Goal: Task Accomplishment & Management: Use online tool/utility

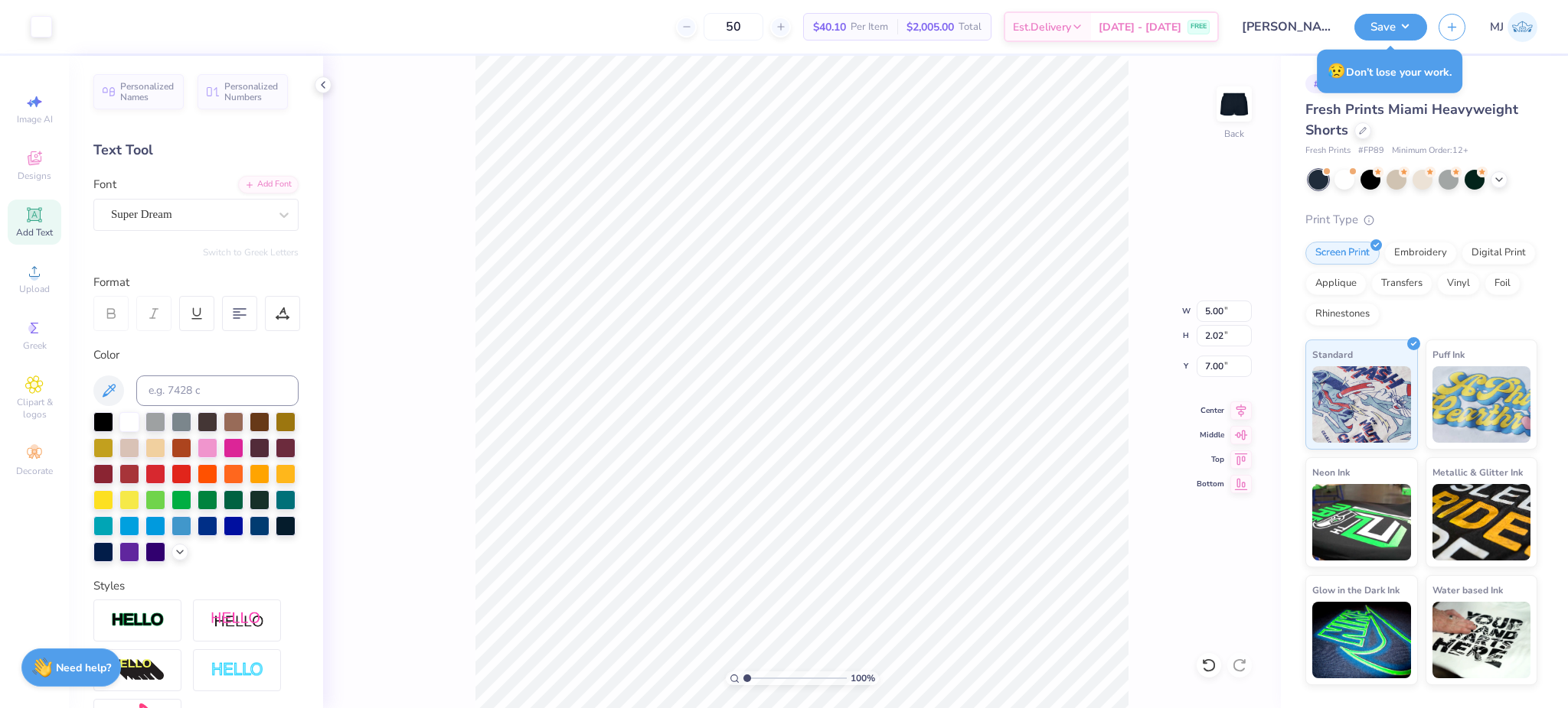
click at [1168, 535] on div "100 % Back W 5.00 5.00 " H 2.02 2.02 " Y 7.00 7.00 " Center Middle Top Bottom" at bounding box center [802, 382] width 958 height 653
click at [1393, 32] on button "Save" at bounding box center [1391, 25] width 73 height 27
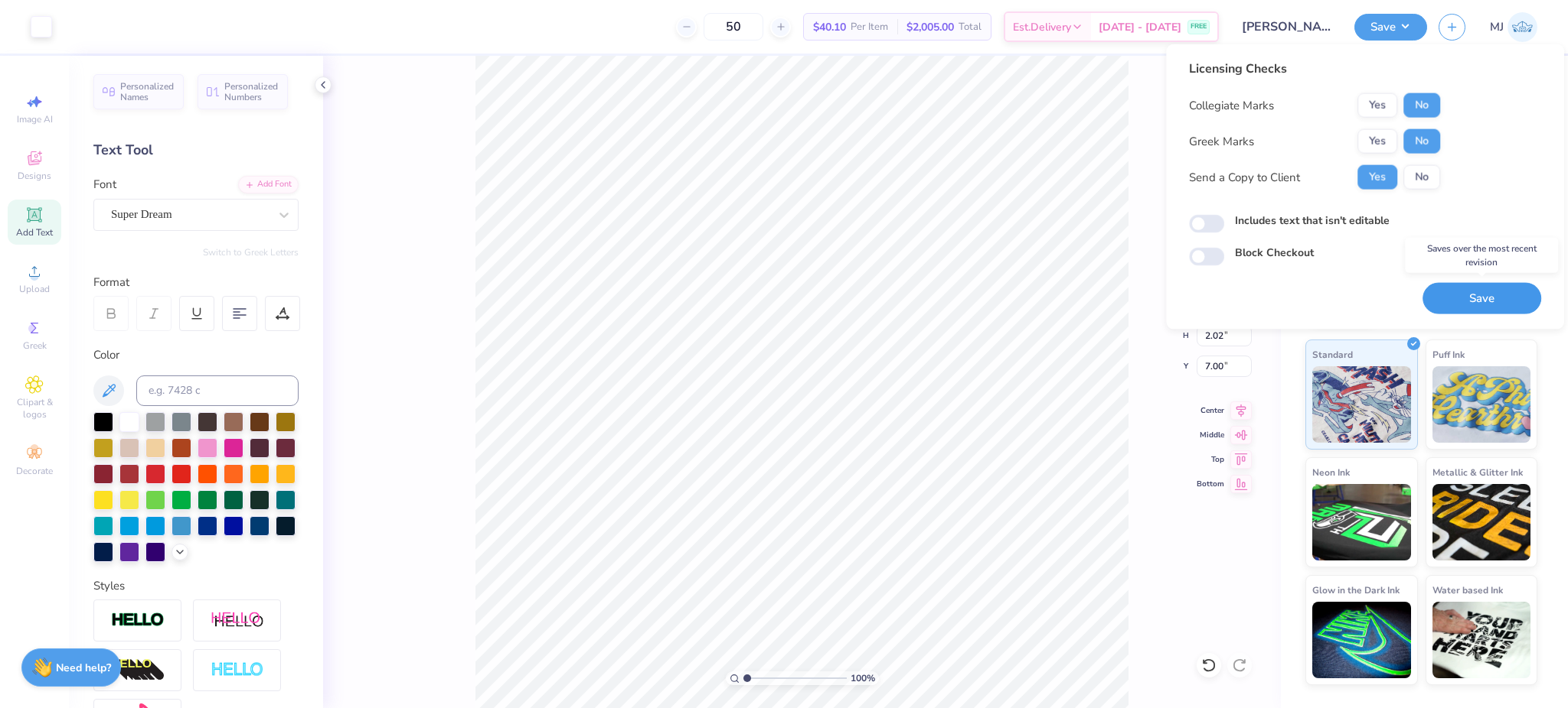
click at [1453, 301] on button "Save" at bounding box center [1481, 298] width 118 height 31
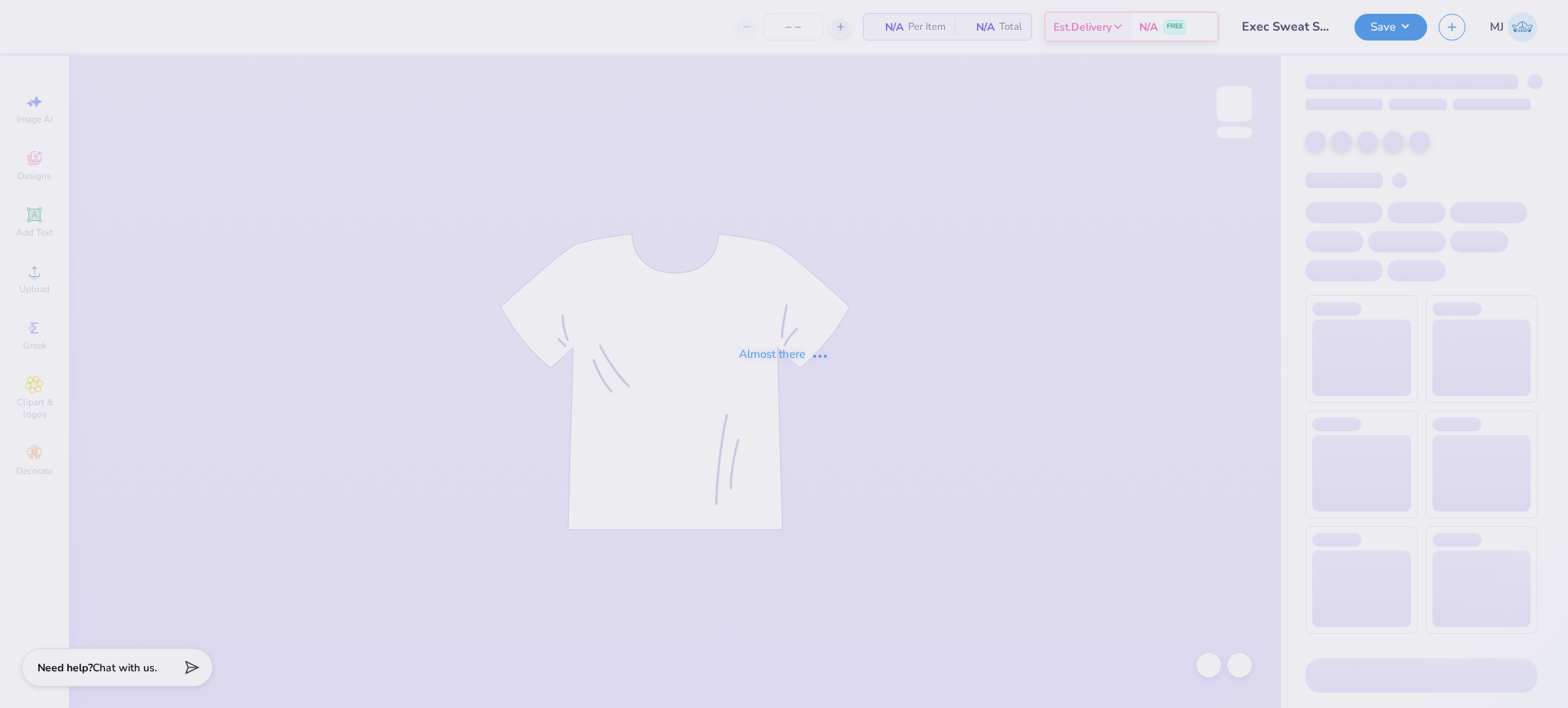
type input "15"
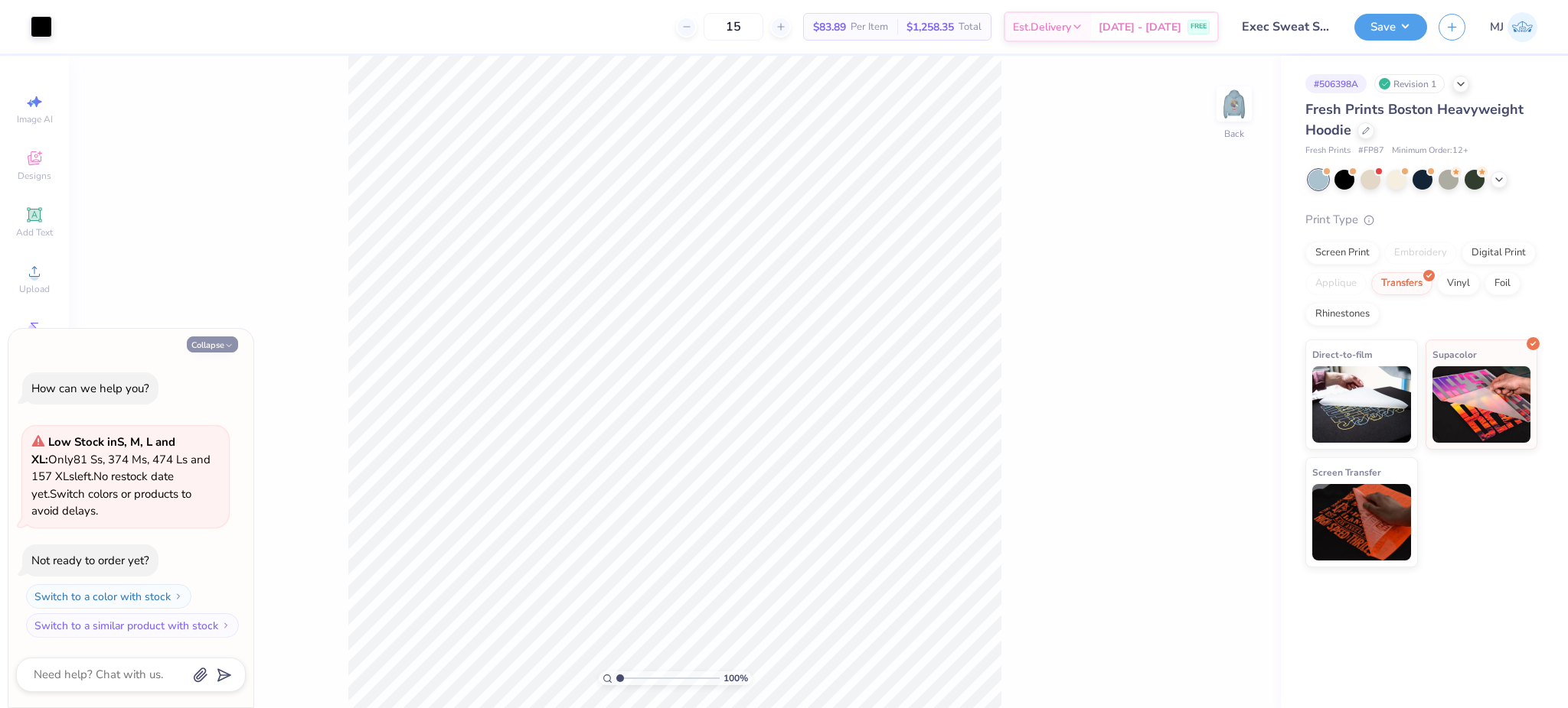
click at [211, 342] on button "Collapse" at bounding box center [213, 344] width 52 height 16
type textarea "x"
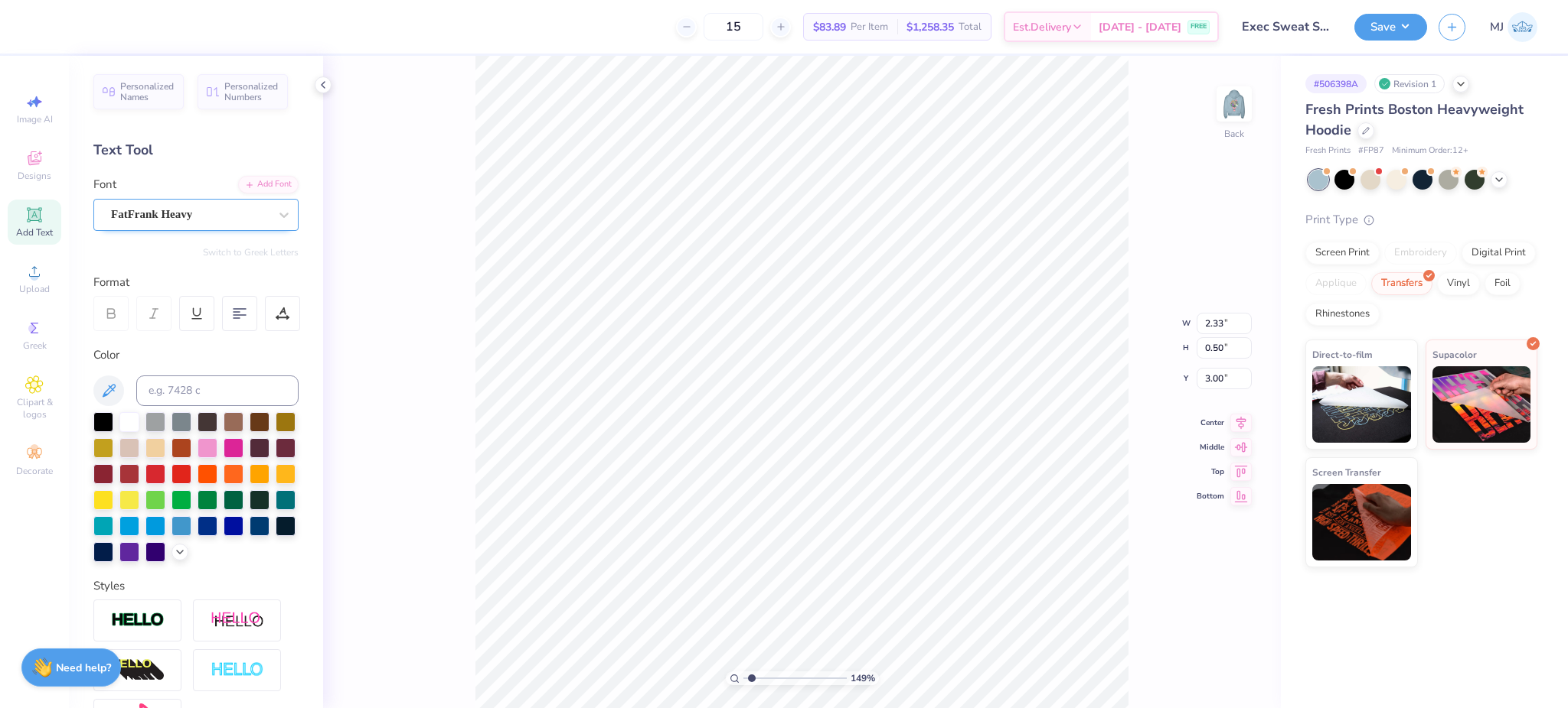
click at [167, 207] on div "FatFrank Heavy" at bounding box center [190, 214] width 161 height 24
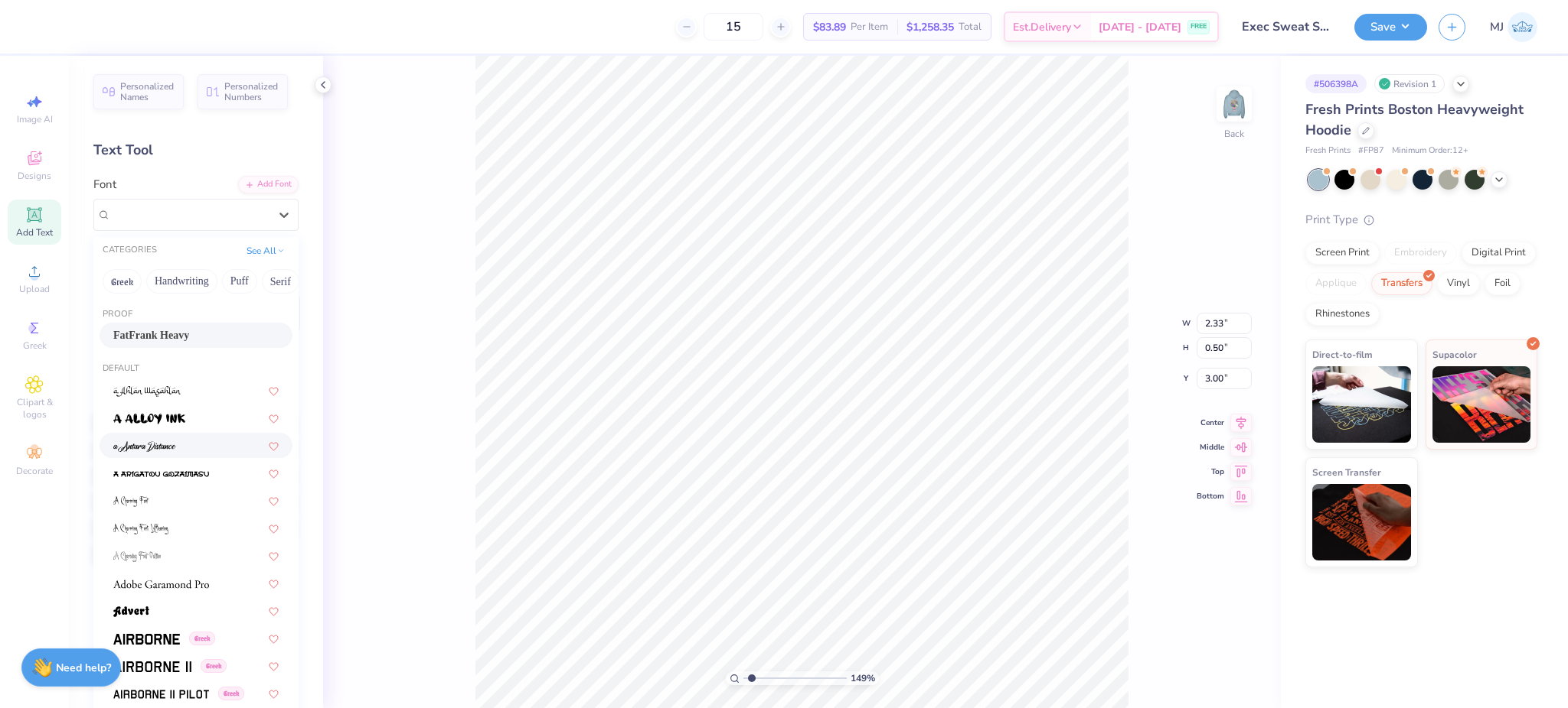
click at [154, 449] on img at bounding box center [144, 447] width 63 height 11
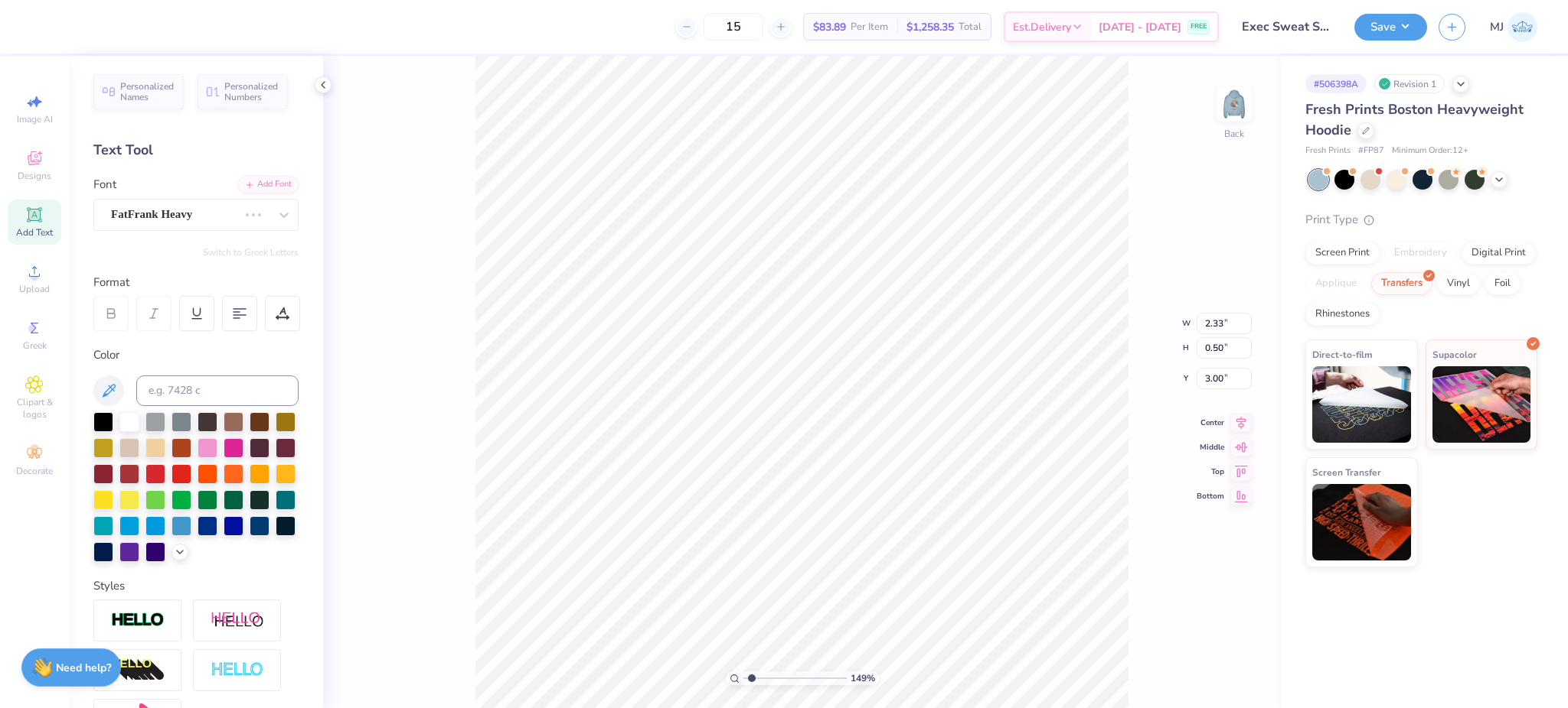
scroll to position [16, 3]
click at [239, 217] on div "FatFrank Heavy" at bounding box center [174, 214] width 130 height 24
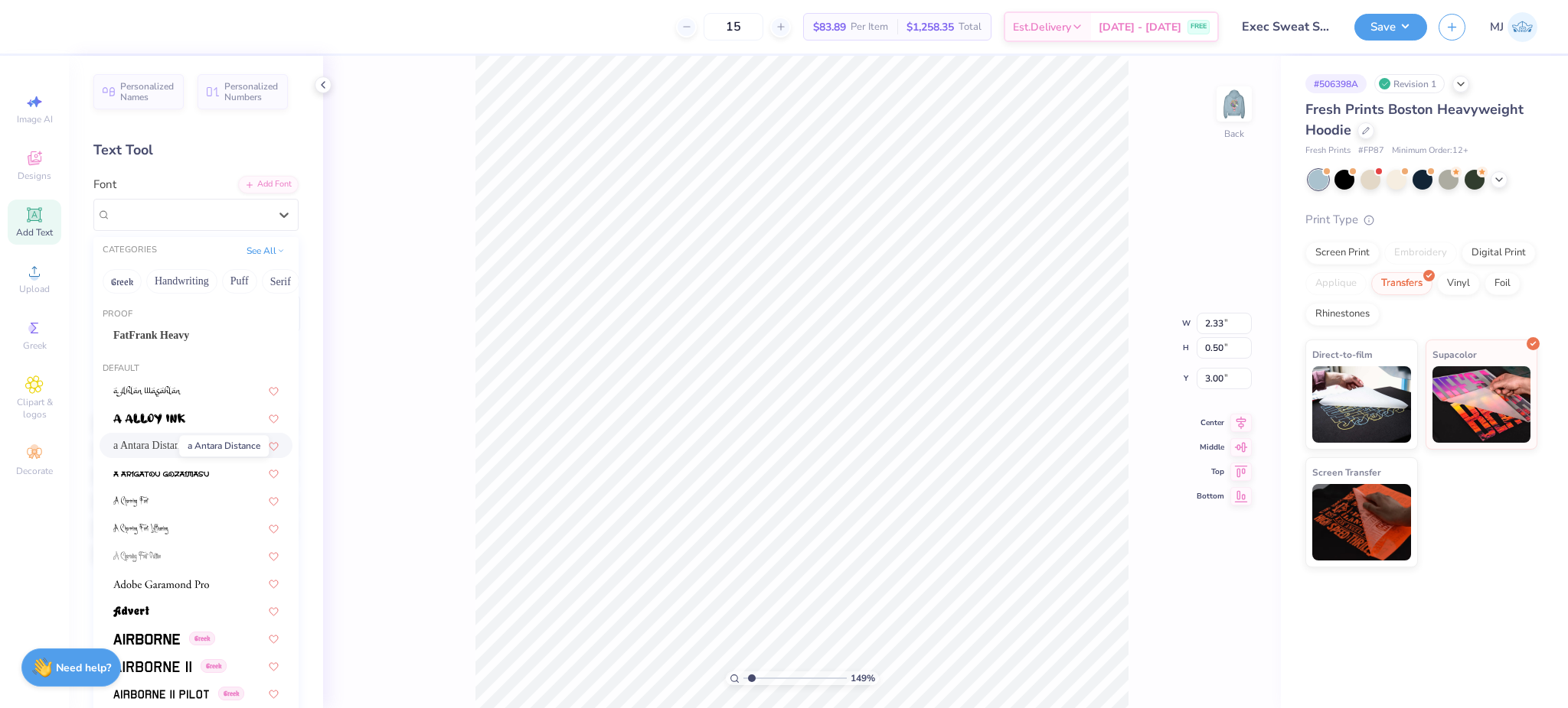
click at [152, 442] on span "a Antara Distance" at bounding box center [151, 446] width 77 height 16
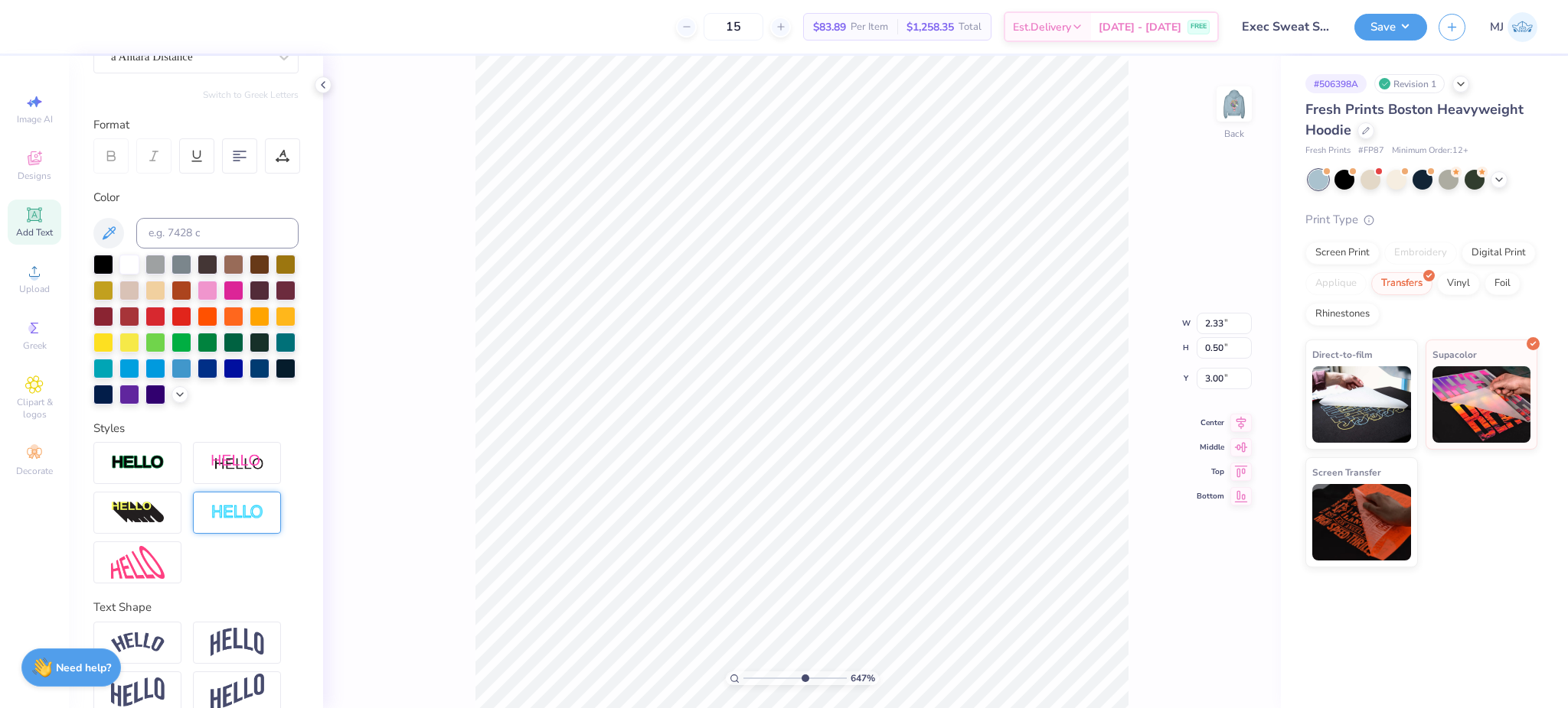
scroll to position [205, 0]
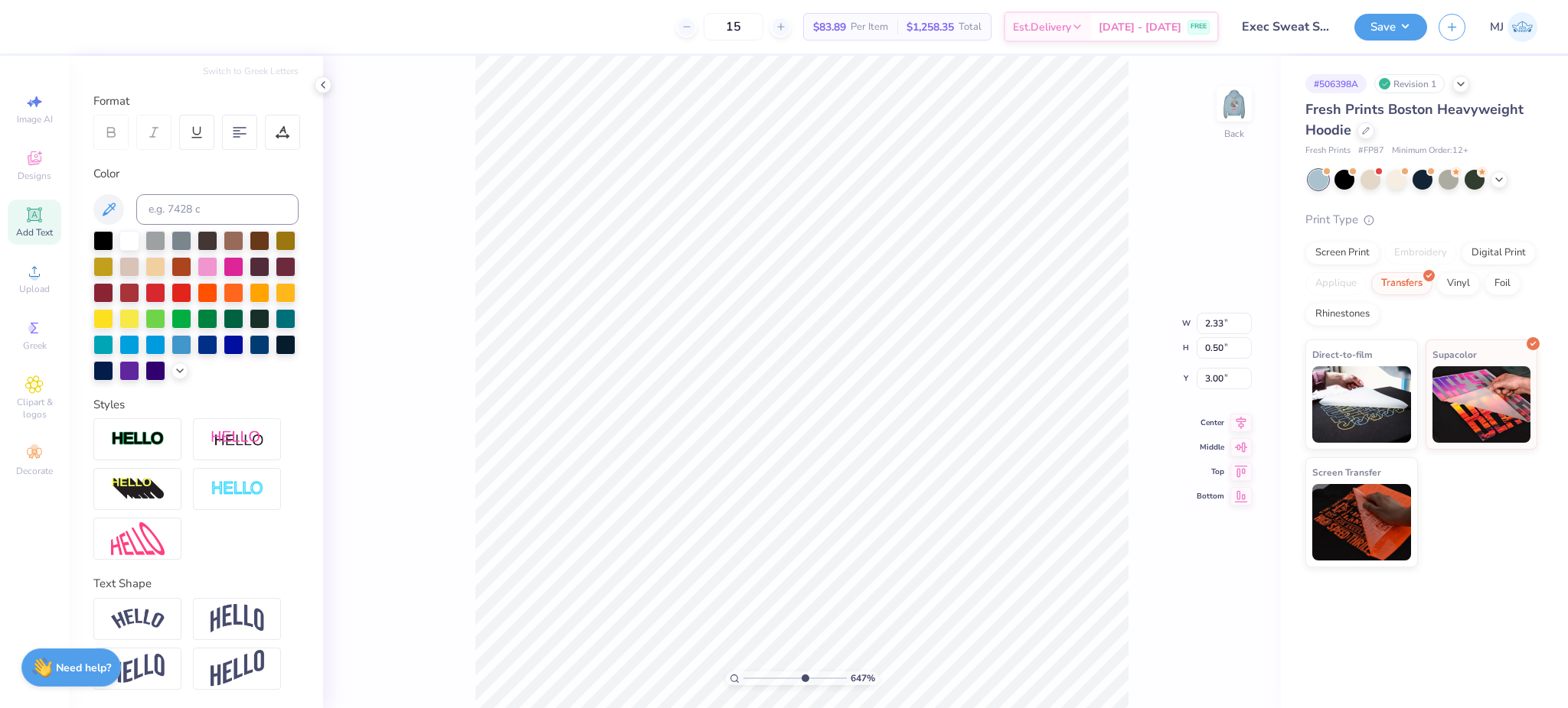
type input "6.47274718979092"
type input "3.50"
type input "3.55"
type input "6.47274718979092"
type input "2.94"
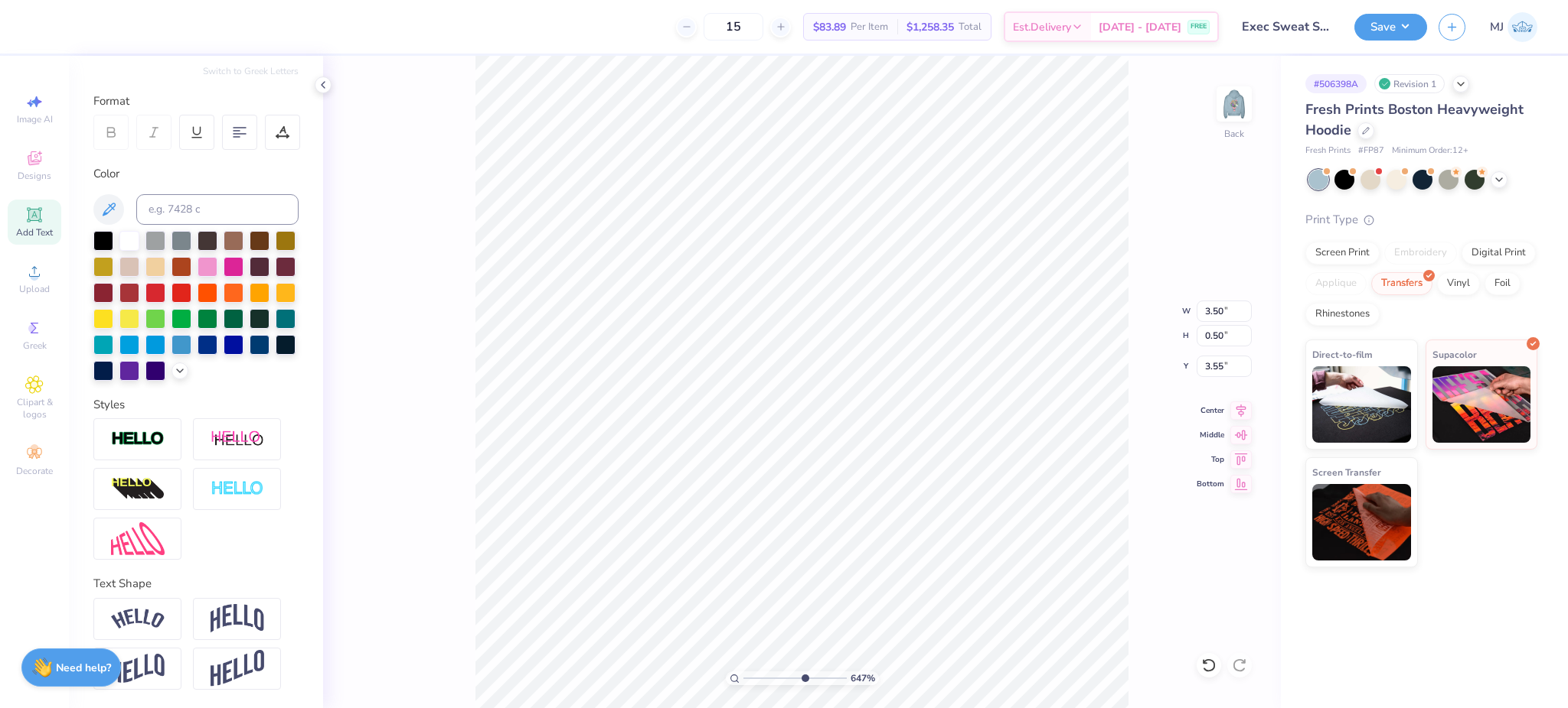
type input "0.83"
type input "2.83"
type input "6.47274718979092"
type textarea "JtUNIOR"
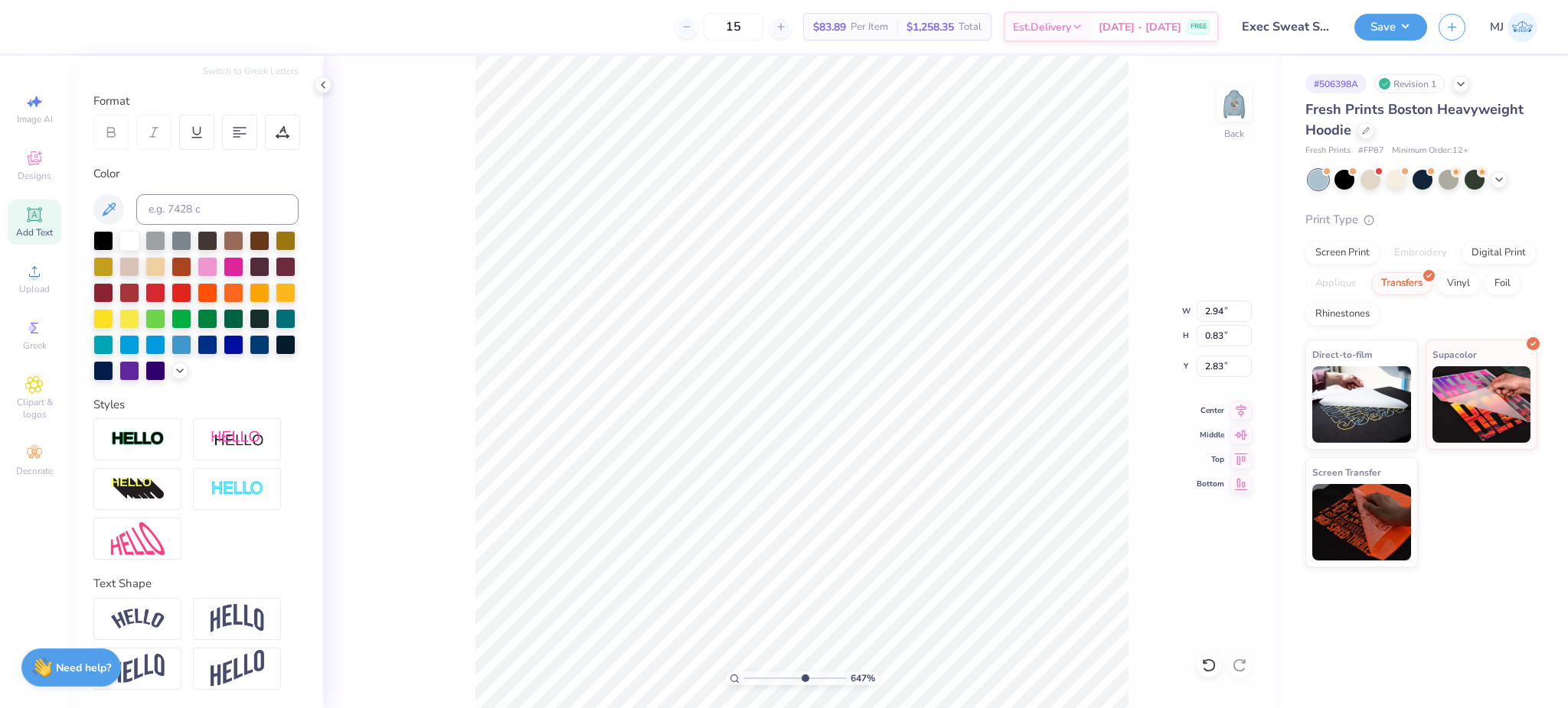
type input "6.47274718979092"
type textarea "JUNIOR"
type input "6.47274718979092"
type textarea "Ju"
type input "6.47274718979092"
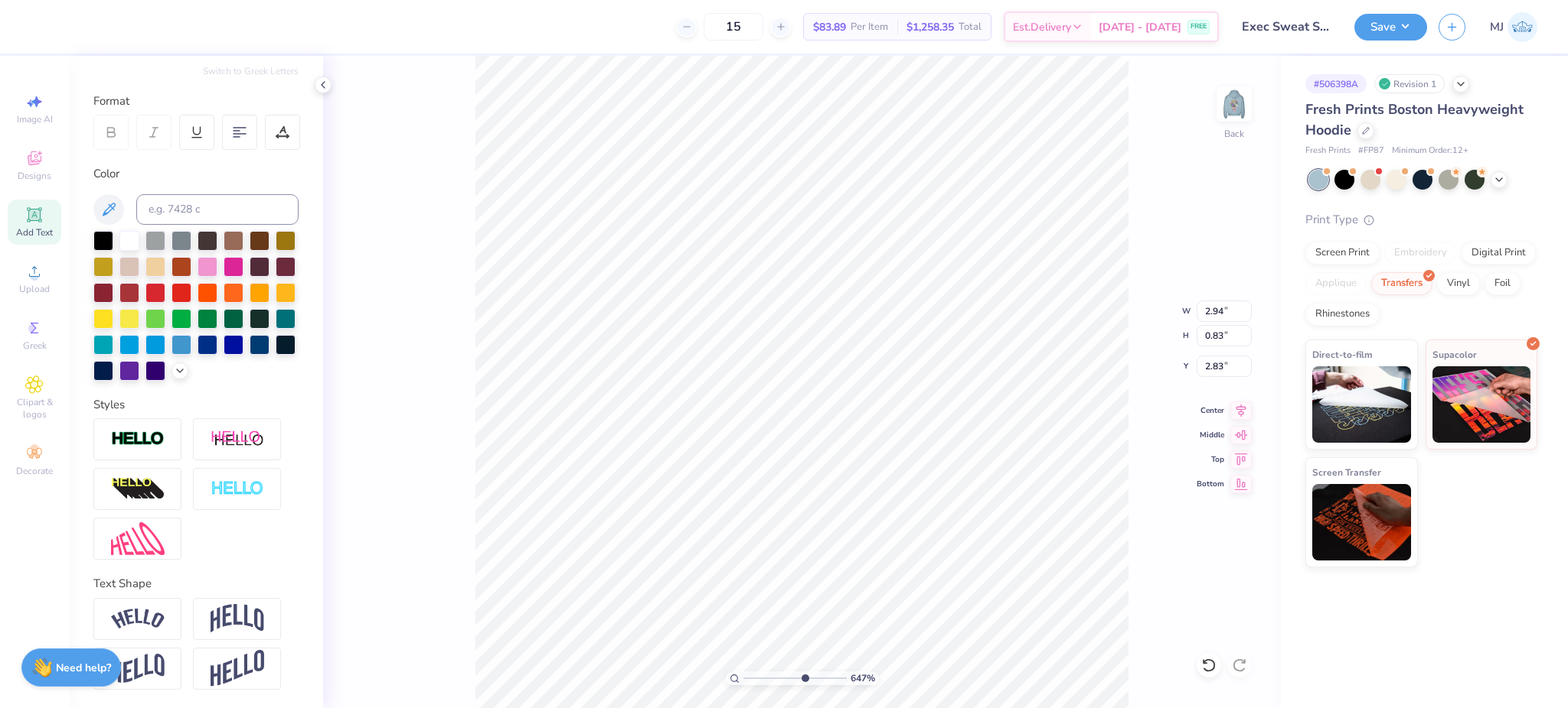
type textarea "Jun"
type input "6.47274718979092"
type textarea "Juni"
type input "6.47274718979092"
type textarea "Junio"
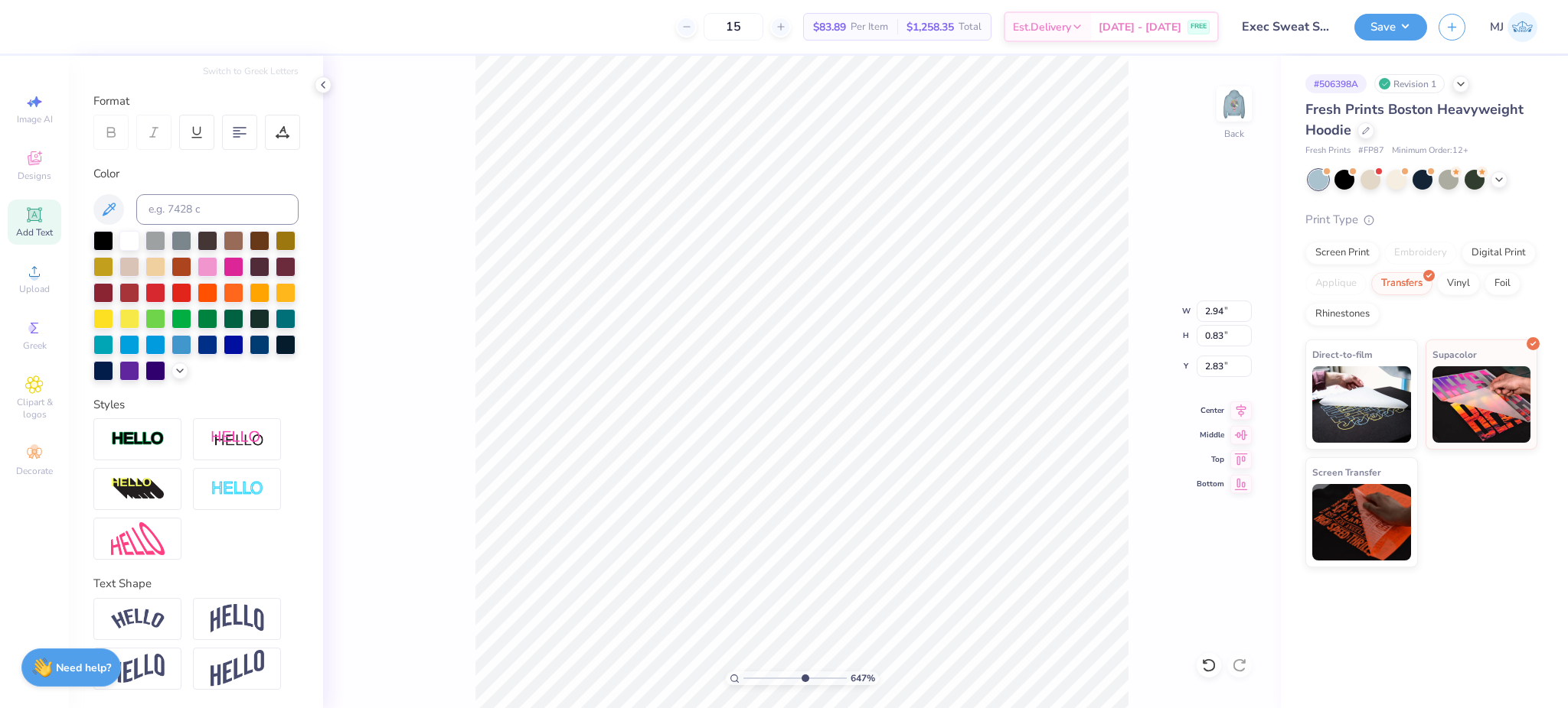
type input "6.47274718979092"
type textarea "Junior"
type input "6.47274718979092"
type input "3.50"
type input "0.50"
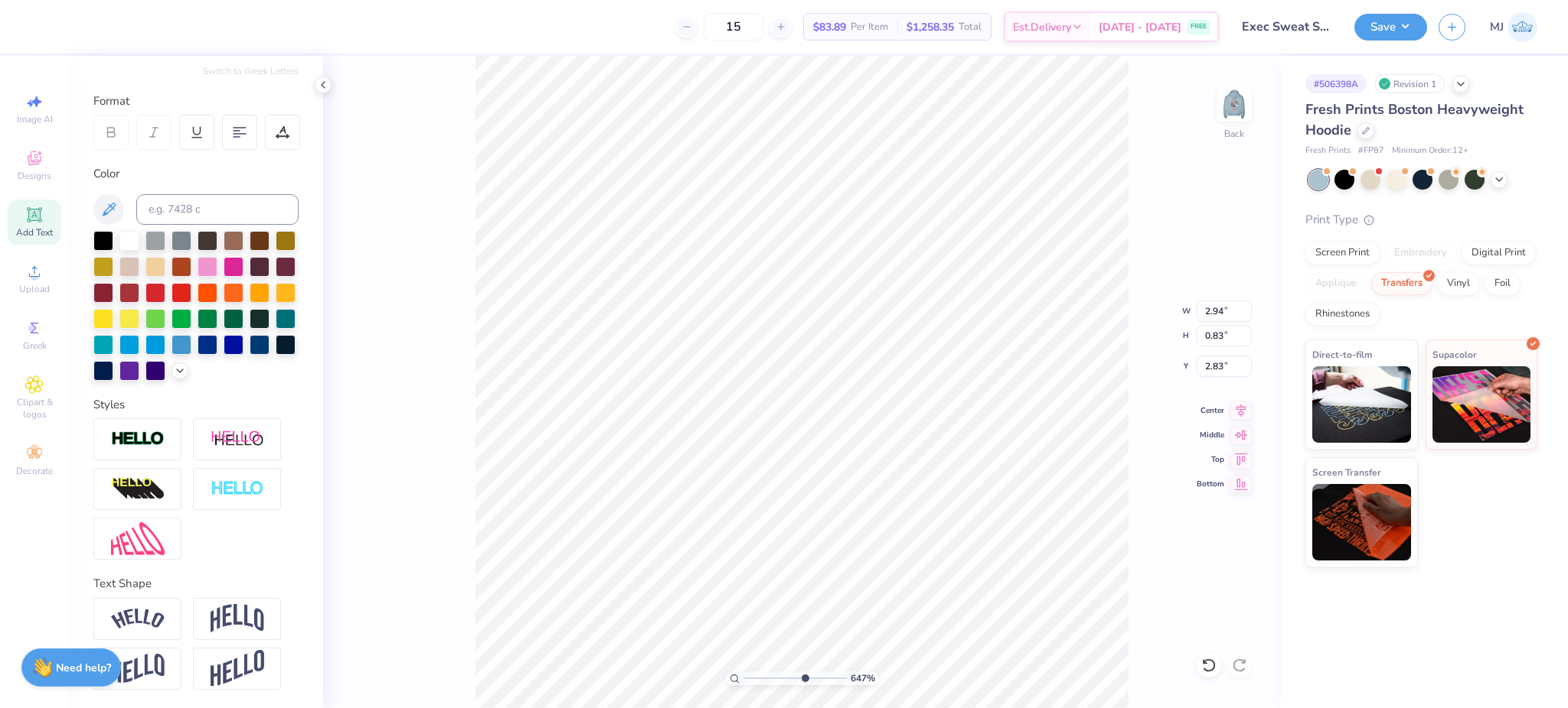
type input "3.55"
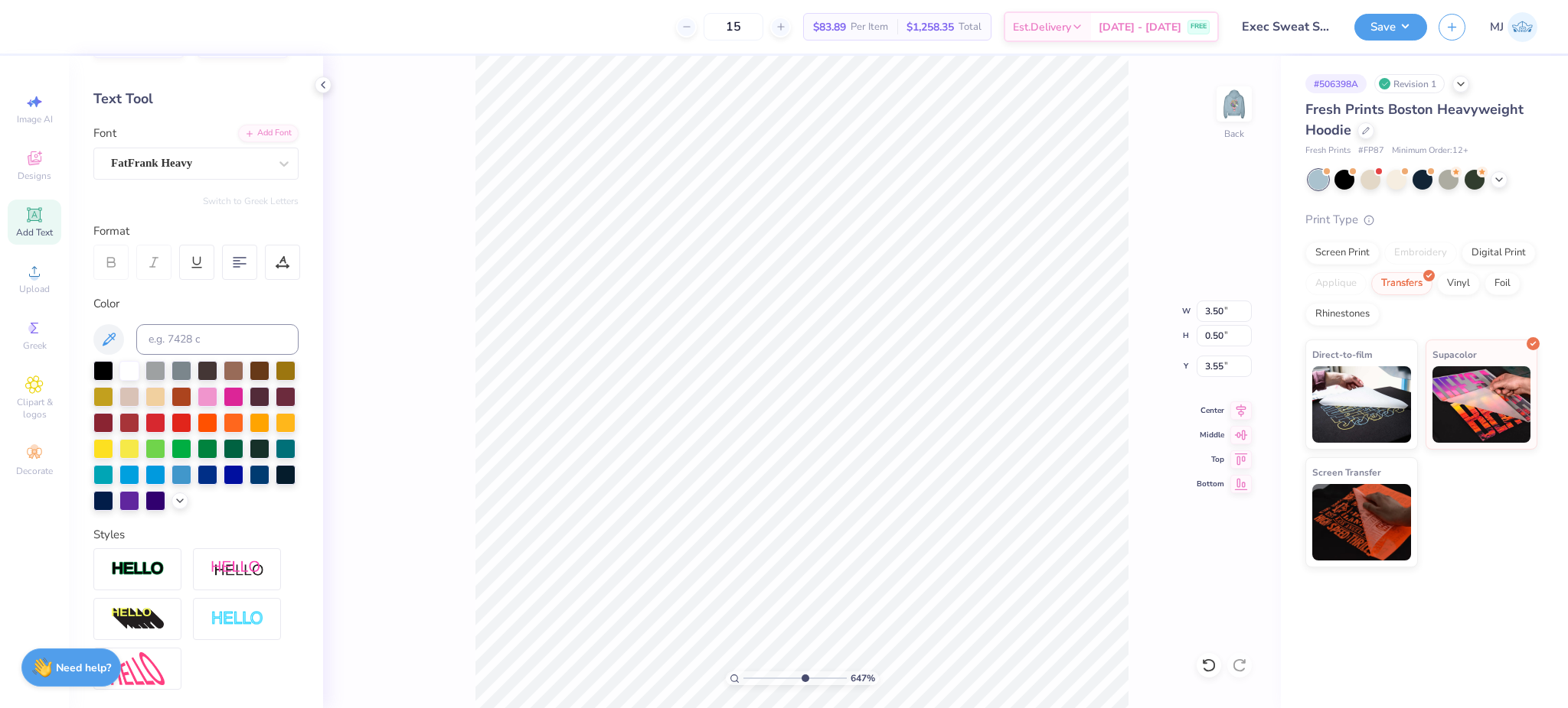
scroll to position [0, 0]
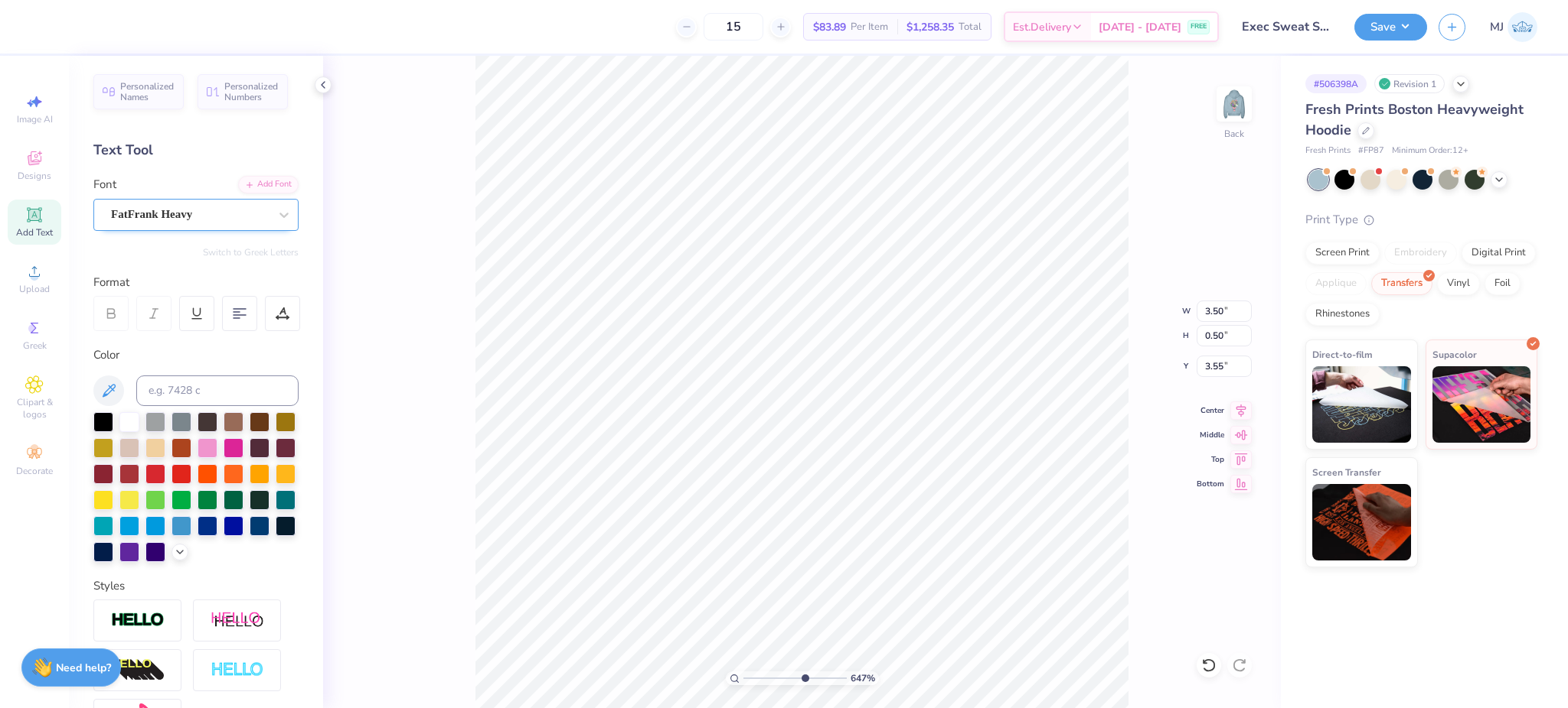
click at [233, 218] on div "FatFrank Heavy" at bounding box center [190, 214] width 161 height 24
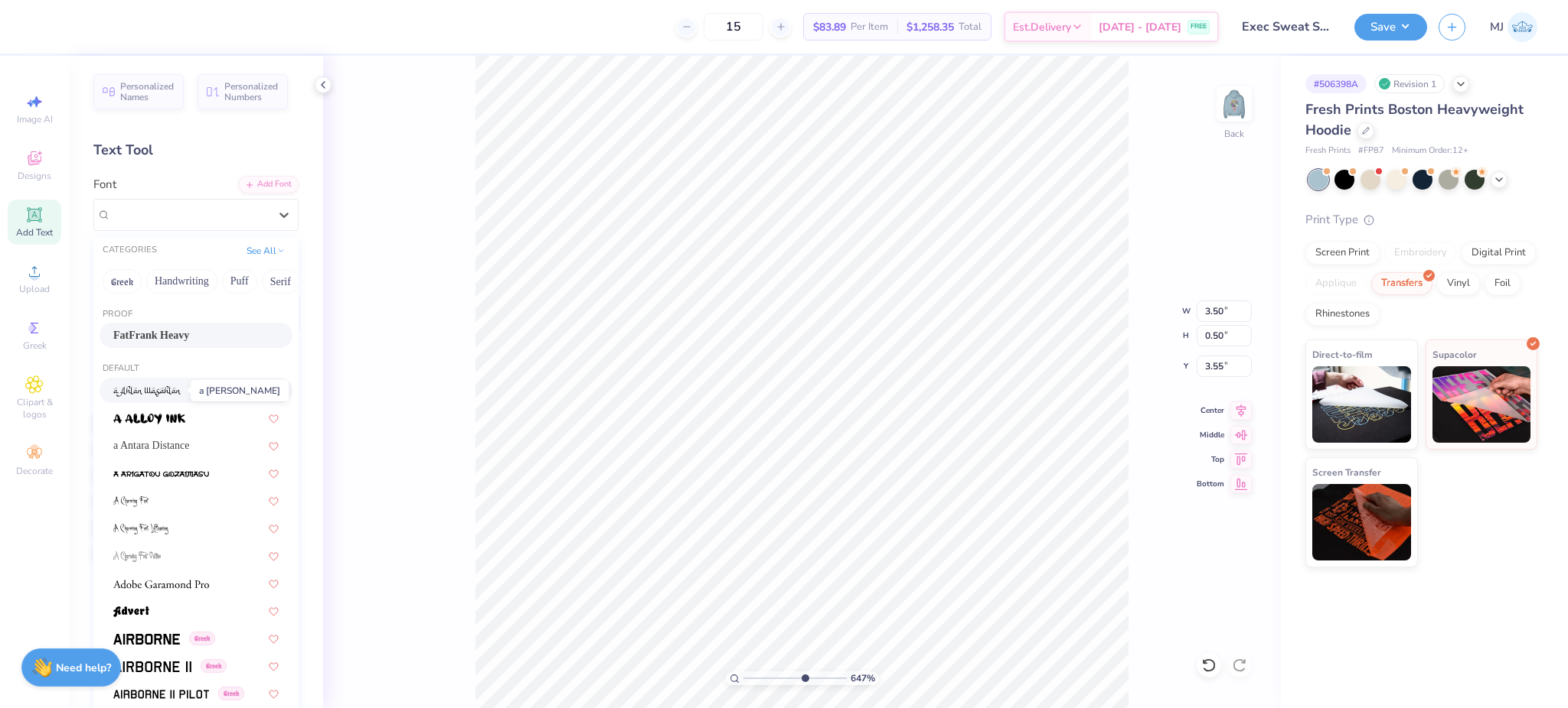
click at [165, 386] on img at bounding box center [147, 391] width 69 height 11
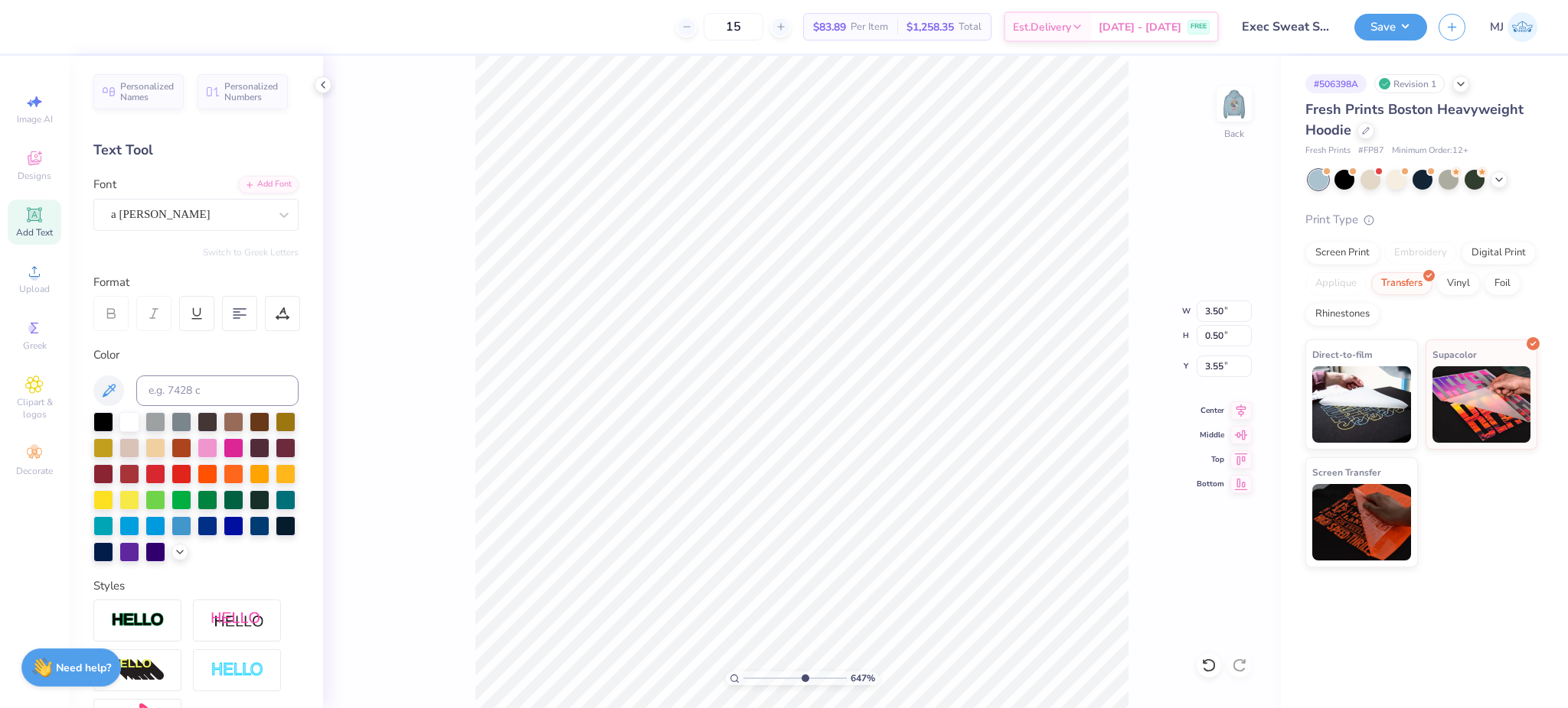
type input "6.47274718979092"
type input "1.40"
type input "0.82"
type input "2.84"
type input "6.47274718979092"
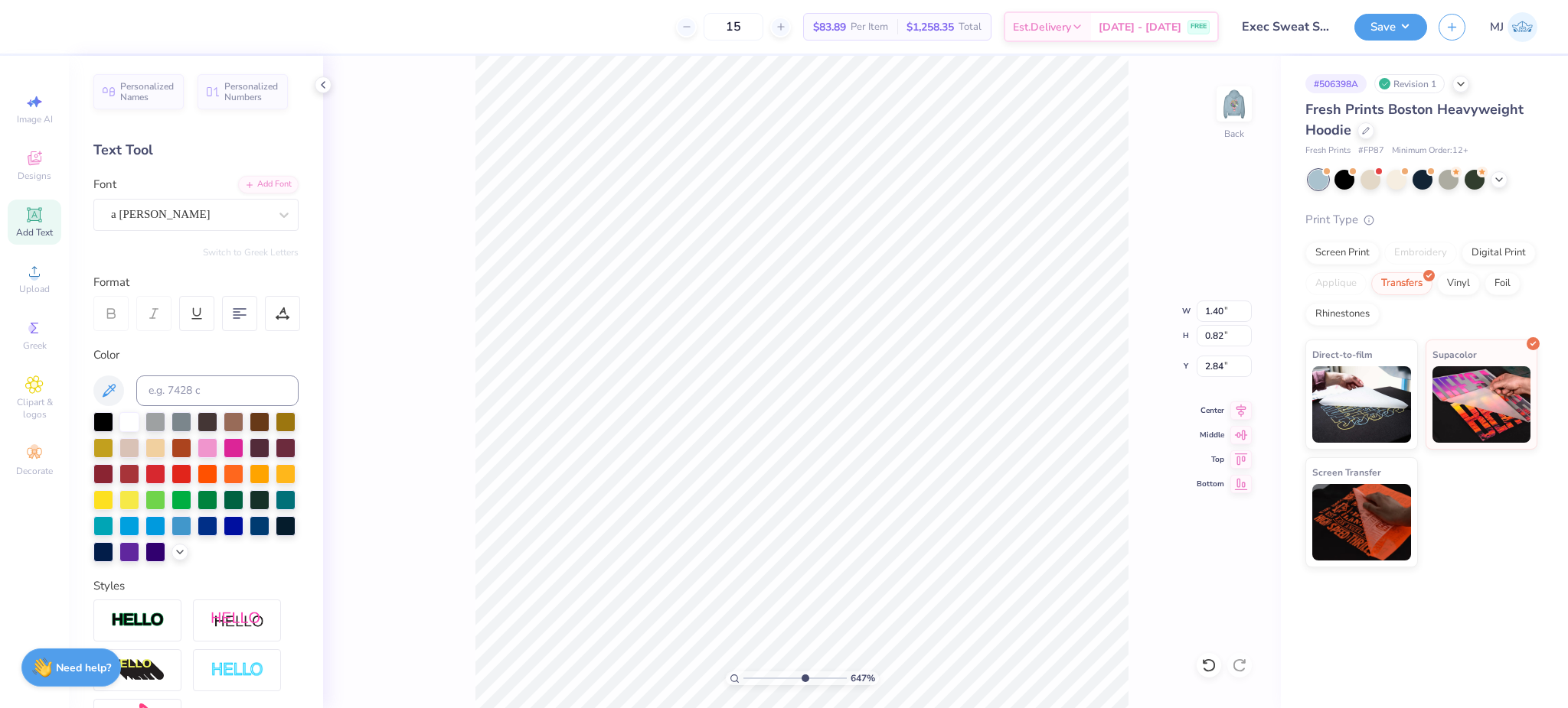
type input "3.20"
type input "0.65"
type input "3.47"
click at [252, 218] on div "a [PERSON_NAME]" at bounding box center [190, 214] width 161 height 24
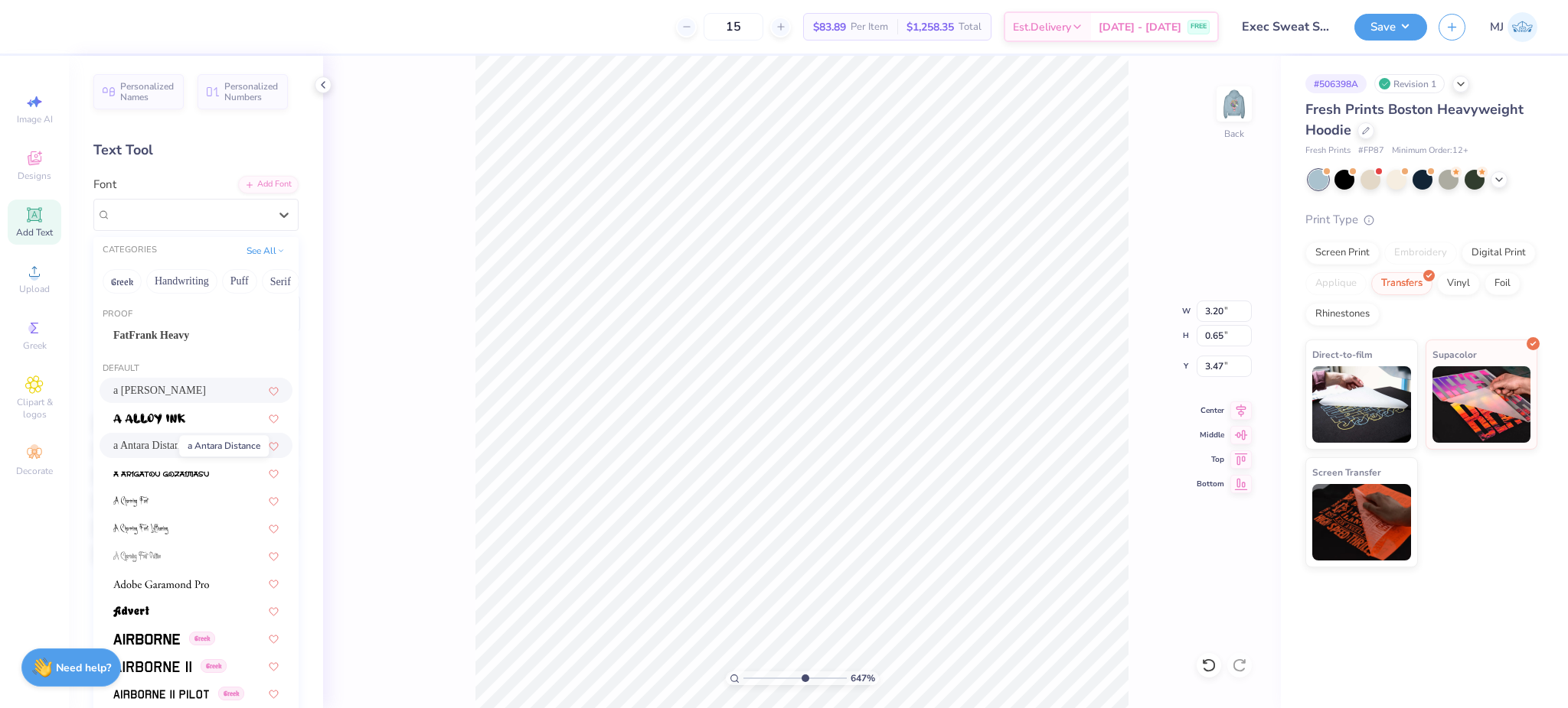
click at [126, 447] on span "a Antara Distance" at bounding box center [151, 446] width 77 height 16
type input "6.47274718979092"
type input "3.57"
type input "0.76"
type input "3.41"
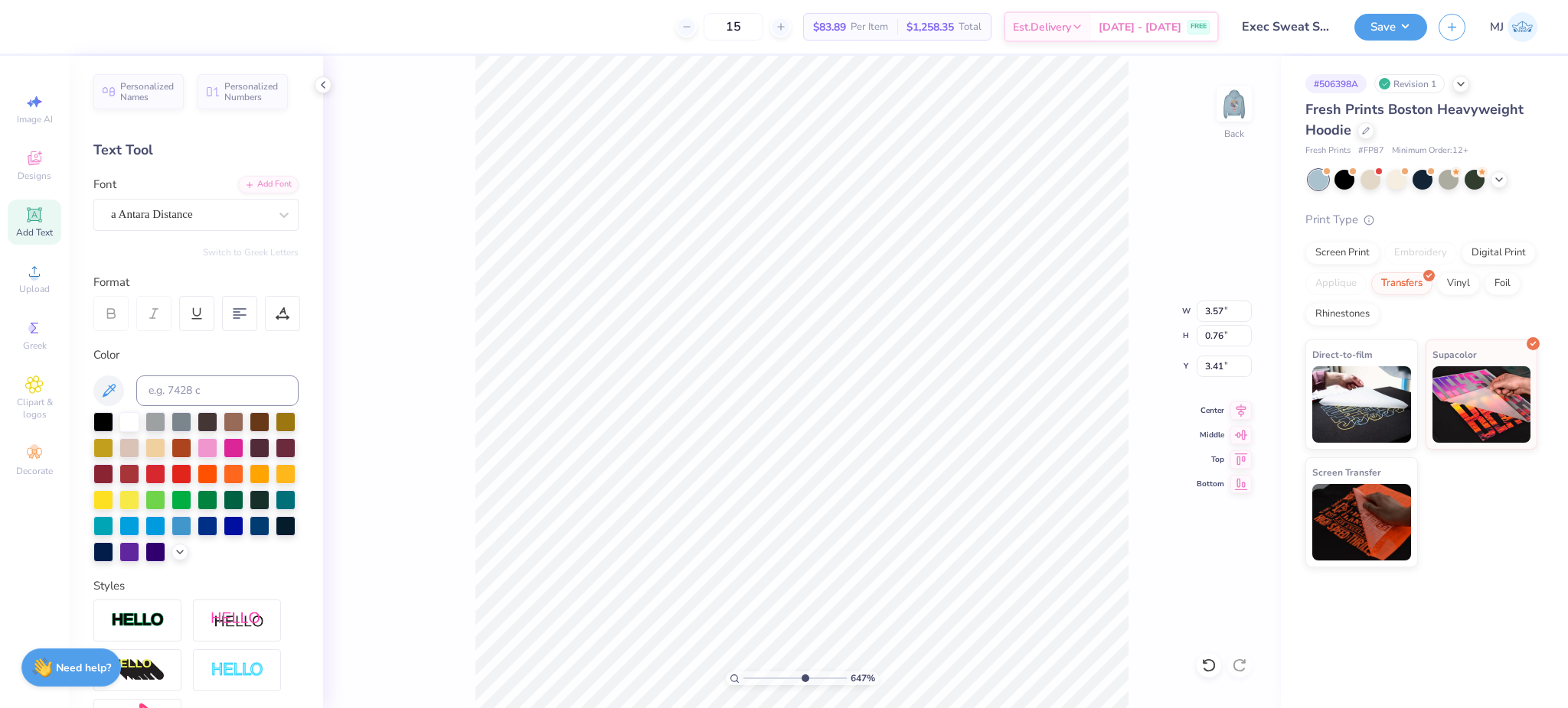
scroll to position [16, 2]
click at [1207, 280] on div "647 % Back W 3.57 3.57 " H 0.76 0.76 " Y 3.41 3.41 " Center Middle Top Bottom" at bounding box center [802, 382] width 958 height 653
type input "6.47274718979092"
type textarea "t"
type input "6.47274718979092"
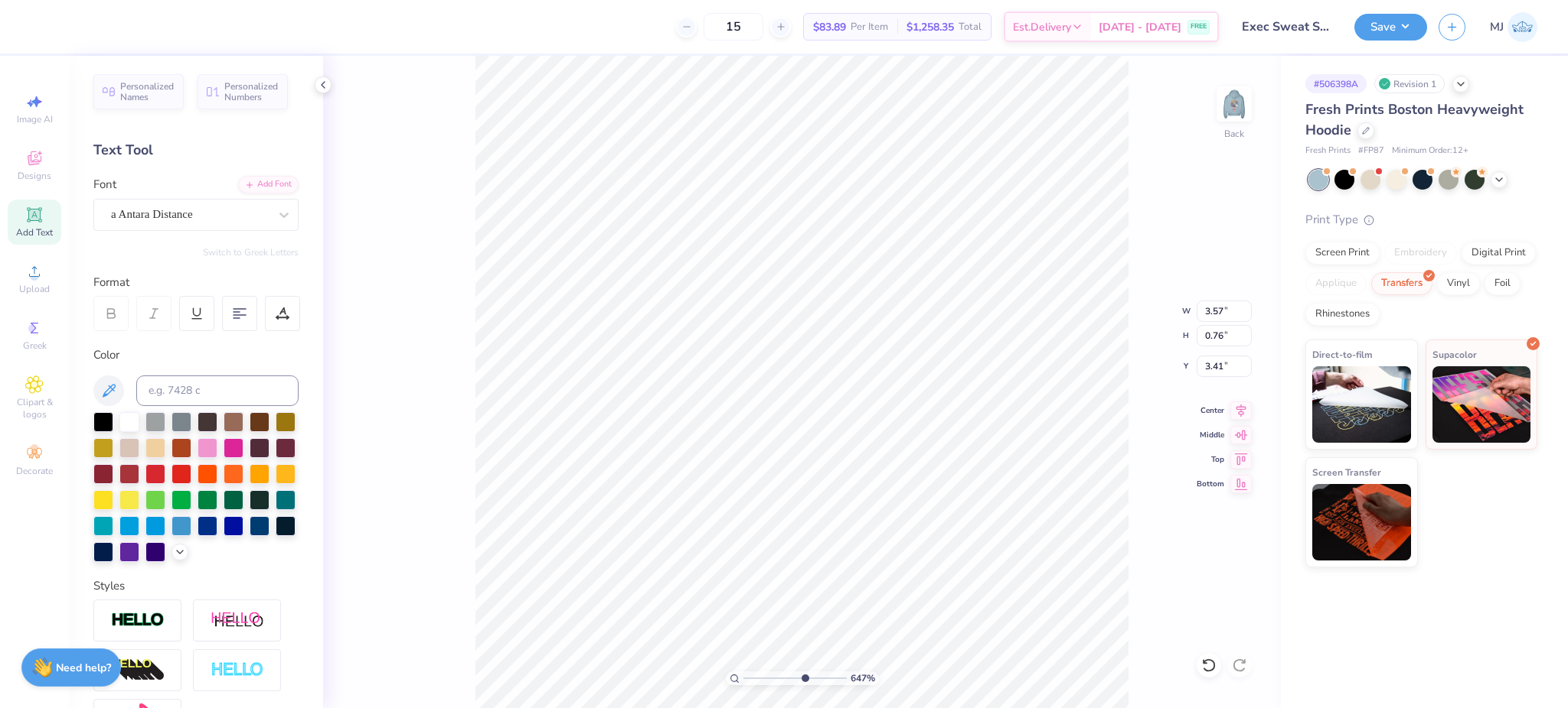
type input "6.47274718979092"
type textarea "D"
type input "6.47274718979092"
type textarea "De"
type input "6.47274718979092"
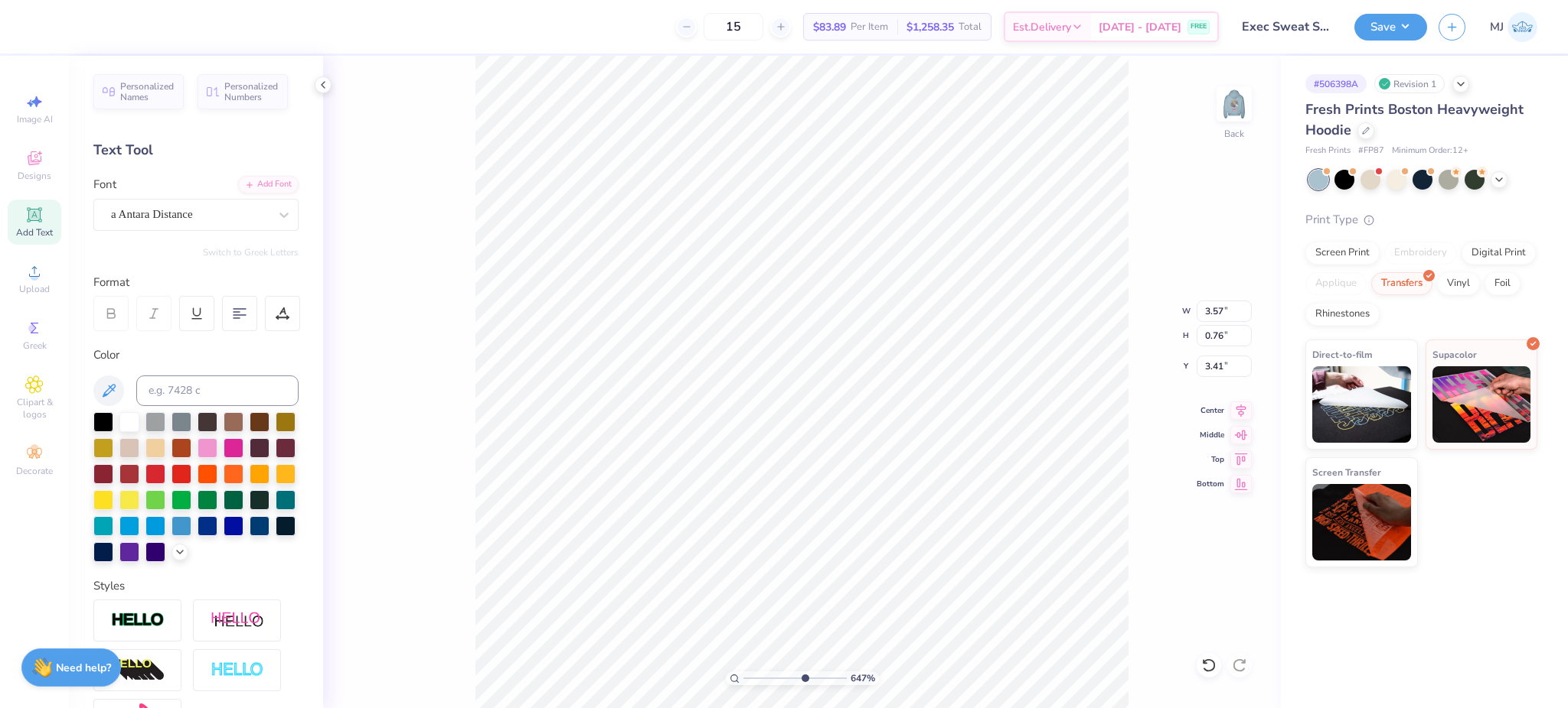
type textarea "Del"
type input "6.47274718979092"
type textarea "Dele"
type input "6.47274718979092"
type textarea "Deleg"
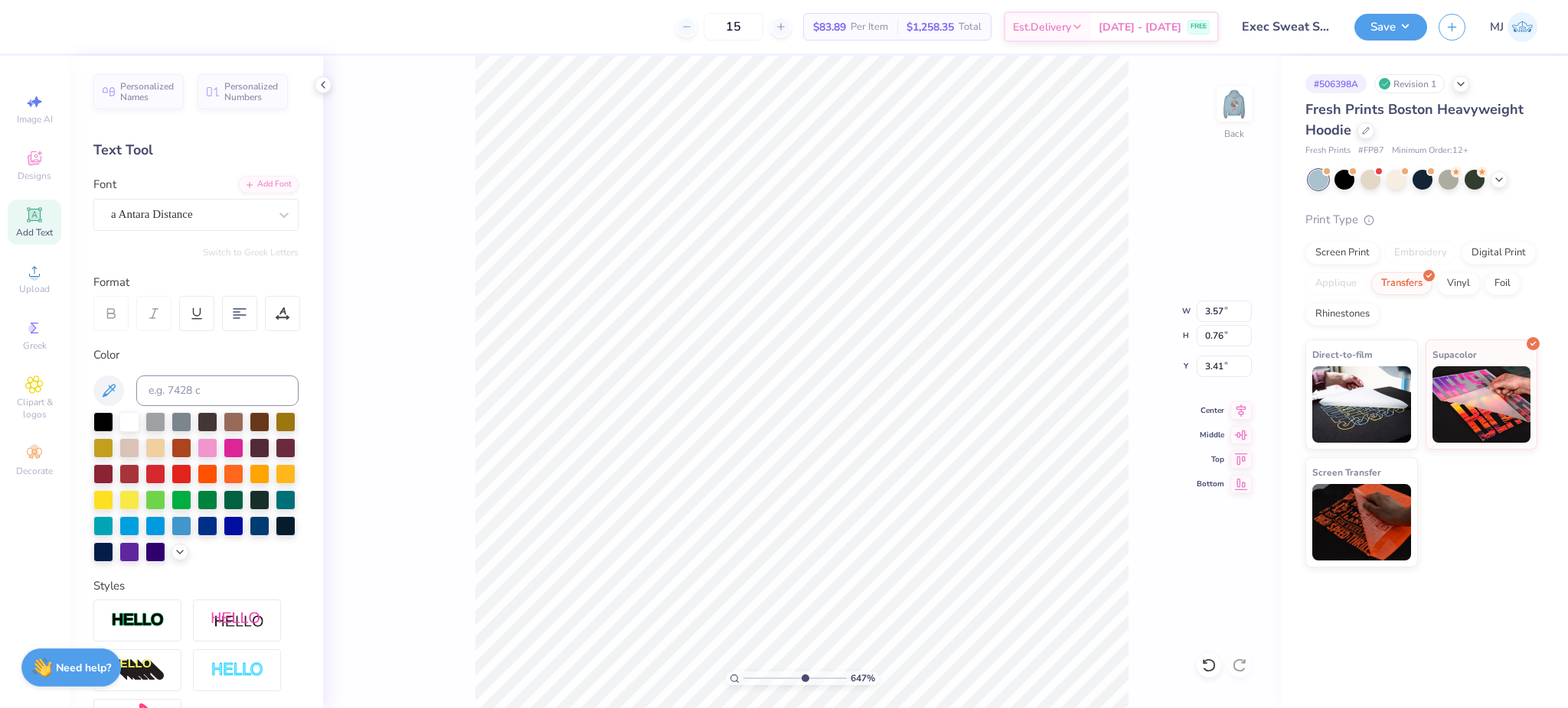
type input "6.47274718979092"
type textarea "Delega"
type input "6.47274718979092"
type textarea "Delegat"
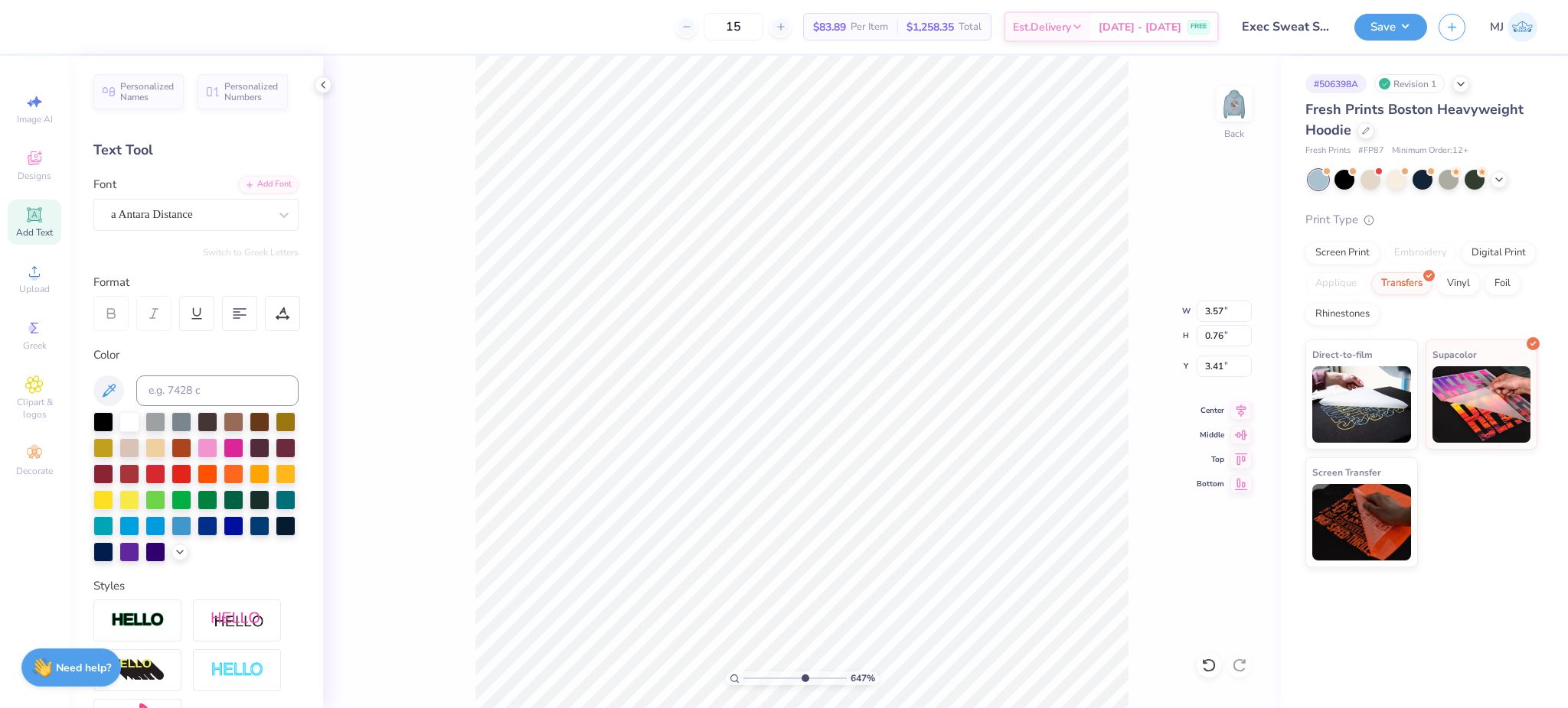
type input "6.47274718979092"
type textarea "Delegate"
type input "6.47274718979092"
type textarea "Delegates"
click at [457, 193] on div "647 % Back W 3.57 3.57 " H 0.76 0.76 " Y 3.41 3.41 " Center Middle Top Bottom" at bounding box center [802, 382] width 958 height 653
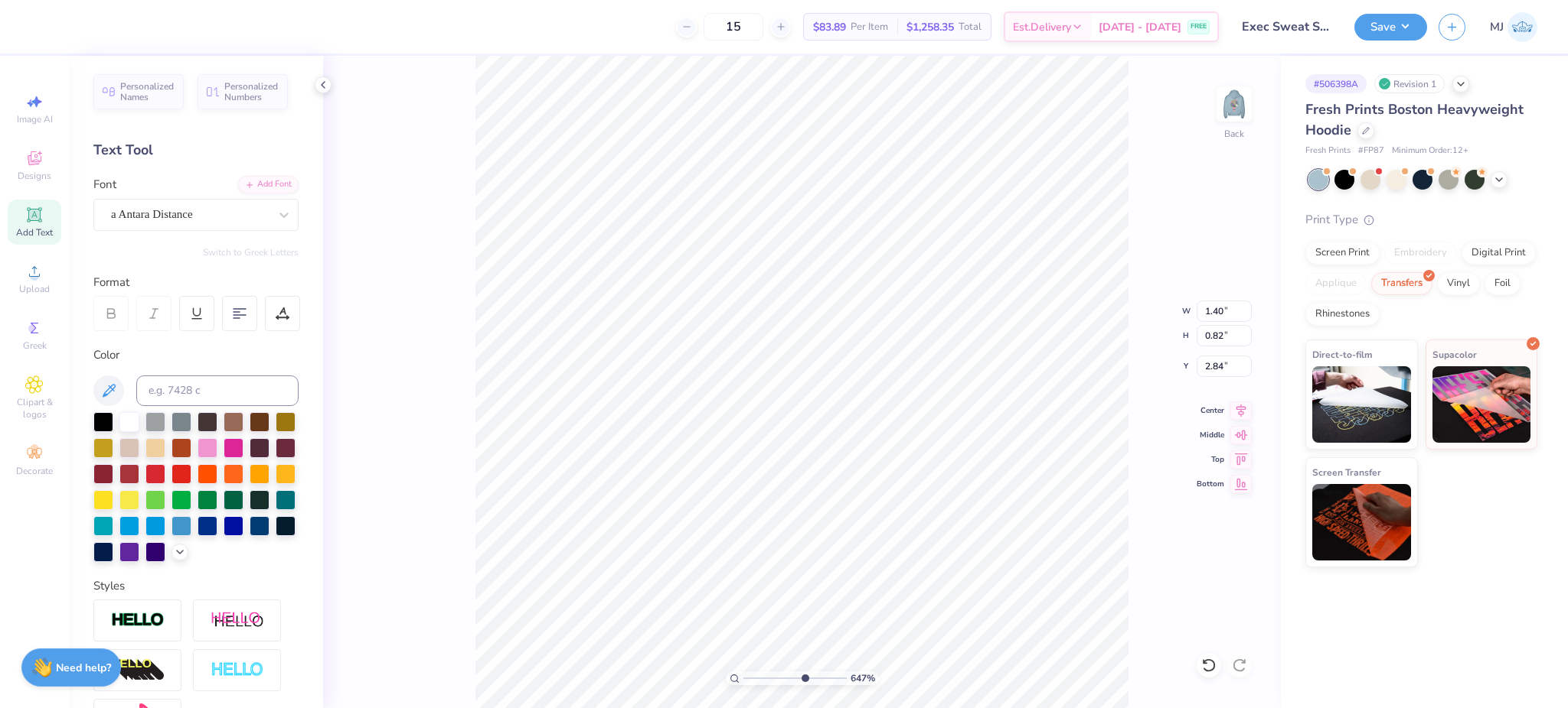
type input "6.47274718979092"
type input "1.99"
type input "1.30"
click at [1237, 413] on icon at bounding box center [1241, 408] width 21 height 19
type input "6.47274718979092"
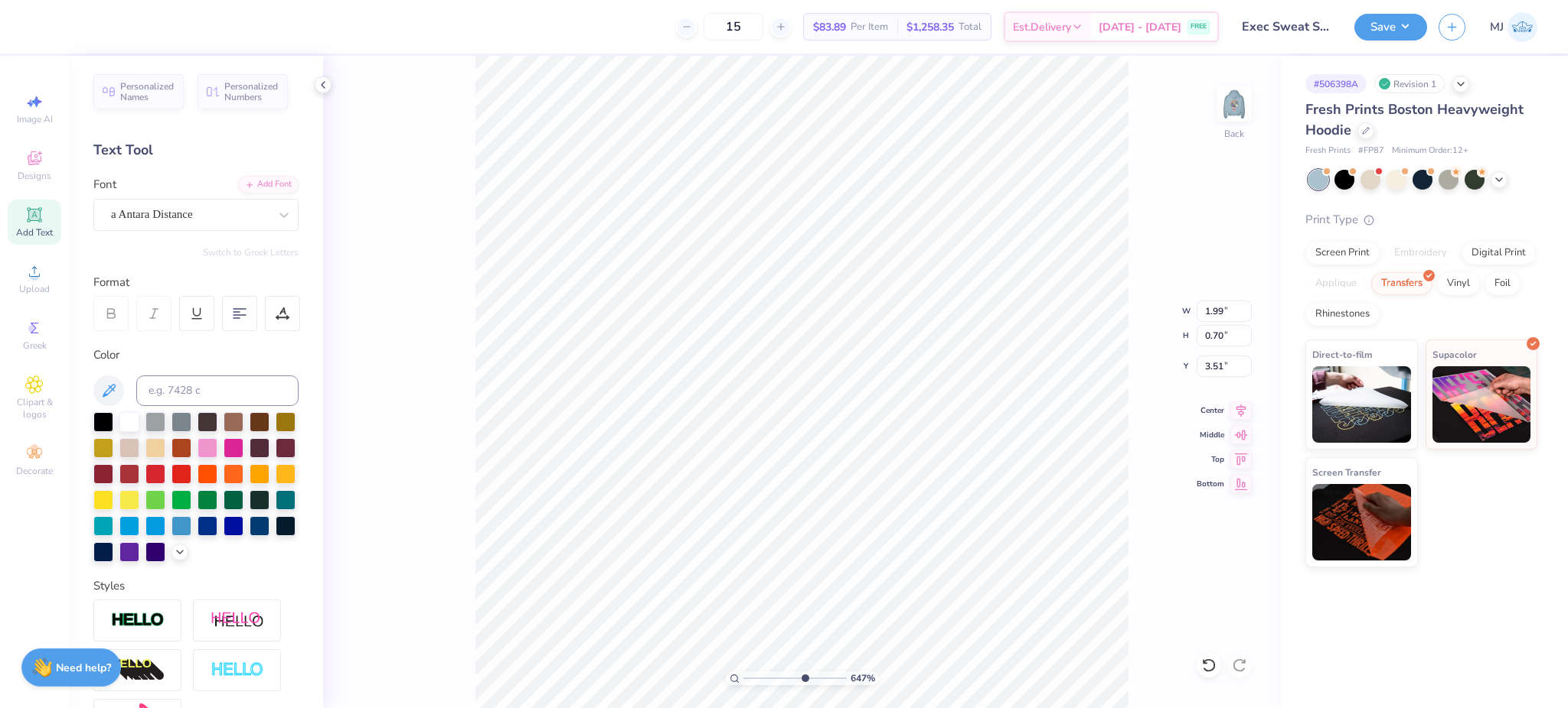
type input "3.36"
type input "3.79619953830349"
click at [1214, 310] on input "2.19" at bounding box center [1224, 311] width 55 height 21
type input "3.5"
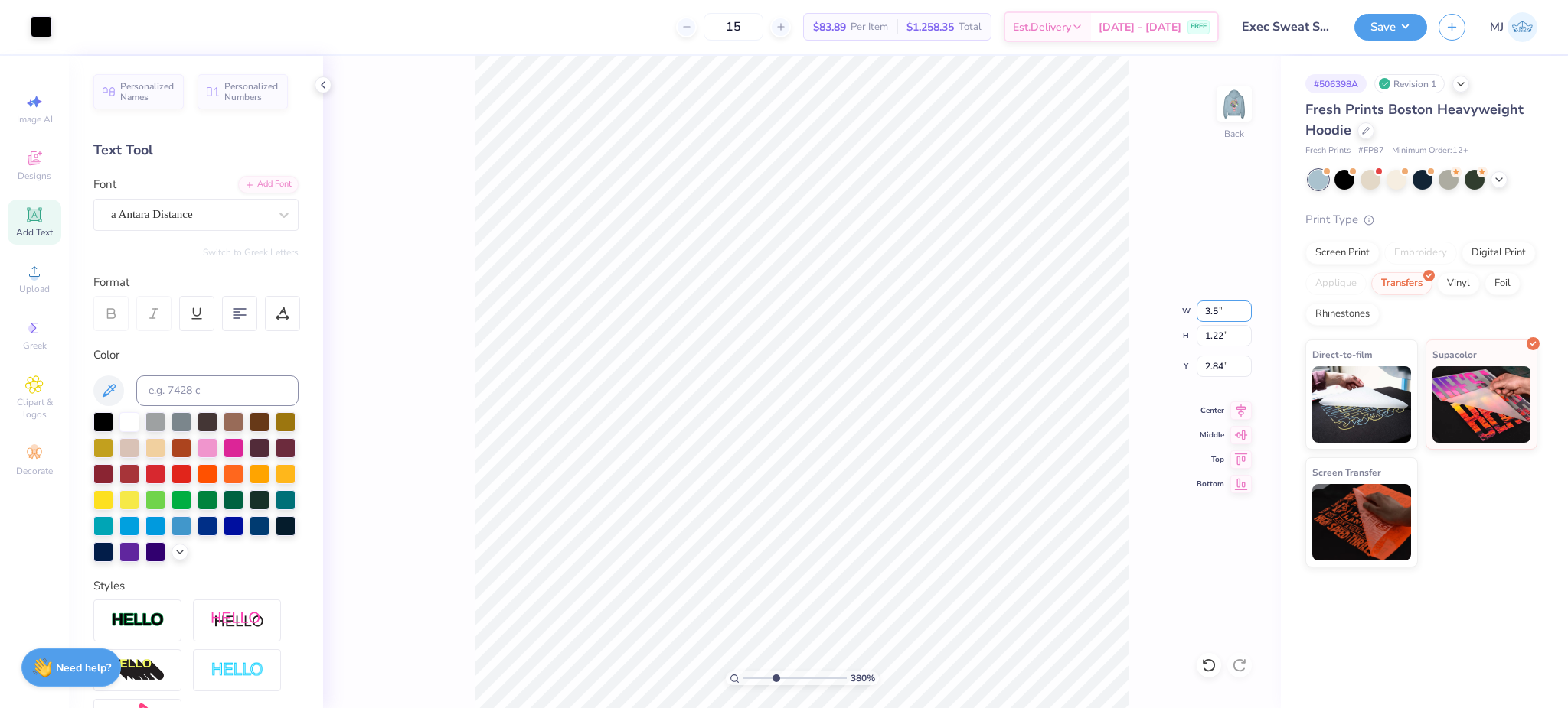
type input "3.79619953830349"
type input "3.50"
type input "1.94"
type input "2.48"
type input "3.79619953830349"
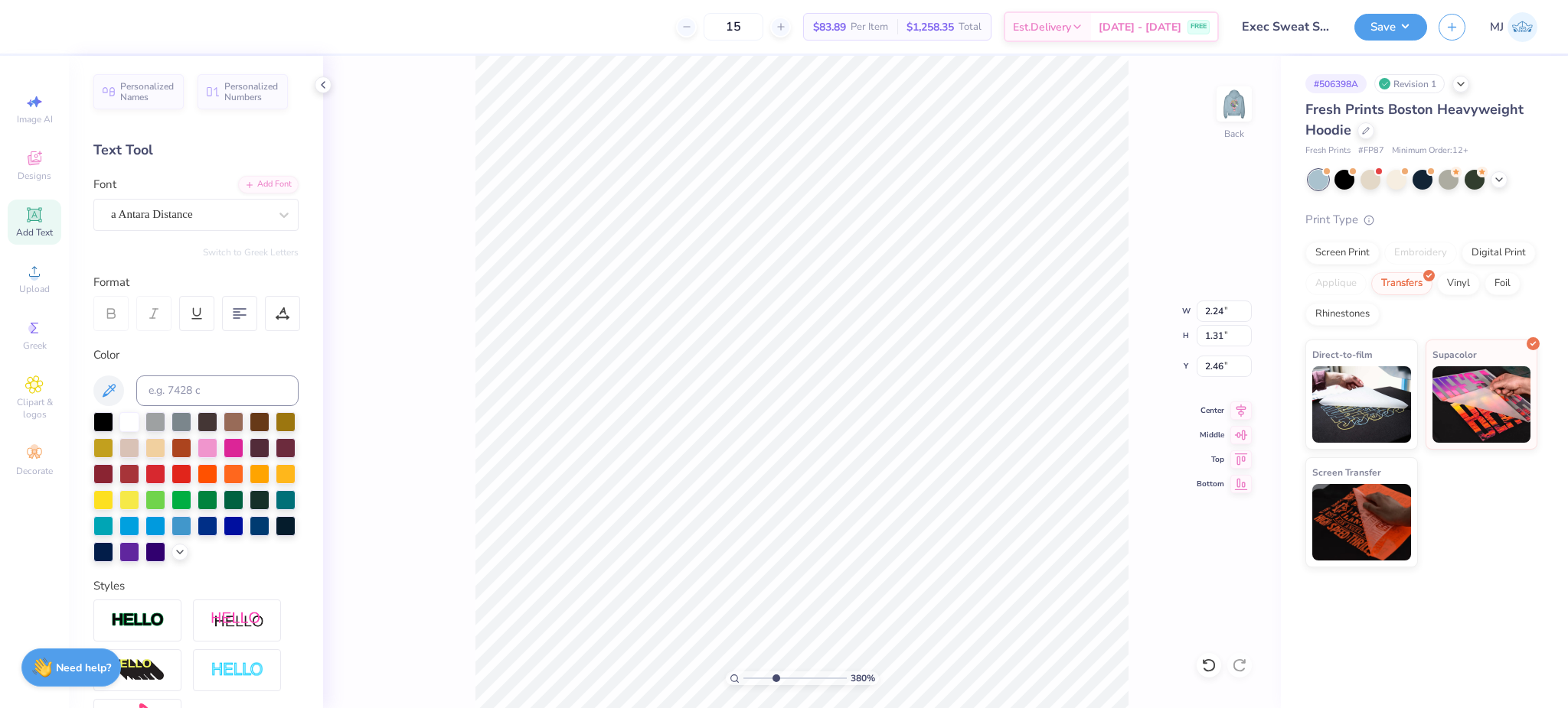
type input "3.50"
type input "1.96"
click at [849, 539] on li "Group" at bounding box center [832, 541] width 120 height 30
type input "2.90722888946285"
click at [1211, 309] on input "3.50" at bounding box center [1224, 311] width 55 height 21
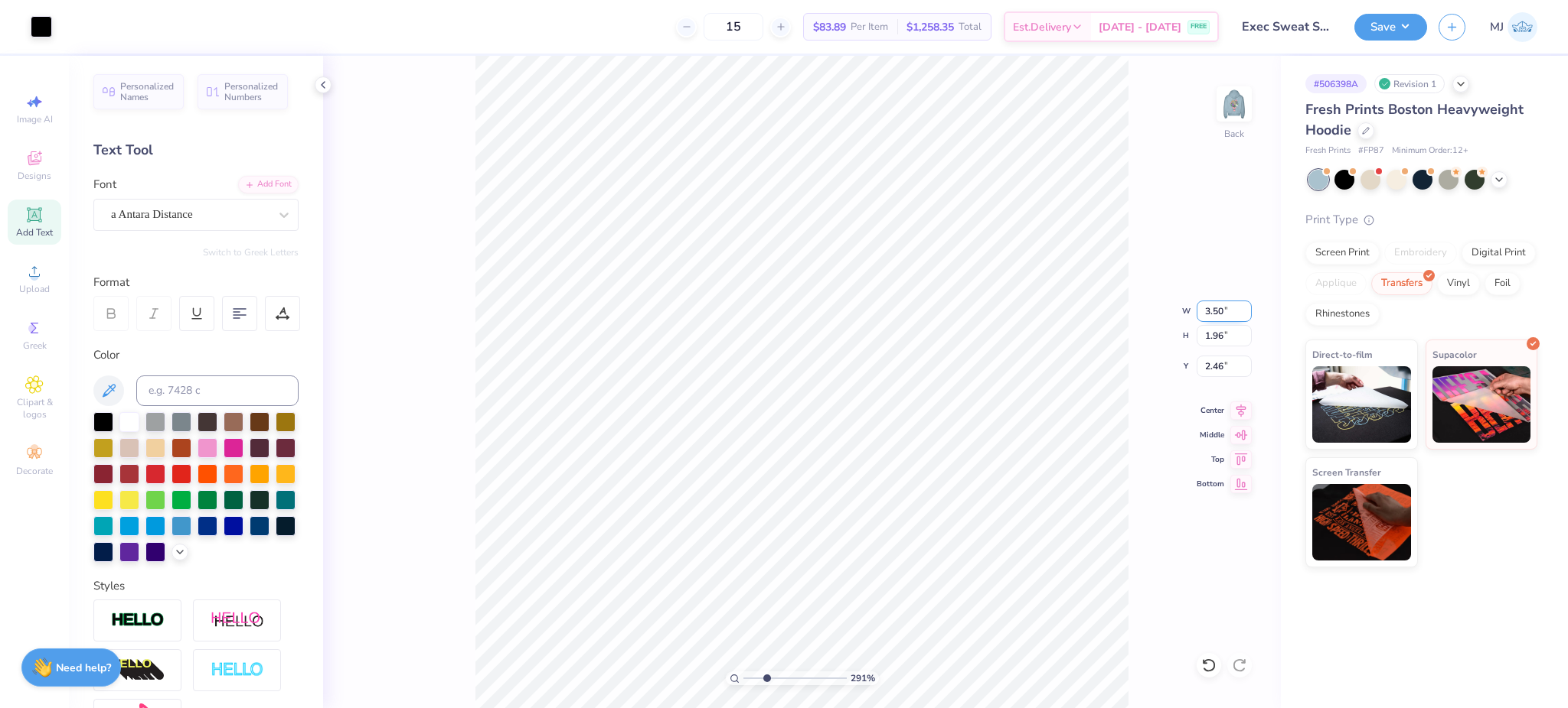
click at [1211, 309] on input "3.50" at bounding box center [1224, 311] width 55 height 21
type input "3.5"
type input "2.90722888946285"
type input "3.50"
click at [1219, 366] on input "2.46" at bounding box center [1224, 366] width 55 height 21
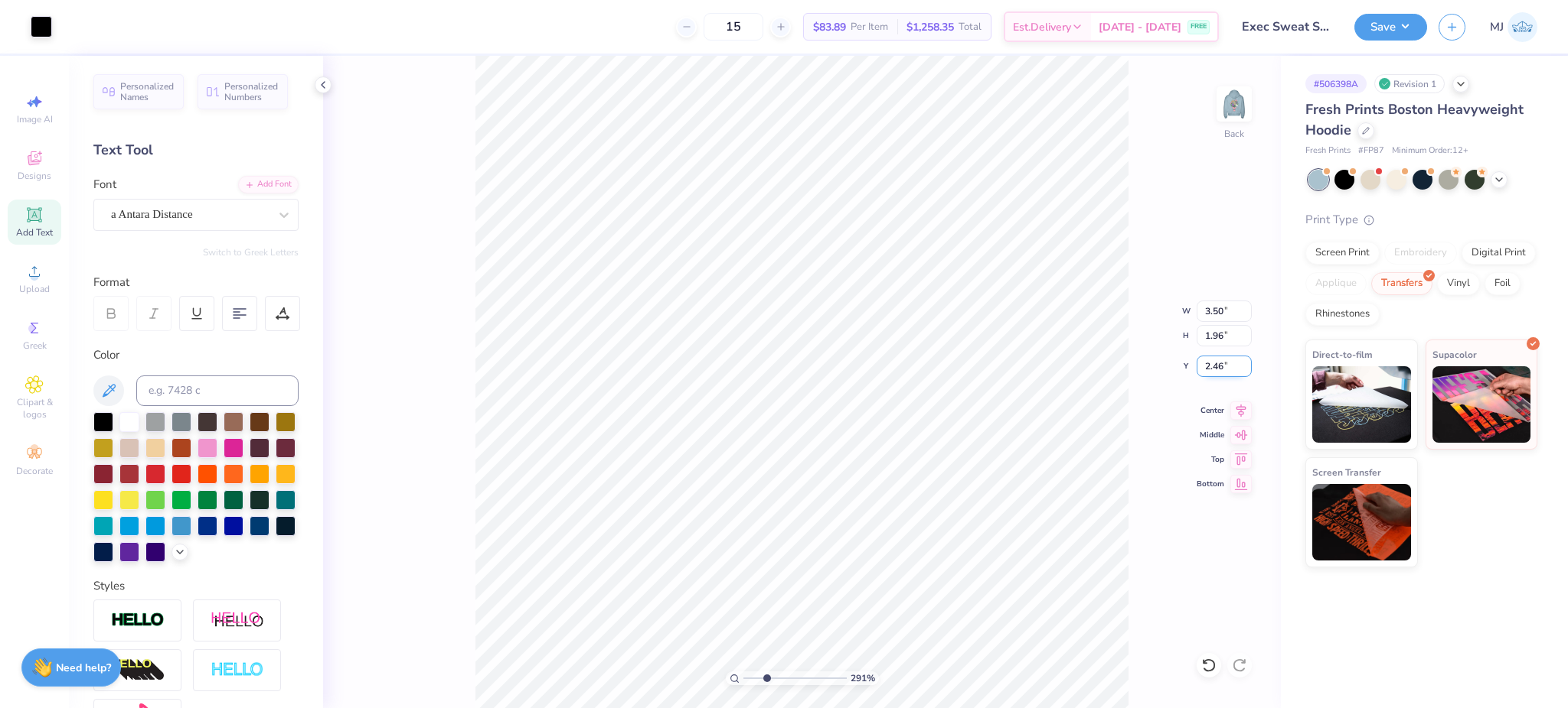
click at [1218, 366] on input "2.46" at bounding box center [1224, 366] width 55 height 21
type input "3"
type input "2.90722888946285"
type input "3.00"
type input "1"
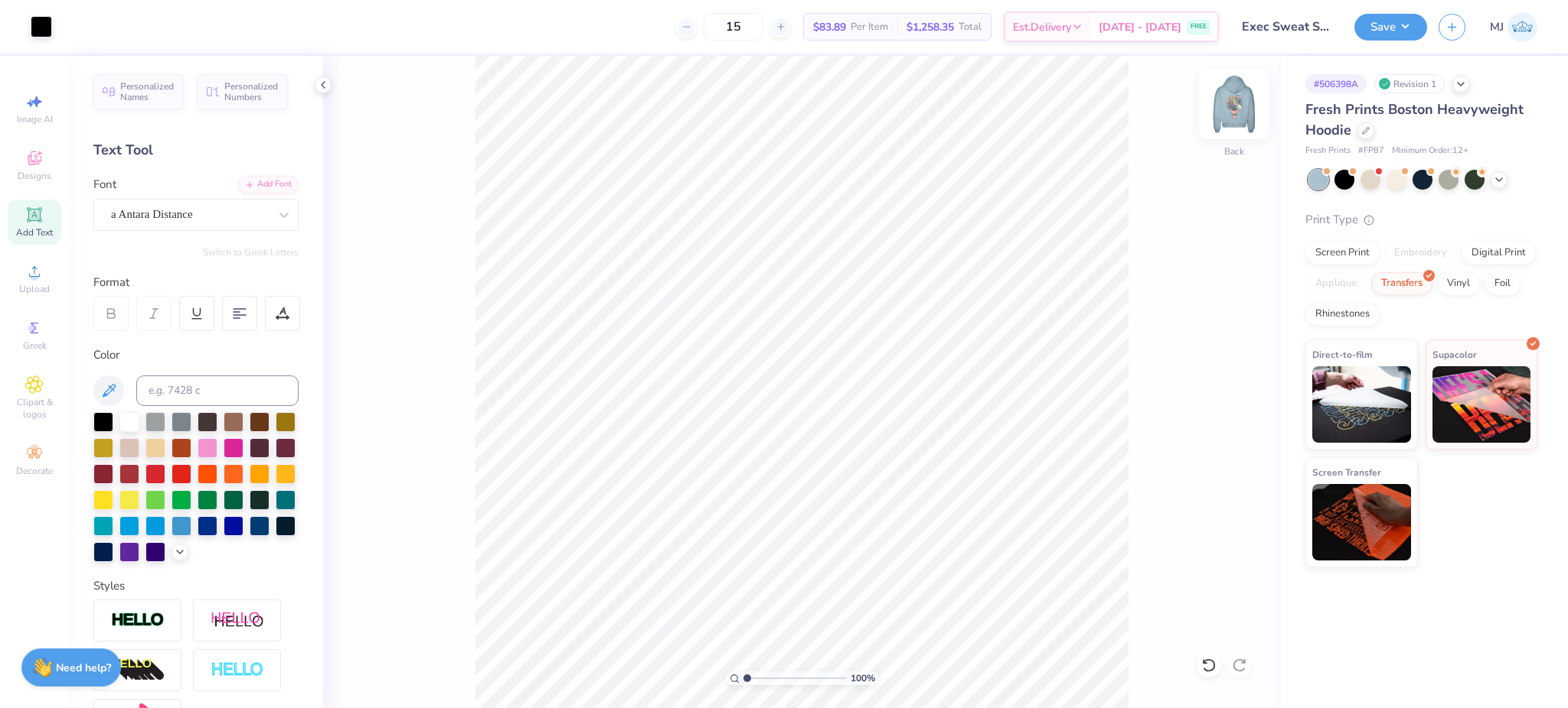
click at [1242, 107] on img at bounding box center [1233, 104] width 61 height 61
click at [20, 270] on div "Upload" at bounding box center [35, 278] width 53 height 45
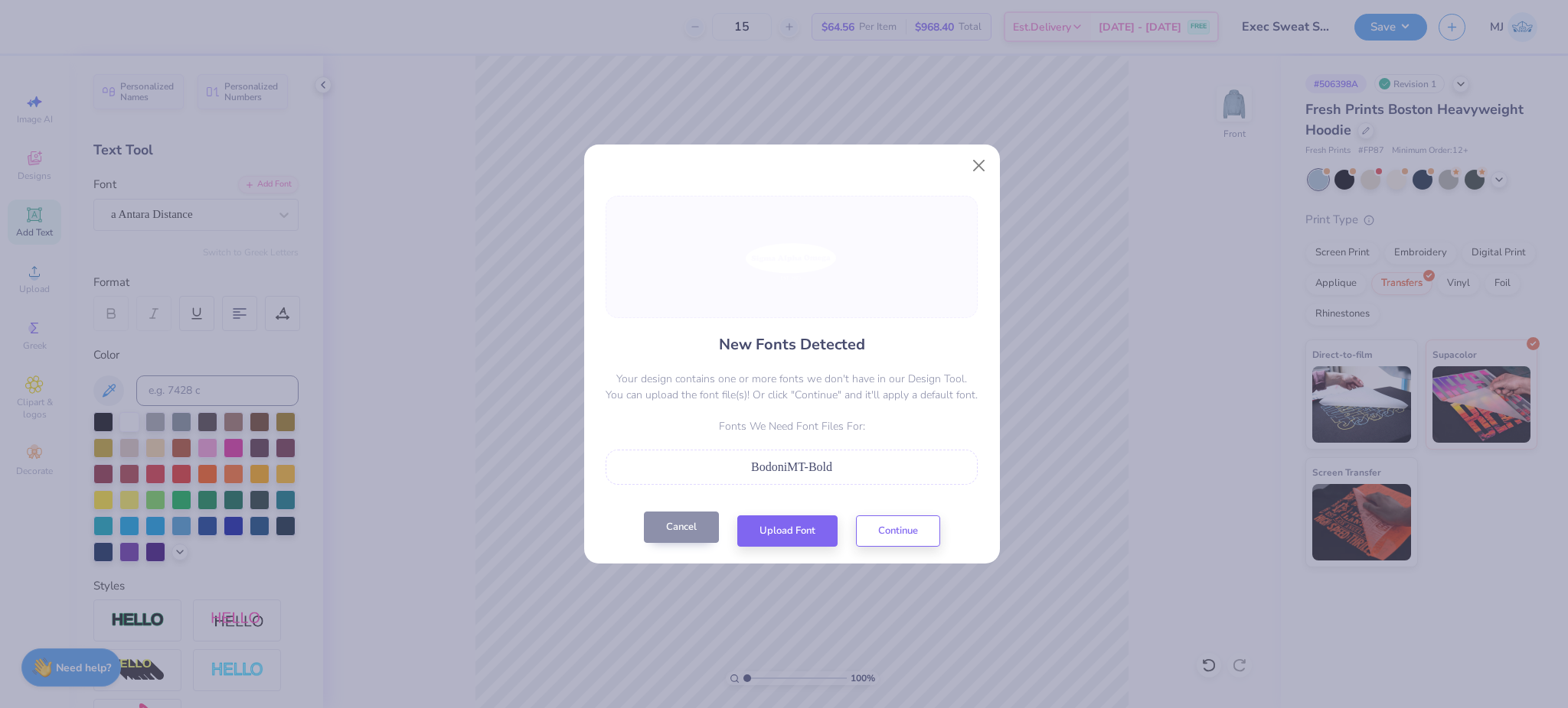
click at [675, 537] on button "Cancel" at bounding box center [681, 527] width 75 height 31
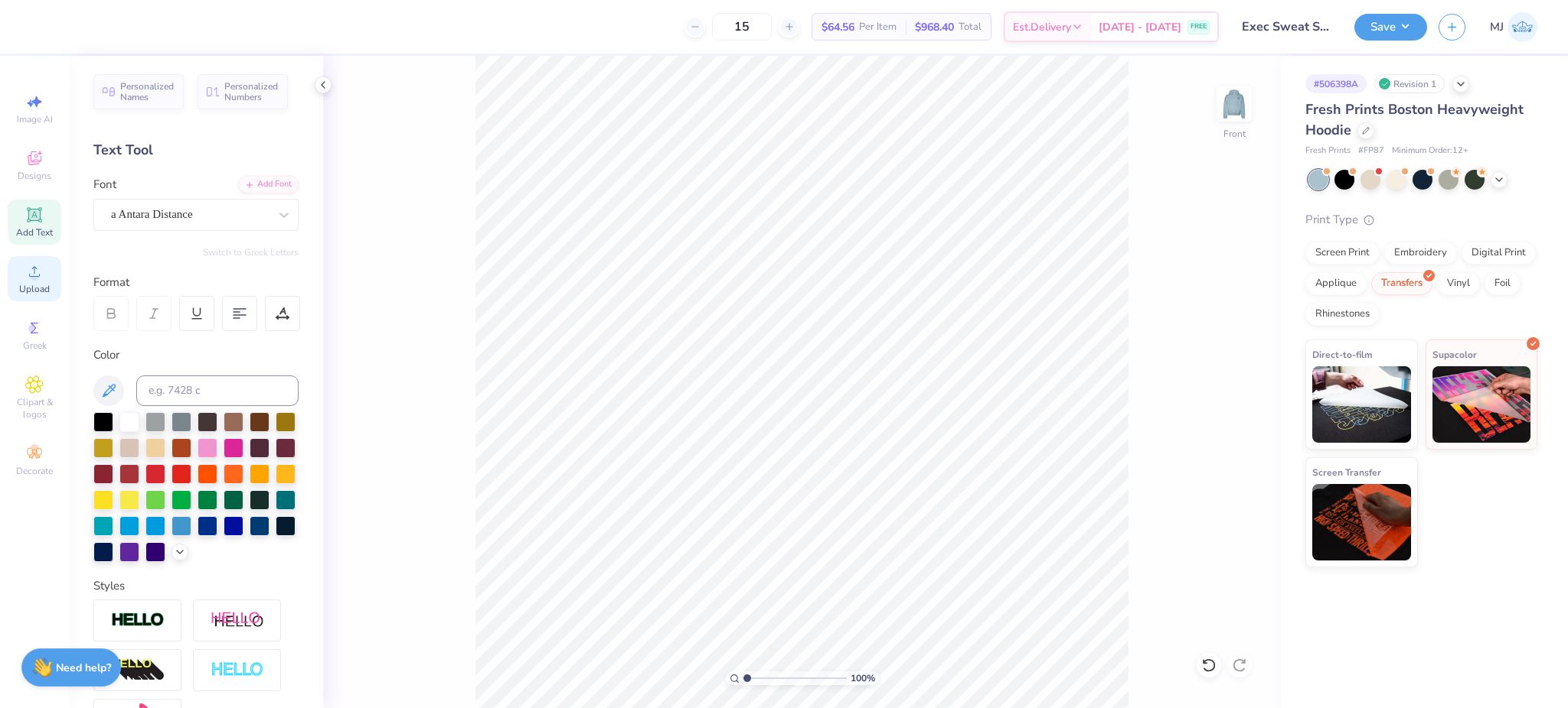
click at [37, 294] on span "Upload" at bounding box center [35, 289] width 30 height 12
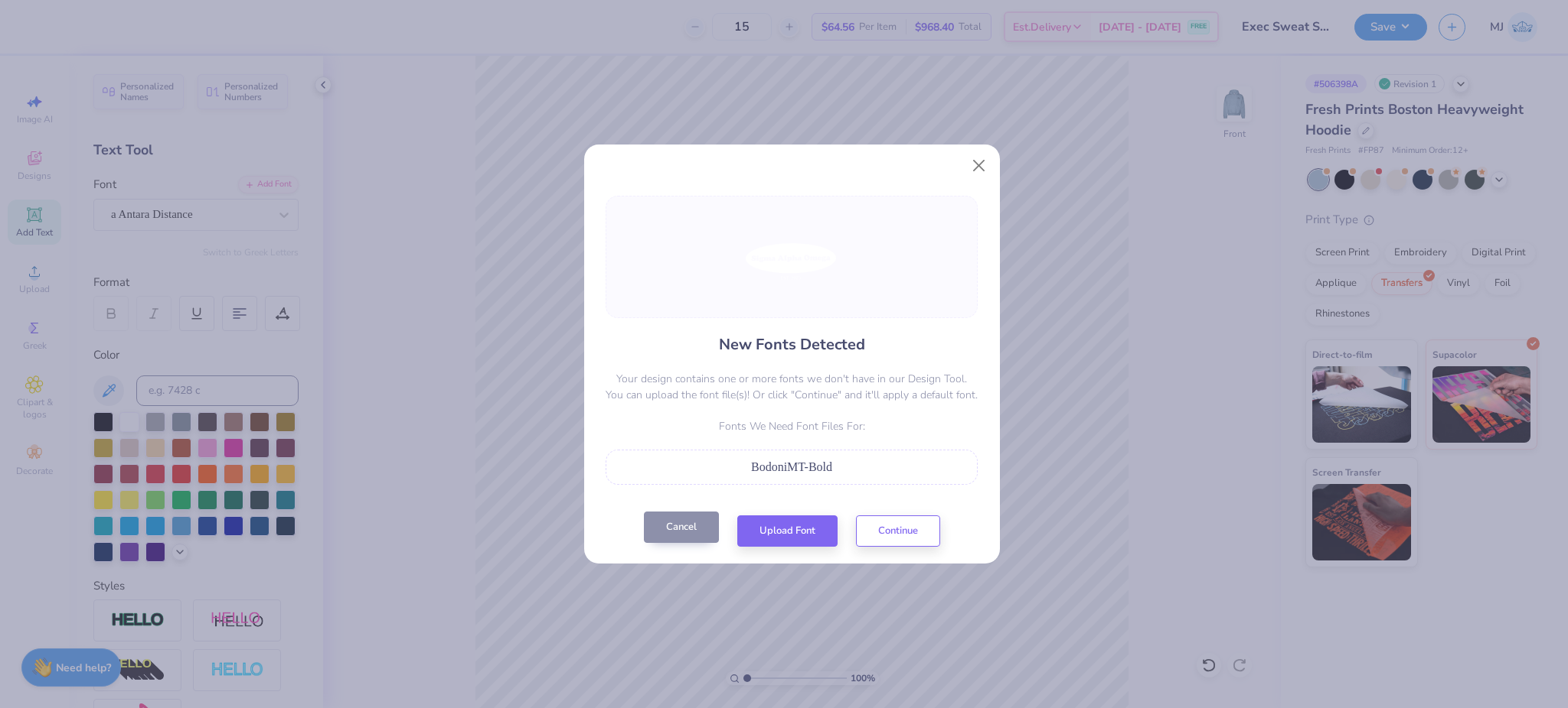
click at [680, 527] on button "Cancel" at bounding box center [681, 527] width 75 height 31
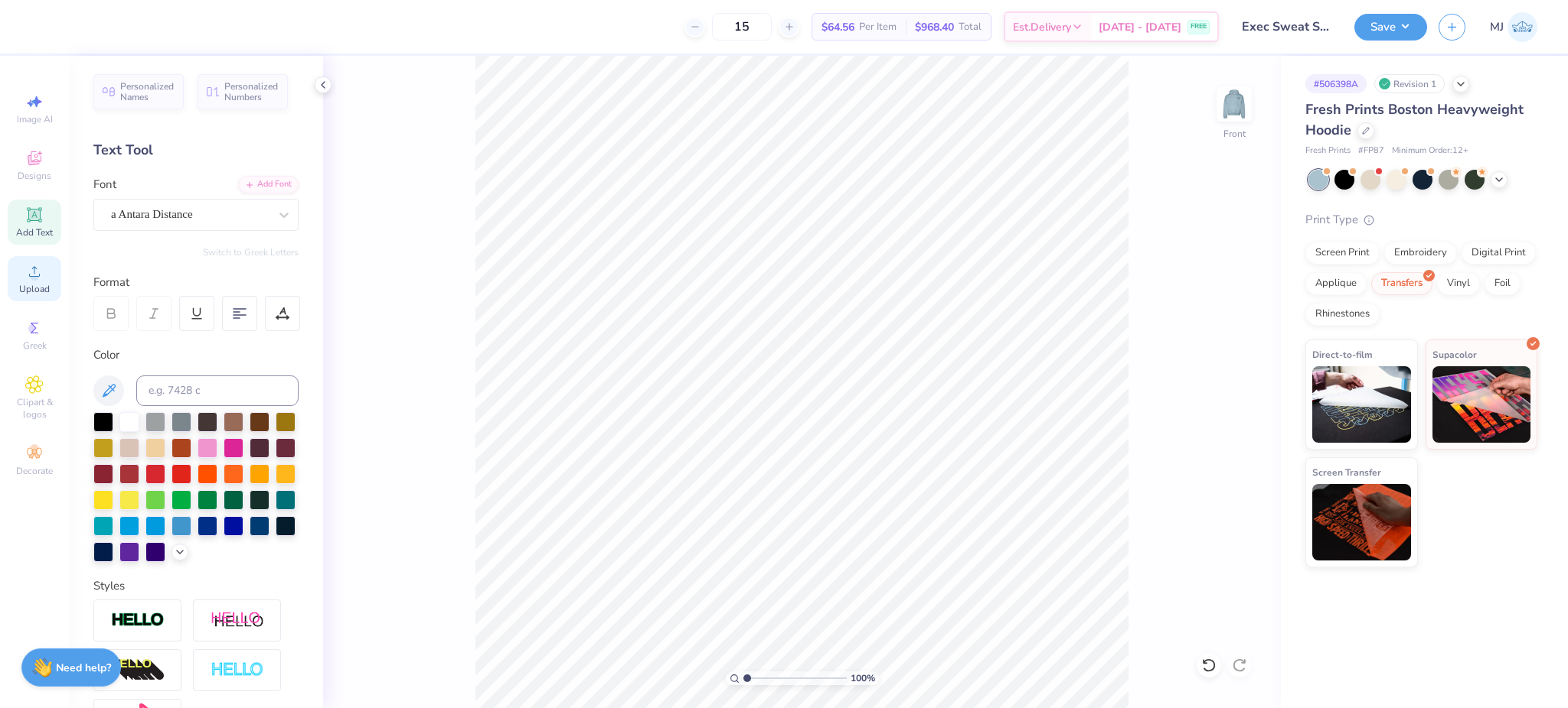
click at [35, 272] on circle at bounding box center [34, 276] width 8 height 8
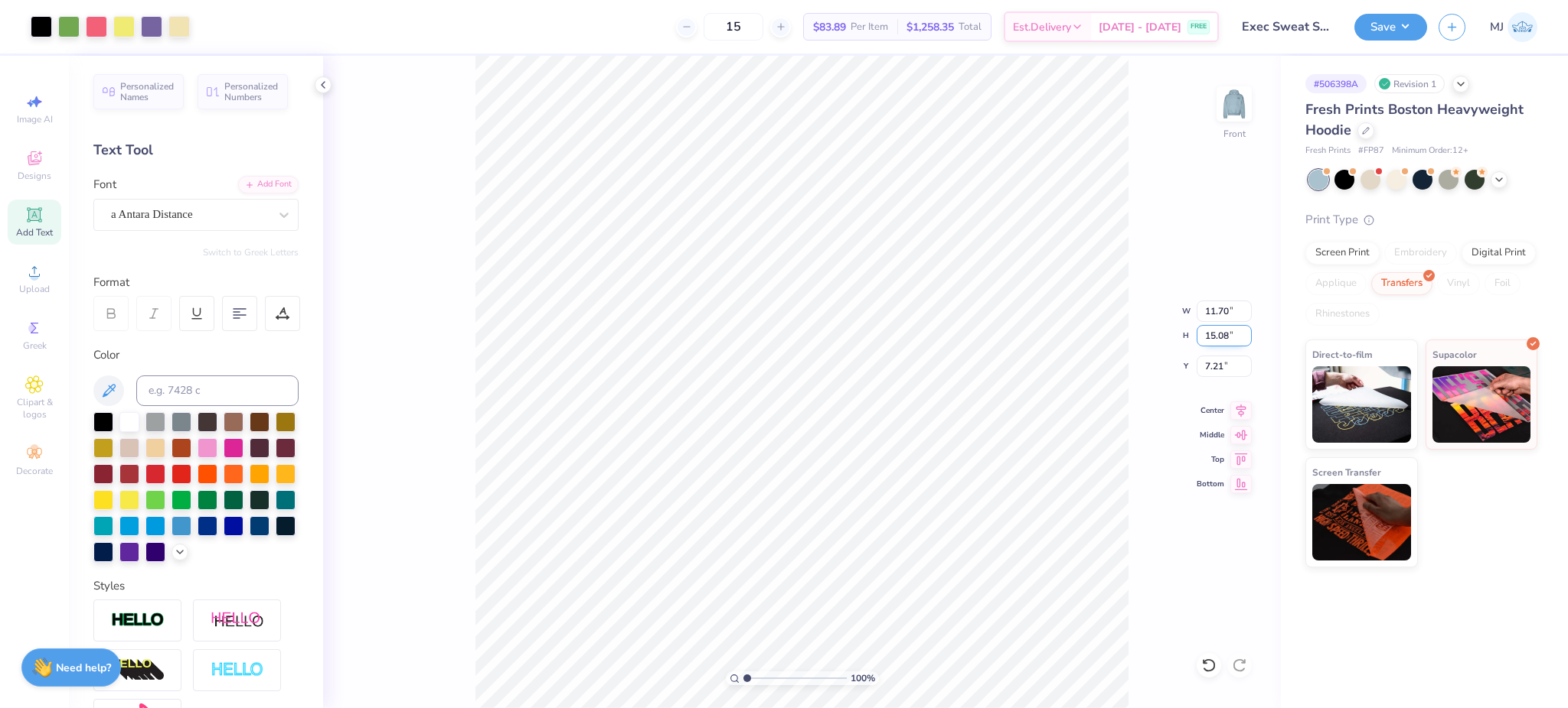
click at [1219, 334] on input "15.08" at bounding box center [1224, 336] width 55 height 21
type input "2"
type input "15"
click at [1222, 364] on input "7.21" at bounding box center [1224, 366] width 55 height 21
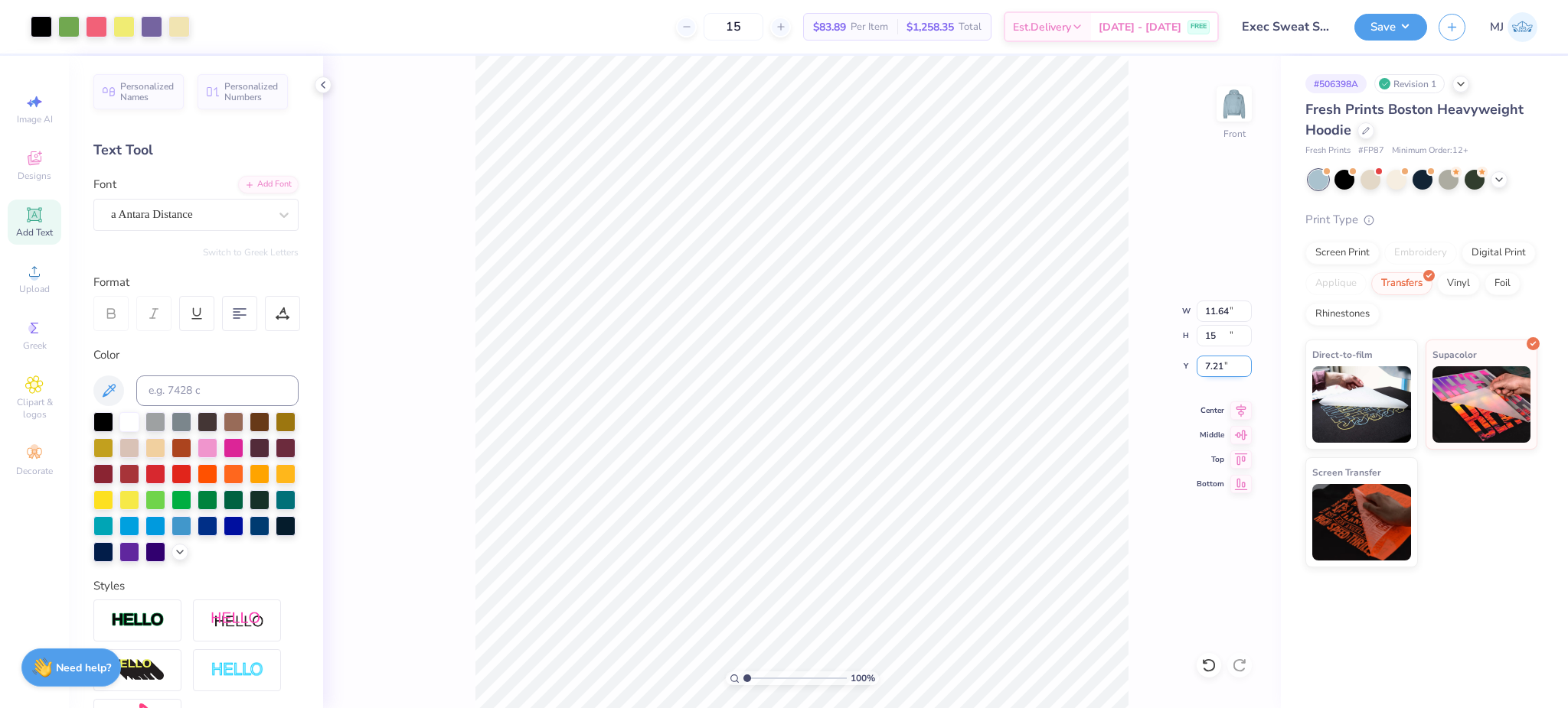
type input "11.64"
type input "15.00"
click at [1216, 364] on input "7.25" at bounding box center [1224, 366] width 55 height 21
type input "7.00"
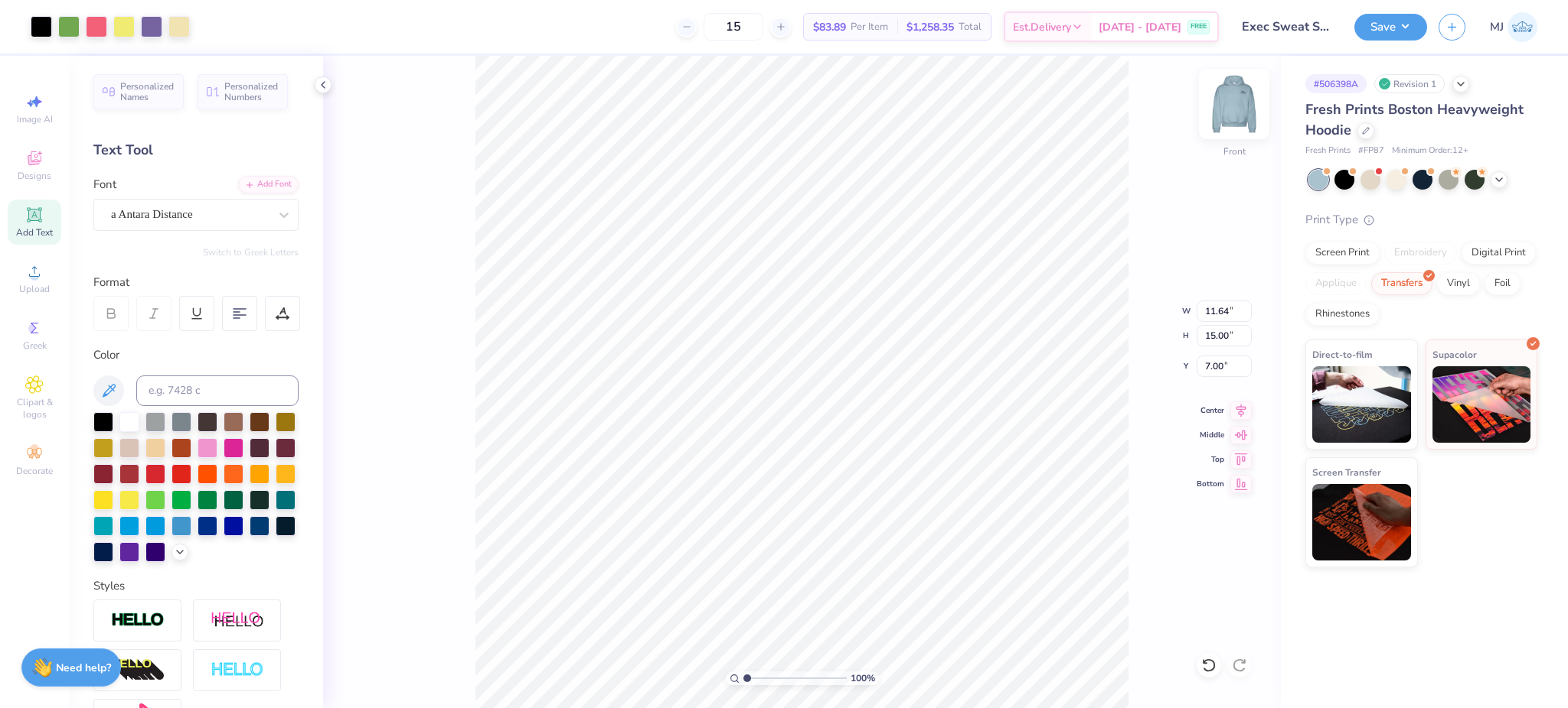
click at [1228, 104] on img at bounding box center [1233, 104] width 61 height 61
click at [1228, 106] on img at bounding box center [1233, 104] width 61 height 61
click at [1129, 241] on div "100 % Front" at bounding box center [802, 382] width 958 height 653
click at [1239, 104] on img at bounding box center [1233, 104] width 61 height 61
click at [1413, 28] on button "Save" at bounding box center [1391, 25] width 73 height 27
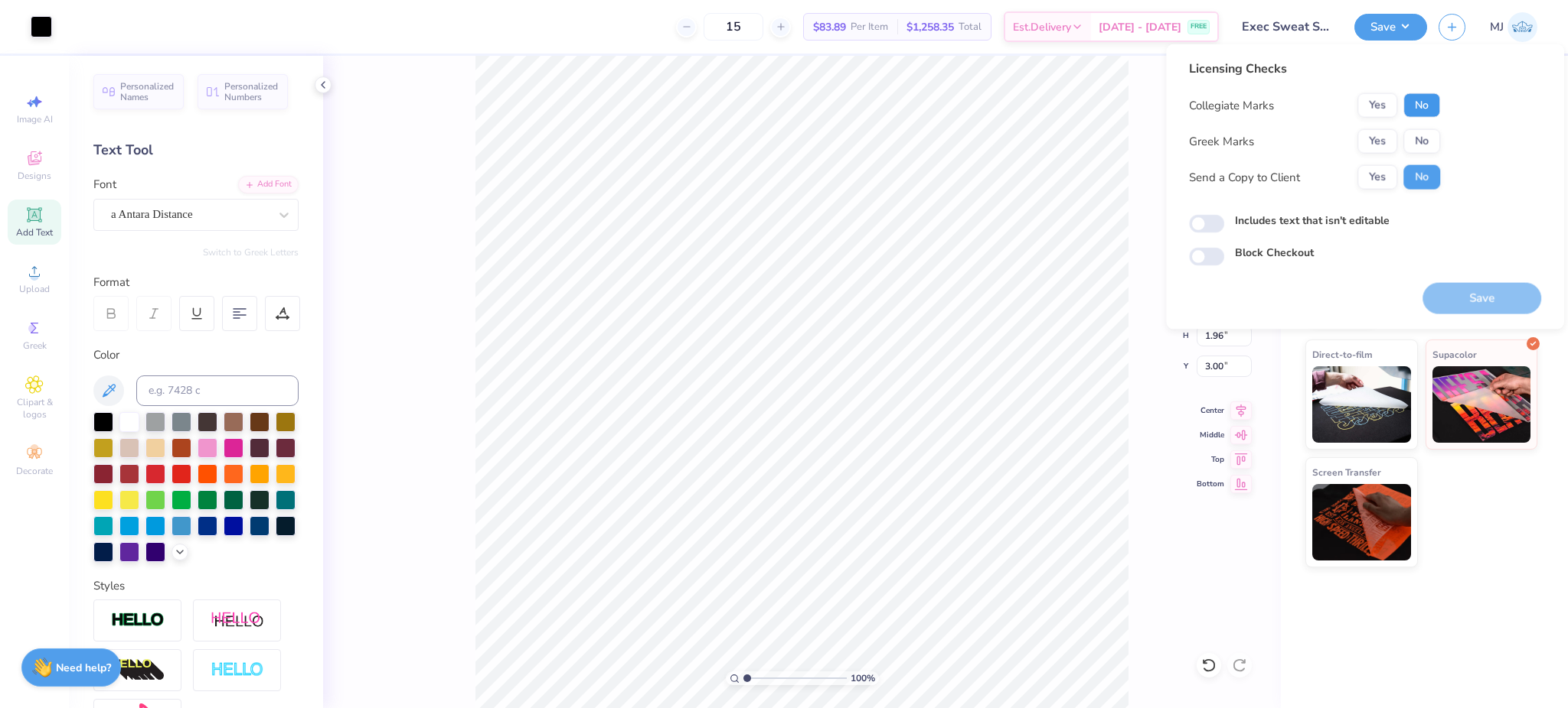
click at [1422, 94] on button "No" at bounding box center [1421, 106] width 36 height 25
click at [1426, 130] on button "No" at bounding box center [1421, 141] width 36 height 25
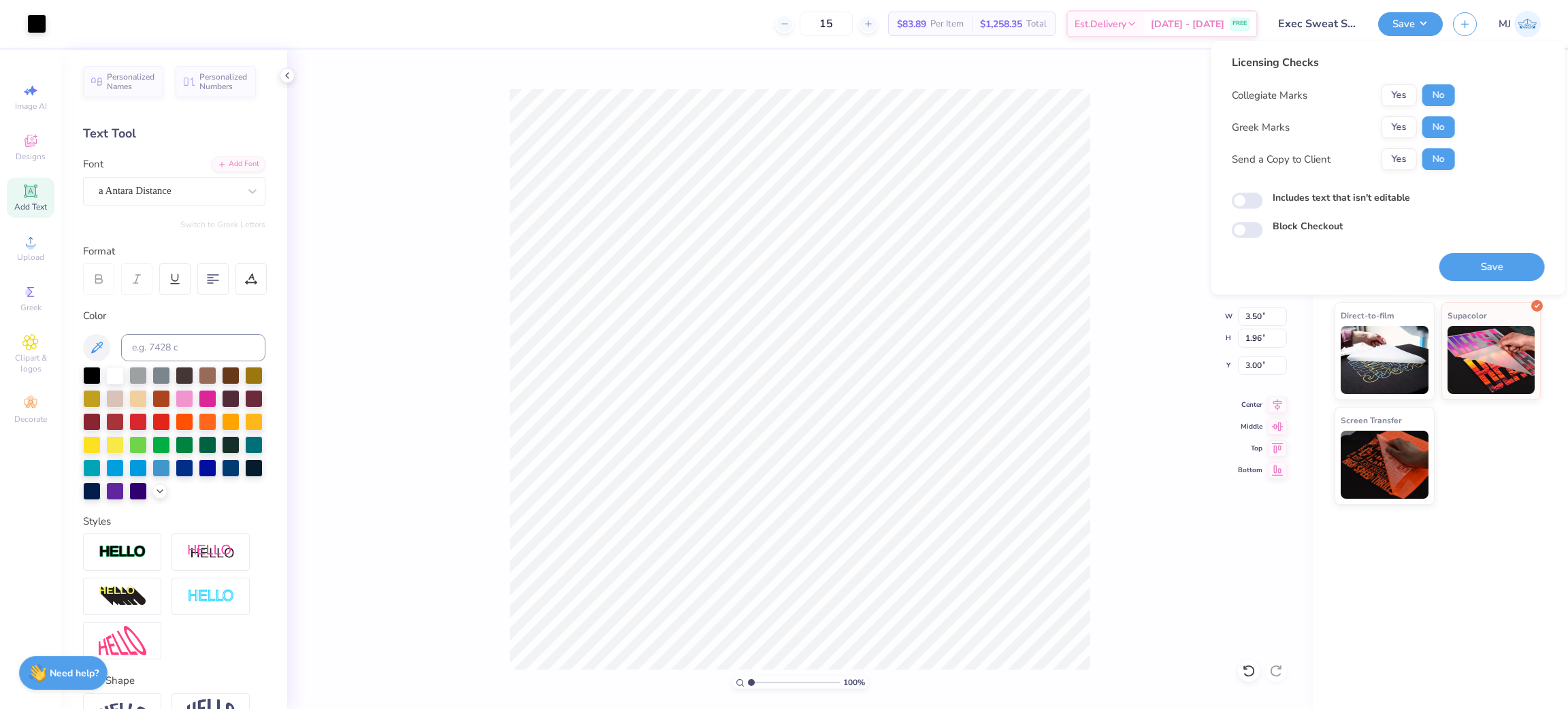
type input "1"
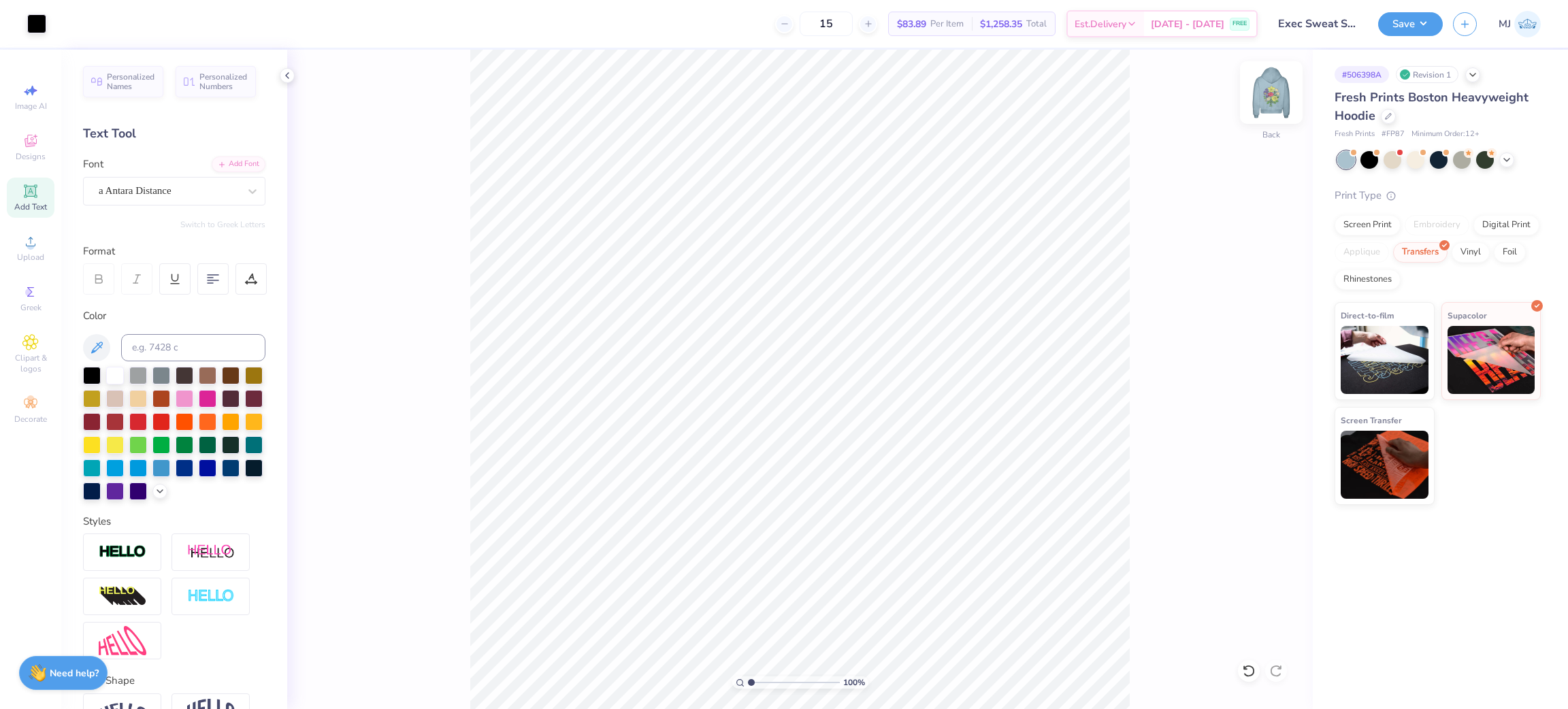
click at [1271, 91] on img at bounding box center [1271, 93] width 55 height 55
click at [1276, 403] on icon at bounding box center [1277, 403] width 19 height 17
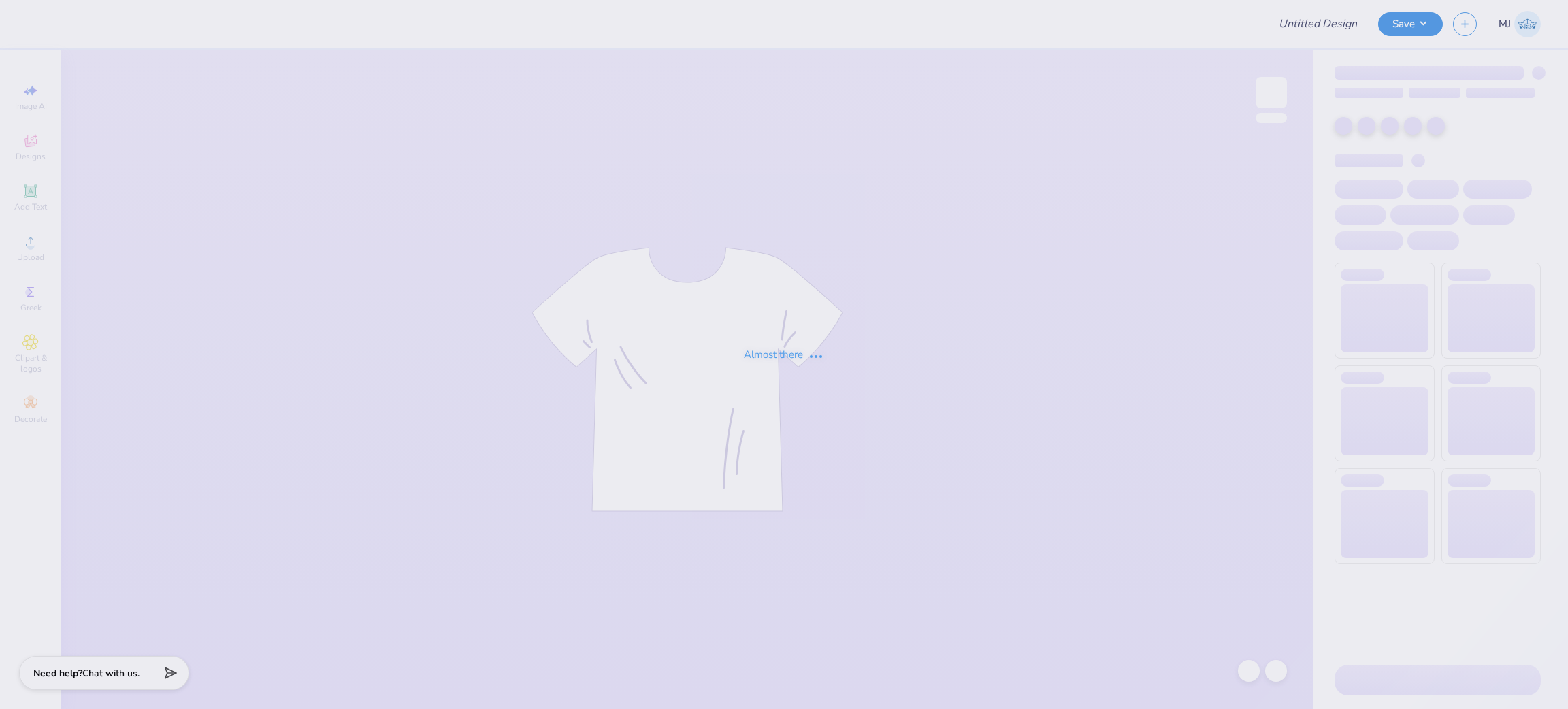
type input "Exec Sweat Sets - Panhellenic Council at [GEOGRAPHIC_DATA]"
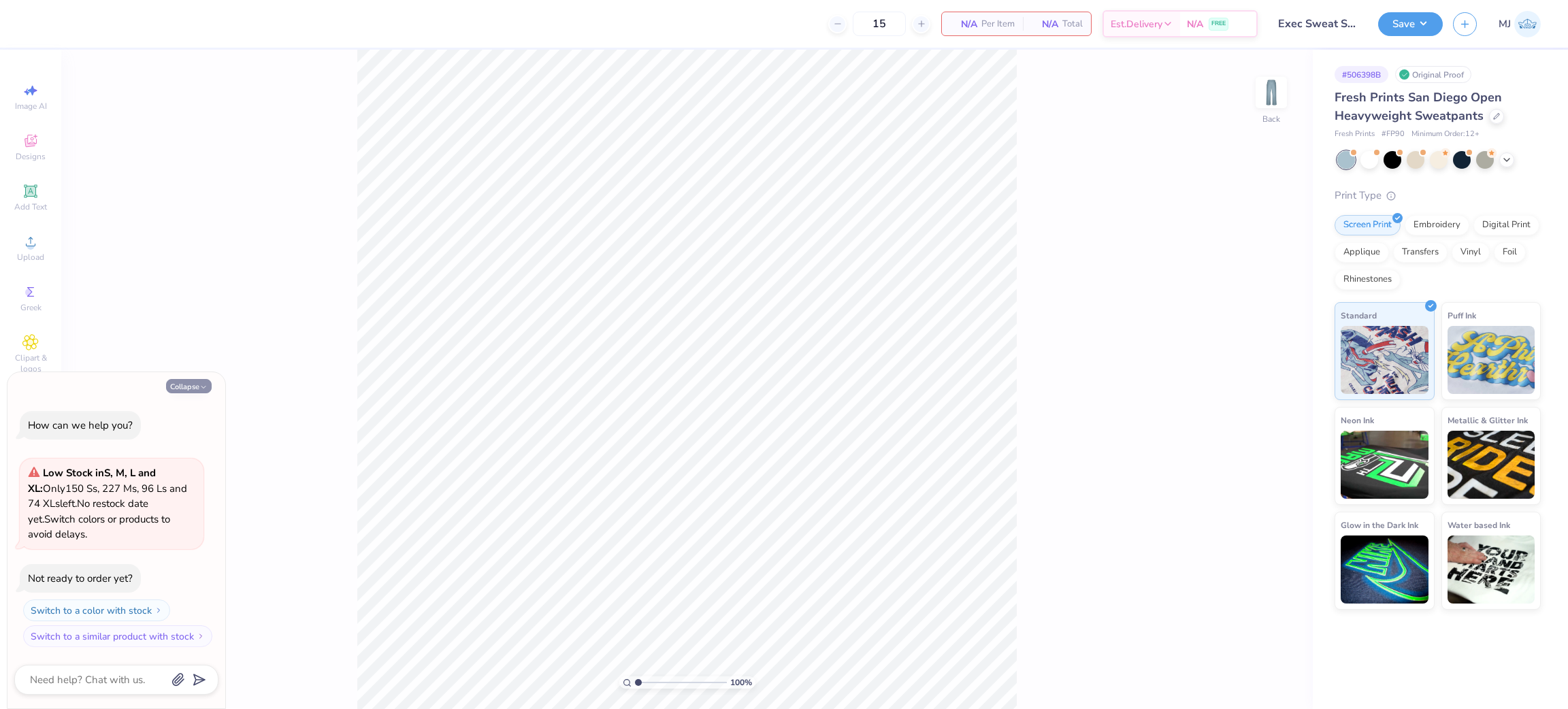
click at [185, 387] on button "Collapse" at bounding box center [189, 386] width 46 height 14
type textarea "x"
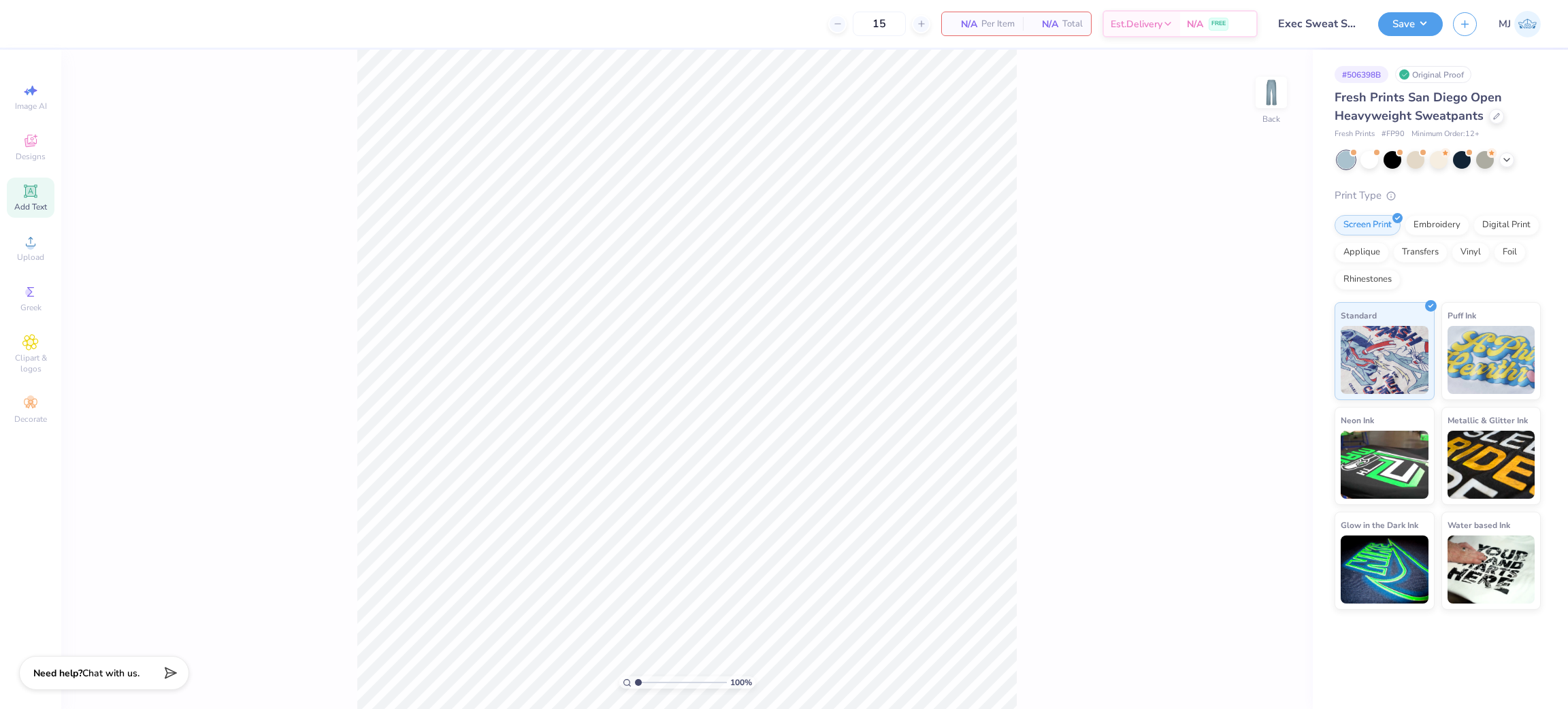
click at [33, 186] on icon at bounding box center [30, 191] width 17 height 17
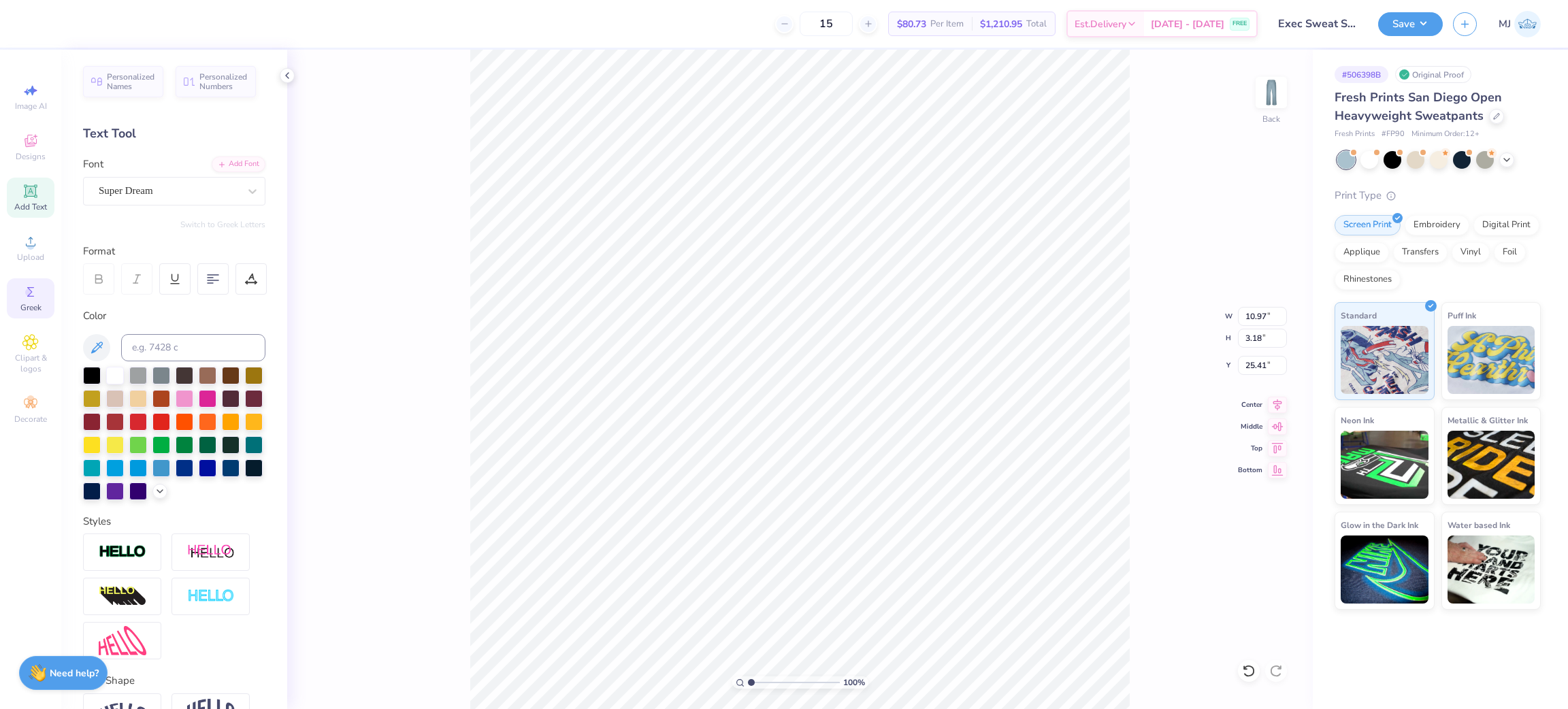
click at [40, 296] on div "Greek" at bounding box center [31, 298] width 47 height 40
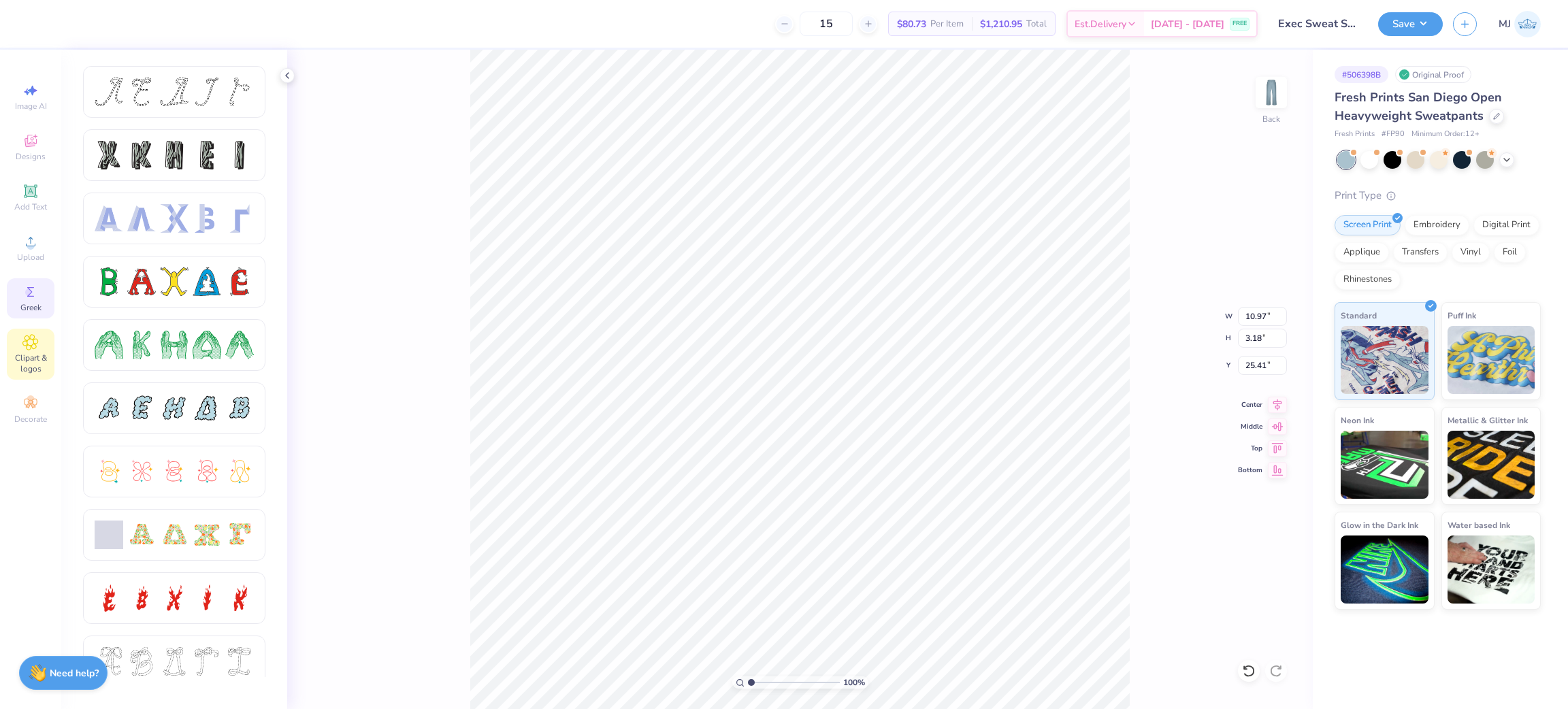
click at [34, 370] on span "Clipart & logos" at bounding box center [31, 364] width 47 height 22
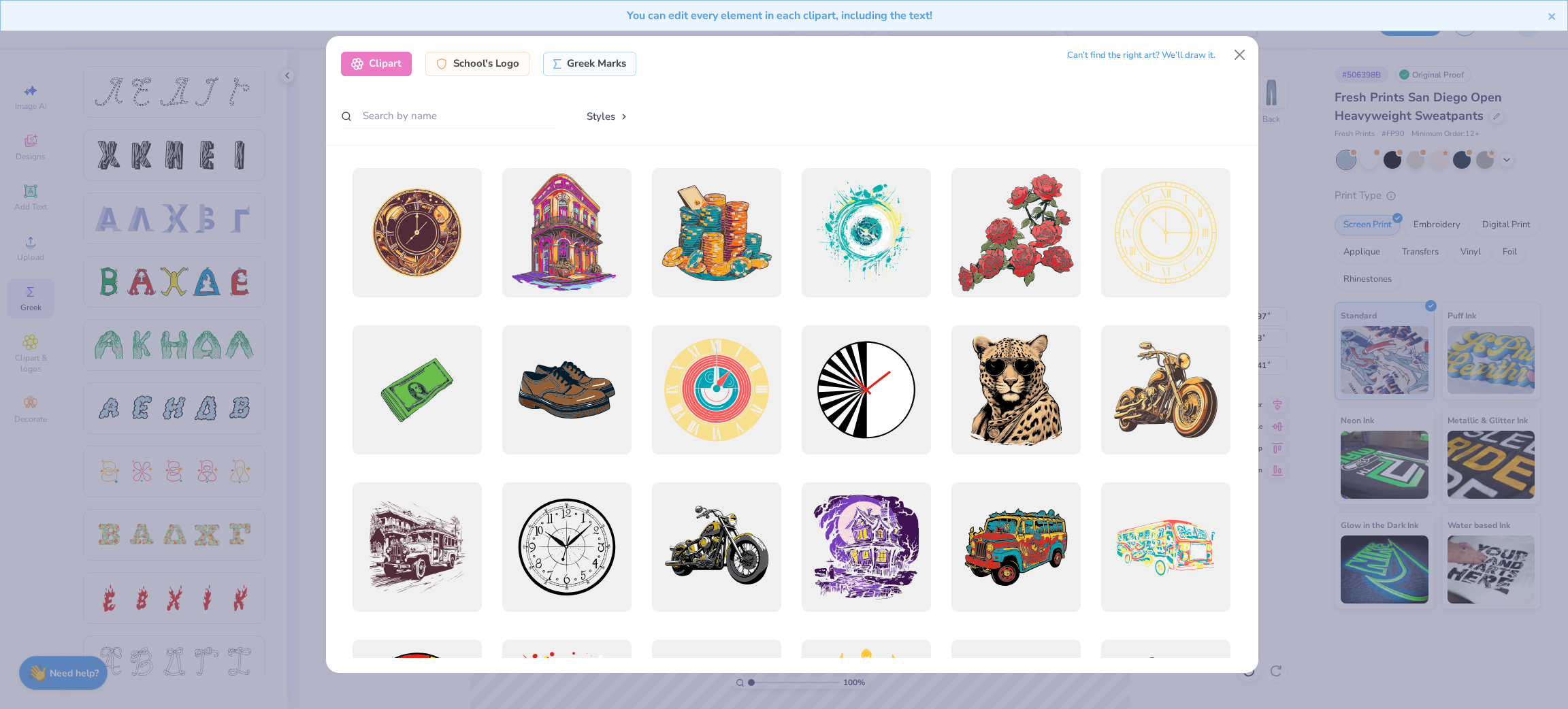
click at [305, 251] on div "Clipart School's Logo Greek Marks Can’t find the right art? We’ll draw it. Styl…" at bounding box center [784, 354] width 1568 height 709
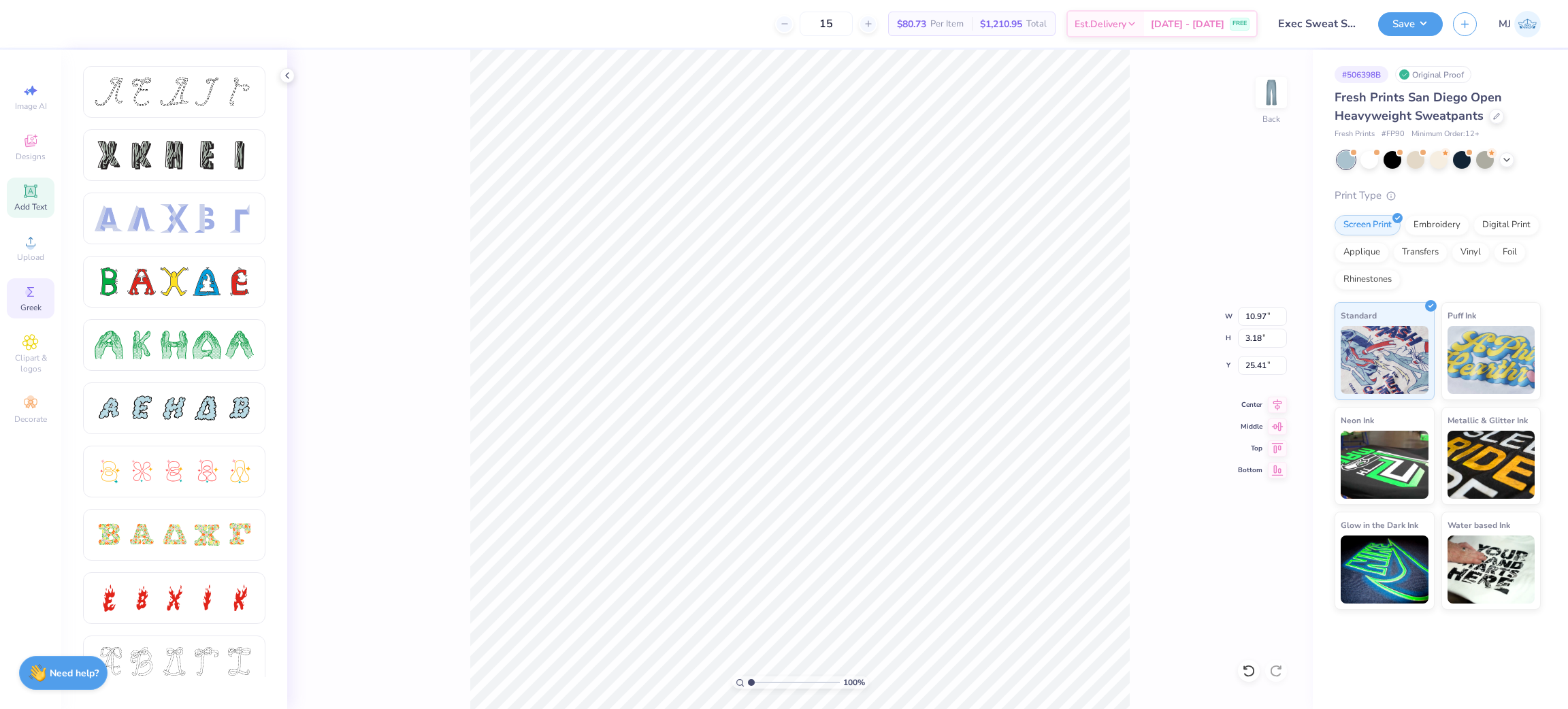
click at [27, 200] on div "Add Text" at bounding box center [31, 197] width 47 height 40
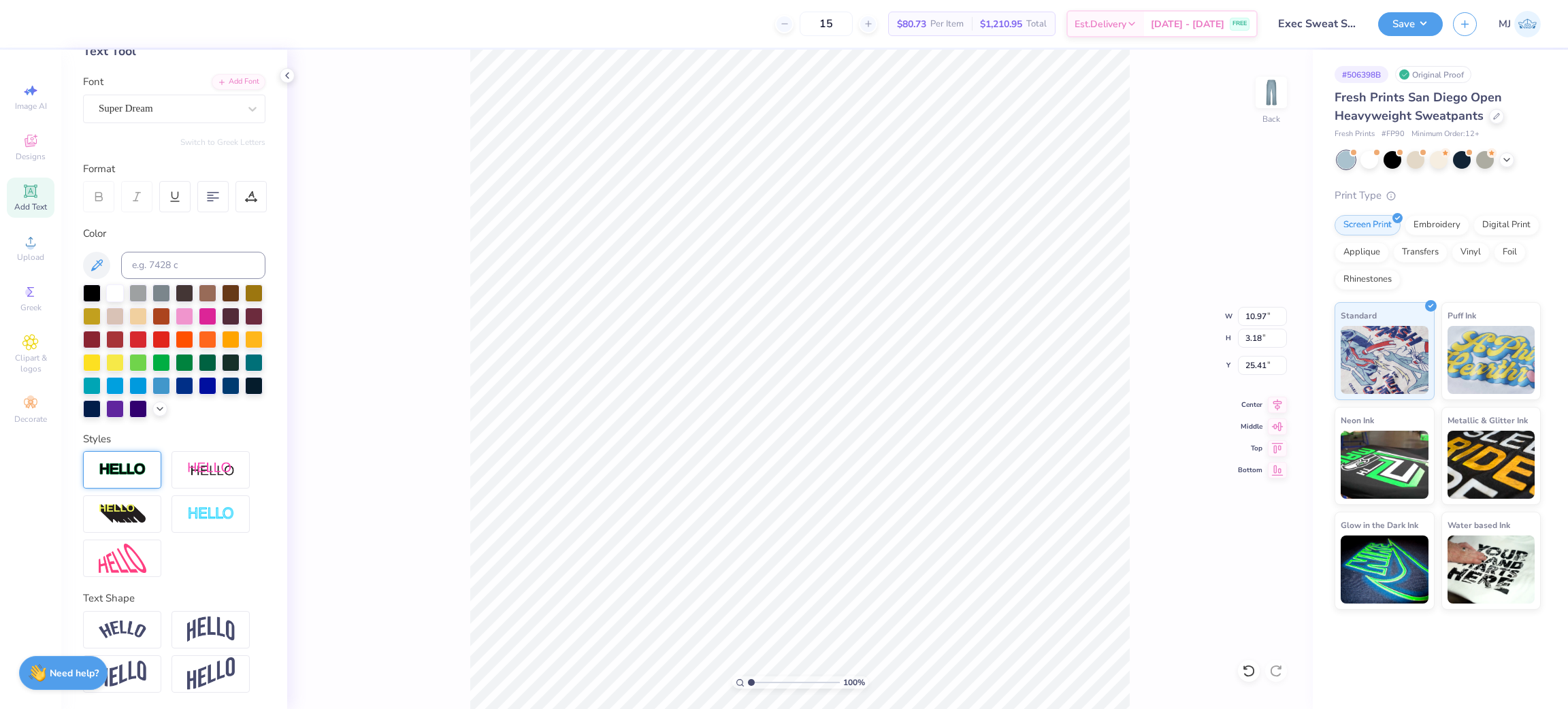
scroll to position [104, 0]
click at [35, 304] on span "Greek" at bounding box center [31, 308] width 21 height 11
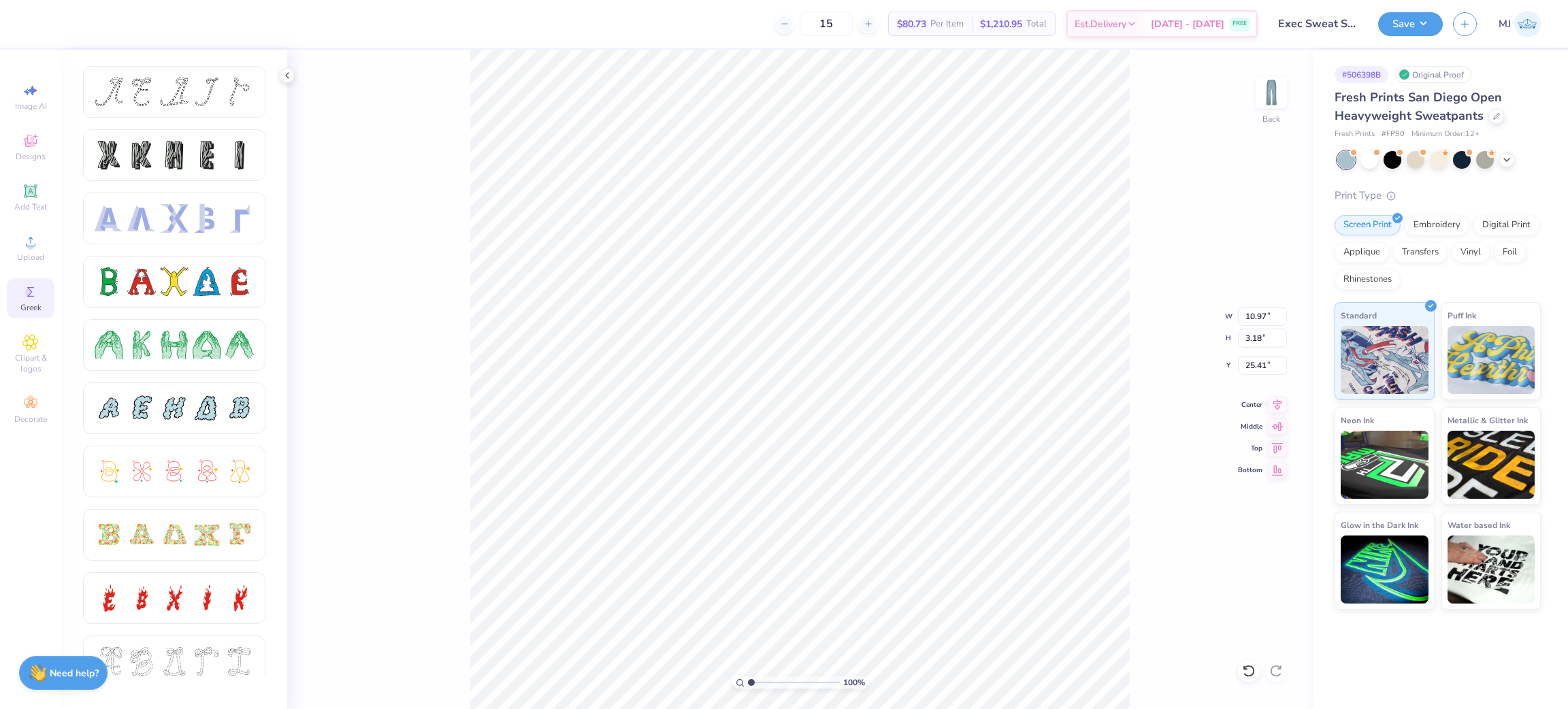
scroll to position [305, 0]
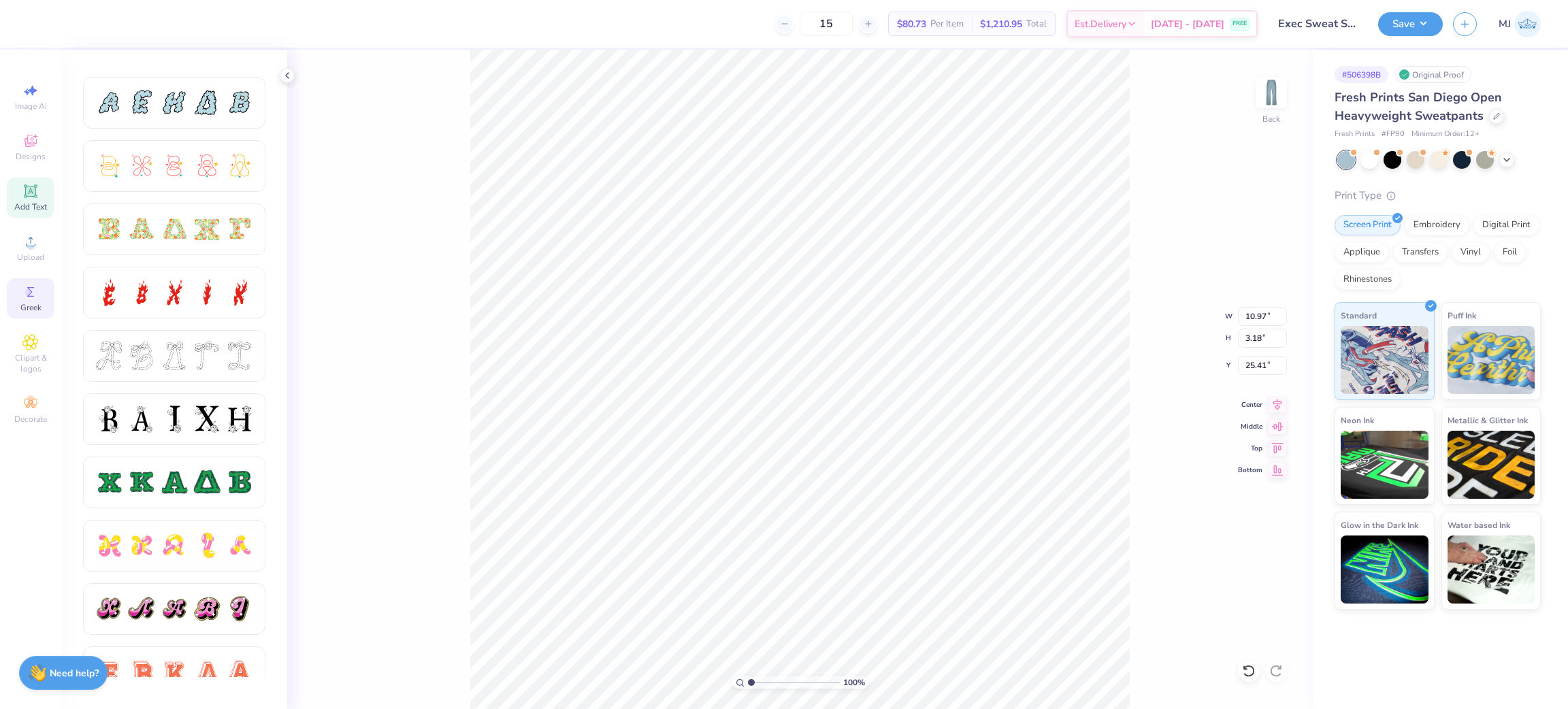
click at [38, 203] on span "Add Text" at bounding box center [30, 207] width 32 height 11
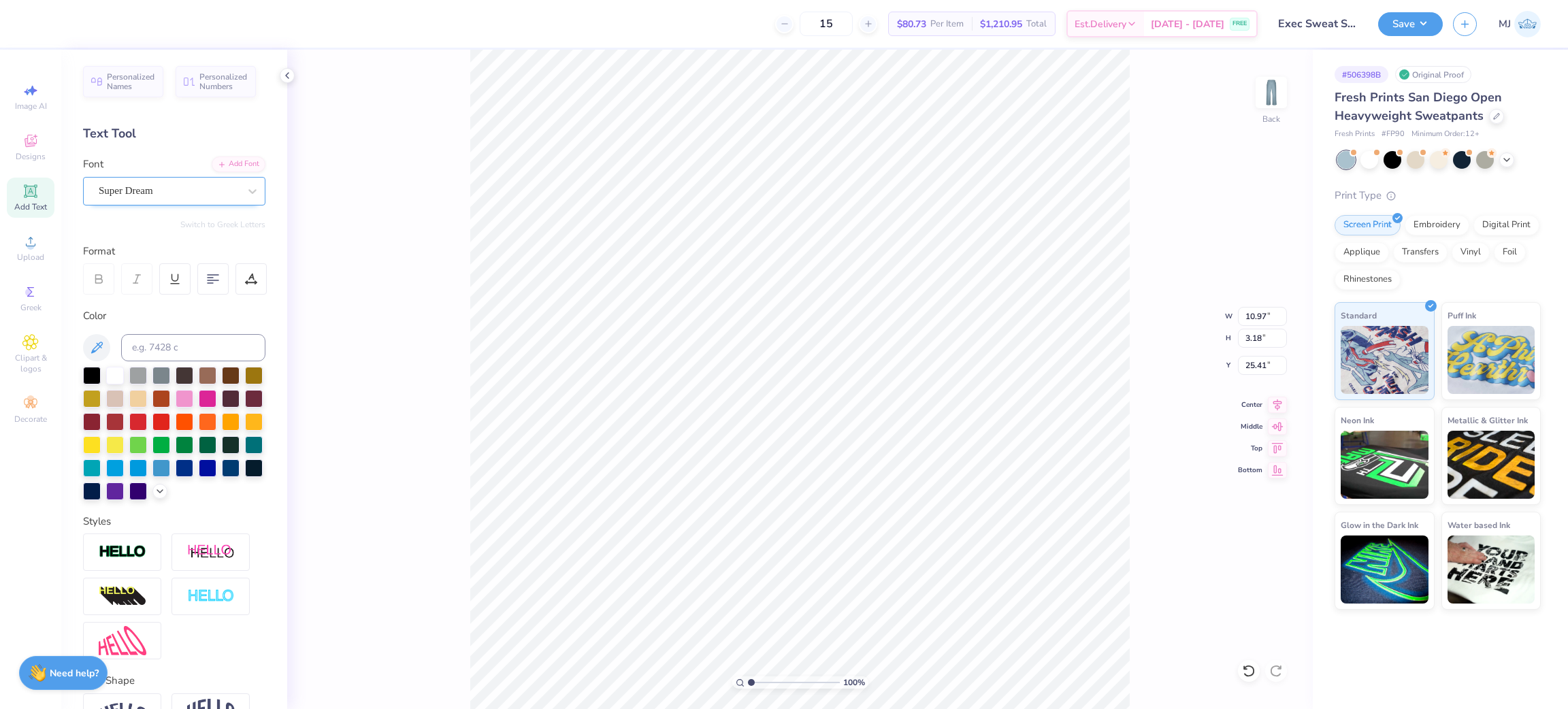
click at [166, 193] on div "Super Dream" at bounding box center [169, 191] width 143 height 21
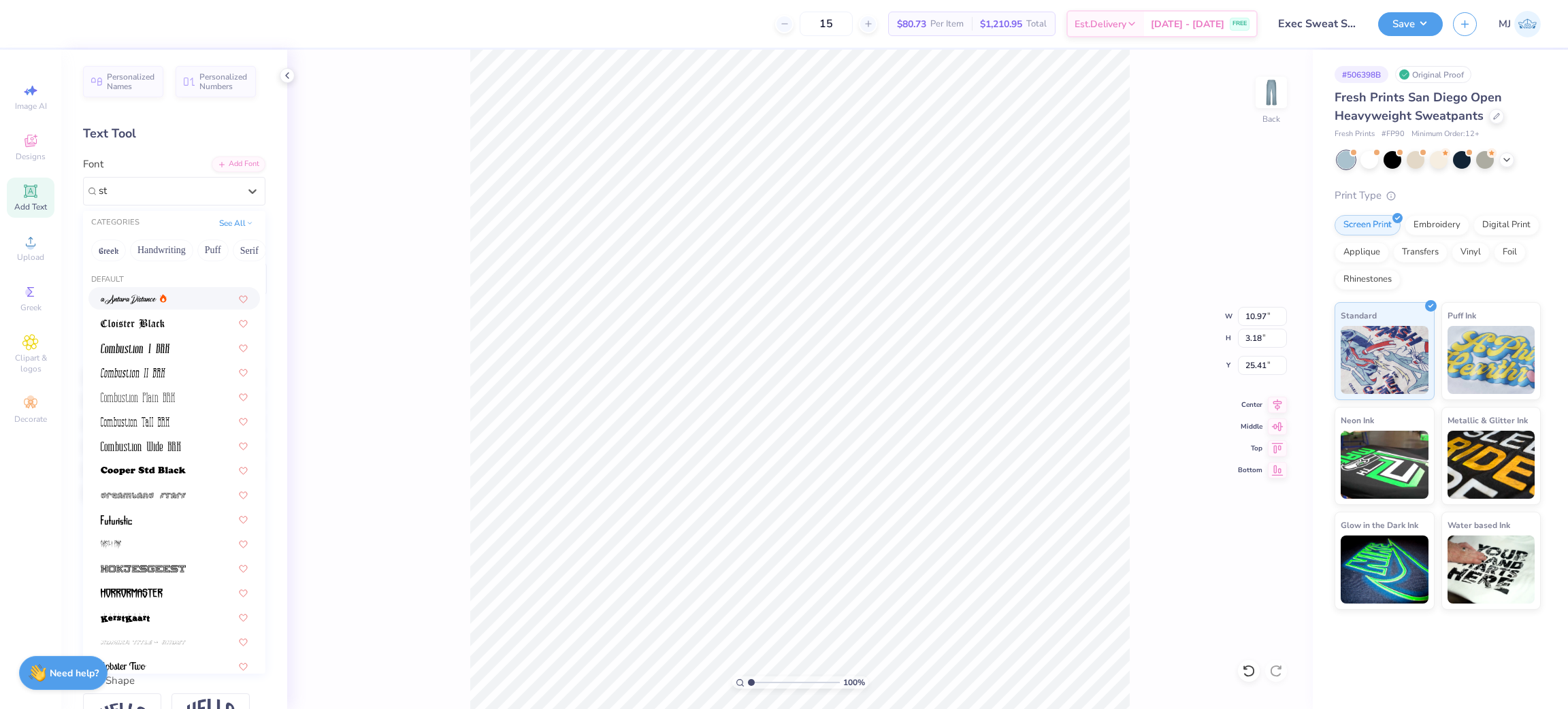
type input "st"
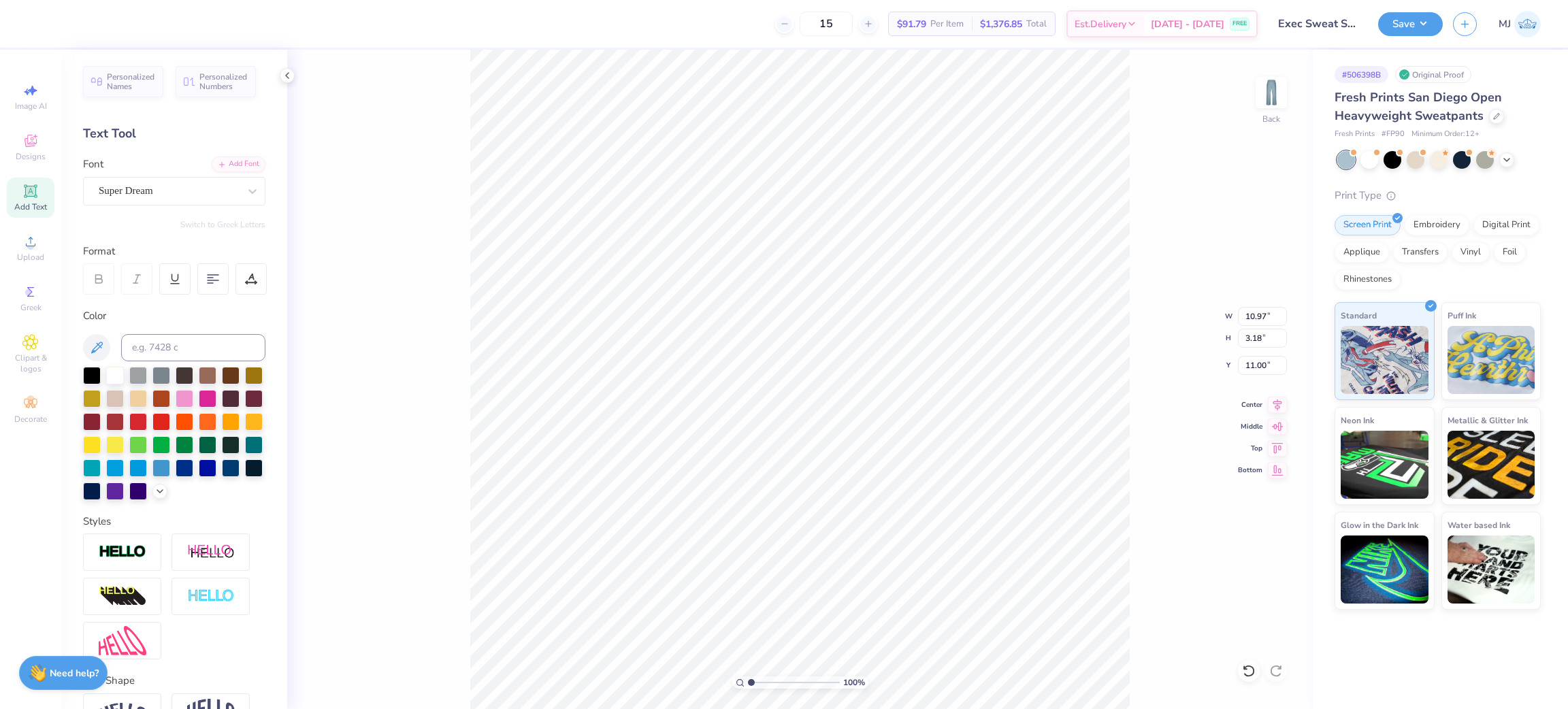
type input "25.41"
type textarea "SMUXT"
type input "2.85915263702015"
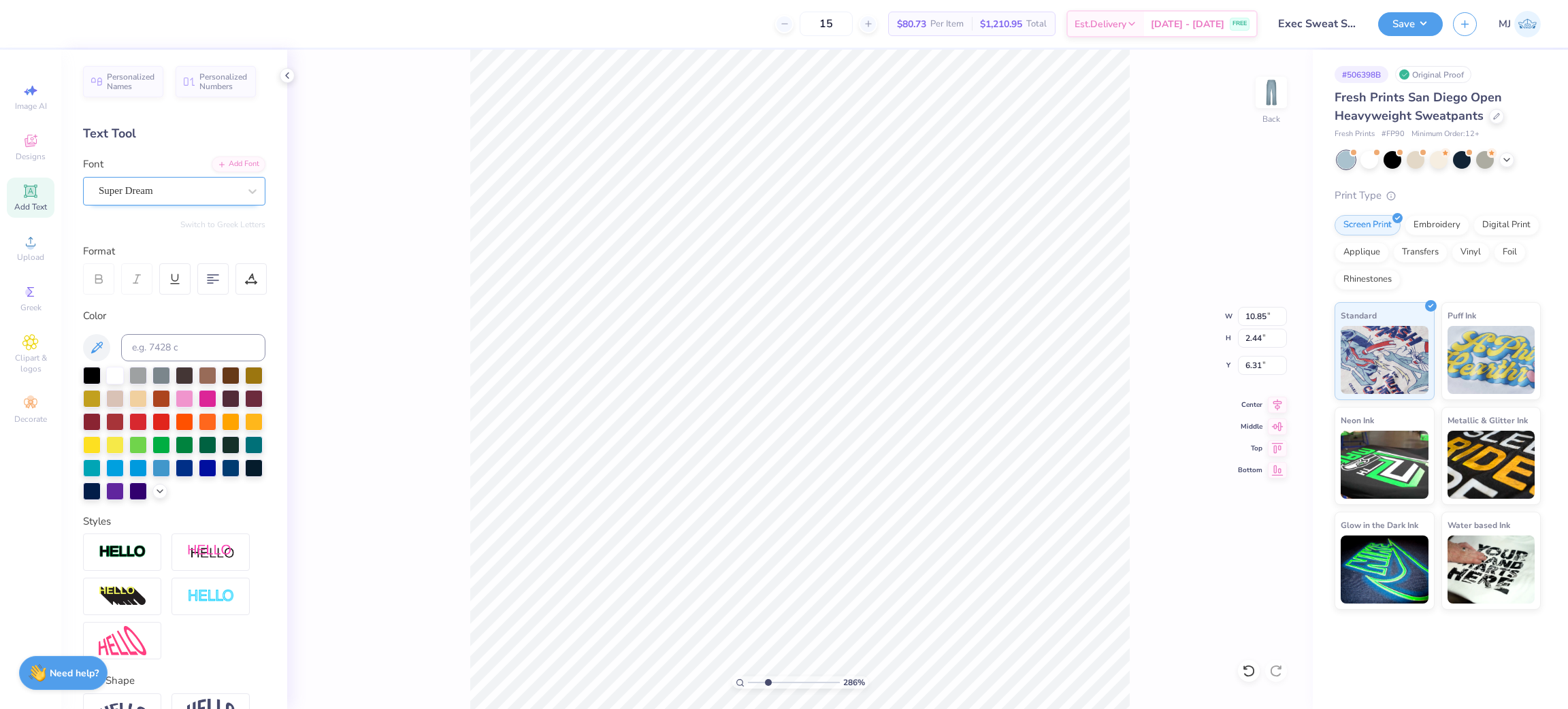
type textarea "SMU"
click at [183, 192] on div "Super Dream" at bounding box center [169, 191] width 143 height 21
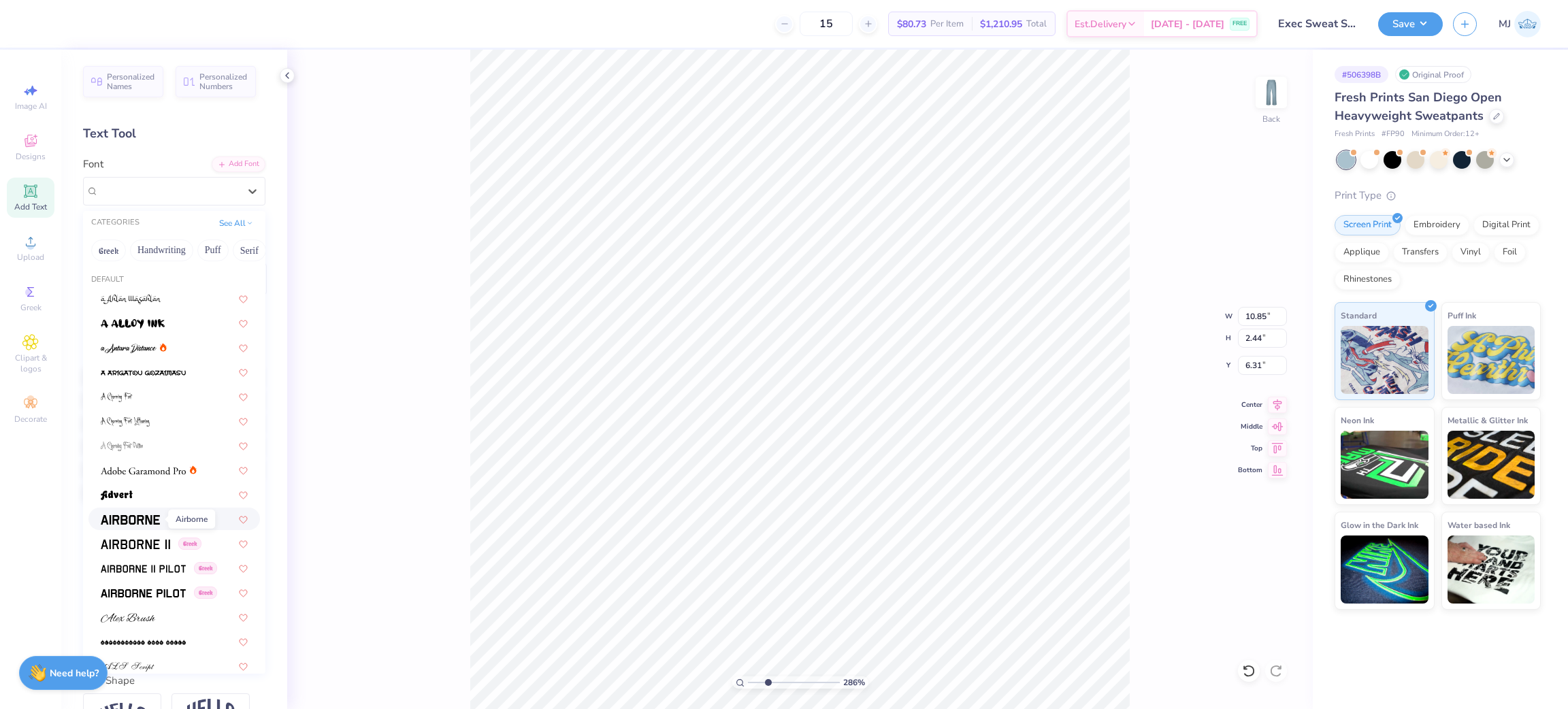
click at [137, 521] on img at bounding box center [130, 520] width 59 height 9
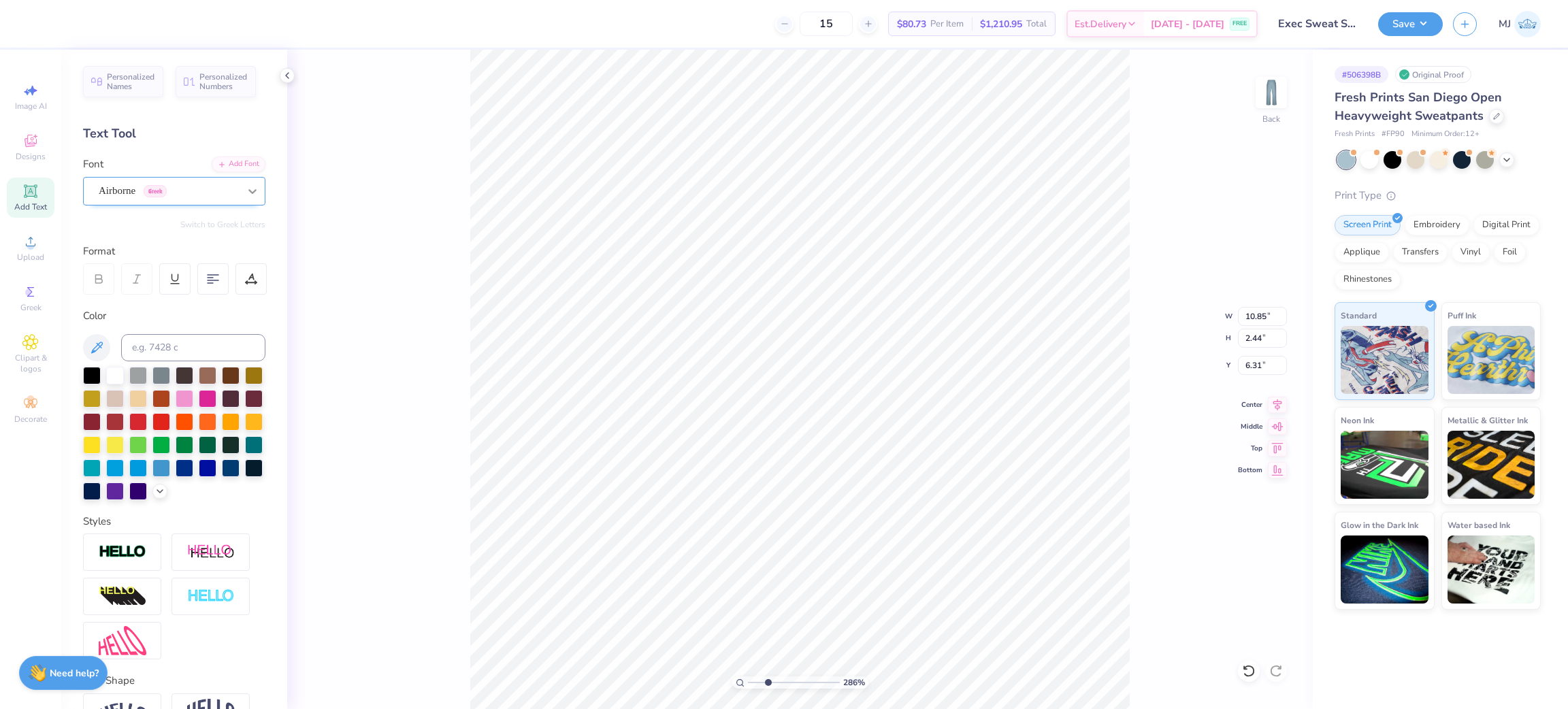
click at [246, 195] on icon at bounding box center [252, 191] width 13 height 13
type input "2.85915263702015"
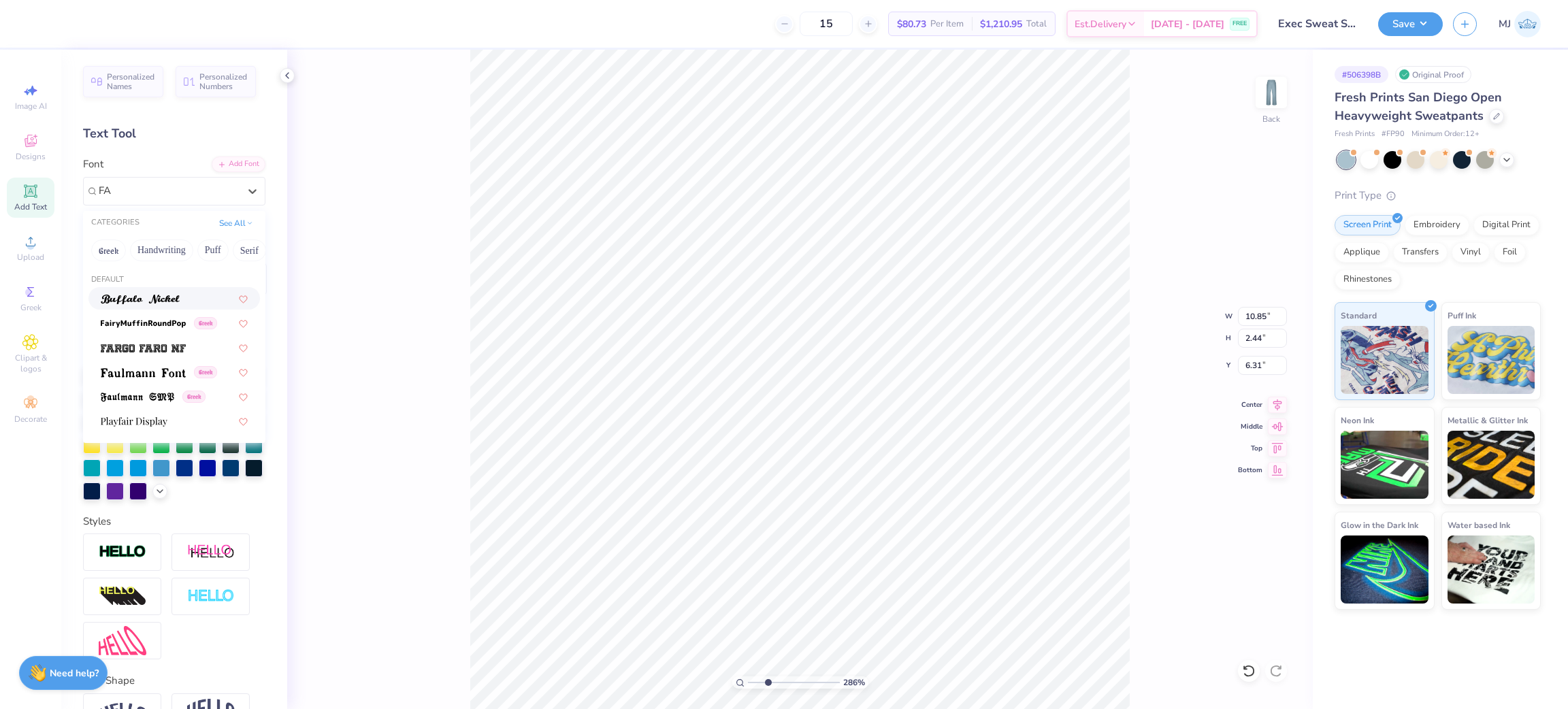
type input "F"
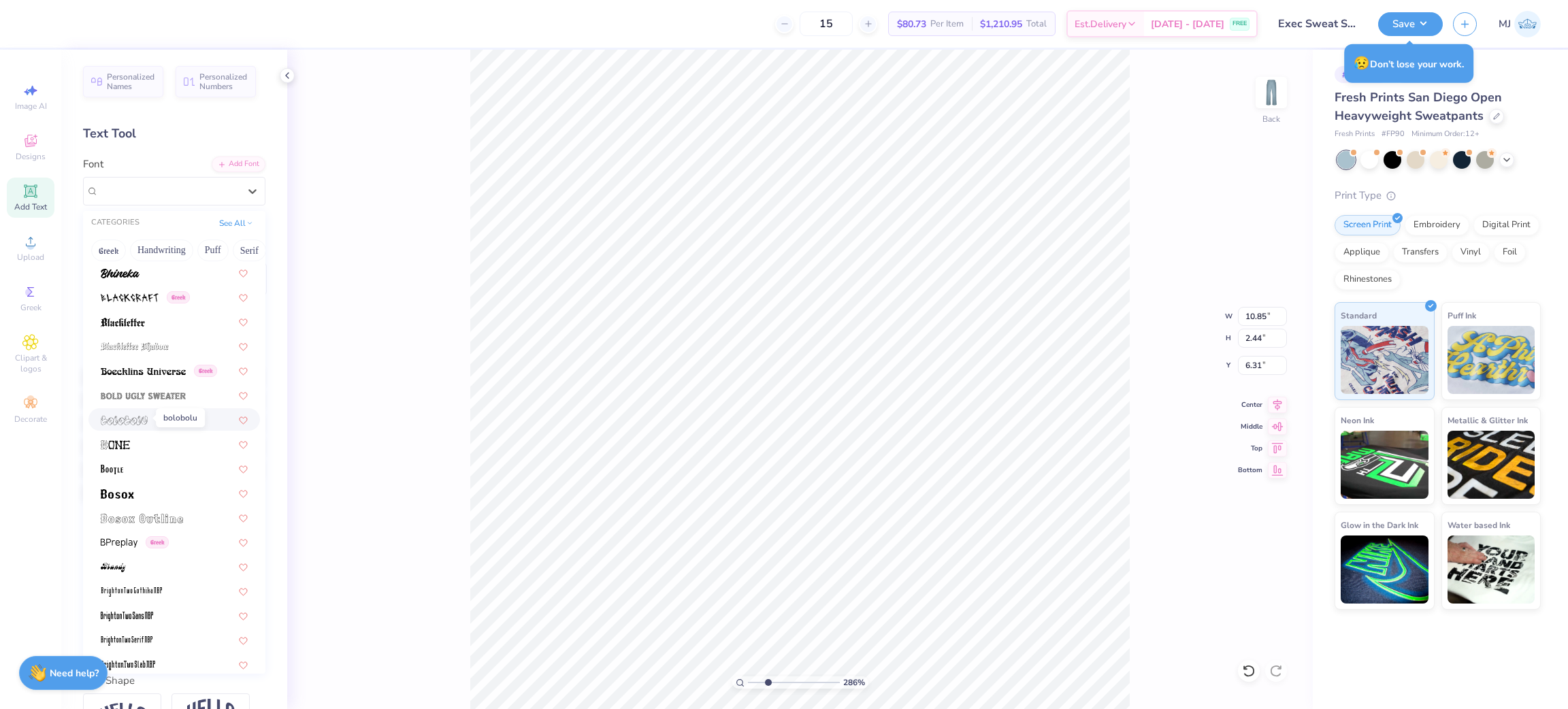
scroll to position [715, 0]
click at [133, 488] on img at bounding box center [117, 491] width 33 height 9
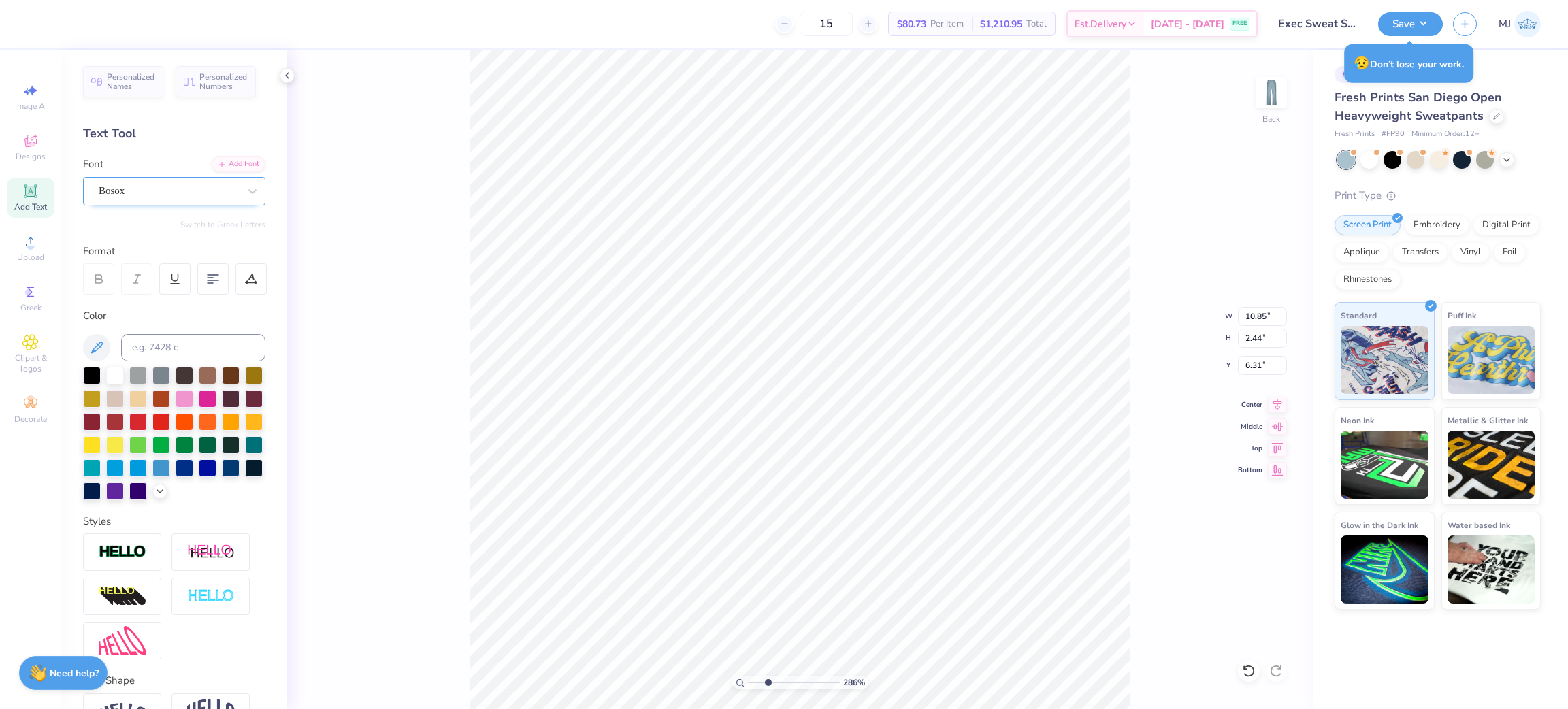
click at [188, 189] on div "Bosox" at bounding box center [169, 191] width 143 height 21
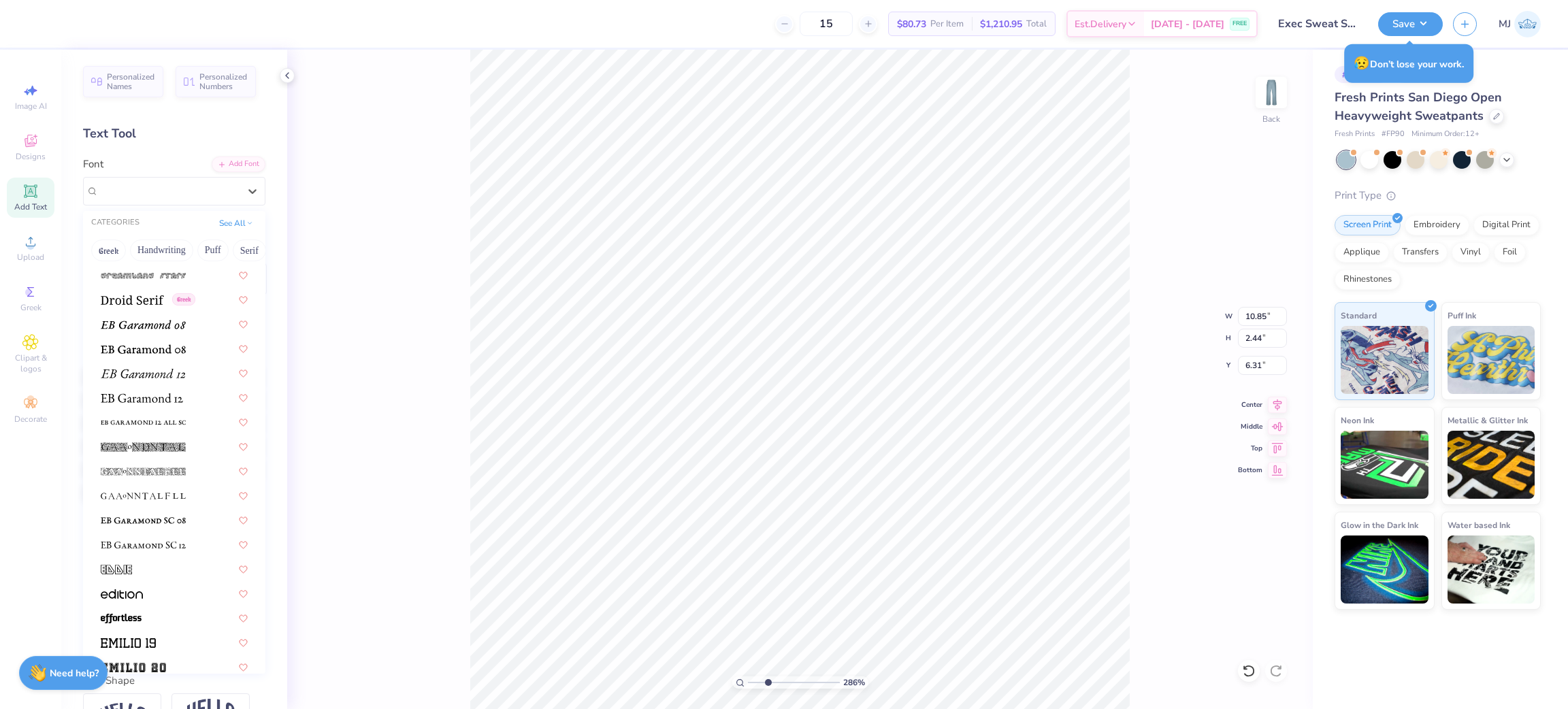
scroll to position [2756, 0]
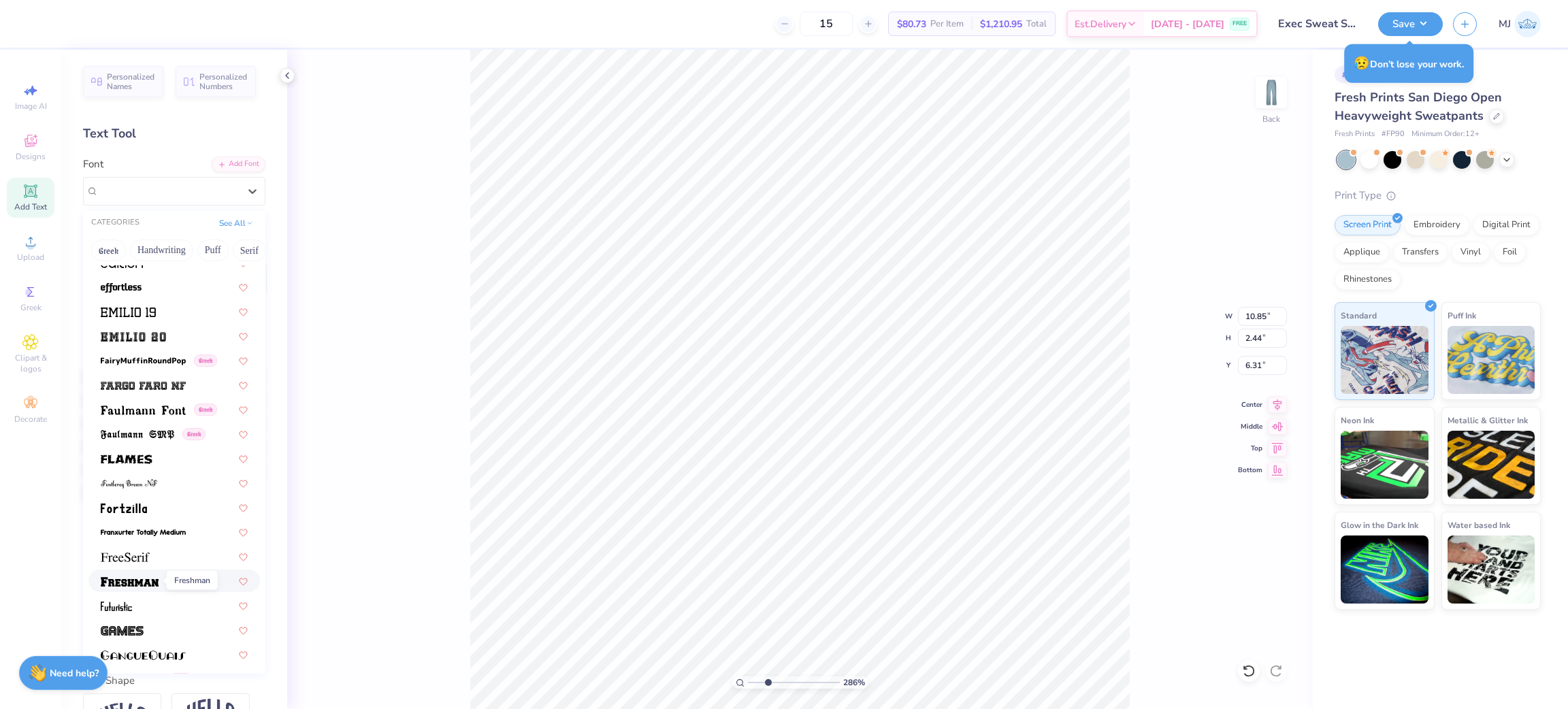
click at [131, 577] on img at bounding box center [129, 582] width 58 height 9
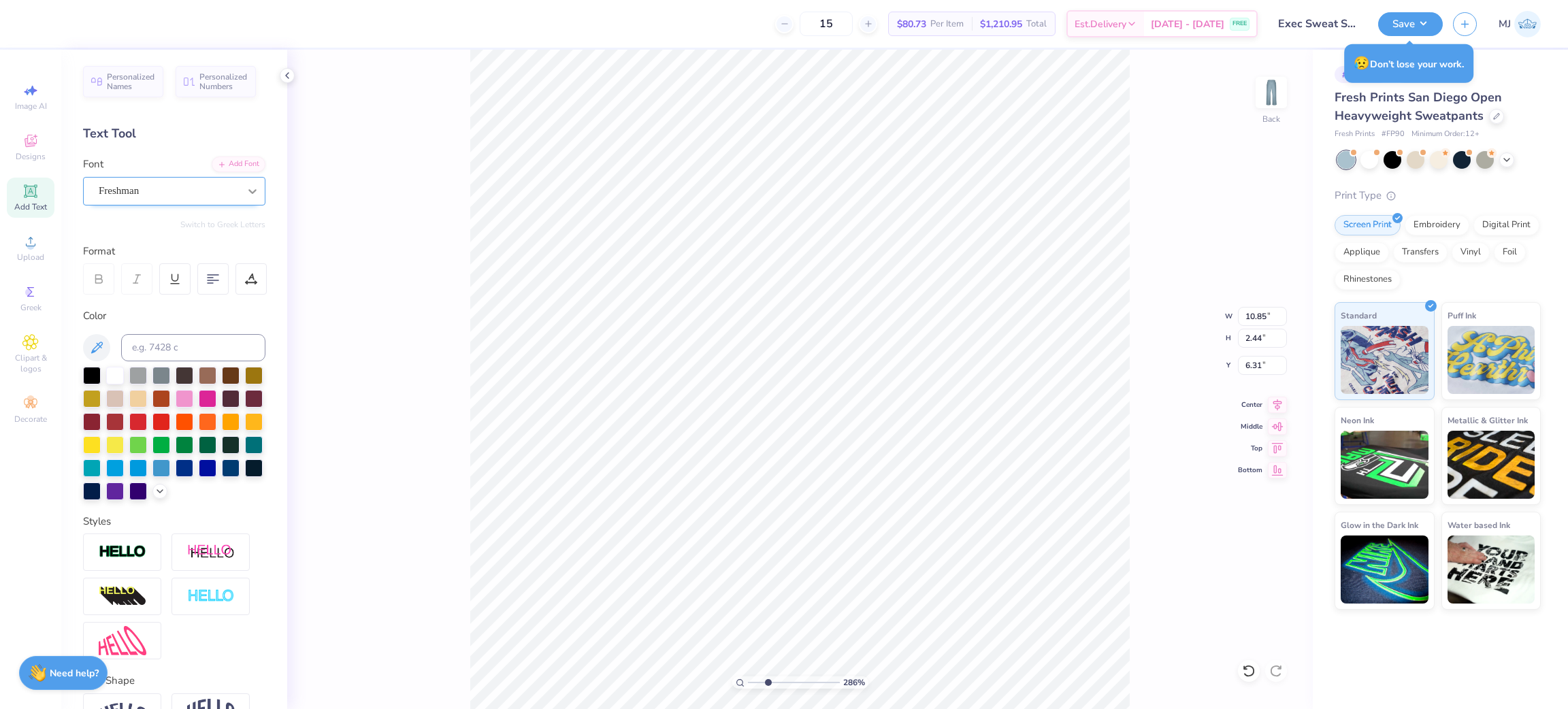
click at [246, 194] on icon at bounding box center [252, 191] width 13 height 13
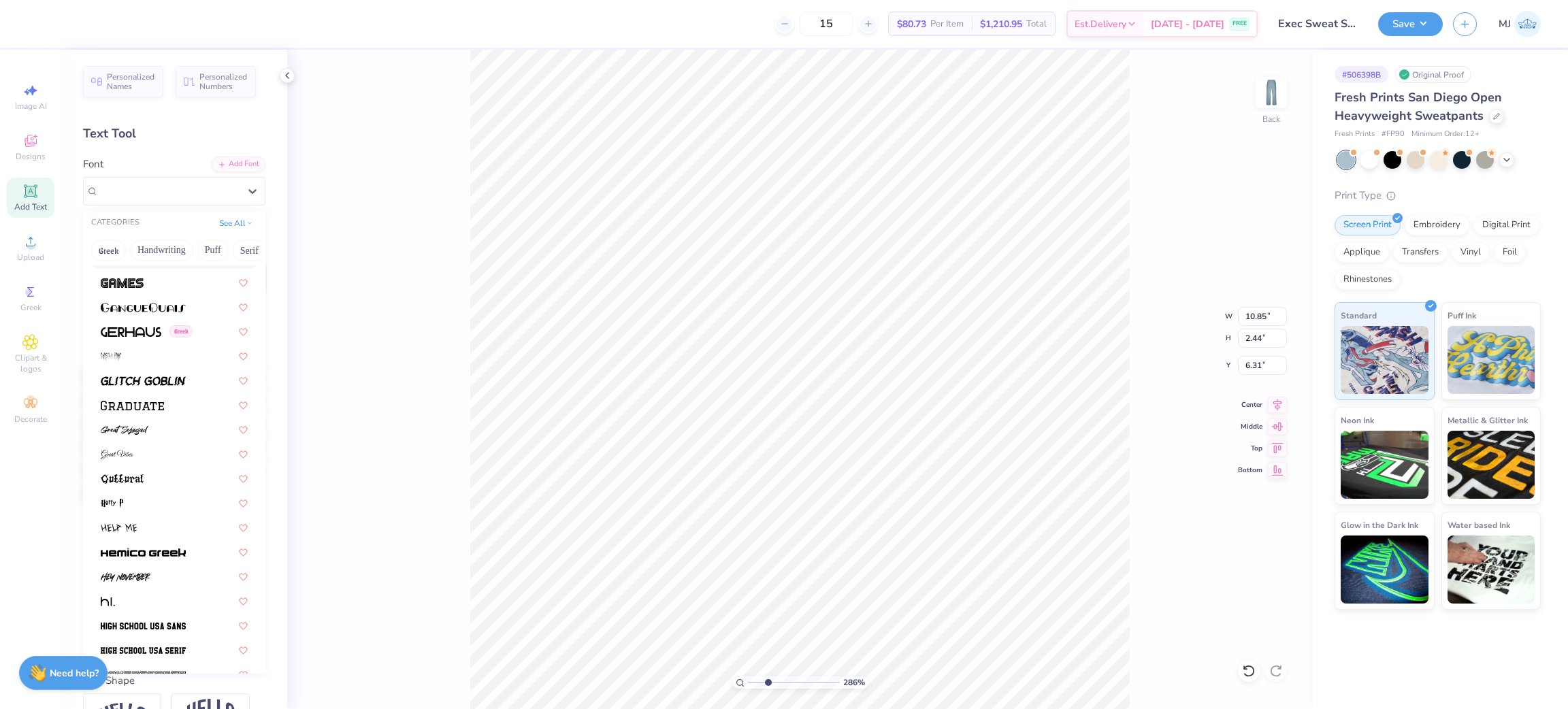
scroll to position [3369, 0]
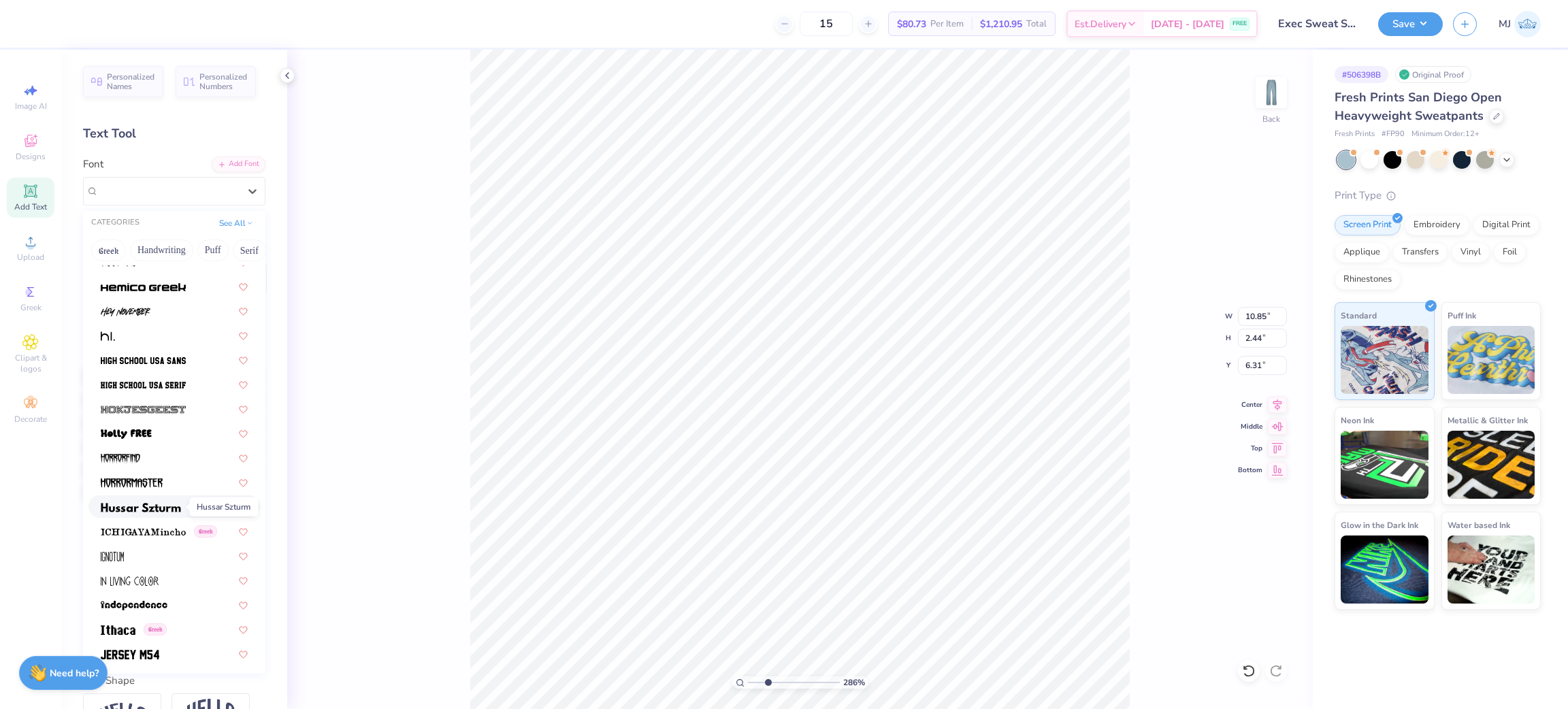
click at [146, 499] on span at bounding box center [140, 506] width 80 height 14
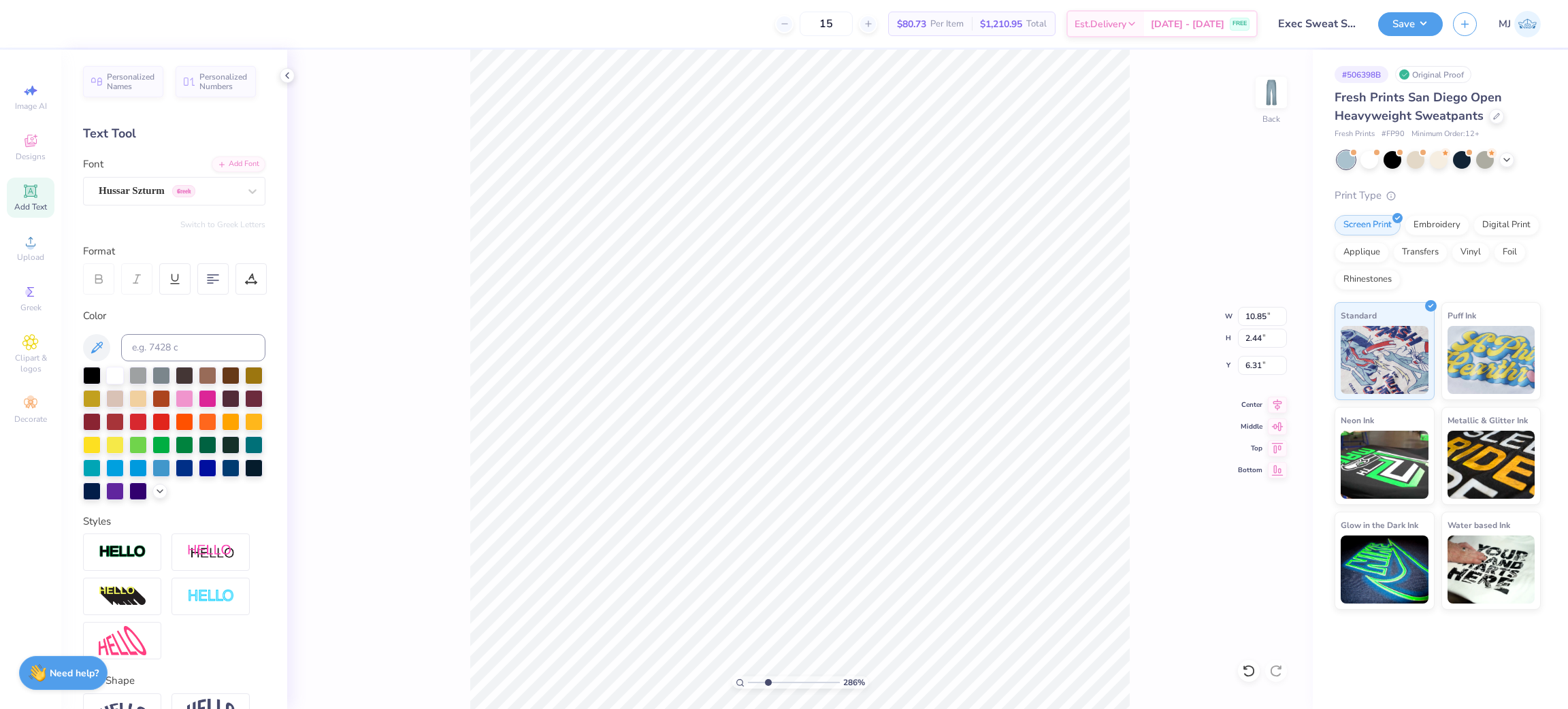
click at [246, 185] on icon at bounding box center [252, 191] width 13 height 13
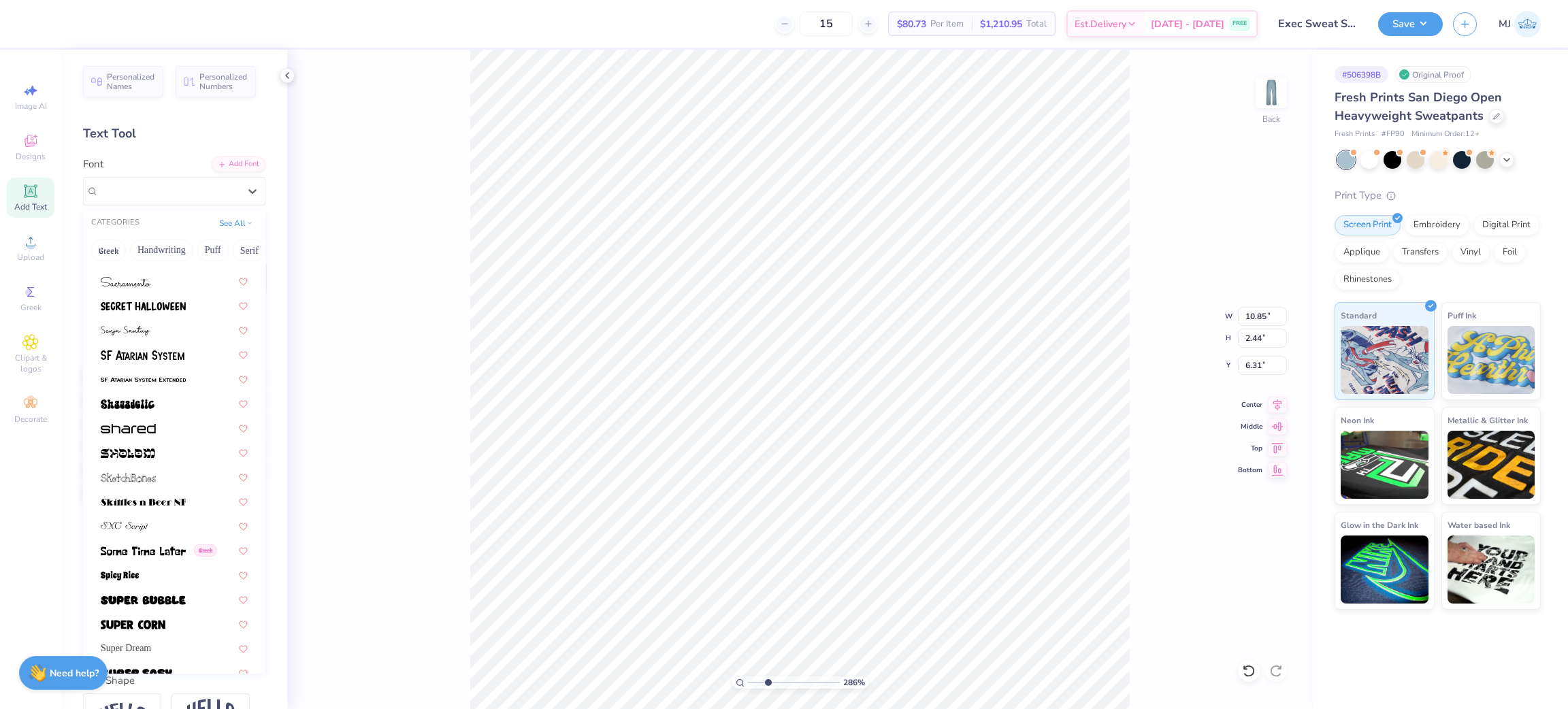
scroll to position [6416, 0]
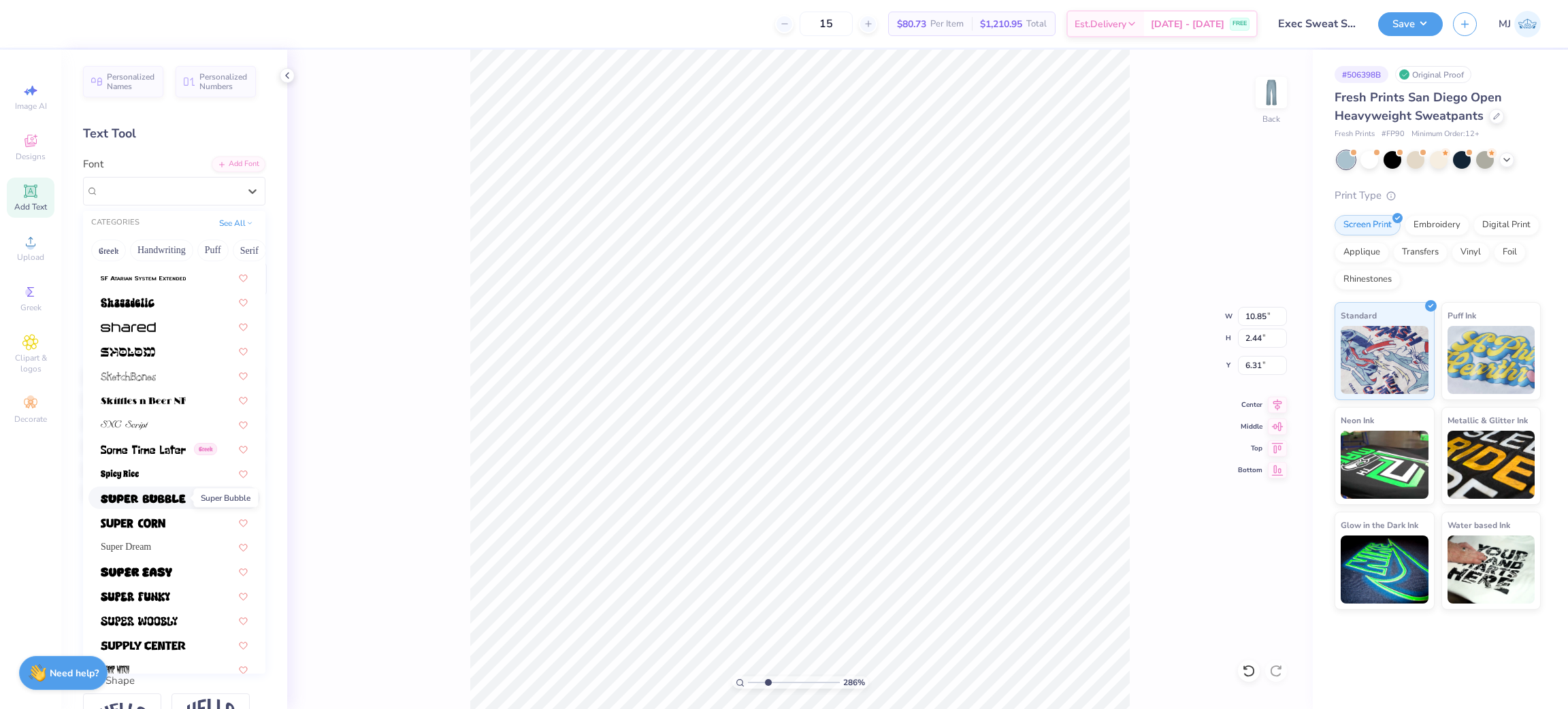
click at [135, 497] on img at bounding box center [143, 499] width 85 height 9
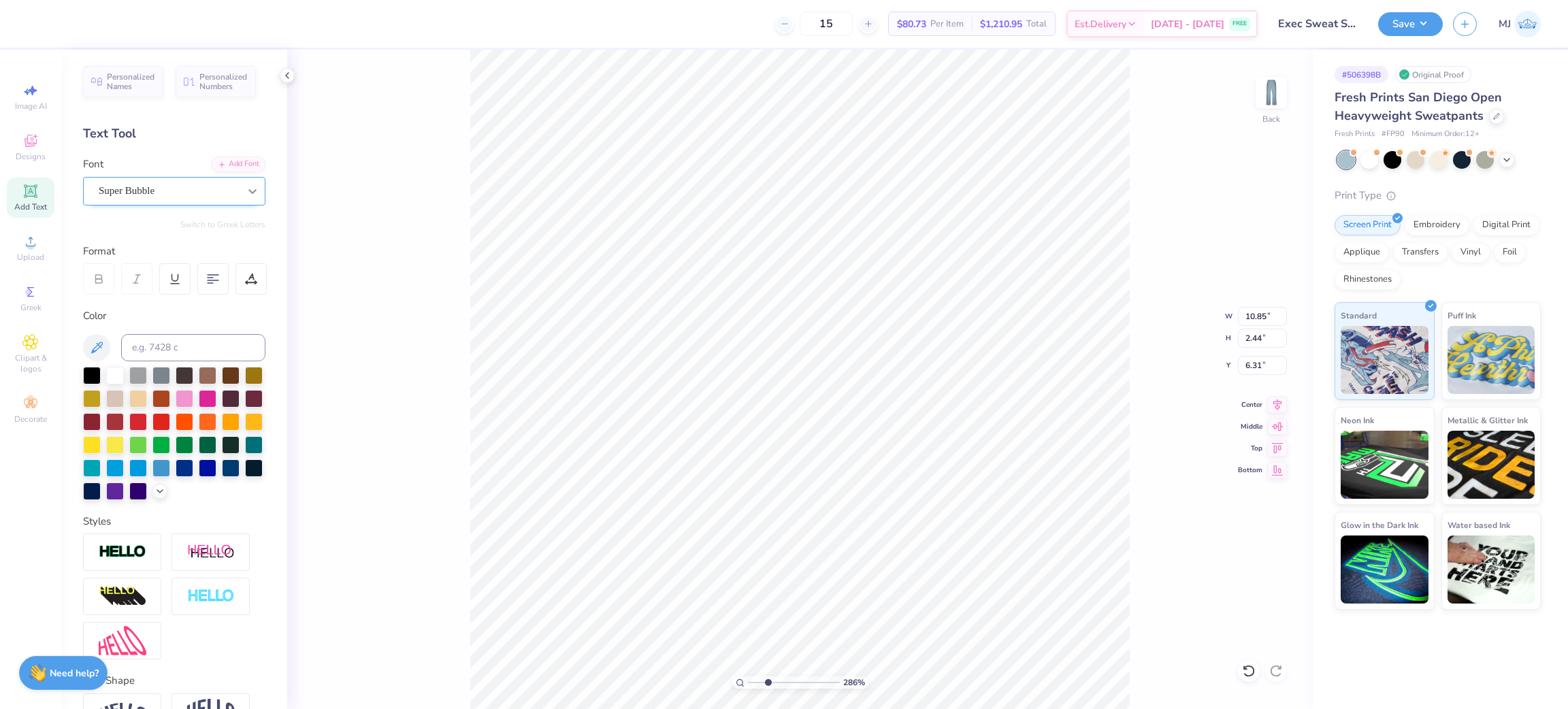
click at [246, 191] on icon at bounding box center [252, 191] width 13 height 13
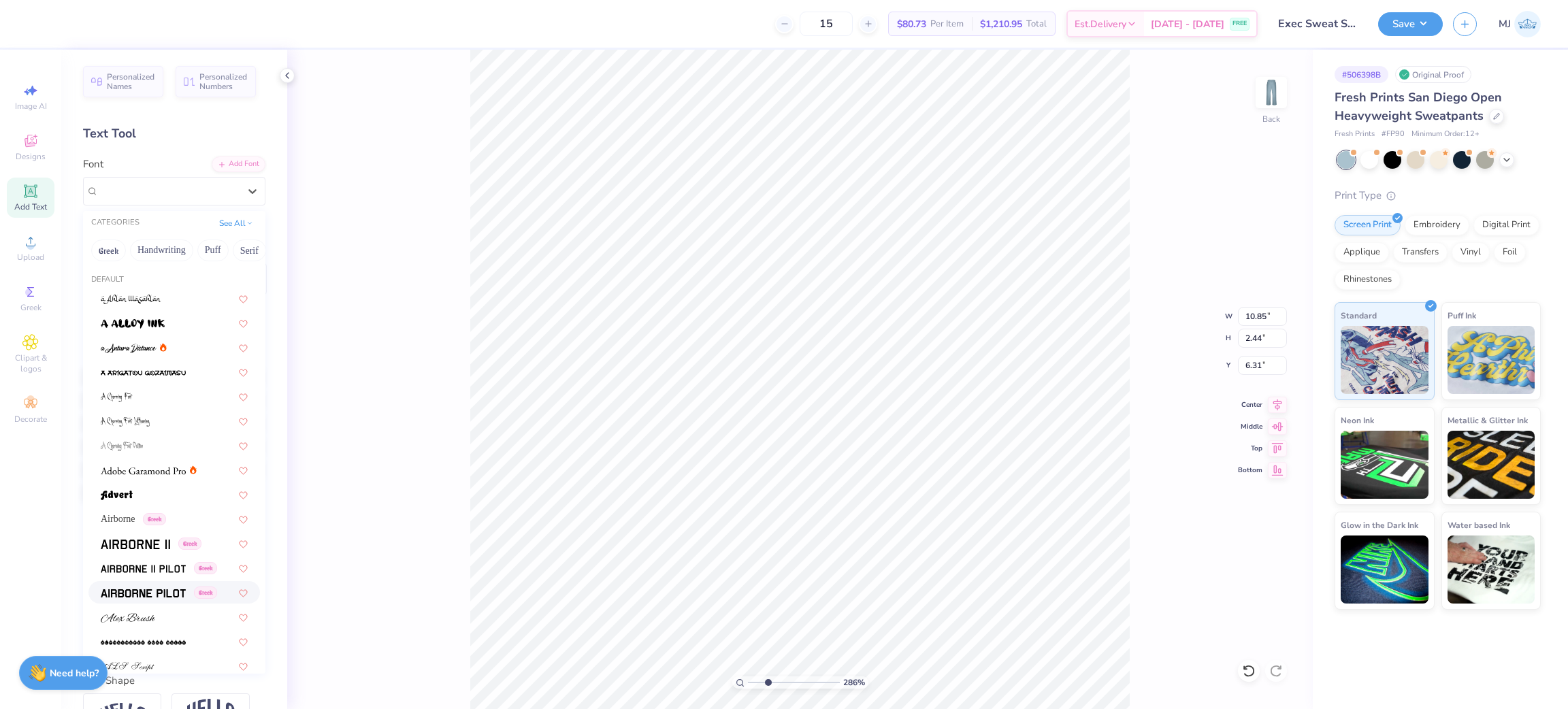
scroll to position [408, 0]
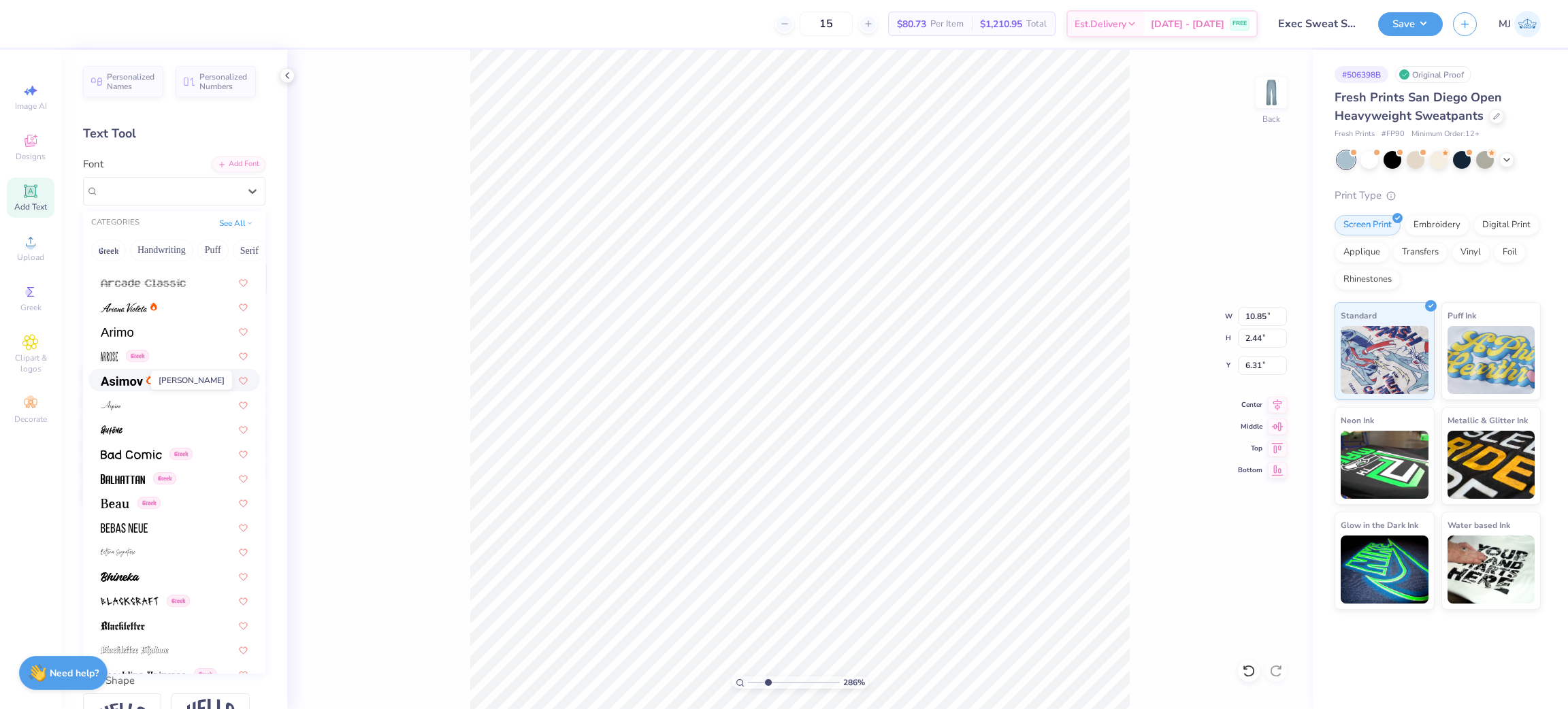
click at [115, 383] on img at bounding box center [121, 381] width 42 height 9
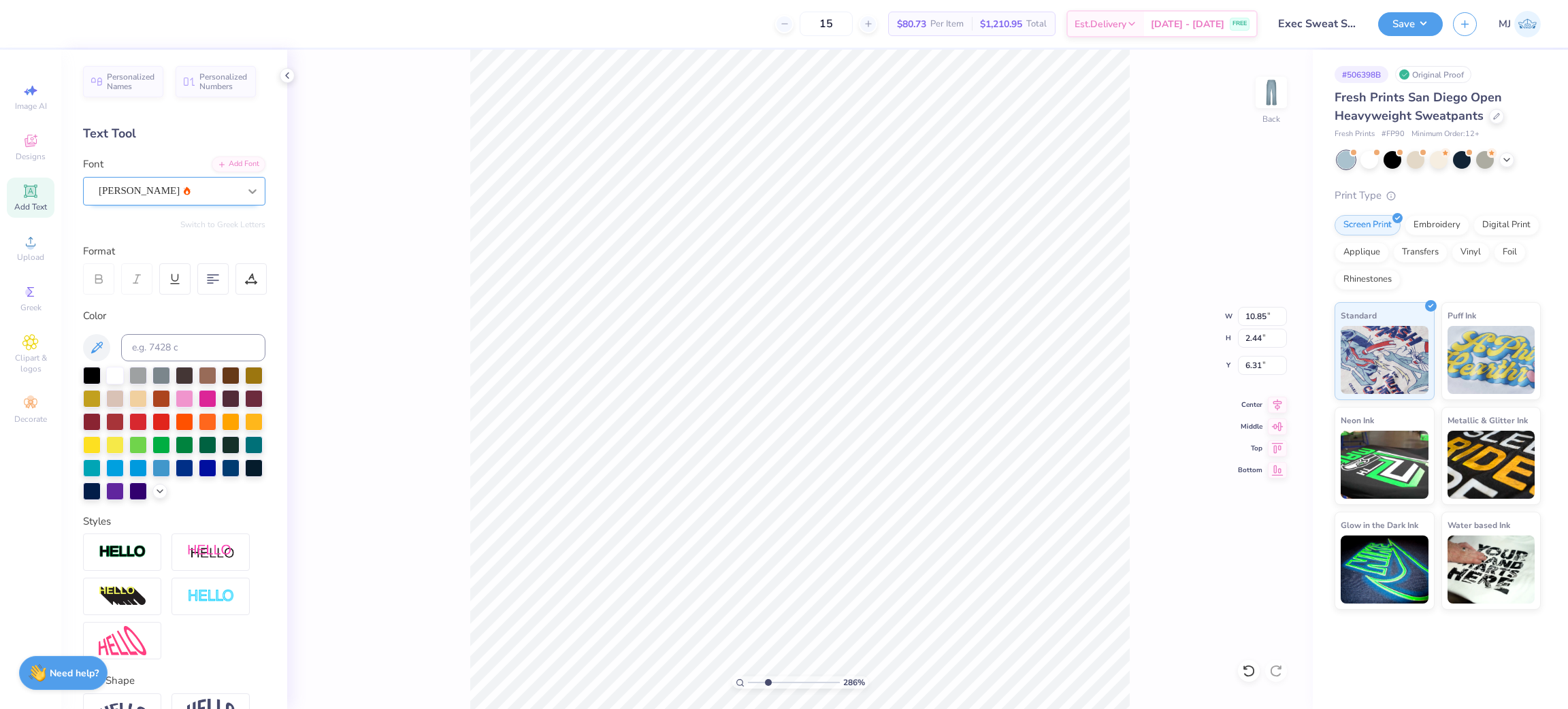
click at [246, 189] on icon at bounding box center [252, 191] width 13 height 13
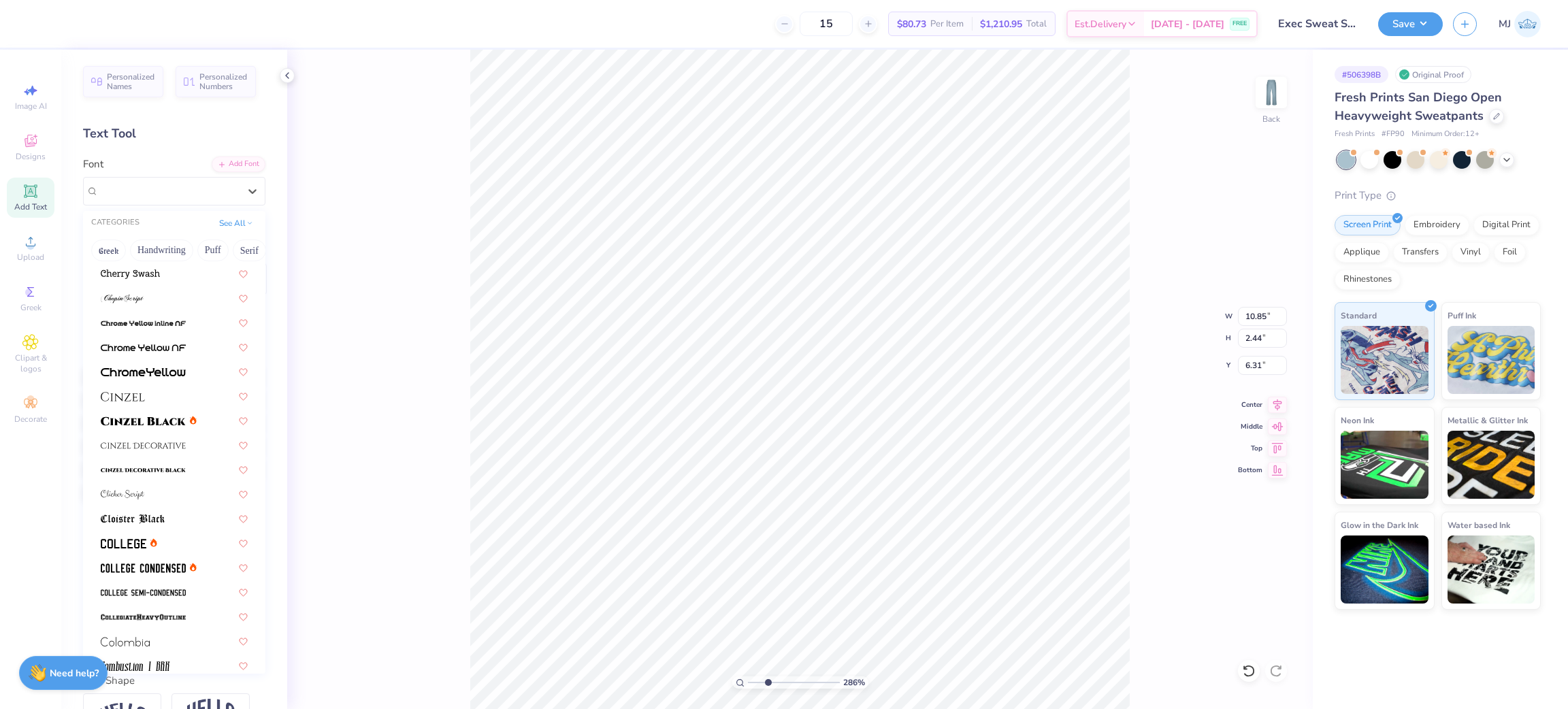
scroll to position [1570, 0]
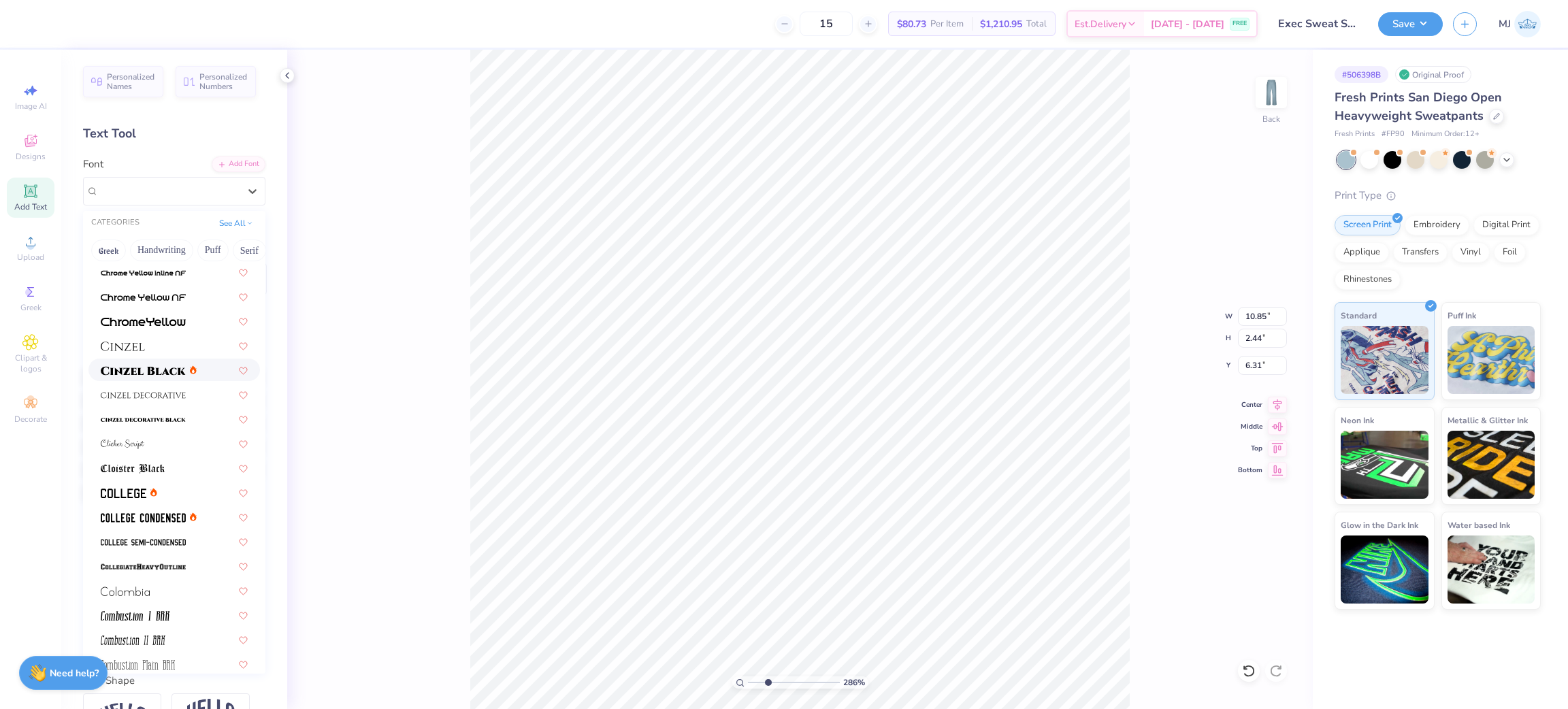
click at [157, 373] on img at bounding box center [143, 371] width 85 height 9
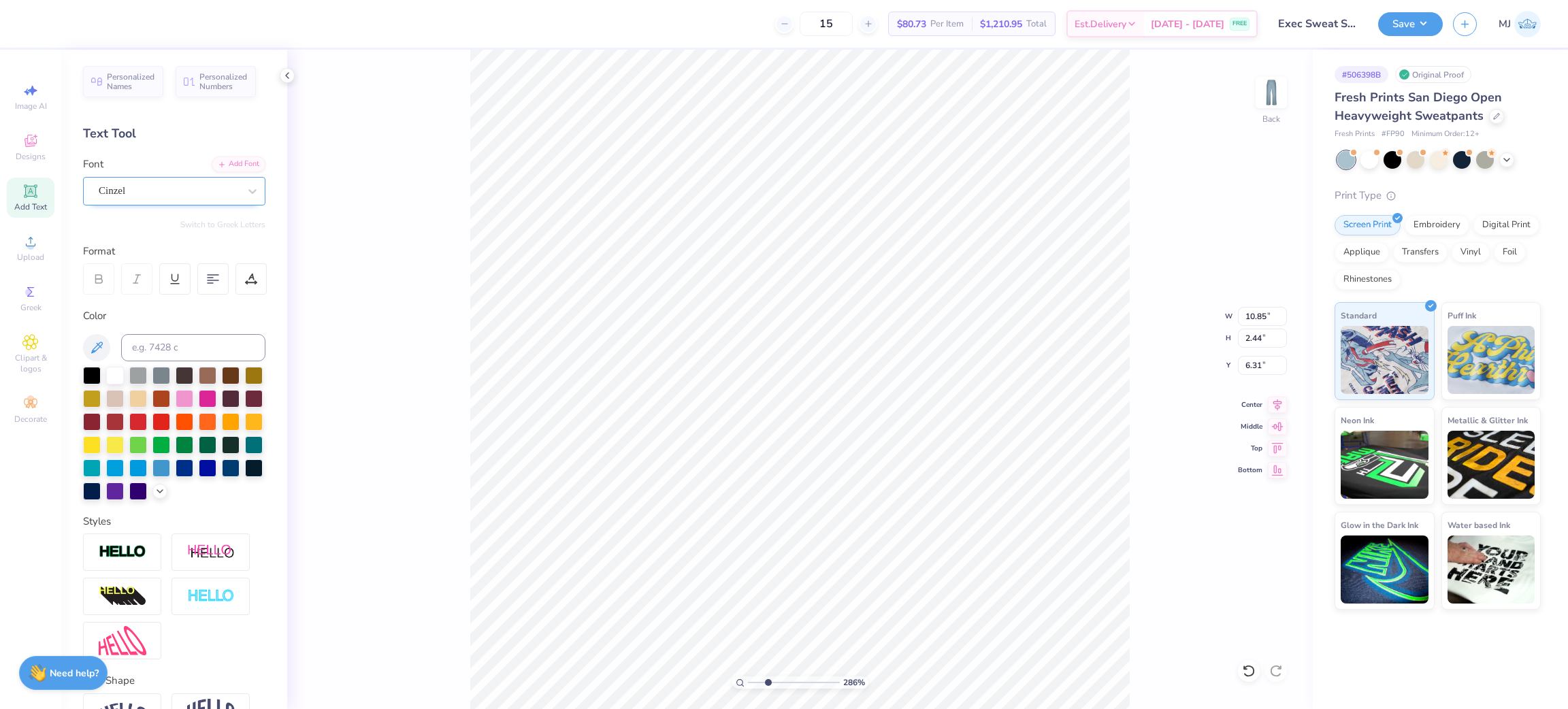
click at [225, 189] on div "Cinzel" at bounding box center [174, 191] width 183 height 28
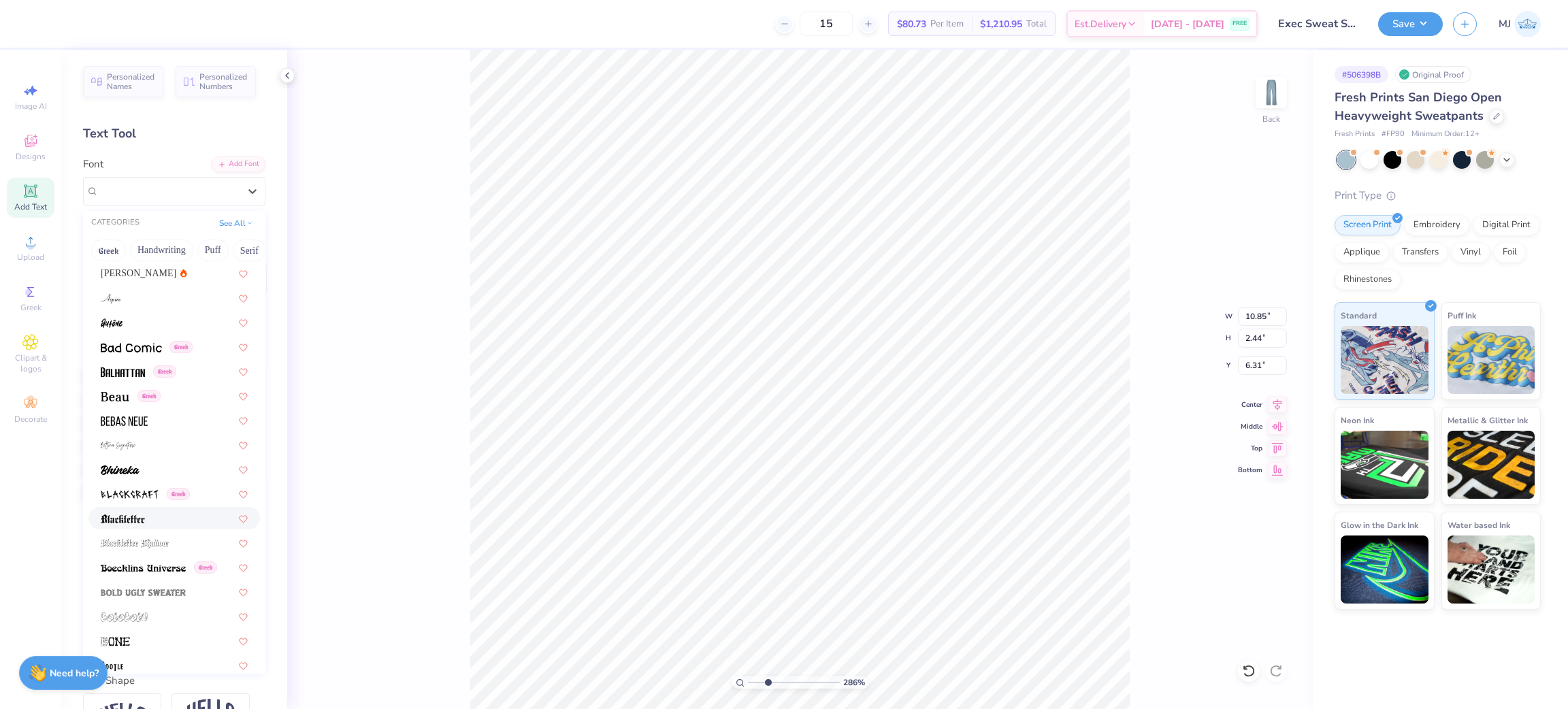
scroll to position [510, 0]
click at [126, 382] on span at bounding box center [123, 377] width 44 height 14
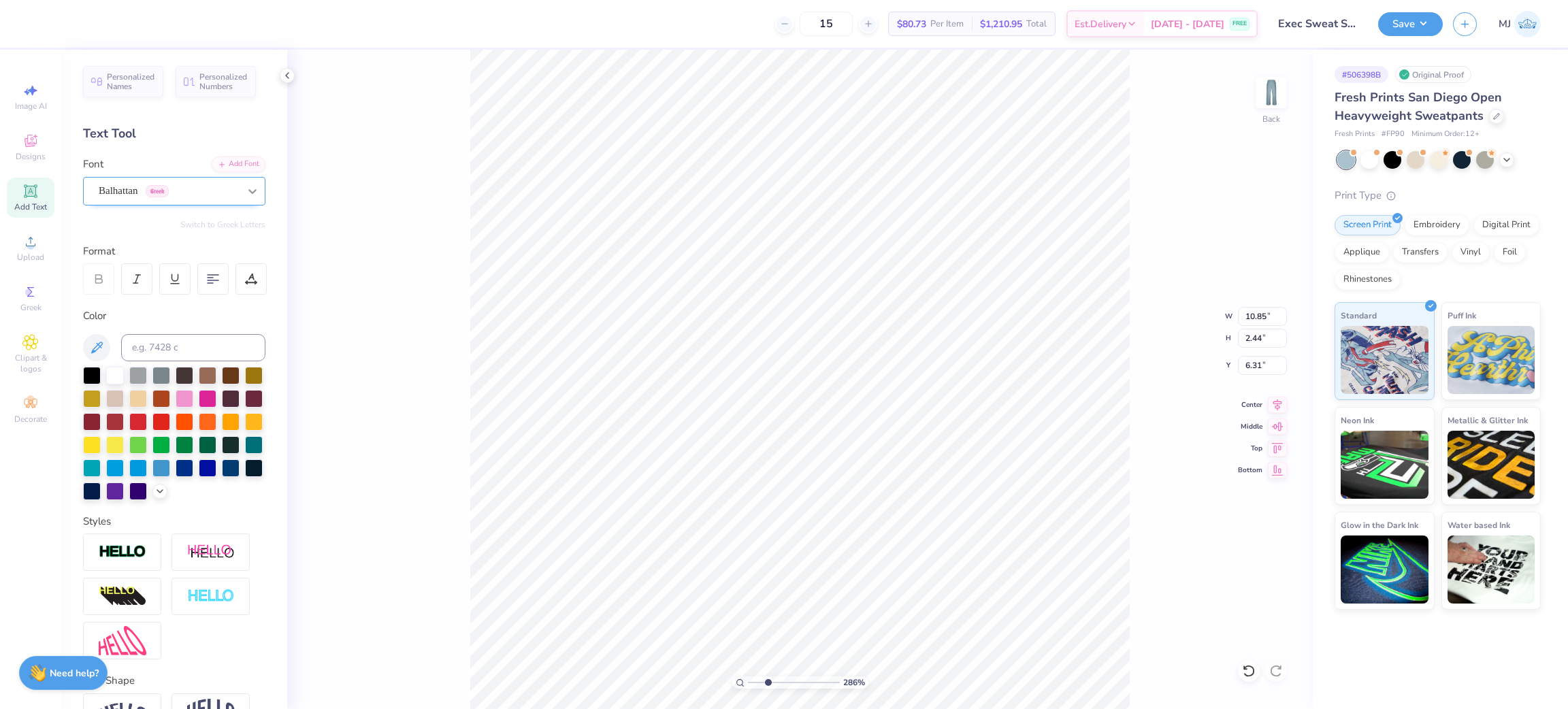
click at [246, 195] on icon at bounding box center [252, 191] width 13 height 13
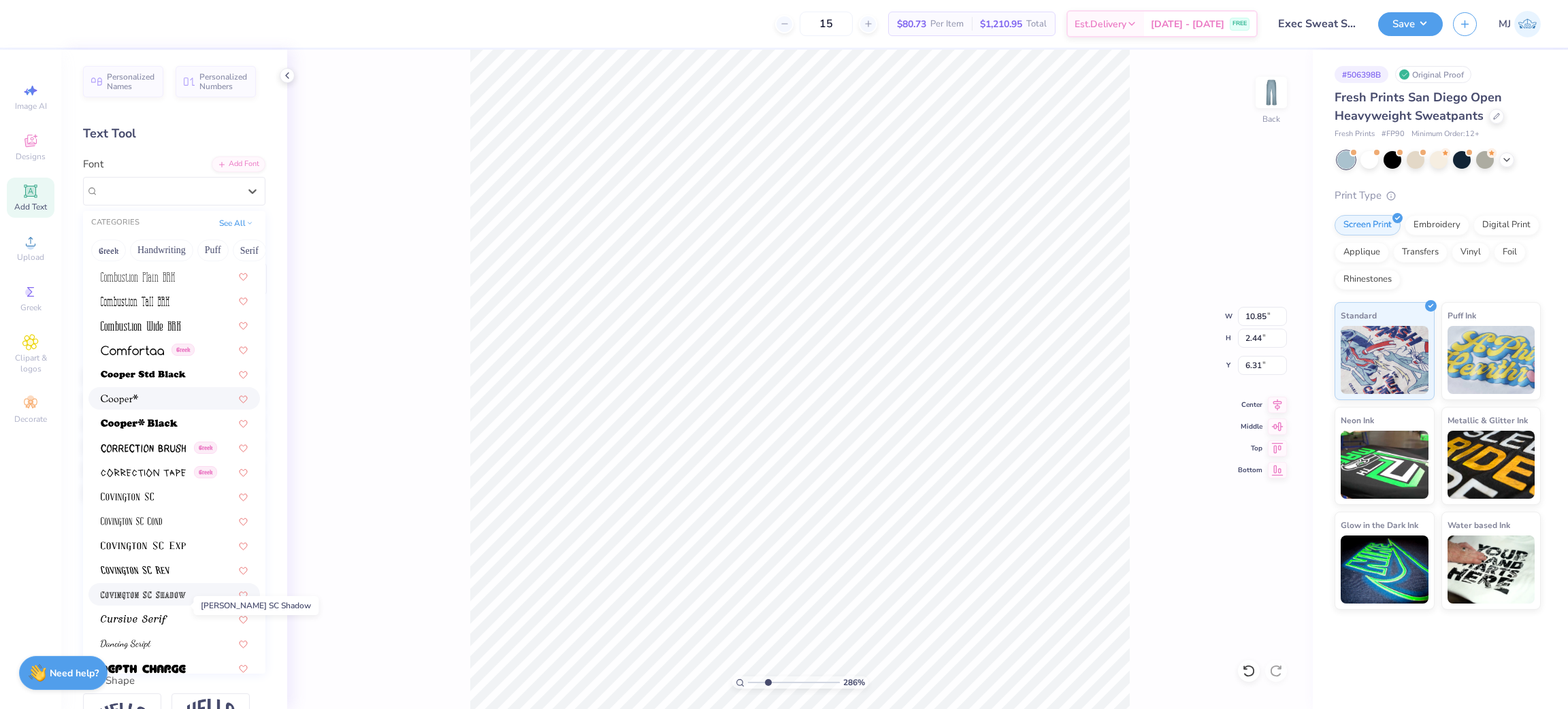
scroll to position [1939, 0]
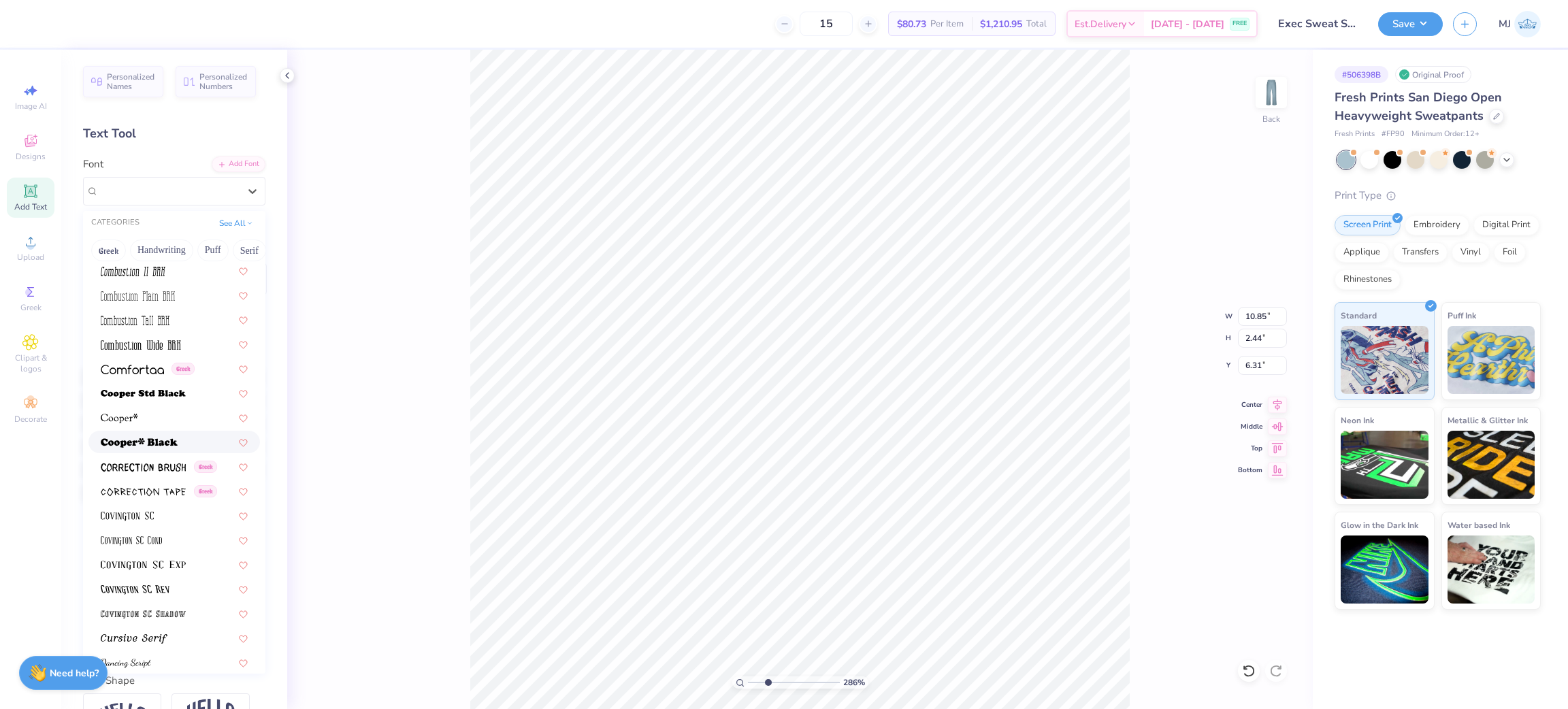
click at [142, 447] on span at bounding box center [138, 442] width 77 height 14
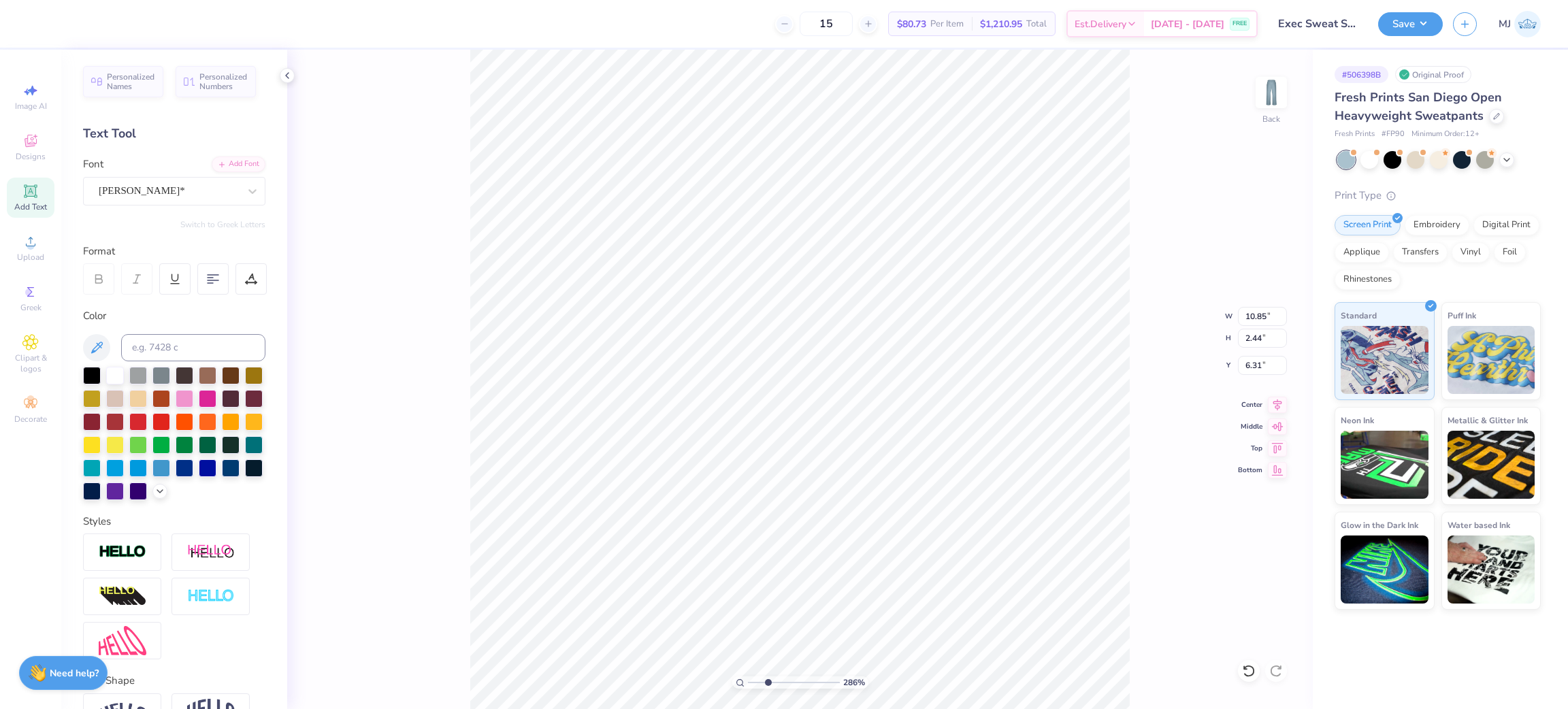
type input "2.85915263702015"
type input "10.97"
type input "3.18"
type input "11.00"
click at [81, 365] on div "Personalized Names Personalized Numbers Text Tool Add Font Font Super Dream Swi…" at bounding box center [174, 379] width 226 height 659
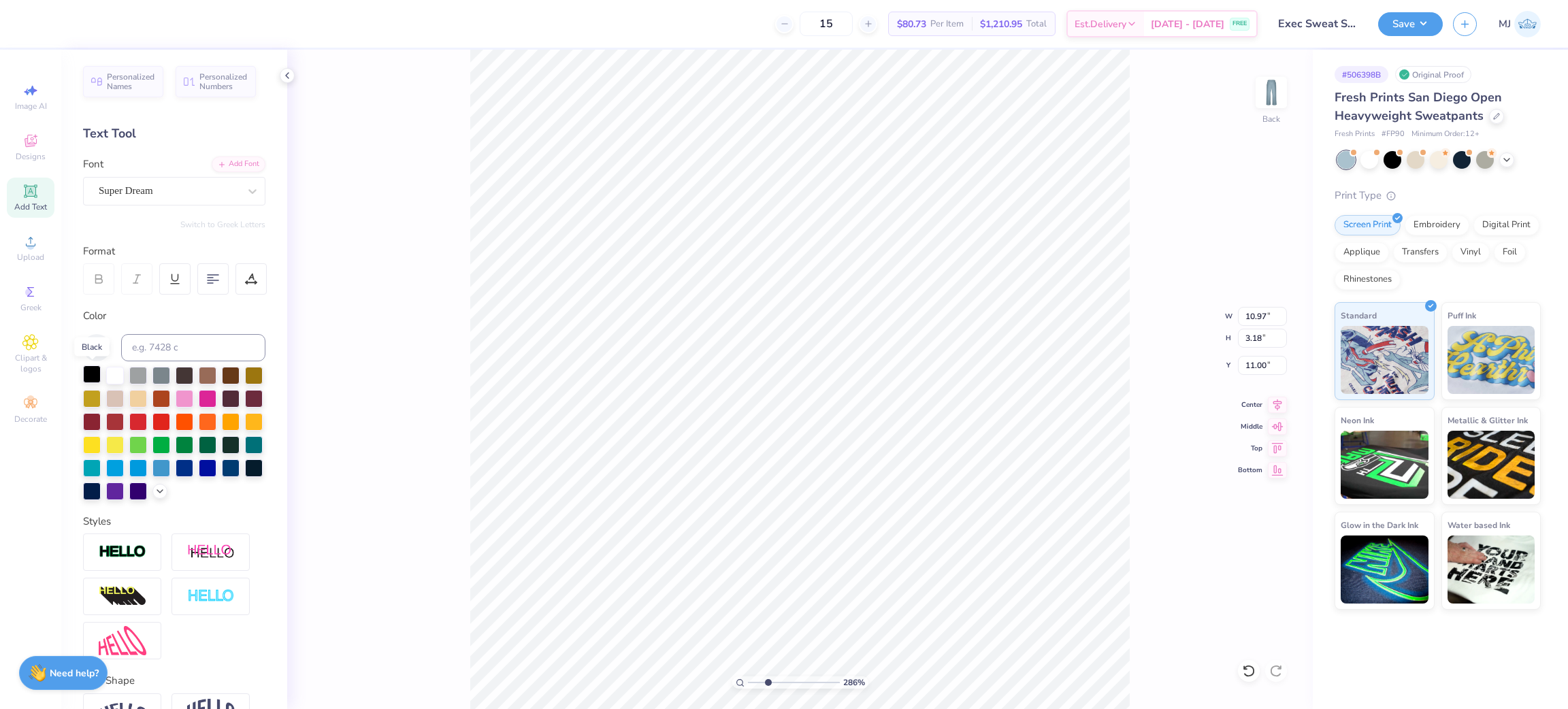
click at [85, 370] on div at bounding box center [92, 374] width 17 height 17
type input "2.85915263702015"
type input "10.85"
type input "3.14"
type input "11.02"
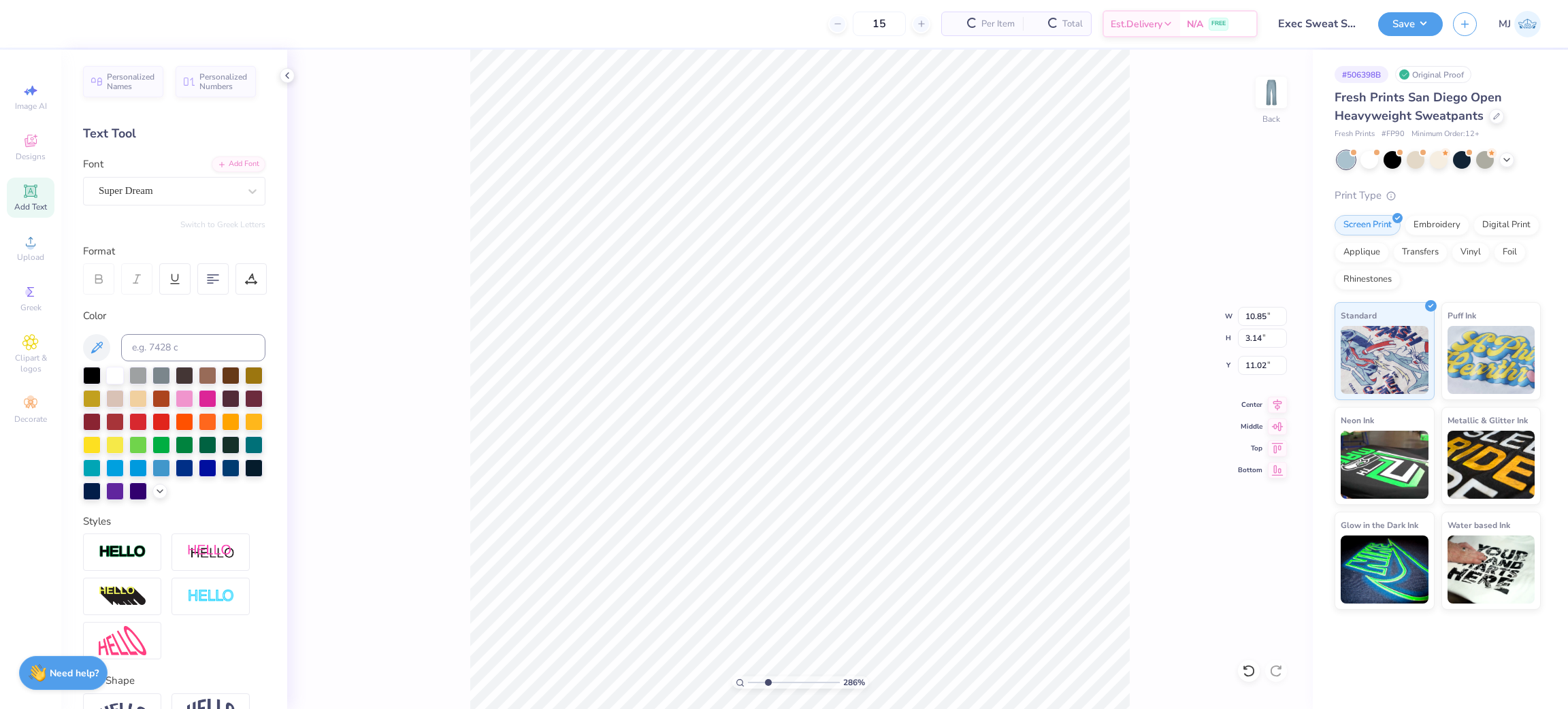
type input "2.85915263702015"
type input "7.92"
type input "2.52"
type input "6.25"
click at [89, 372] on div at bounding box center [92, 374] width 17 height 17
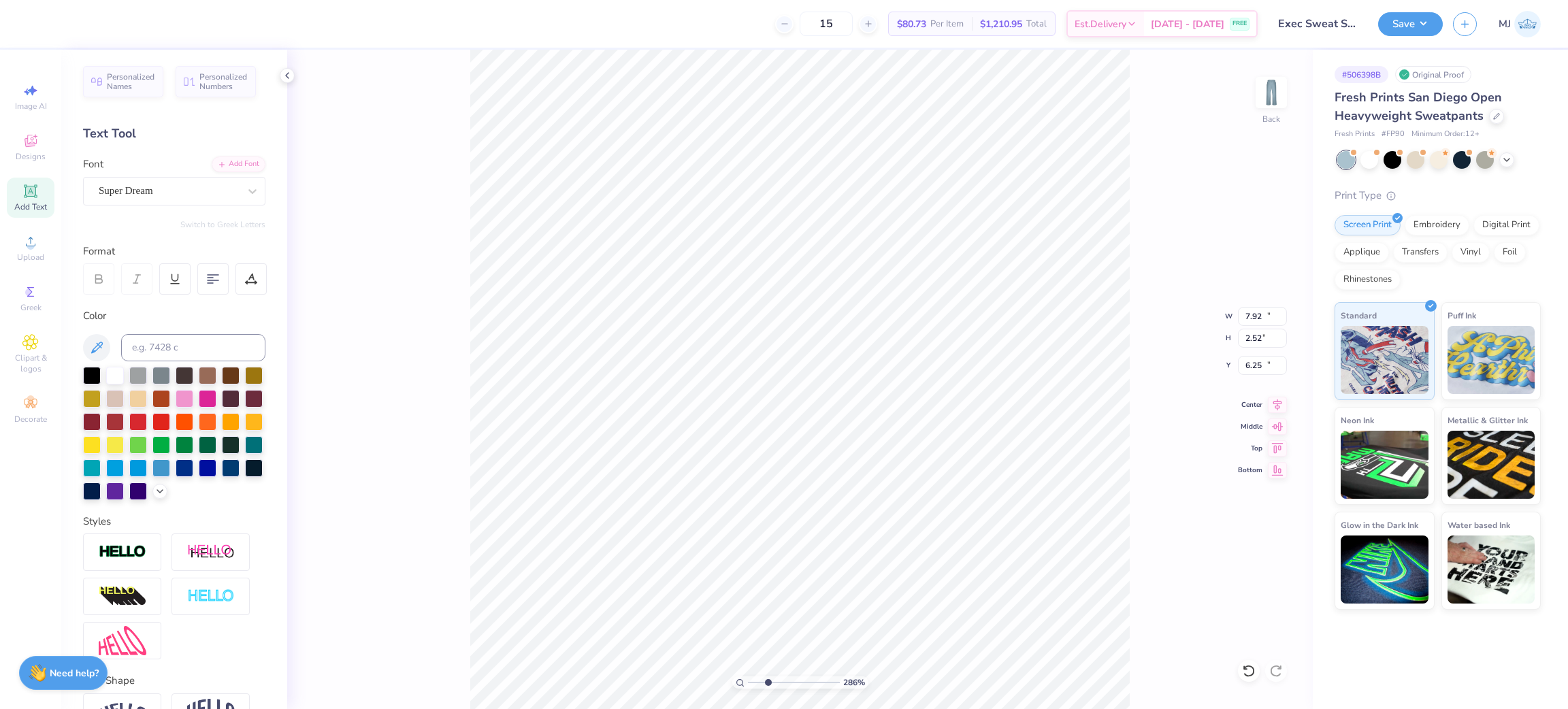
type input "2.85915263702015"
type input "10.85"
type input "3.14"
type input "11.02"
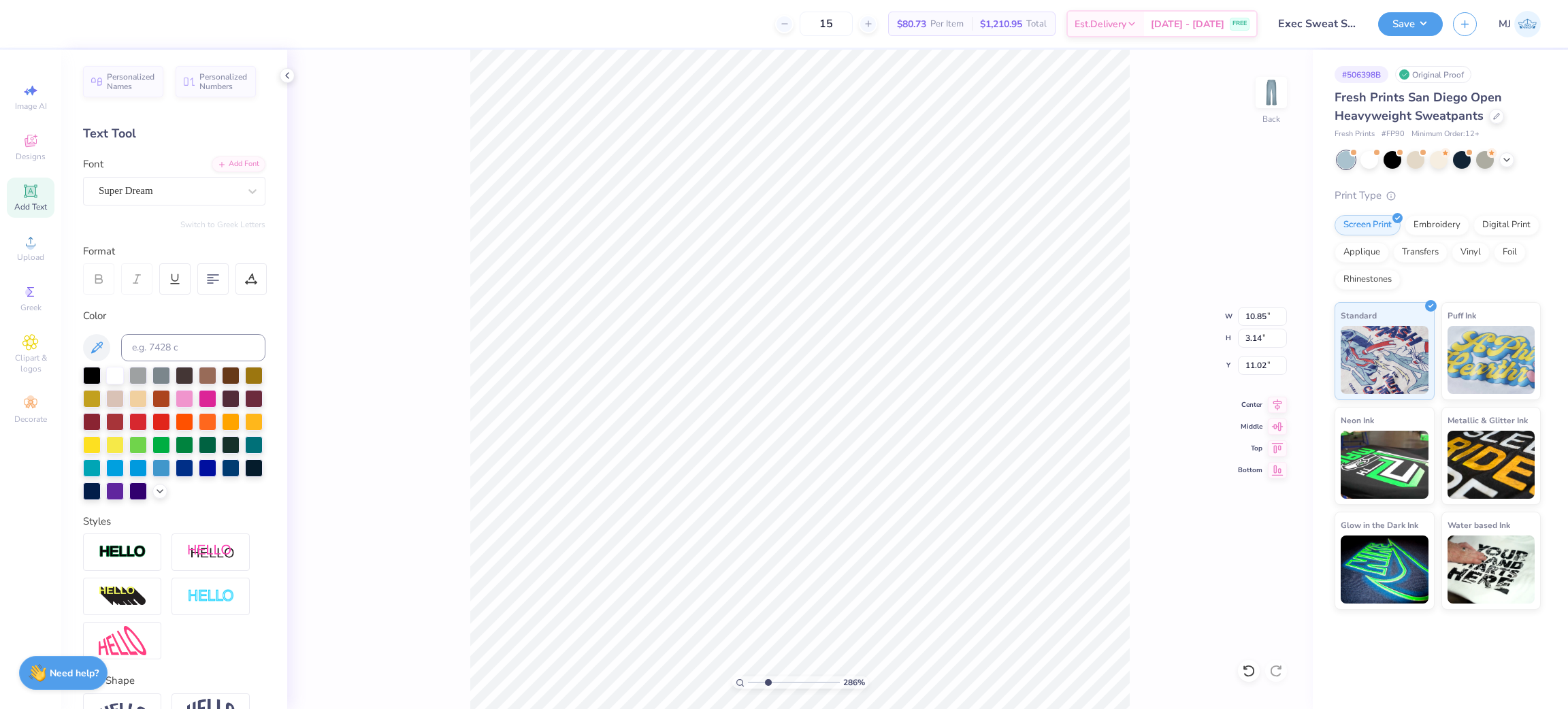
paste textarea "Panhellenic"
type input "2.85915263702015"
type textarea "Panhellenic"
click at [436, 142] on div "286 % Back W 10.85 10.85 " H 3.14 3.14 " Y 11.02 11.02 " Center Middle Top Bott…" at bounding box center [800, 379] width 1025 height 659
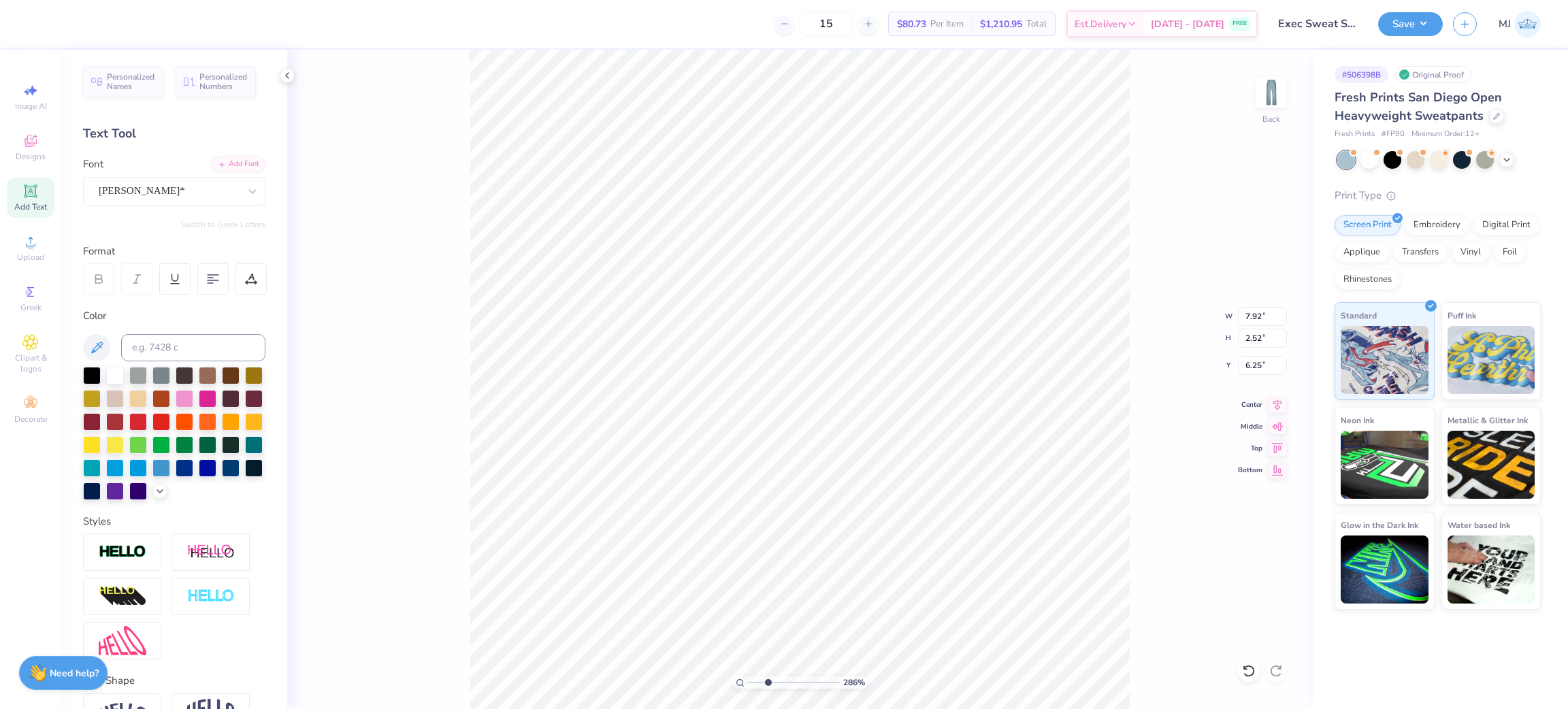
type input "2.85915263702015"
type input "8.90"
type input "2.85915263702015"
type input "10.85"
type input "1.46"
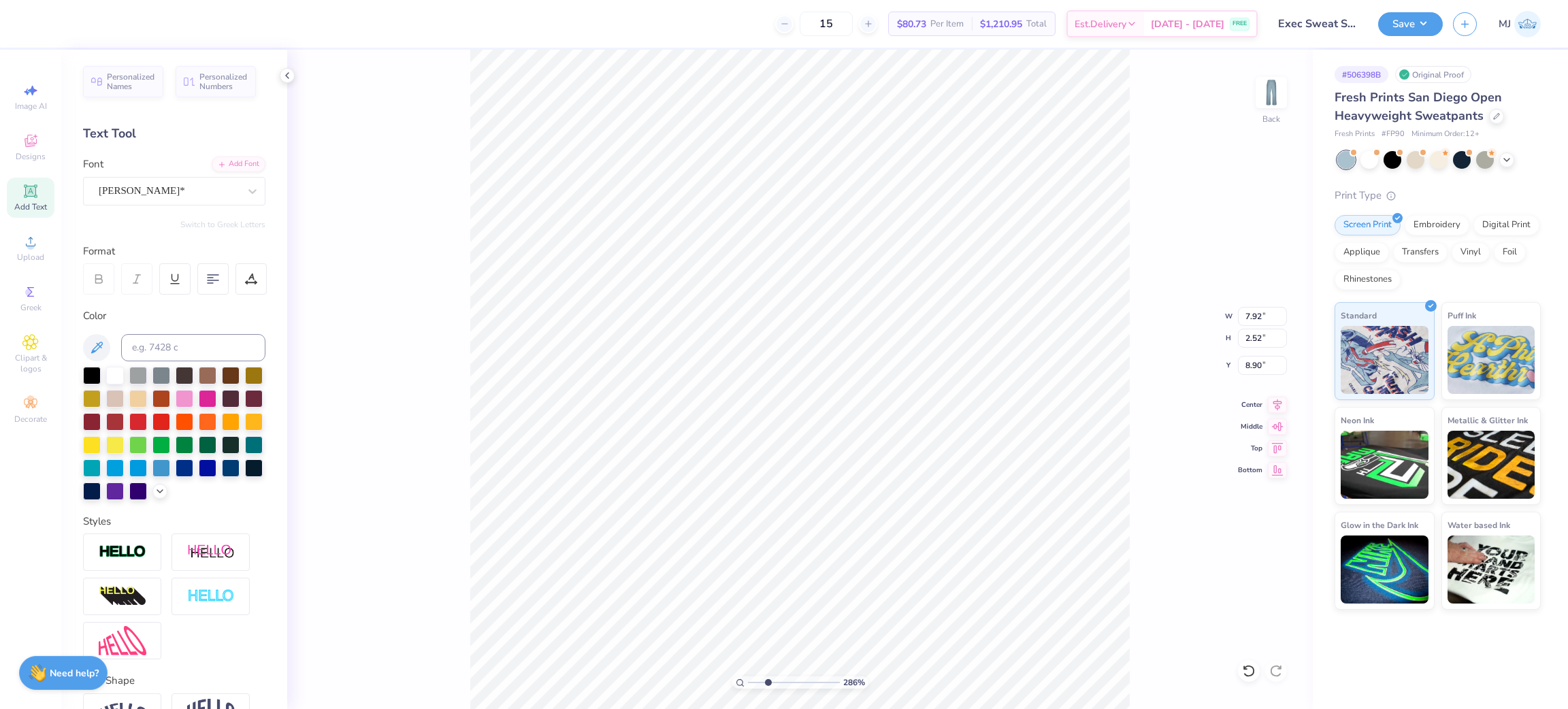
type input "11.86"
type input "2.85915263702015"
type input "8.24"
type input "1.11"
type input "2.85915263702015"
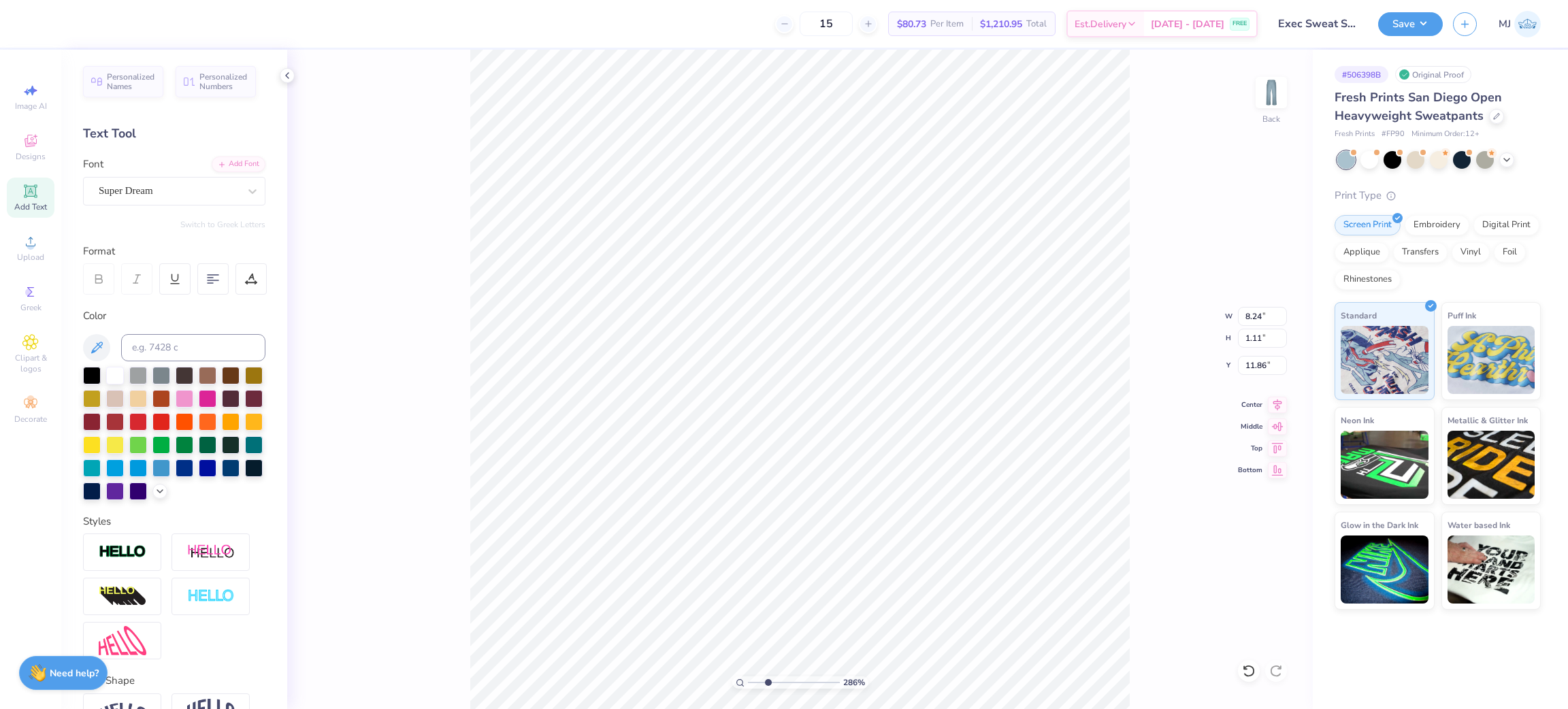
type input "7.92"
type input "2.52"
type input "8.90"
type input "2.85915263702015"
type input "7.18"
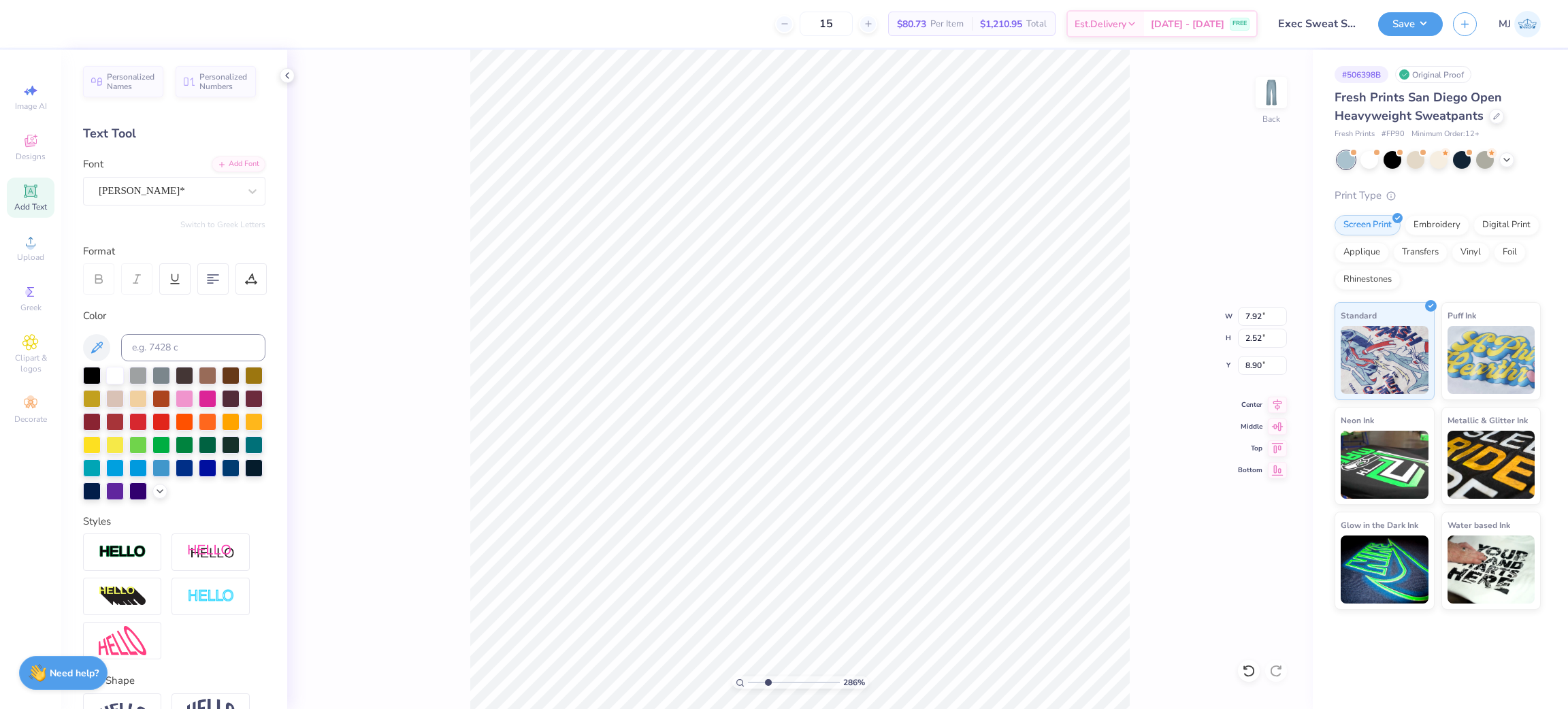
type input "2.28"
type input "9.14"
click at [28, 253] on span "Upload" at bounding box center [31, 257] width 27 height 11
type input "1"
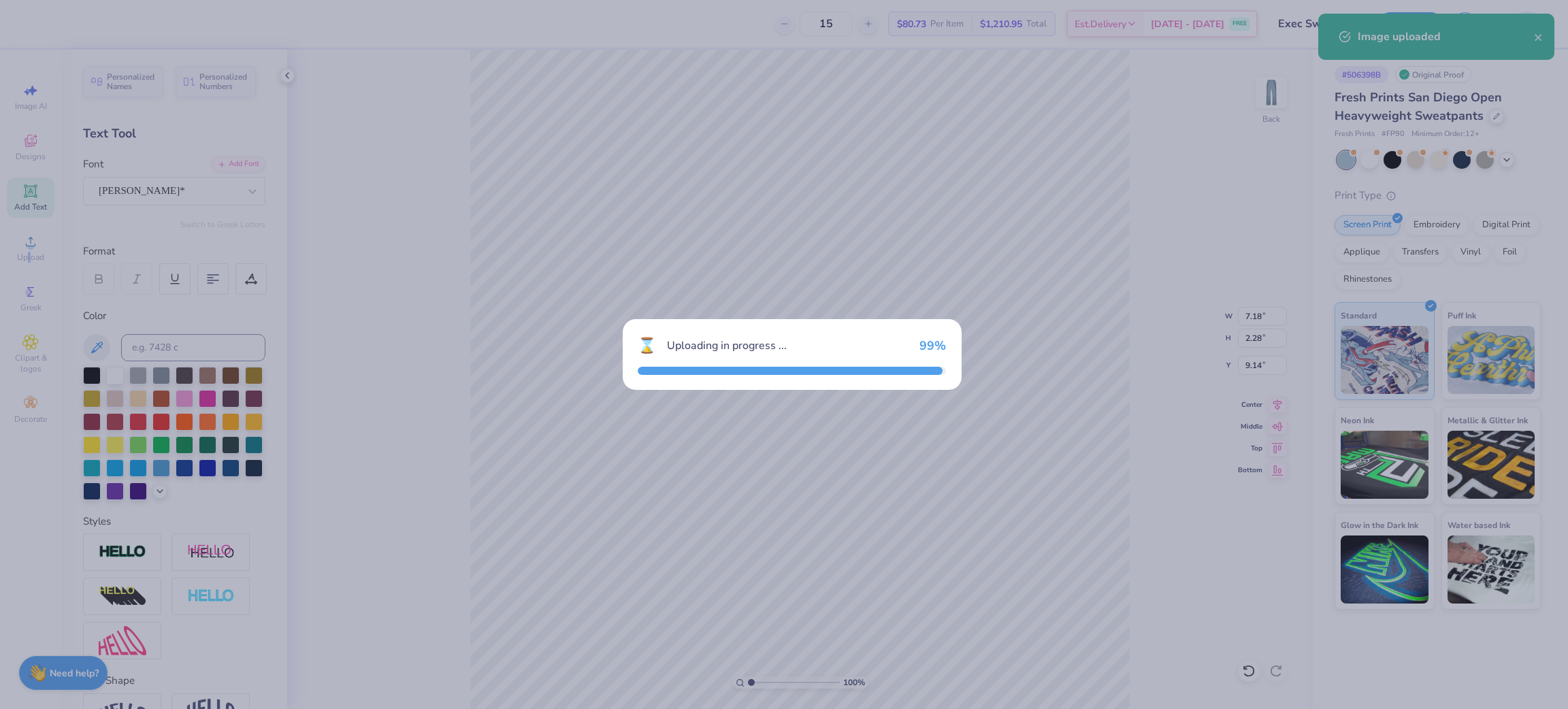
type input "10.84"
type input "21.58"
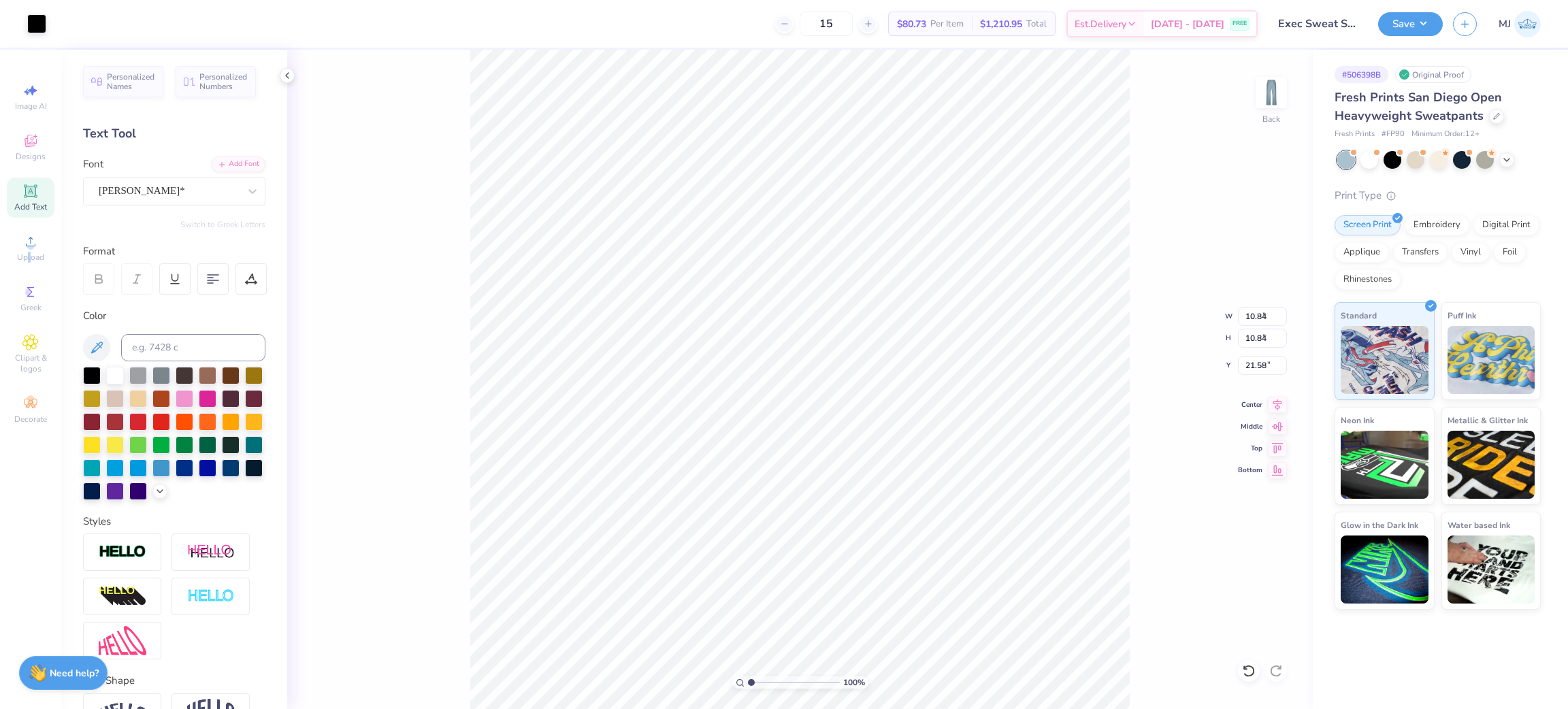
type input "2.16"
type input "2.15"
type input "9.14"
type input "6.05509771378494"
type input "9.43"
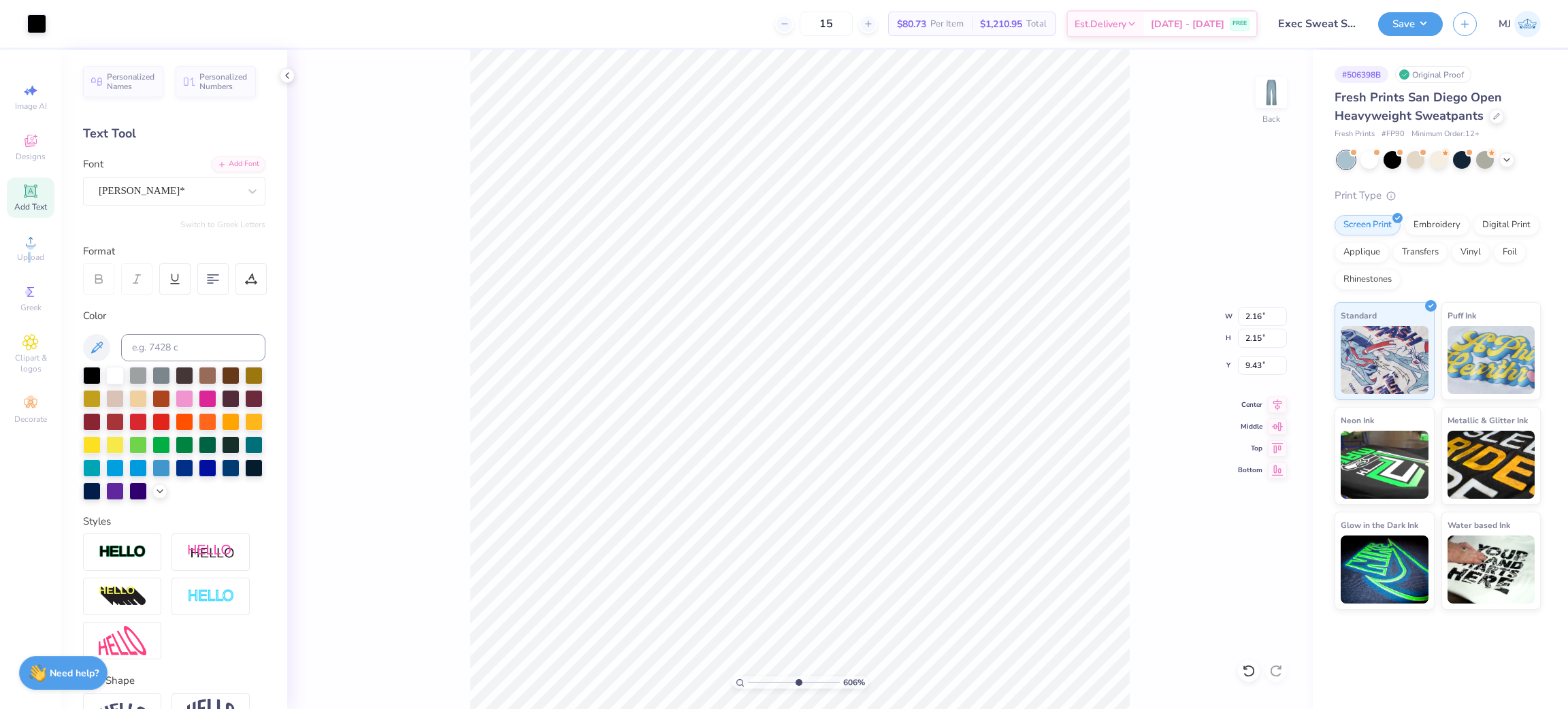
type input "6.05509771378494"
type input "0.87"
type input "0.86"
type input "6.05509771378494"
type input "9.20"
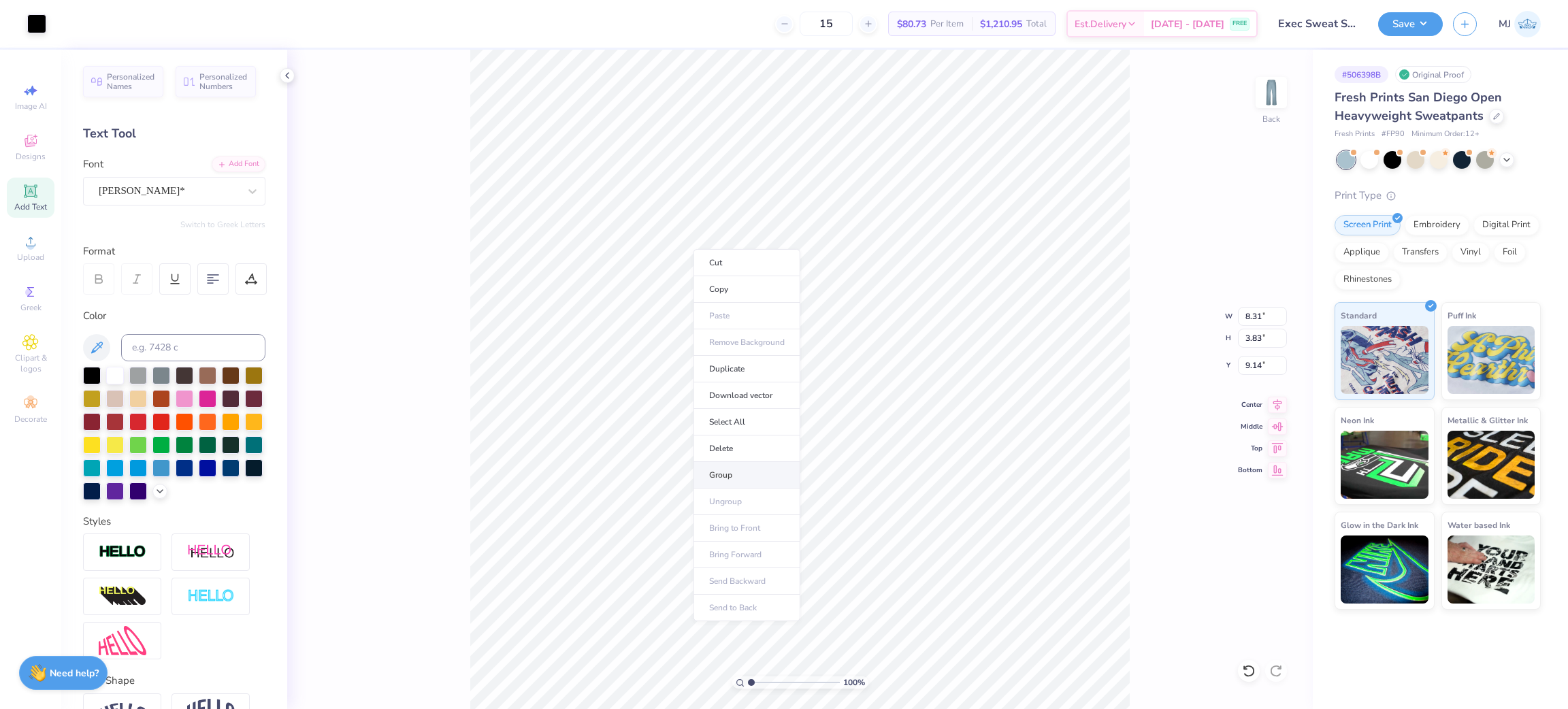
click at [747, 480] on li "Group" at bounding box center [746, 476] width 107 height 27
type input "2.46071081474133"
click at [1252, 320] on input "8.31" at bounding box center [1263, 317] width 49 height 19
type input "6"
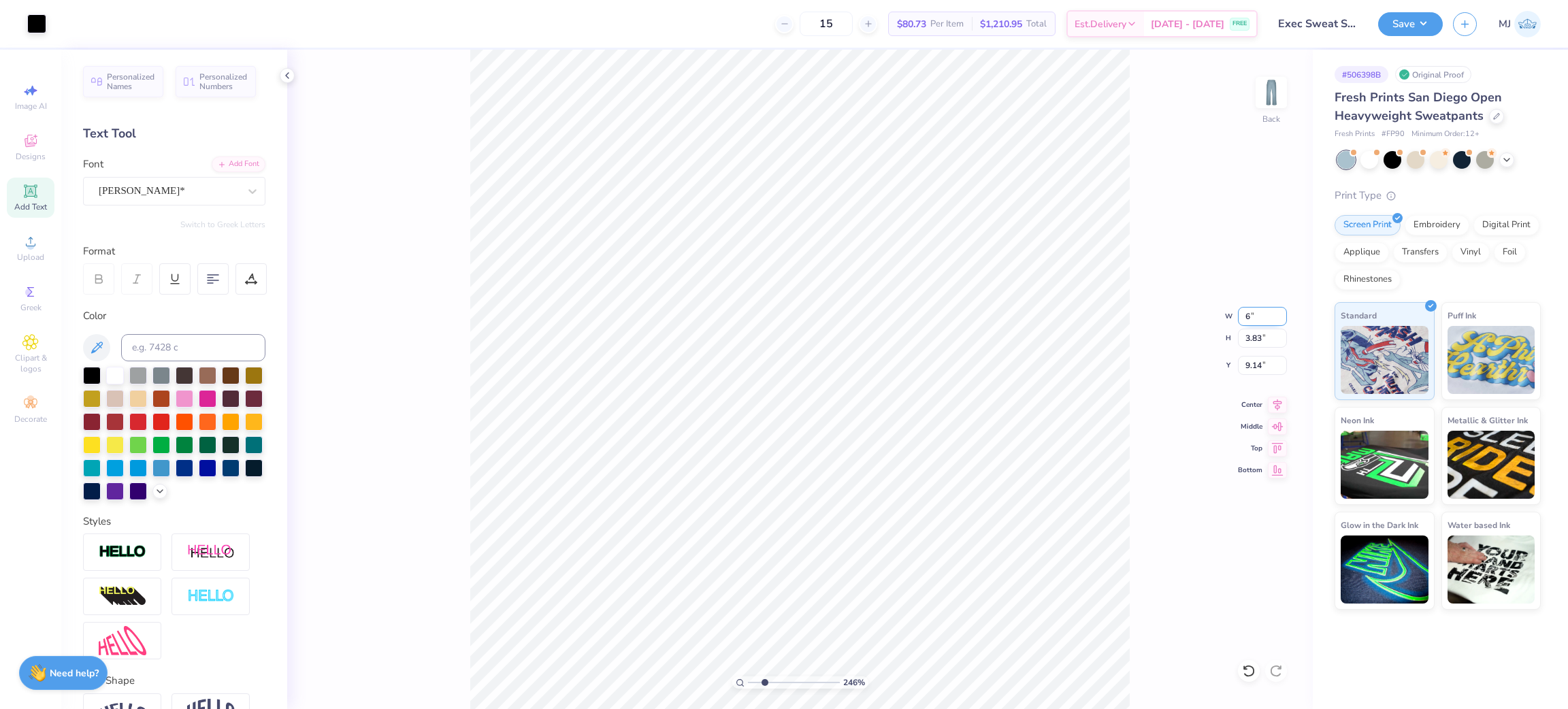
type input "2.46071081474133"
type input "6.00"
type input "2.77"
click at [1257, 362] on input "9.67" at bounding box center [1263, 366] width 49 height 19
click at [1256, 362] on input "9.67" at bounding box center [1263, 366] width 49 height 19
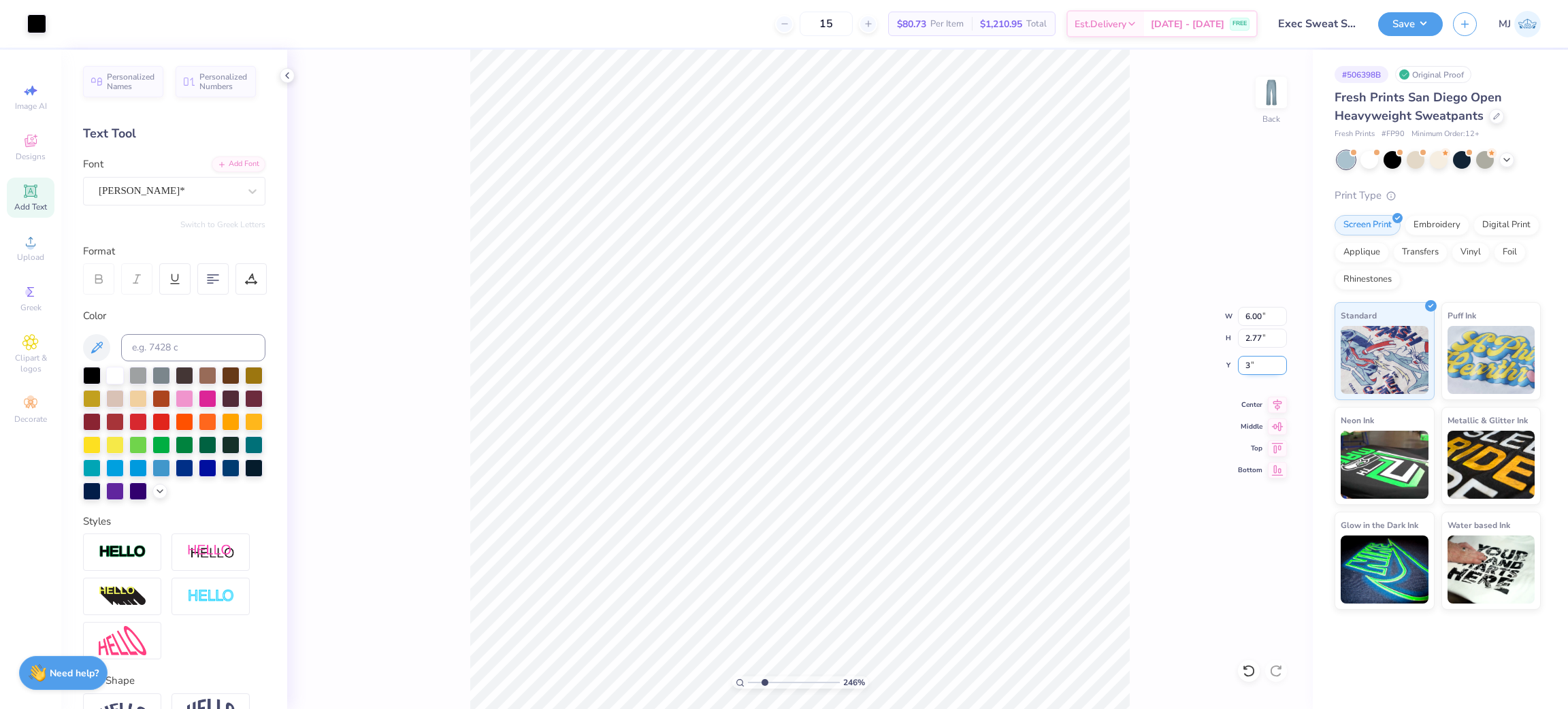
type input "3"
type input "2.46071081474133"
type input "3.00"
click at [1265, 404] on div "Center" at bounding box center [1263, 403] width 49 height 17
click at [1275, 404] on icon at bounding box center [1277, 403] width 19 height 17
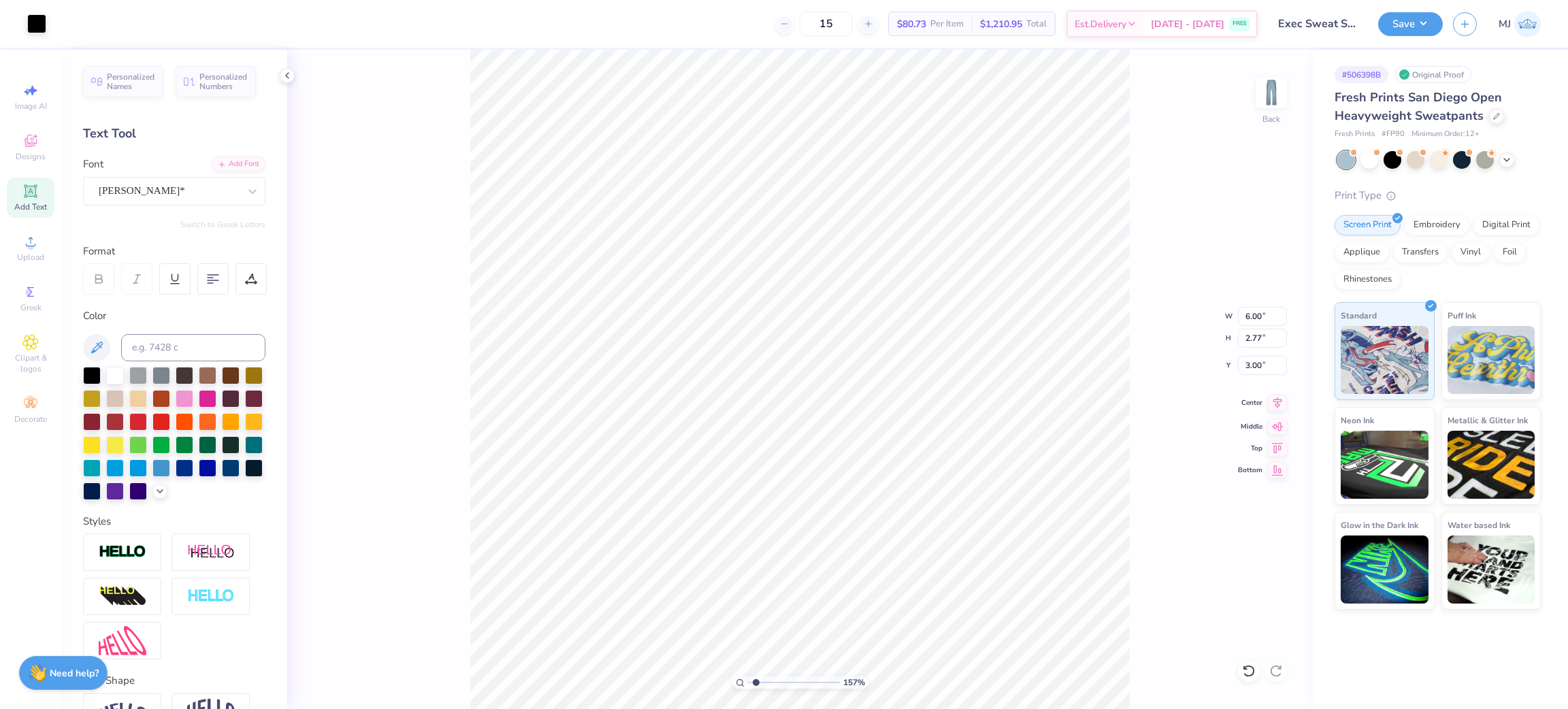
click at [1272, 407] on icon at bounding box center [1277, 403] width 19 height 17
click at [1272, 406] on icon at bounding box center [1277, 403] width 19 height 17
click at [1131, 243] on div "157 % Back W 6.00 6.00 " H 2.77 2.77 " Y 3.00 3.00 " Center Middle Top Bottom" at bounding box center [800, 379] width 1025 height 659
type input "2.46071081474133"
click at [1248, 367] on input "2.97" at bounding box center [1263, 366] width 49 height 19
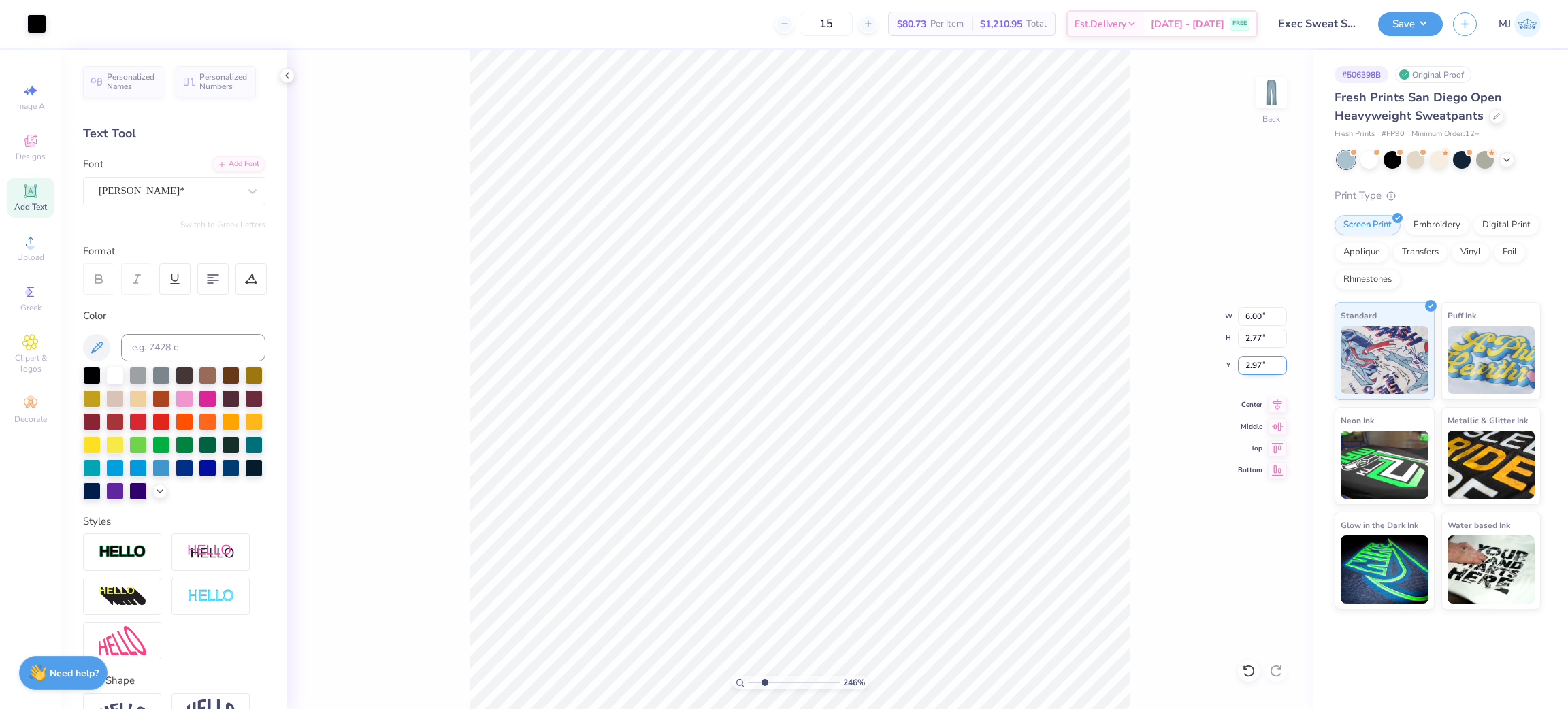
click at [1248, 367] on input "2.97" at bounding box center [1263, 366] width 49 height 19
type input "3"
click at [1275, 404] on icon at bounding box center [1277, 403] width 19 height 17
type input "2.46071081474133"
type input "3.00"
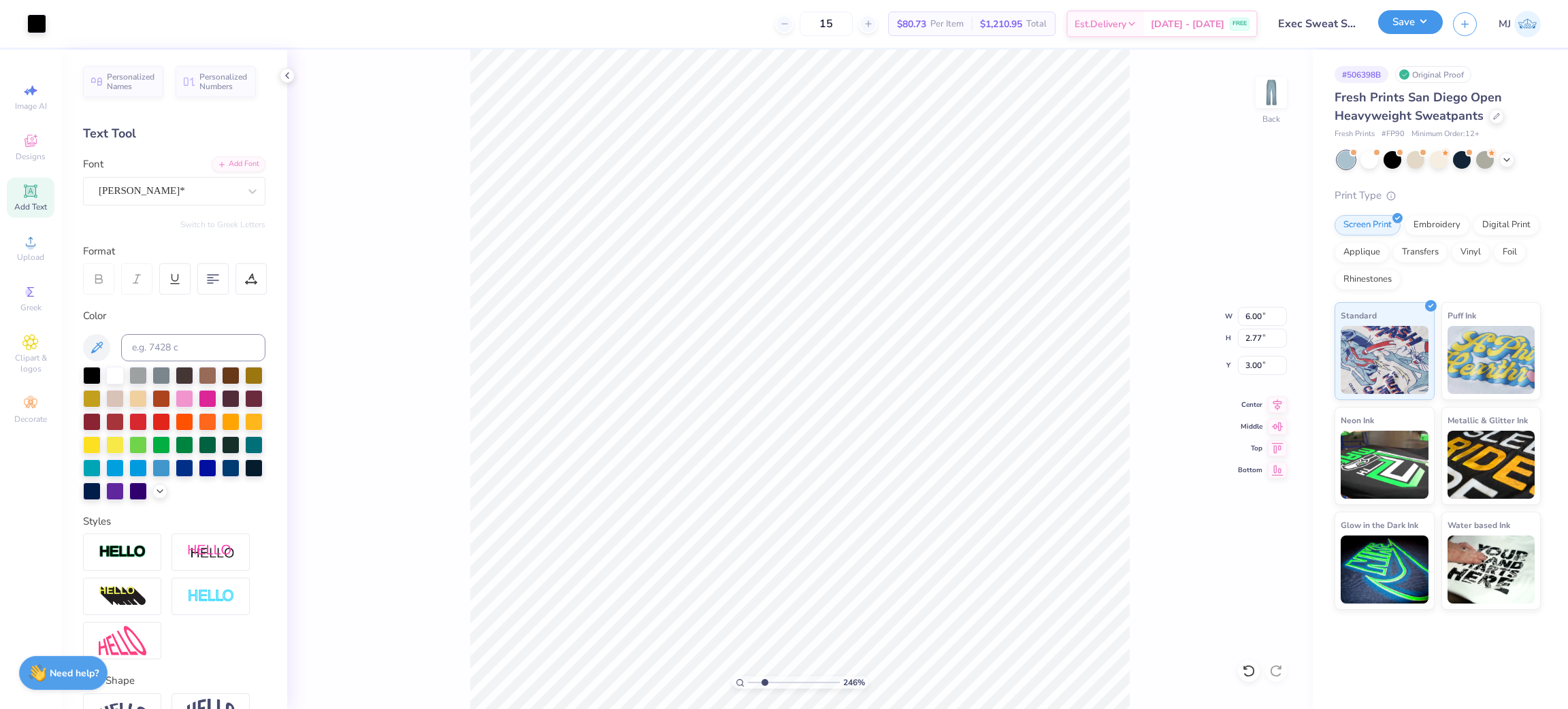
click at [1434, 16] on button "Save" at bounding box center [1411, 22] width 65 height 24
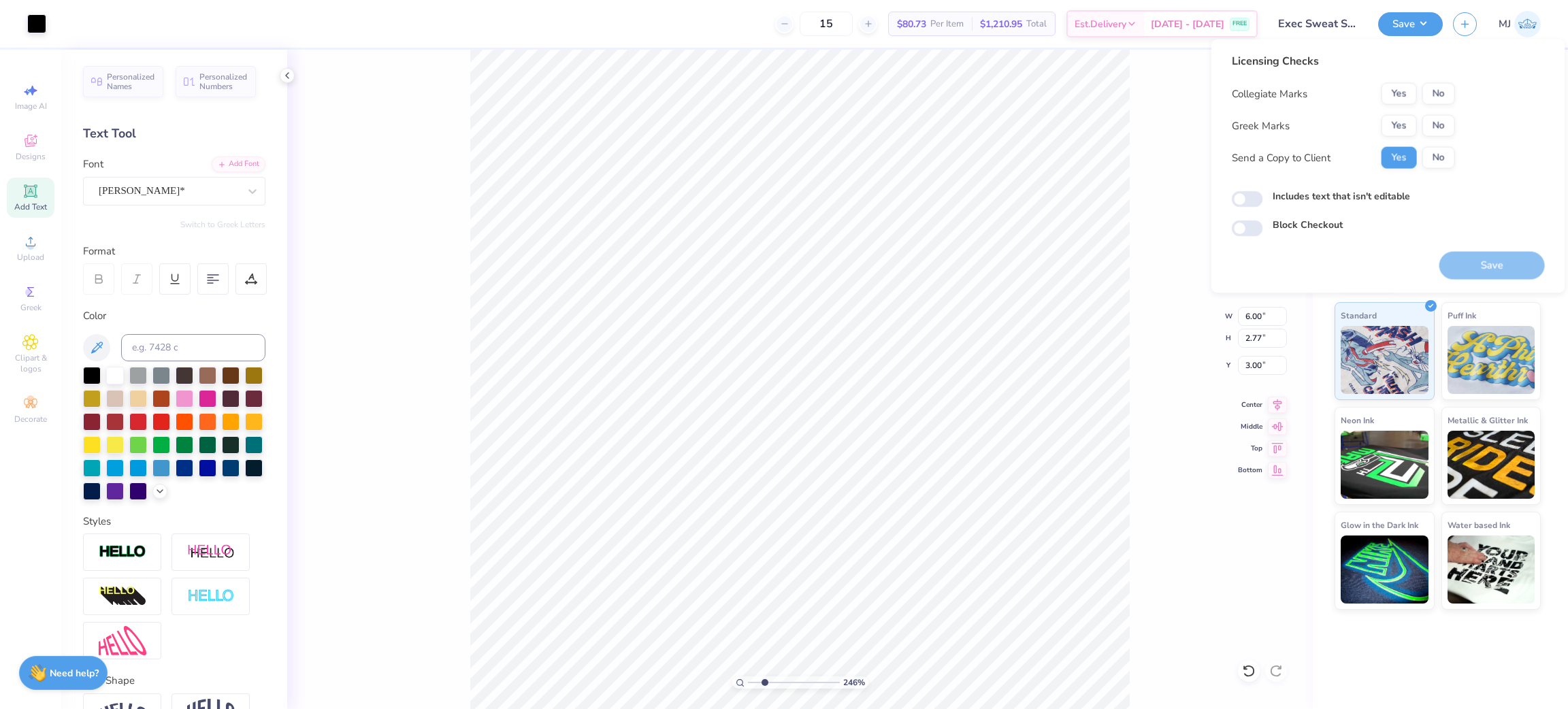
click at [1391, 80] on div "Licensing Checks Collegiate Marks Yes No Greek Marks Yes No Send a Copy to Clie…" at bounding box center [1343, 116] width 223 height 126
click at [1391, 96] on button "Yes" at bounding box center [1399, 94] width 36 height 22
click at [1392, 120] on button "Yes" at bounding box center [1399, 126] width 36 height 22
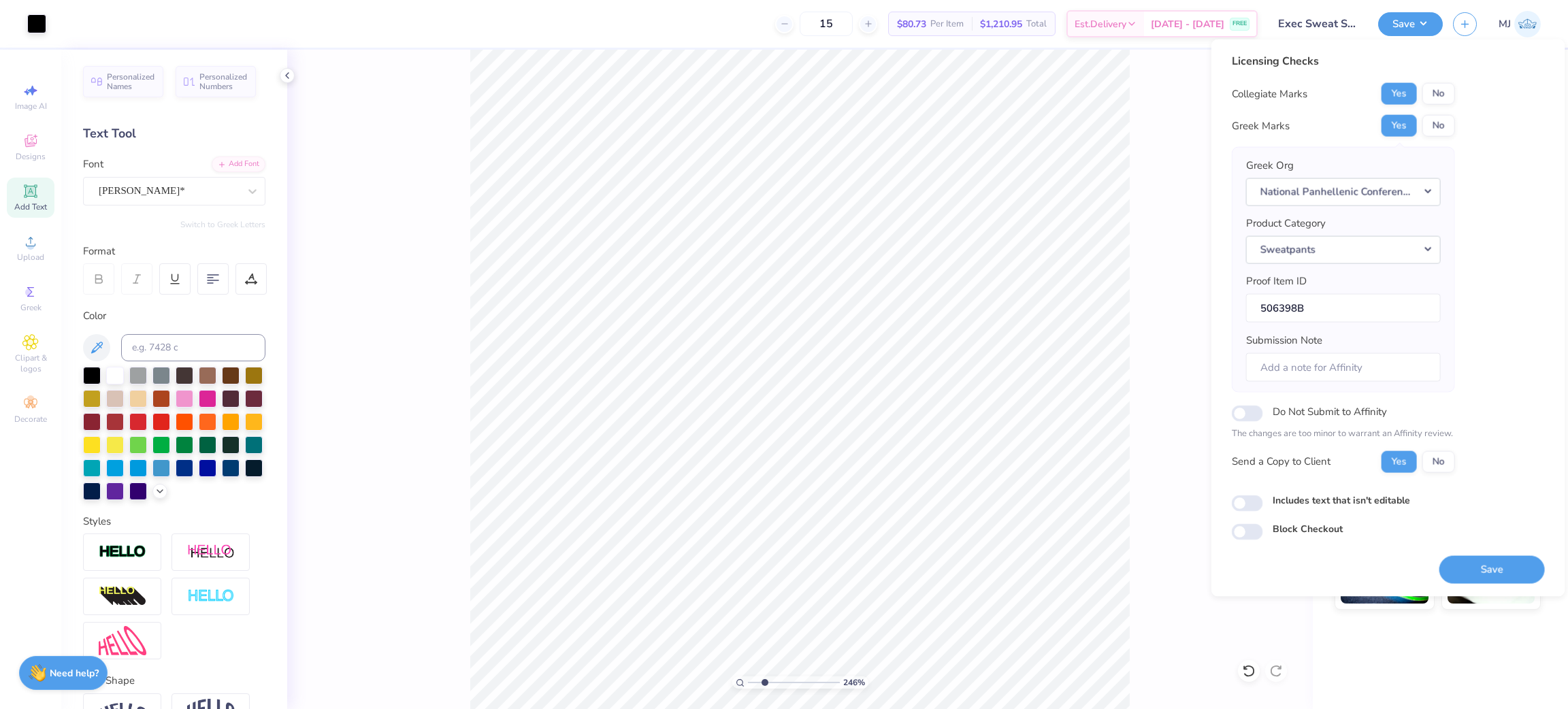
click at [1162, 108] on div "246 % Back W 6.00 6.00 " H 2.77 2.77 " Y 3.00 3.00 " Center Middle Top Bottom" at bounding box center [800, 379] width 1025 height 659
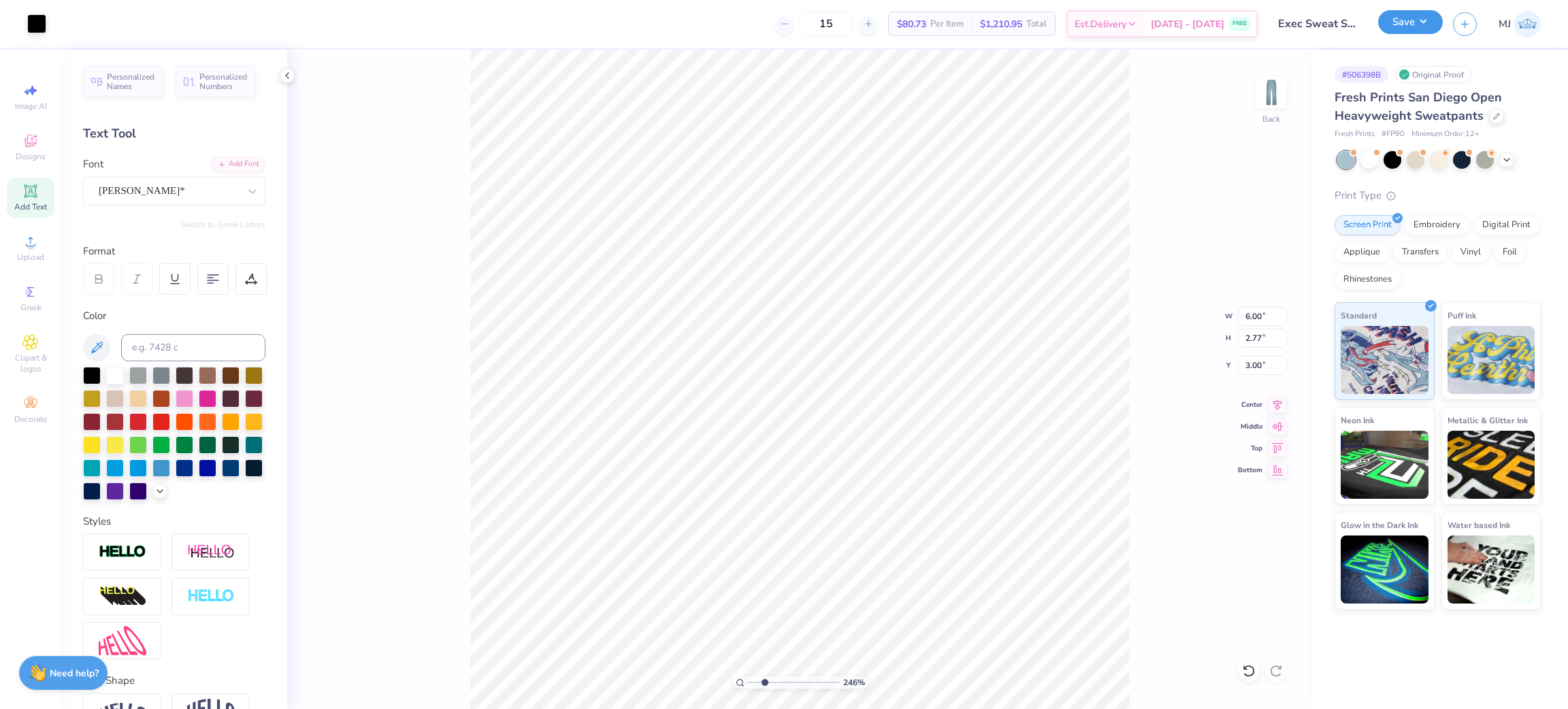
click at [1403, 31] on button "Save" at bounding box center [1411, 22] width 65 height 24
type input "2.46071081474133"
type input "5.96"
type input "0.80"
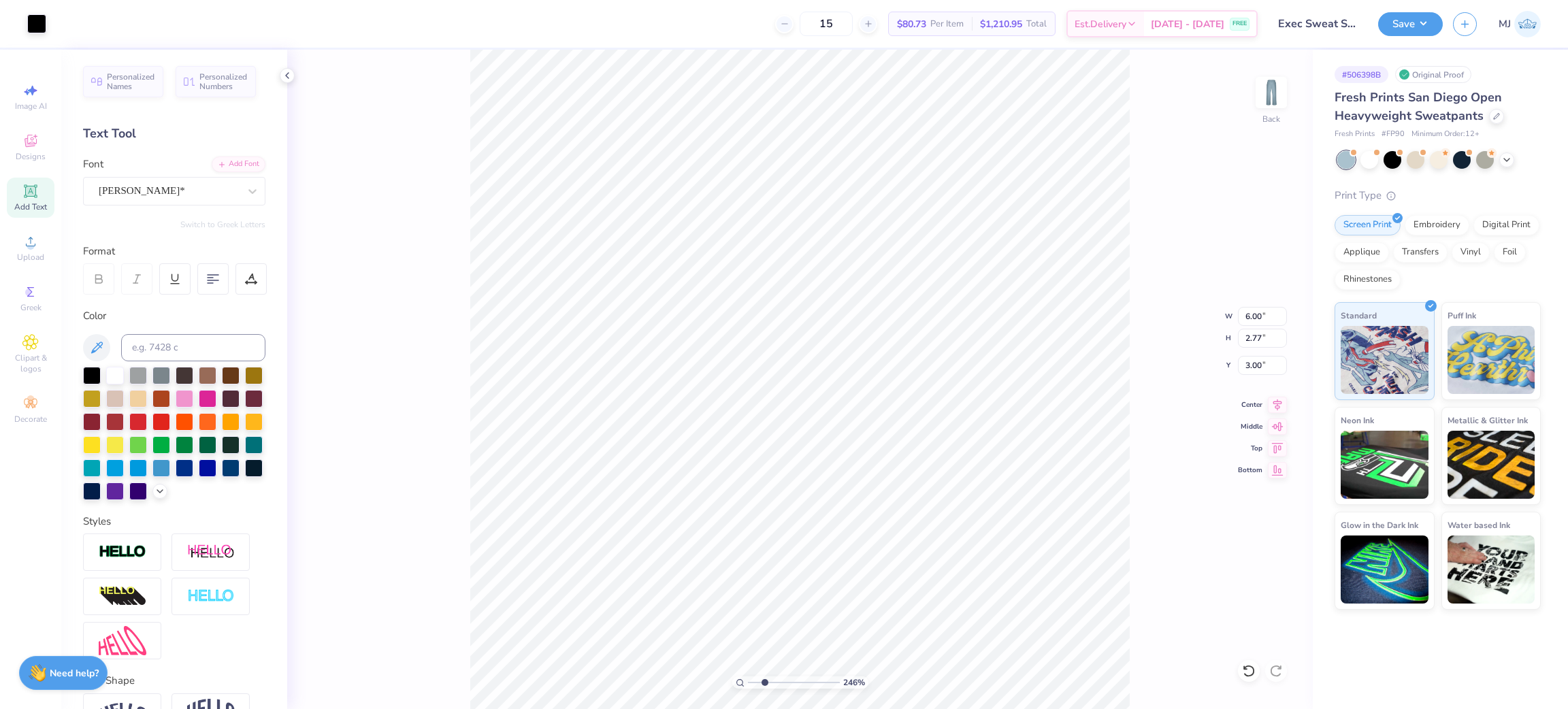
type input "4.97"
click at [210, 198] on div "Super Dream" at bounding box center [169, 191] width 143 height 21
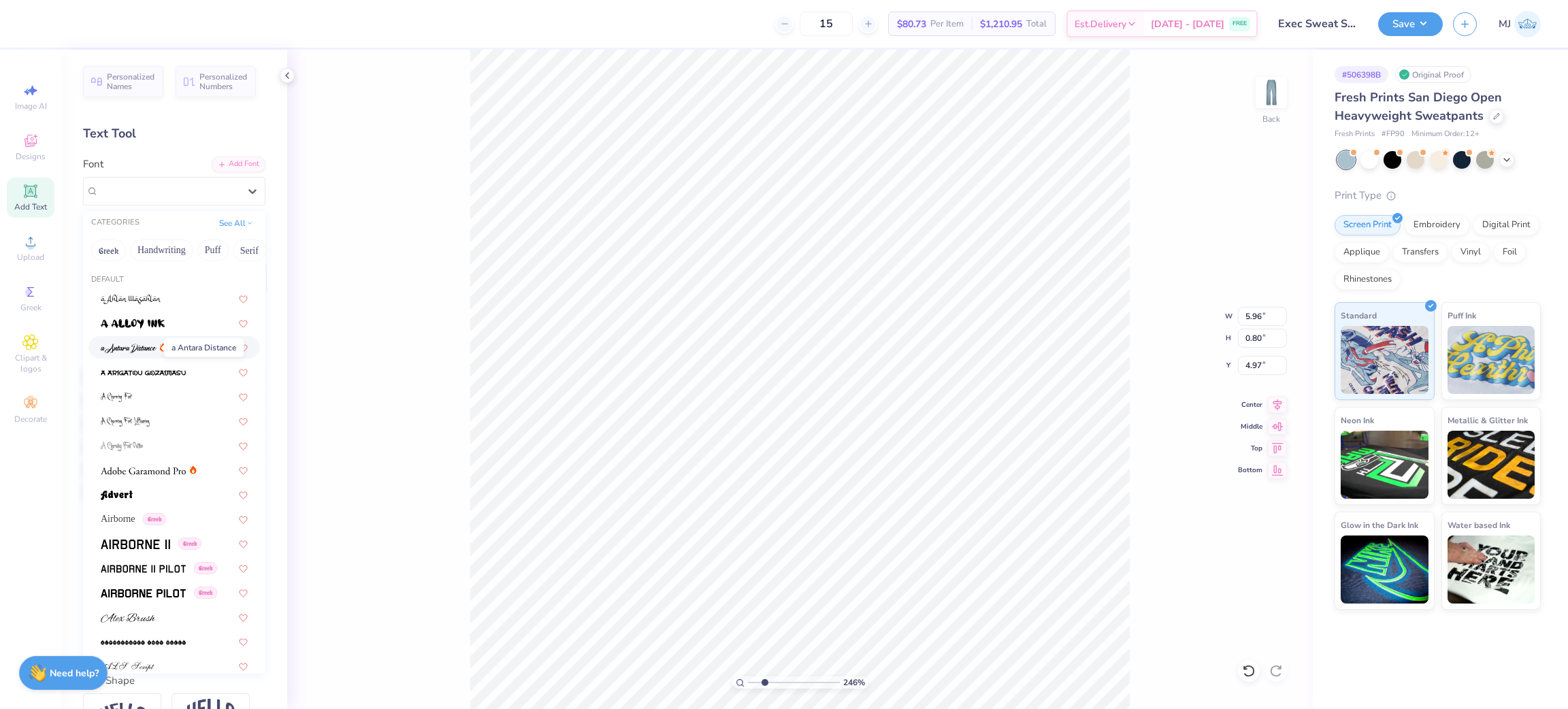
click at [143, 350] on img at bounding box center [128, 348] width 56 height 9
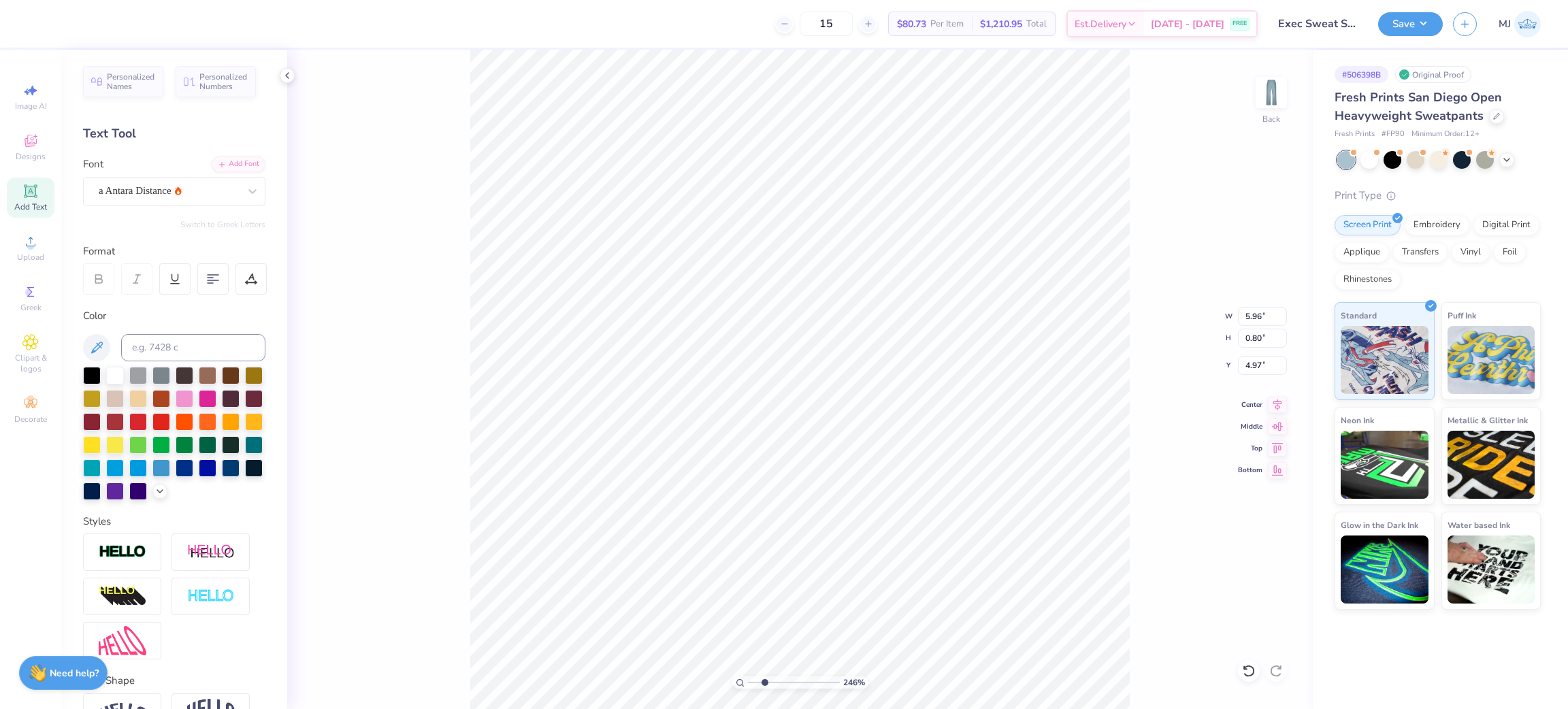
click at [362, 210] on div "246 % Back W 5.96 5.96 " H 0.80 0.80 " Y 4.97 4.97 " Center Middle Top Bottom" at bounding box center [800, 379] width 1025 height 659
type input "2.46071081474133"
type input "5.06"
type input "1.30"
type input "2.46071081474133"
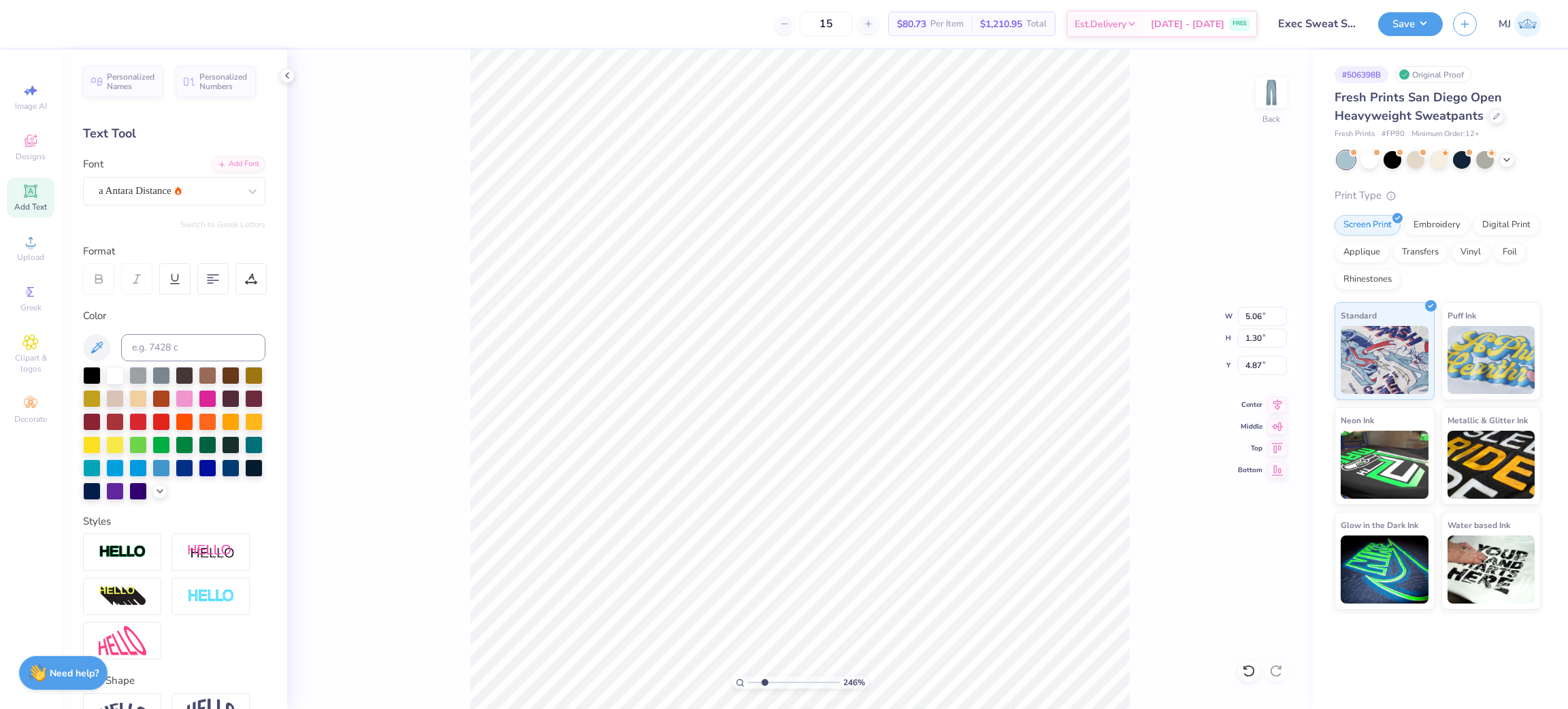
type input "6.12"
type input "1.57"
type input "4.88"
click at [246, 189] on icon at bounding box center [252, 191] width 13 height 13
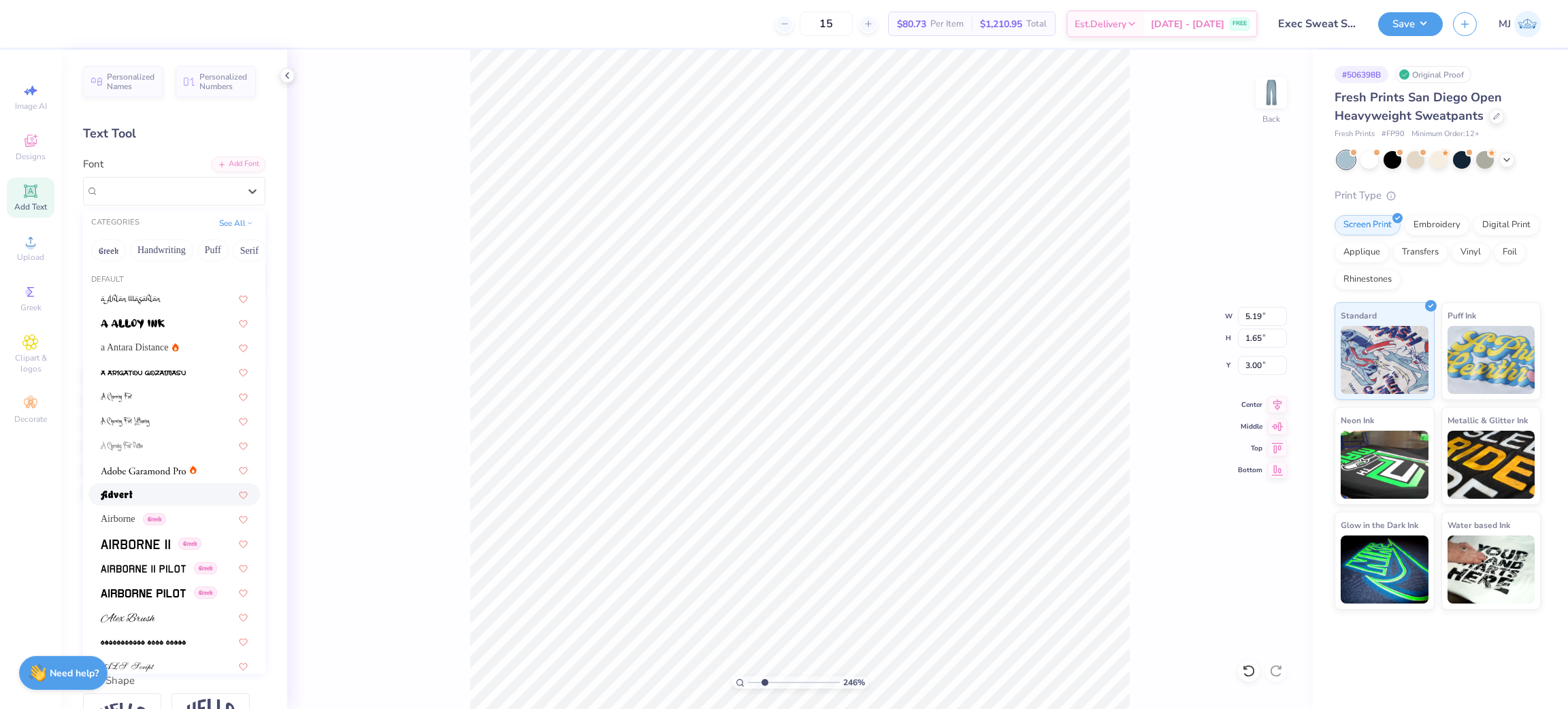
click at [145, 489] on div at bounding box center [174, 495] width 147 height 14
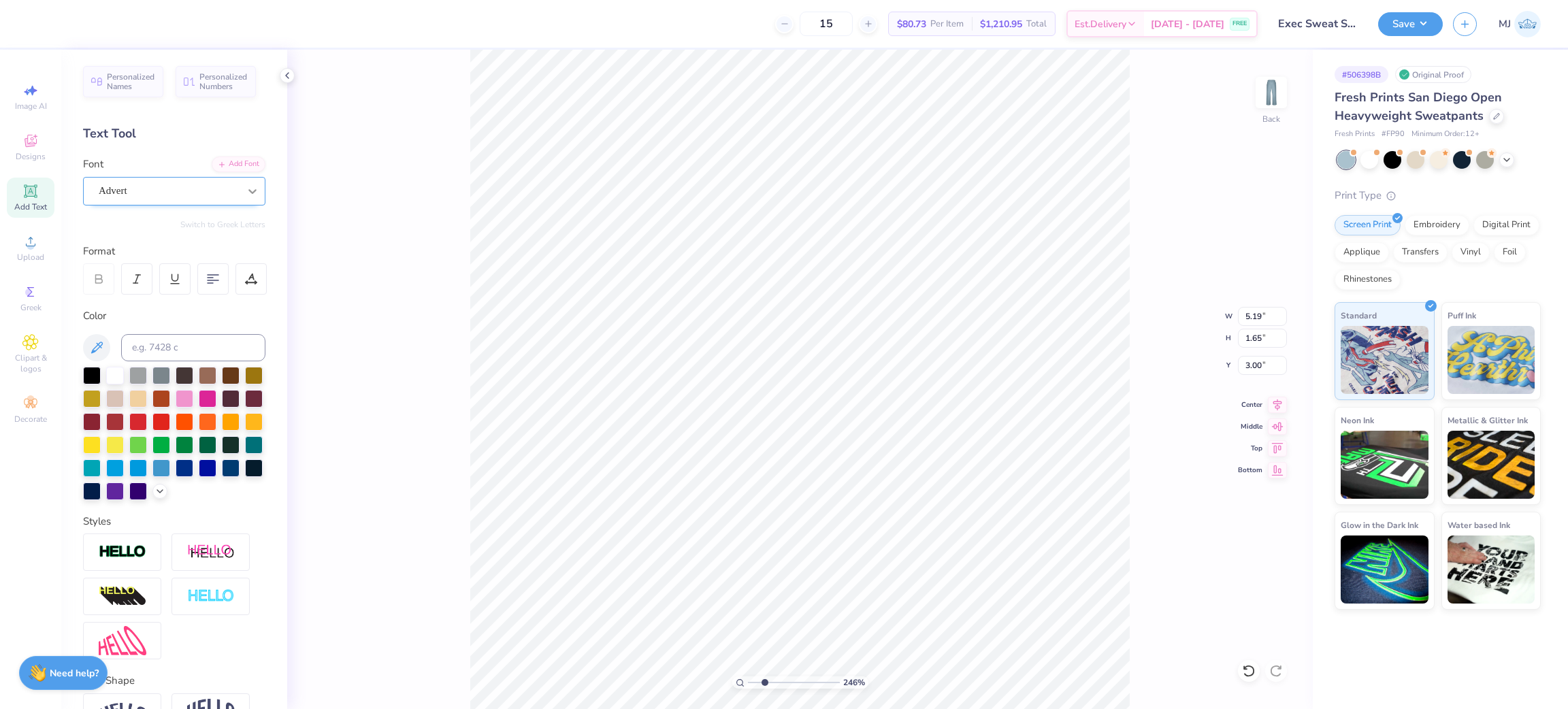
click at [246, 189] on icon at bounding box center [252, 191] width 13 height 13
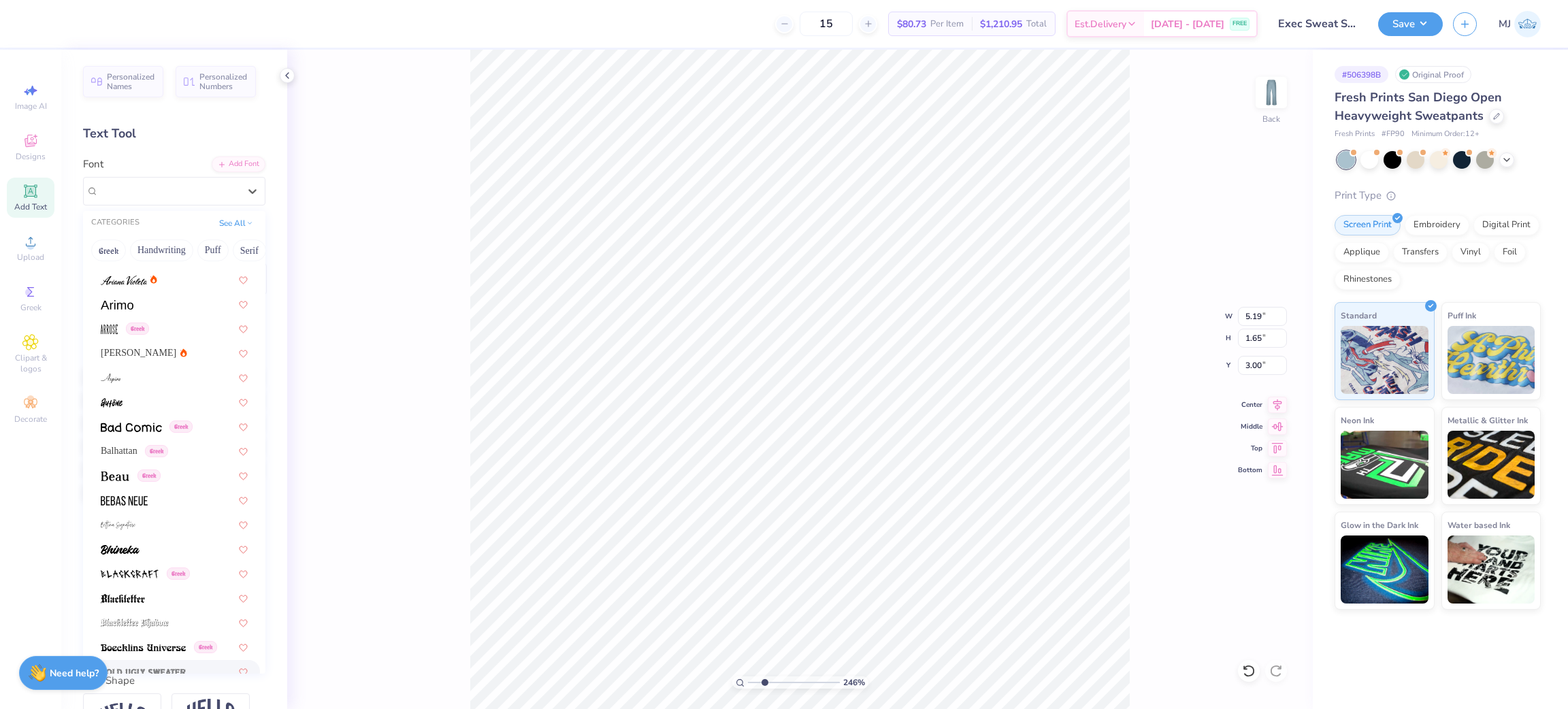
scroll to position [408, 0]
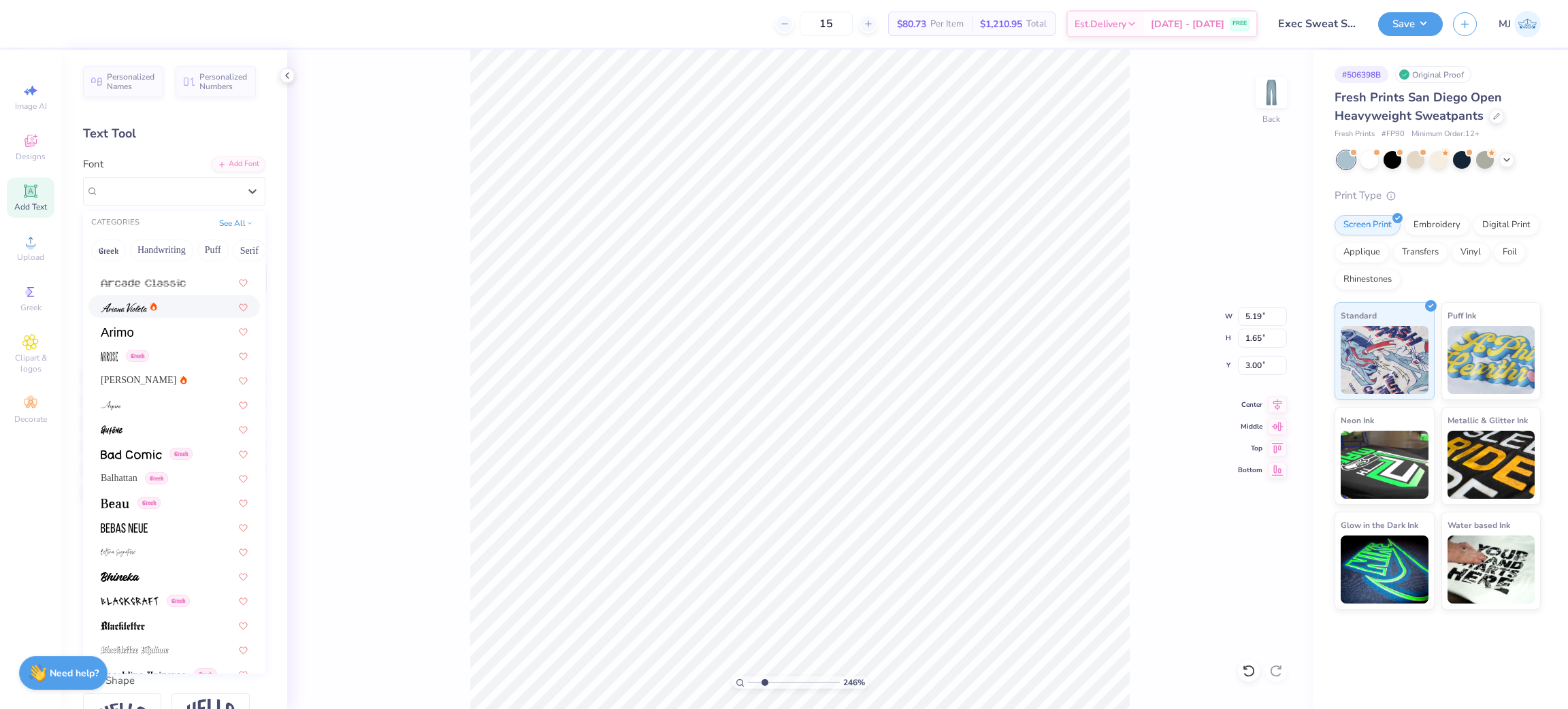
click at [134, 310] on img at bounding box center [123, 308] width 46 height 9
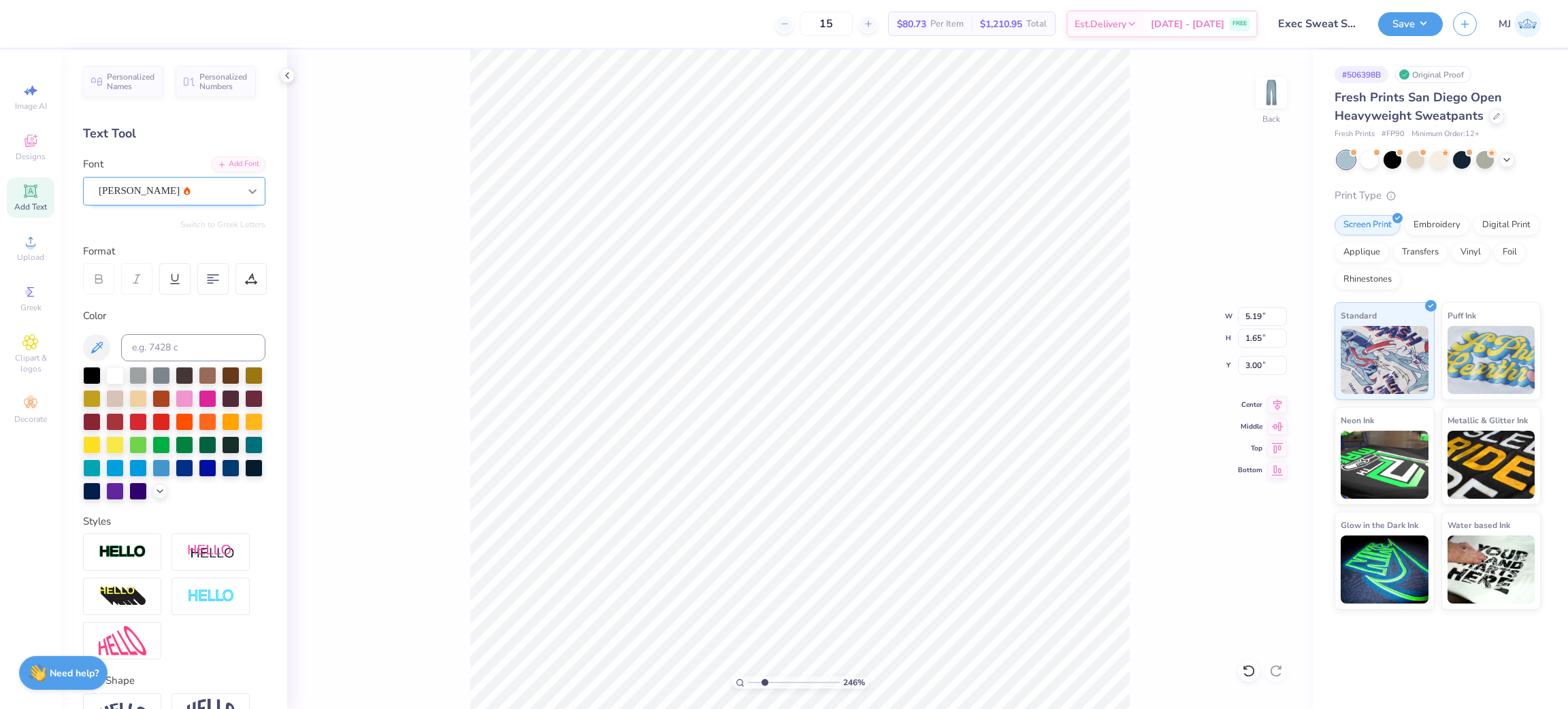
click at [246, 191] on icon at bounding box center [252, 191] width 13 height 13
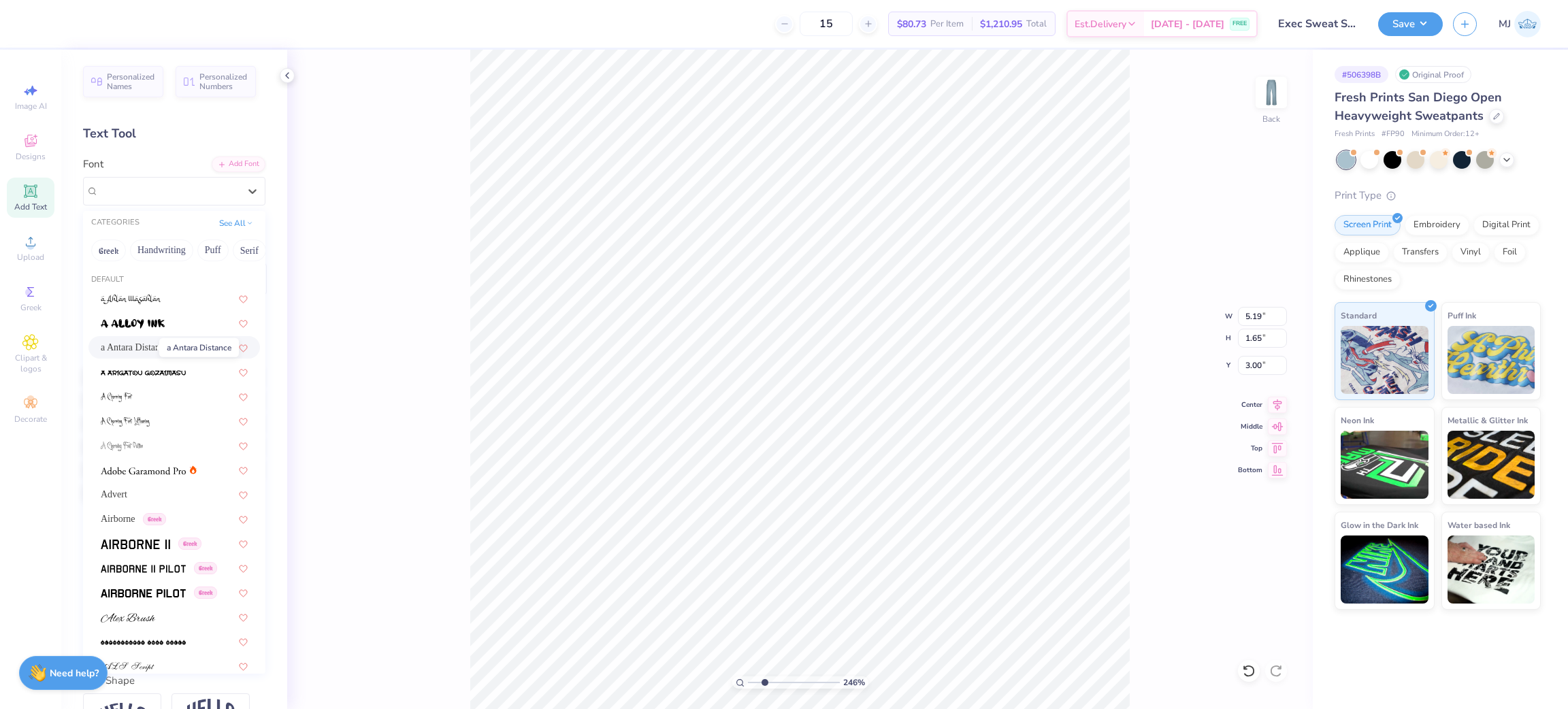
click at [138, 343] on span "a Antara Distance" at bounding box center [134, 347] width 68 height 14
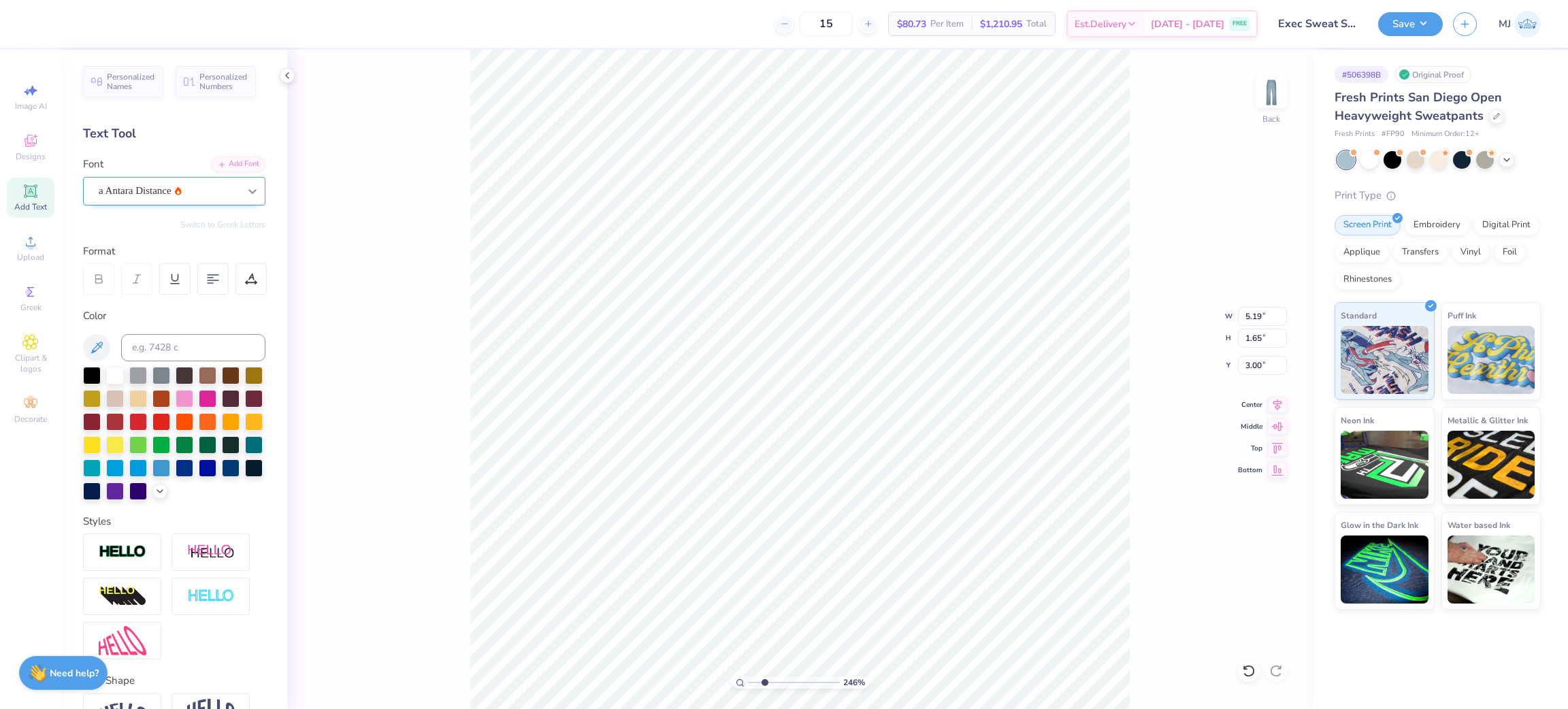
click at [246, 190] on icon at bounding box center [252, 191] width 13 height 13
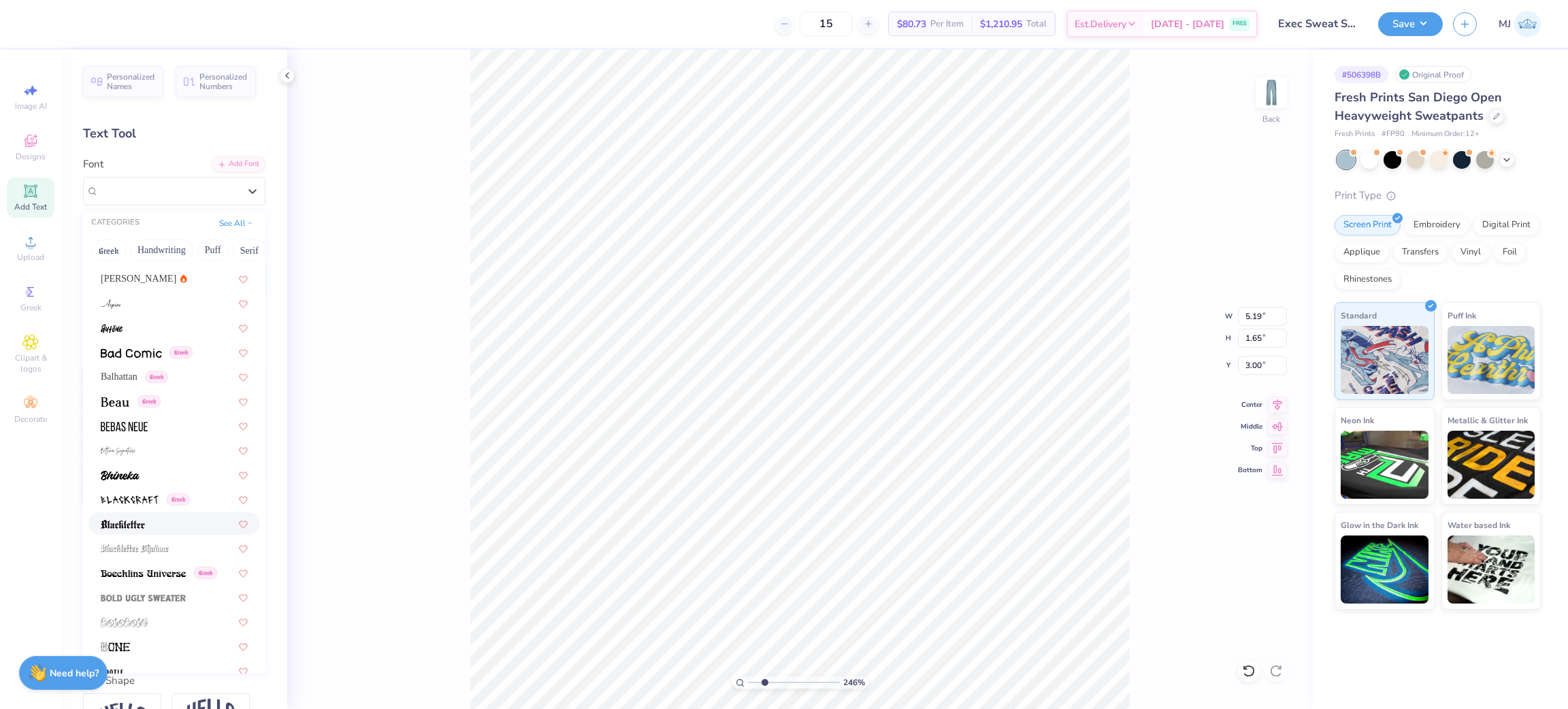
scroll to position [1122, 0]
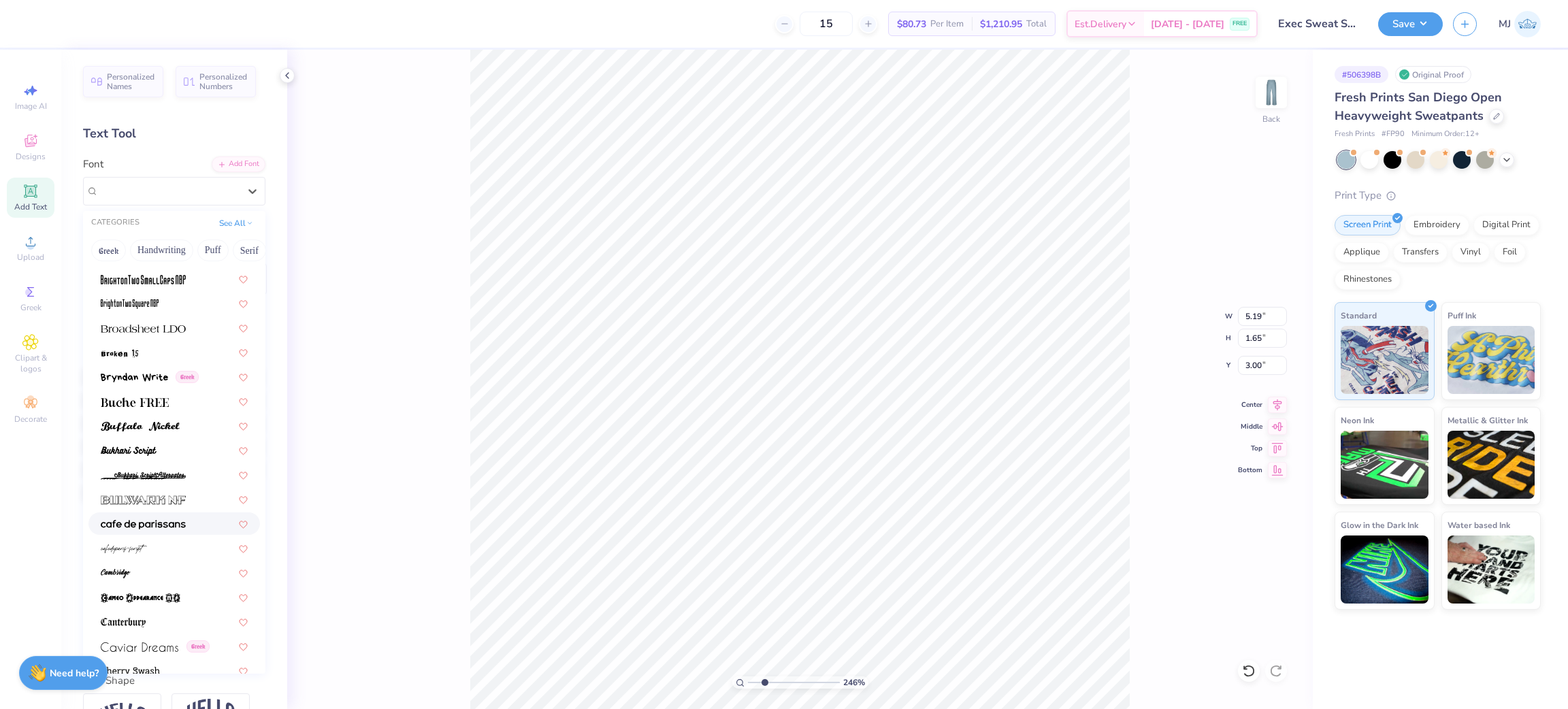
click at [141, 524] on img at bounding box center [143, 525] width 85 height 9
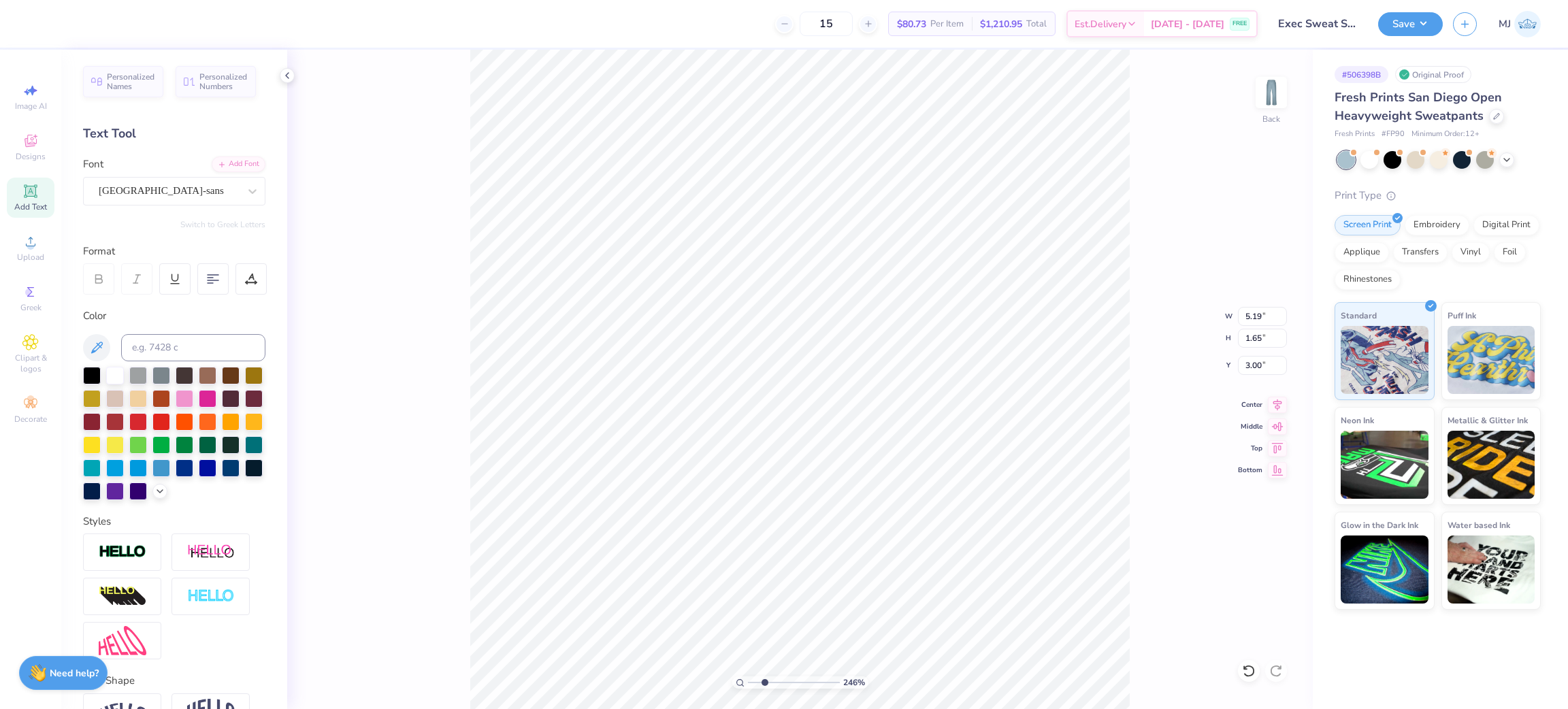
click at [217, 193] on div "cafe de paris-sans" at bounding box center [169, 191] width 143 height 21
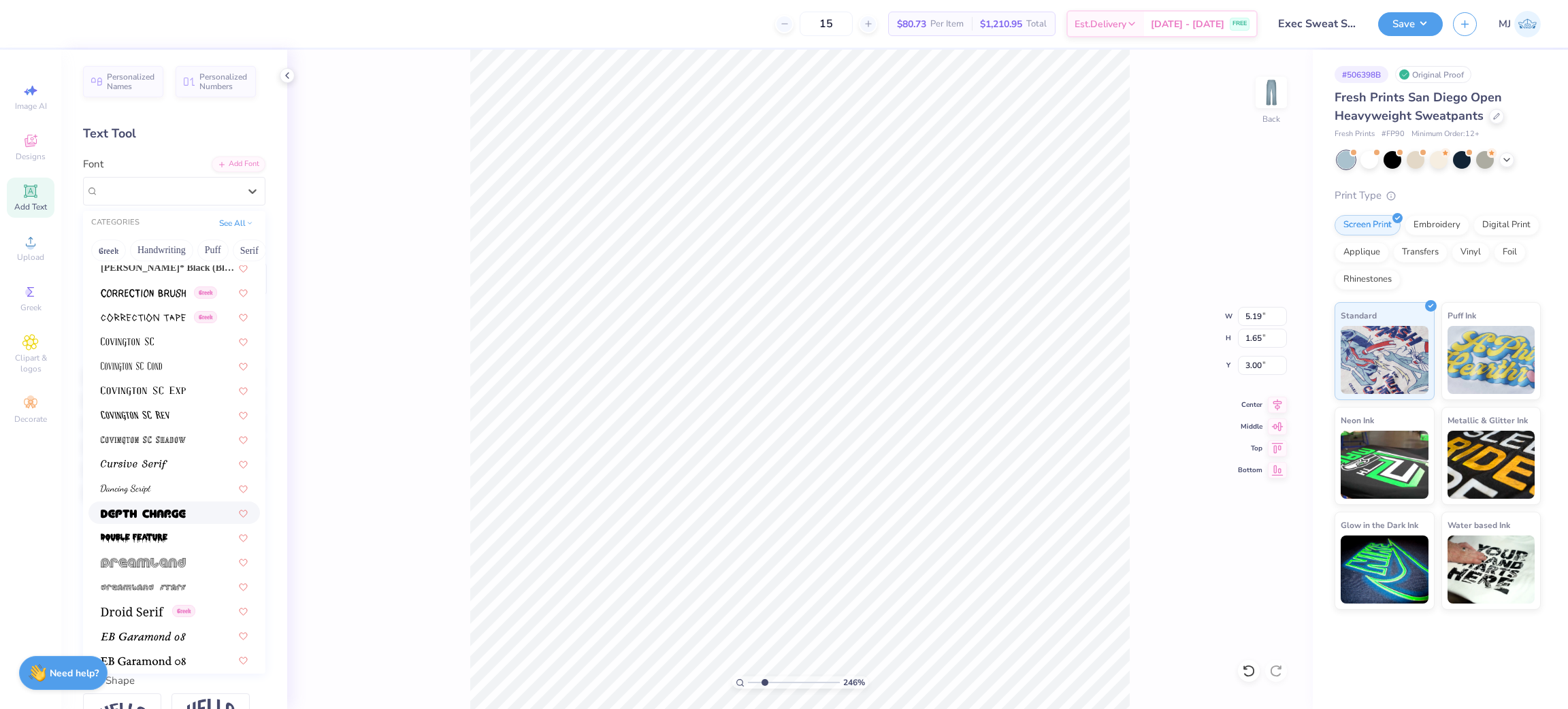
scroll to position [1939, 0]
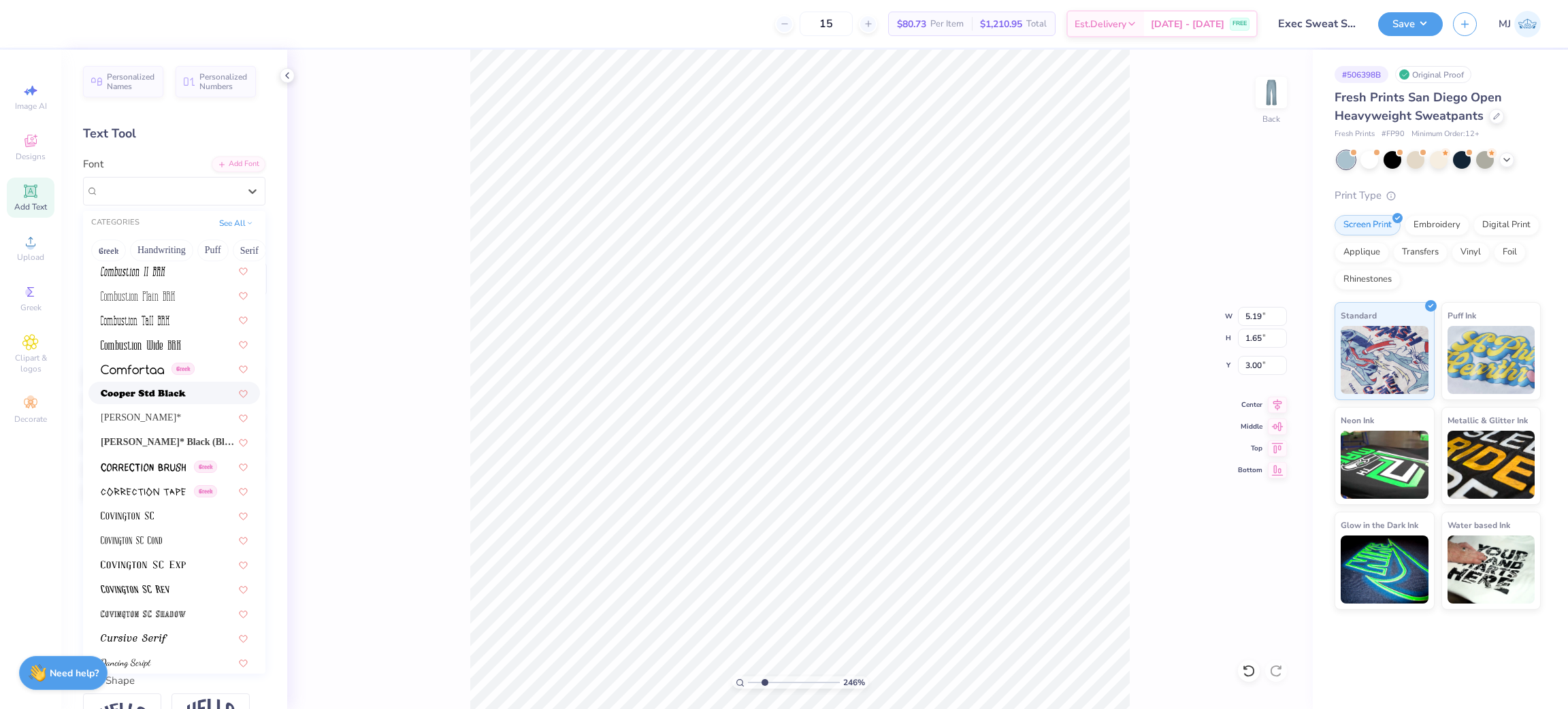
click at [142, 396] on img at bounding box center [143, 394] width 85 height 9
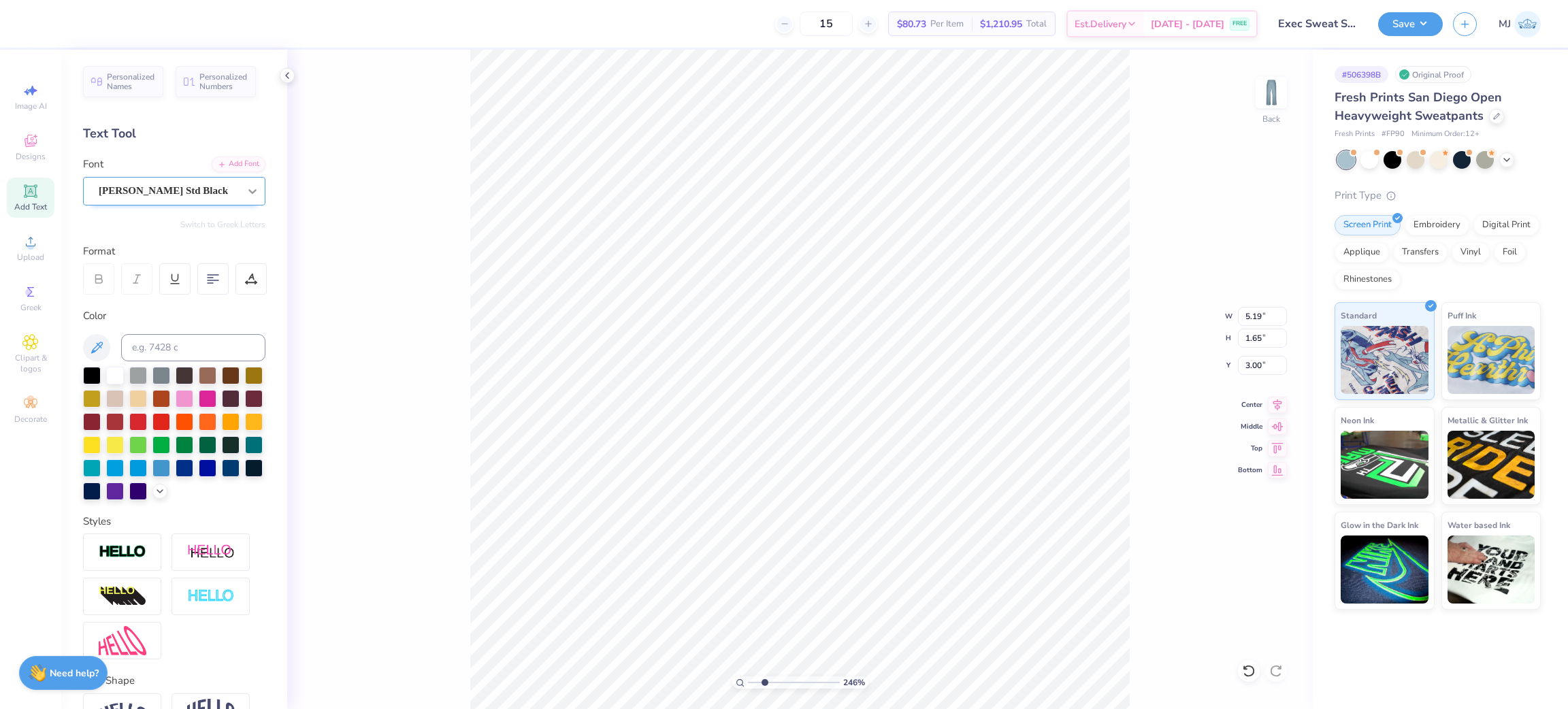
click at [246, 190] on icon at bounding box center [252, 191] width 13 height 13
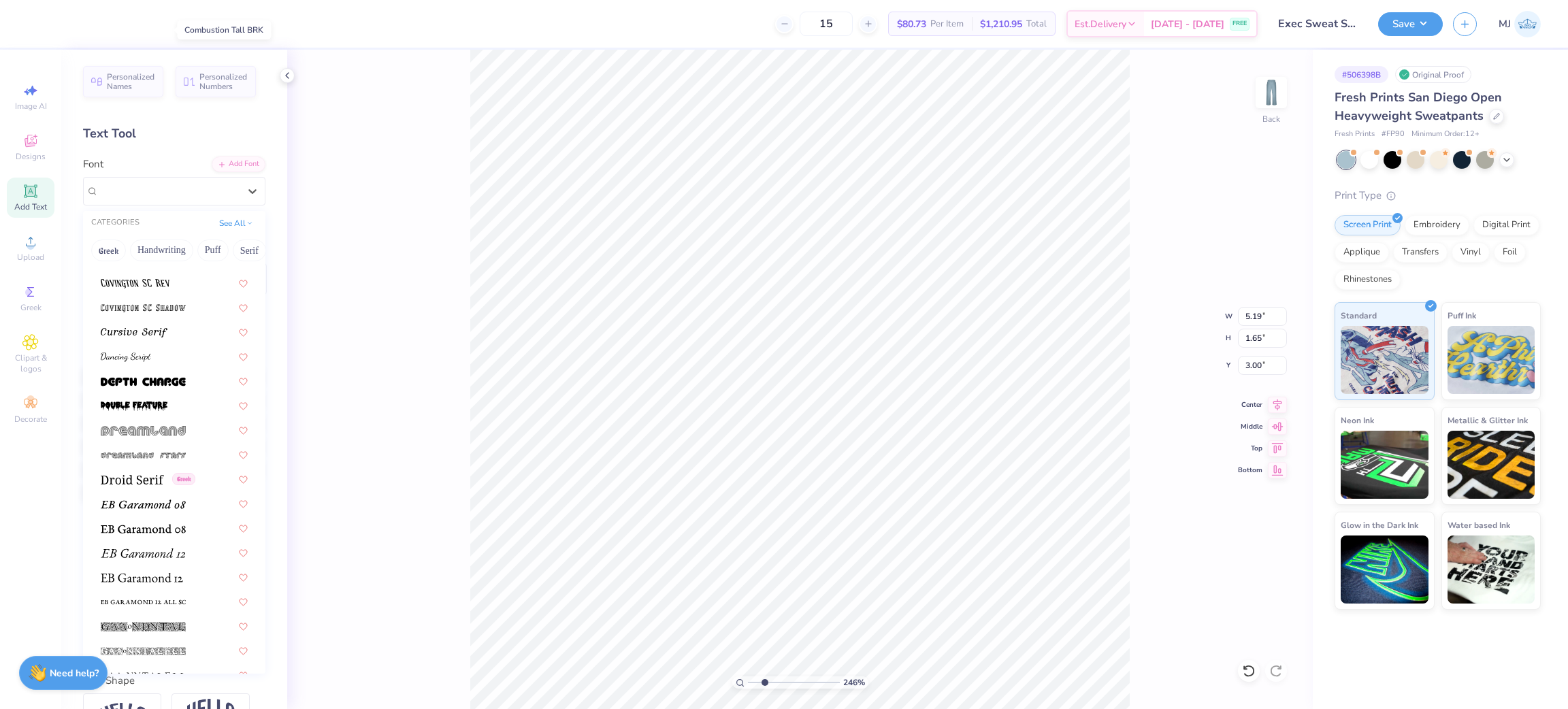
scroll to position [2041, 0]
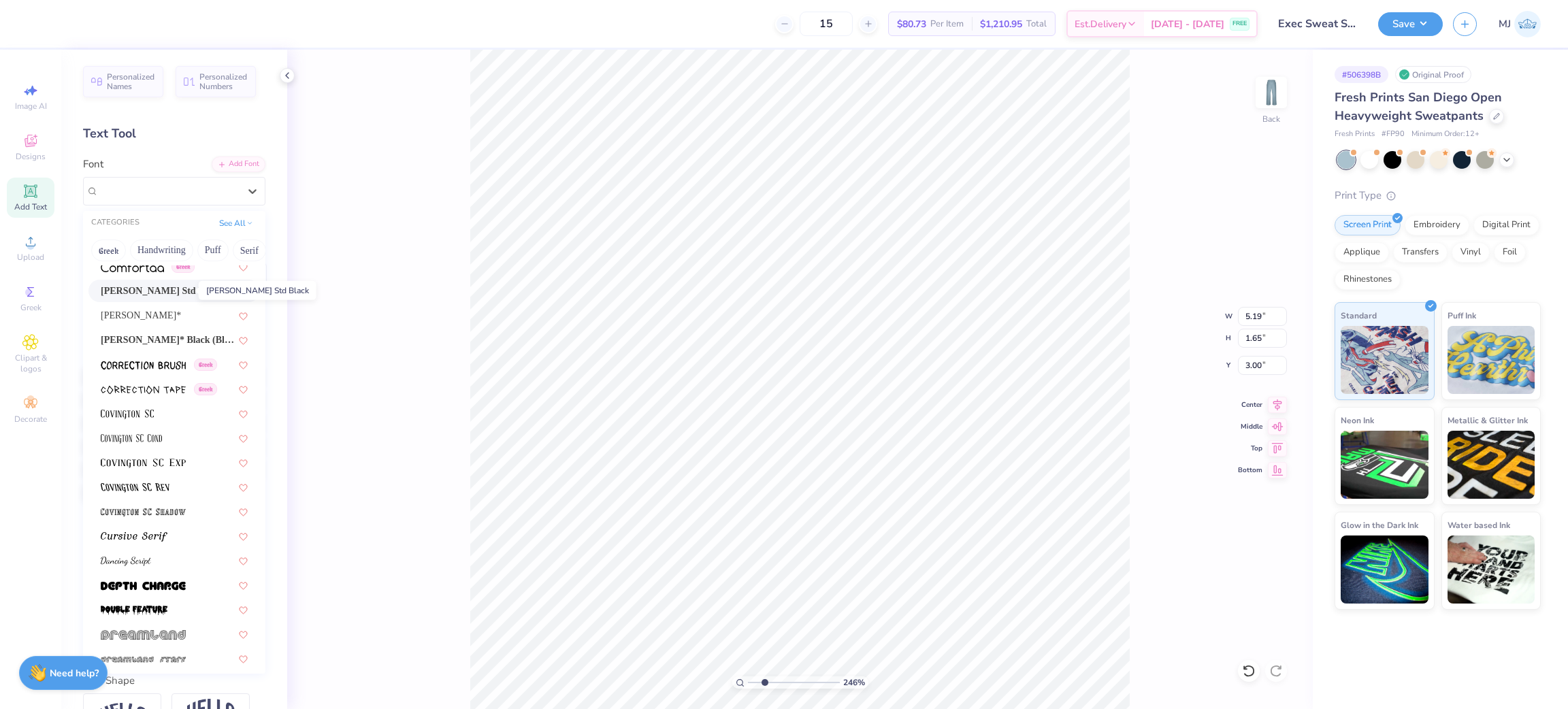
click at [161, 290] on span "Cooper Std Black" at bounding box center [161, 291] width 120 height 14
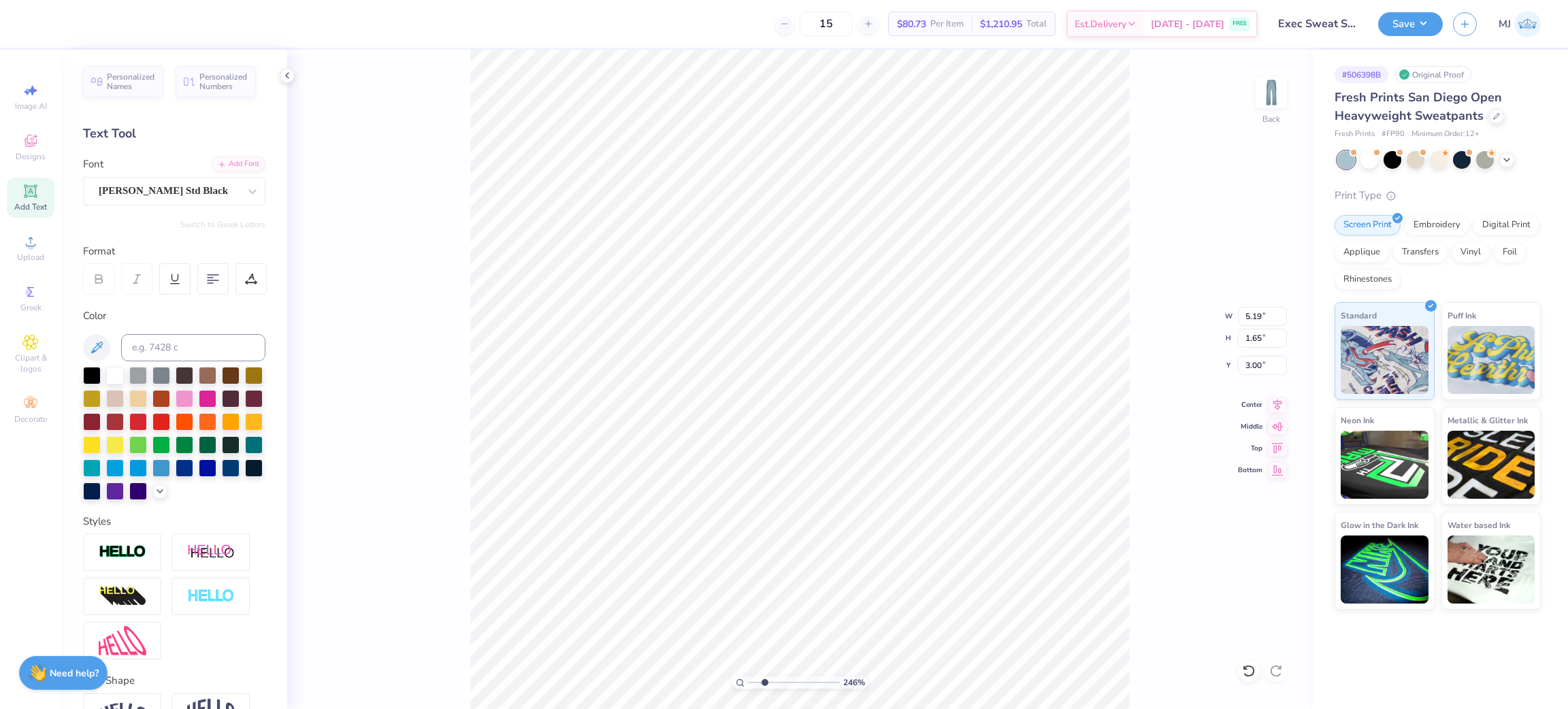
type input "2.46071081474133"
type input "6.12"
type input "1.57"
type input "4.88"
click at [1134, 236] on div "246 % Back W 6.12 6.12 " H 1.57 1.57 " Y 4.88 4.88 " Center Middle Top Bottom" at bounding box center [800, 379] width 1025 height 659
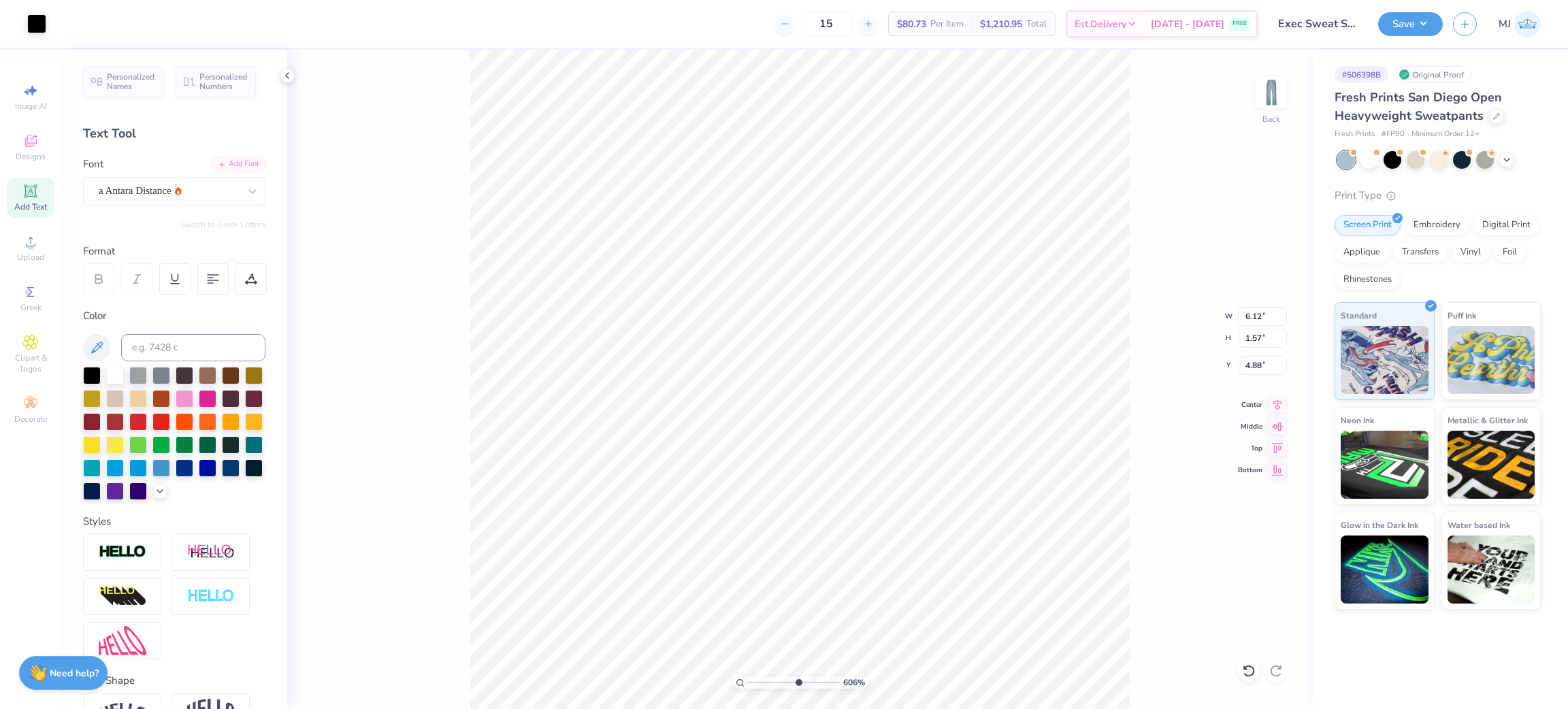
type input "6.05509771378494"
type input "6.12"
type input "1.57"
type input "4.88"
type input "6.05509771378494"
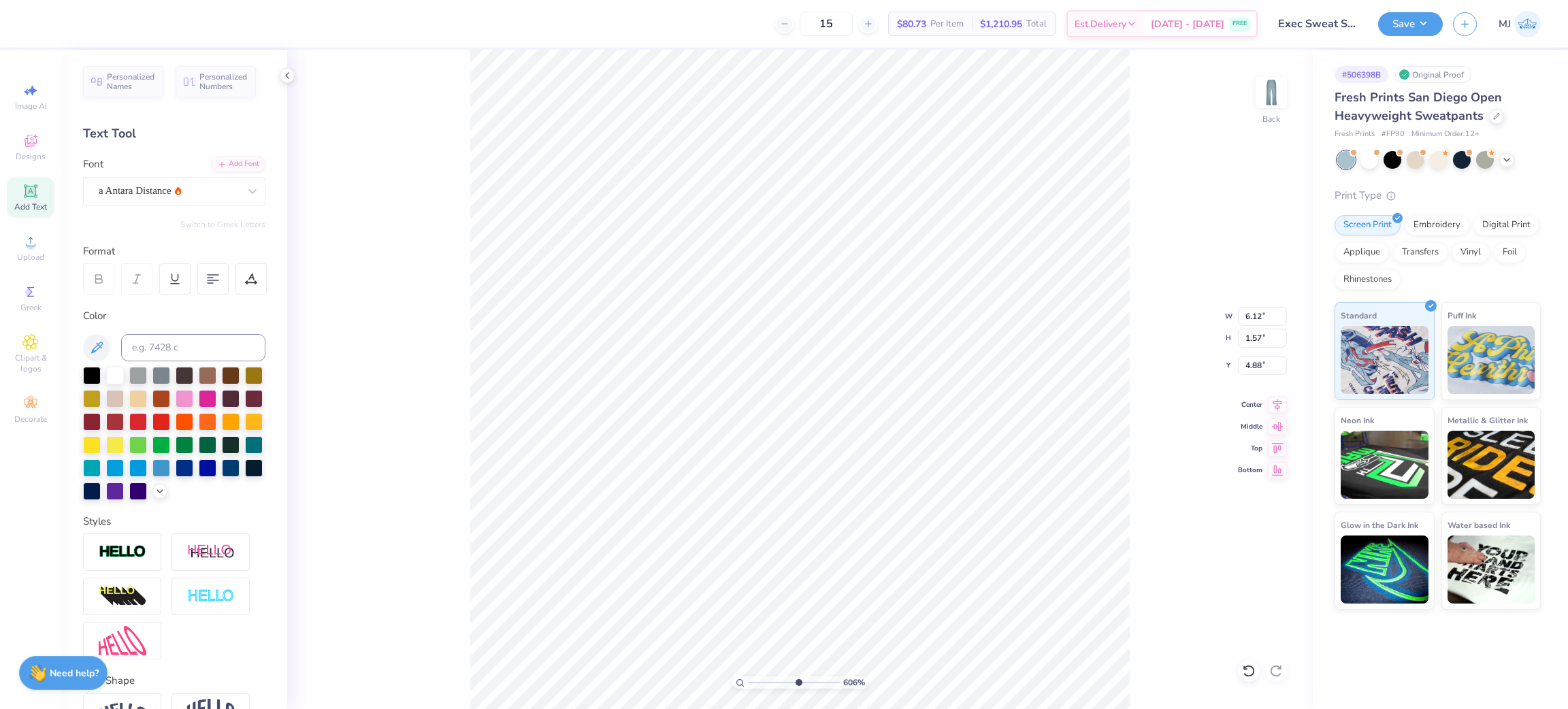
type input "6.62"
type input "1.70"
type input "6.05509771378494"
type input "4.86"
click at [827, 518] on li "Group" at bounding box center [839, 519] width 107 height 27
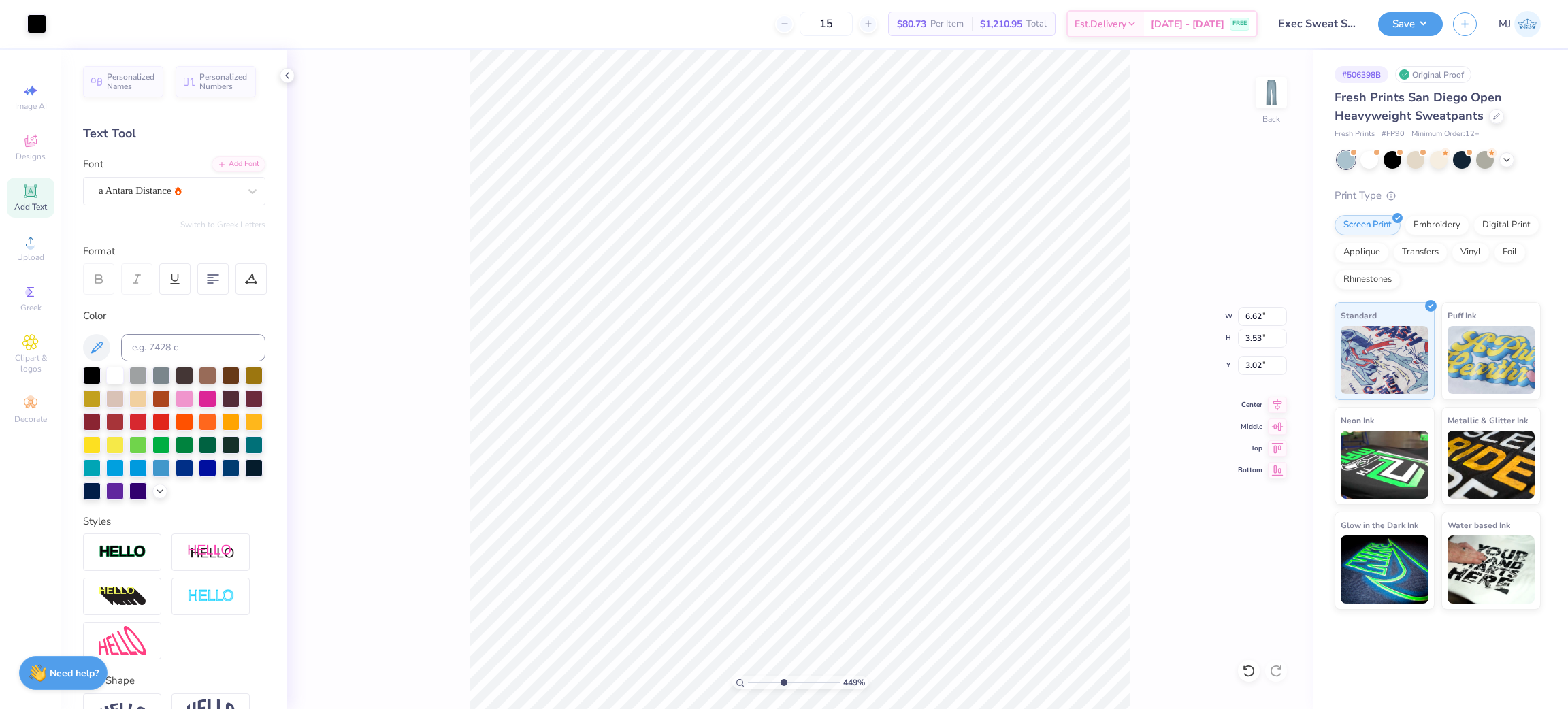
type input "4.48505352118412"
click at [1248, 314] on input "6.62" at bounding box center [1263, 317] width 49 height 19
type input "6"
type input "4.48505352118412"
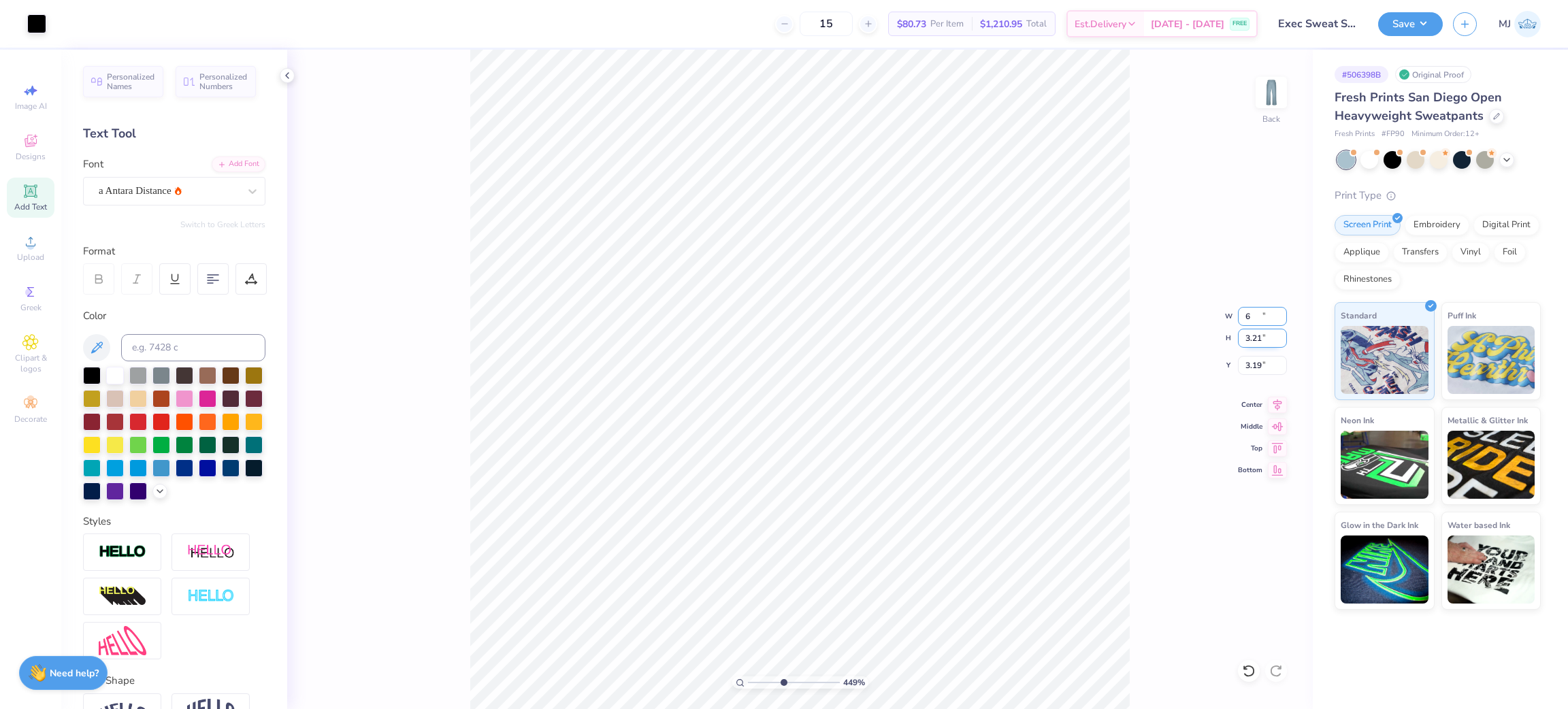
type input "6.00"
type input "3.21"
click at [1252, 367] on input "3.19" at bounding box center [1263, 366] width 49 height 19
type input "3"
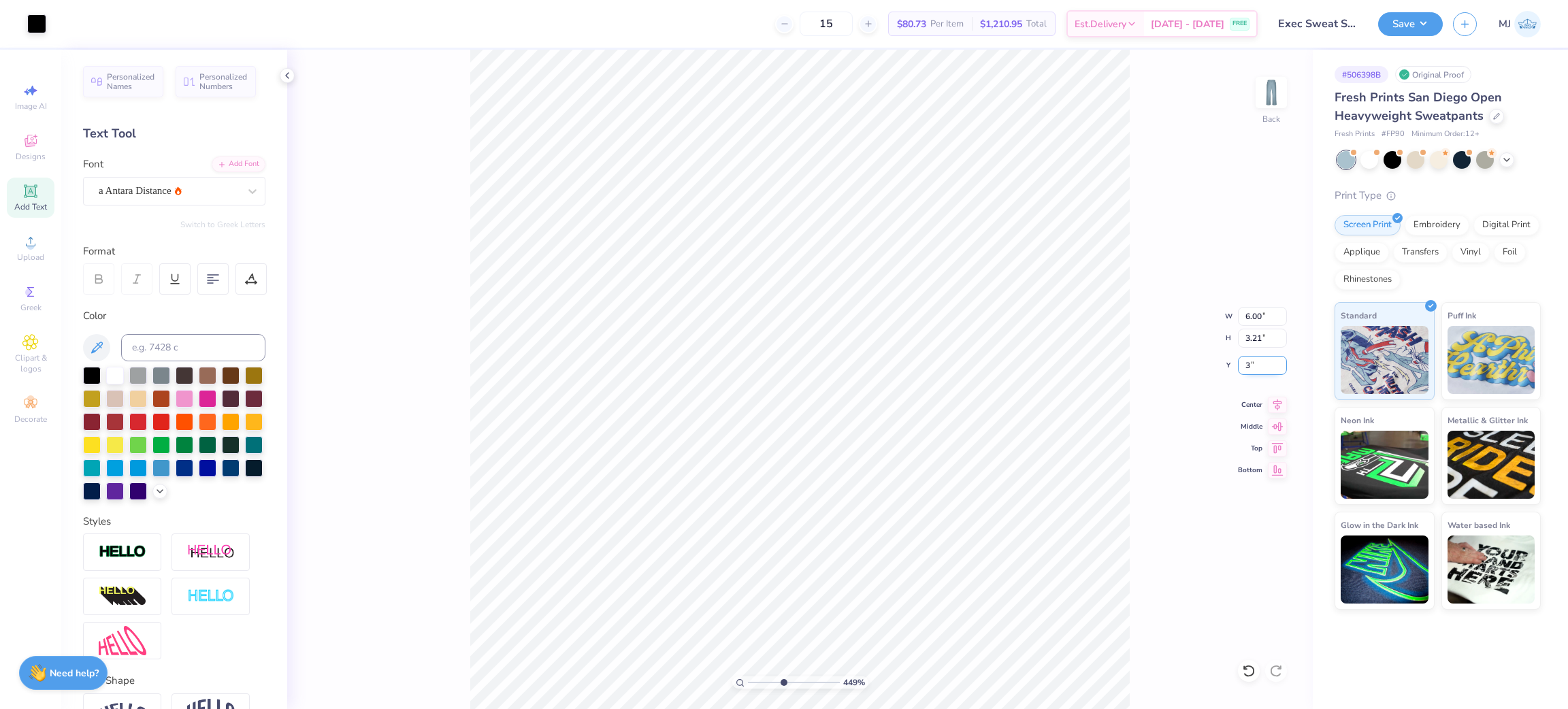
type input "4.48505352118412"
type input "3.00"
click at [1412, 28] on button "Save" at bounding box center [1411, 22] width 65 height 24
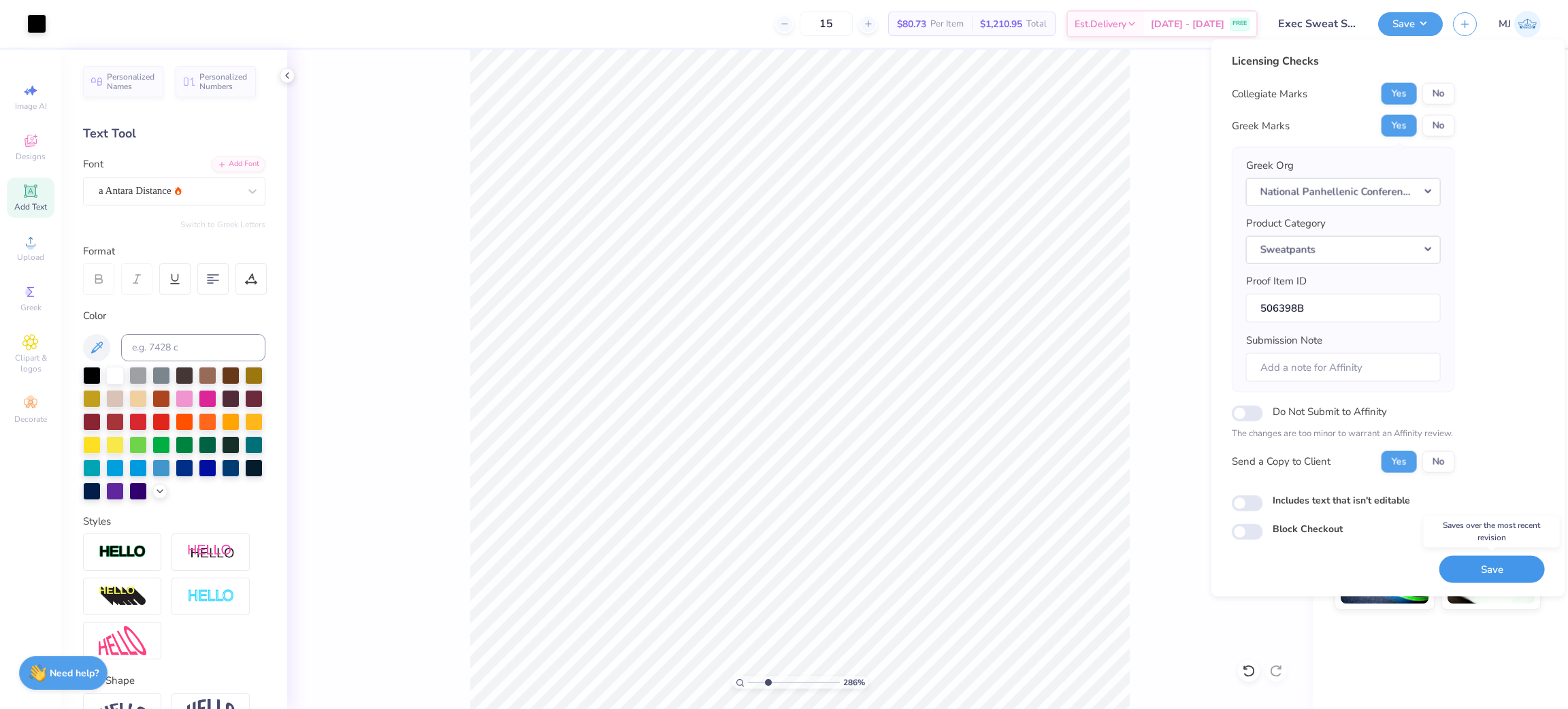
click at [1492, 571] on button "Save" at bounding box center [1491, 569] width 105 height 28
type input "2.85915263702015"
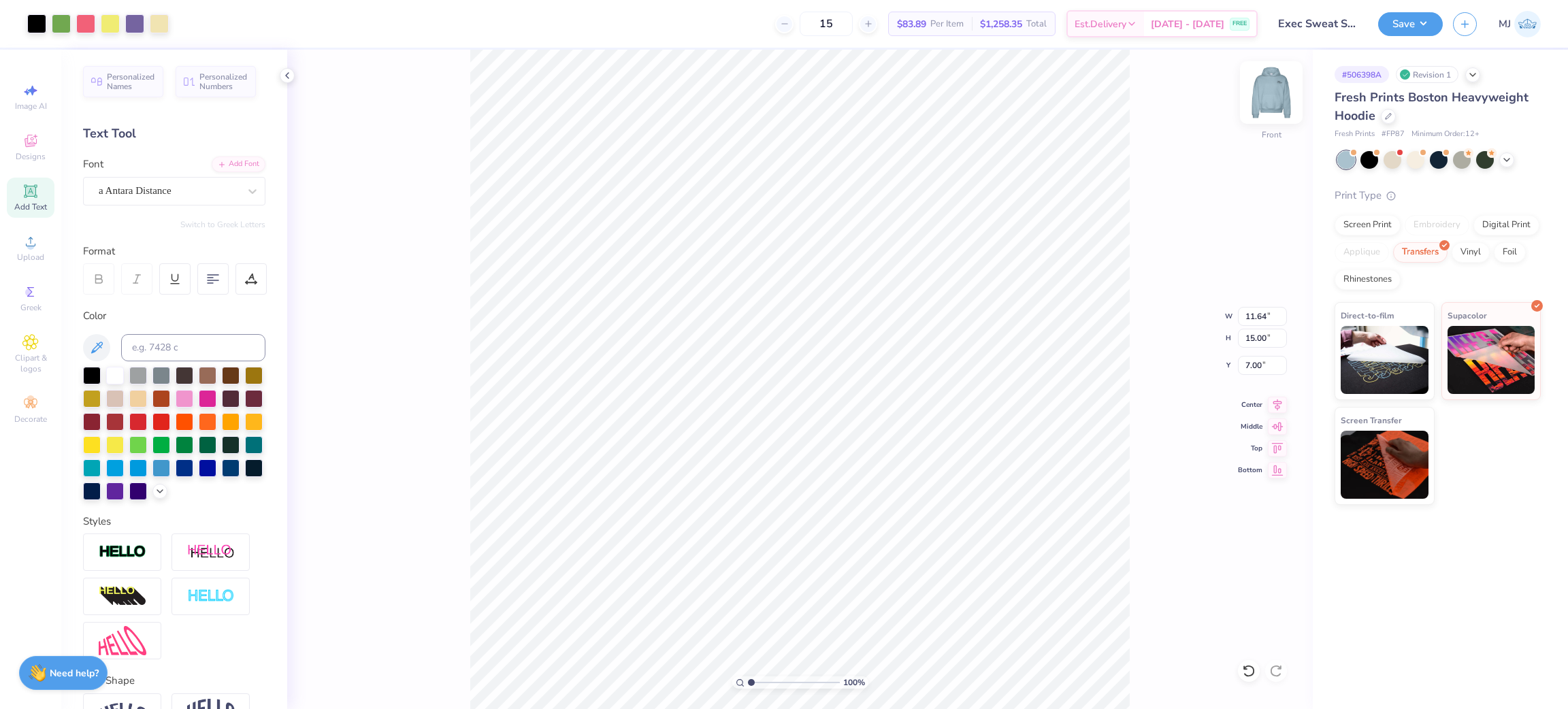
click at [1271, 100] on img at bounding box center [1271, 93] width 55 height 55
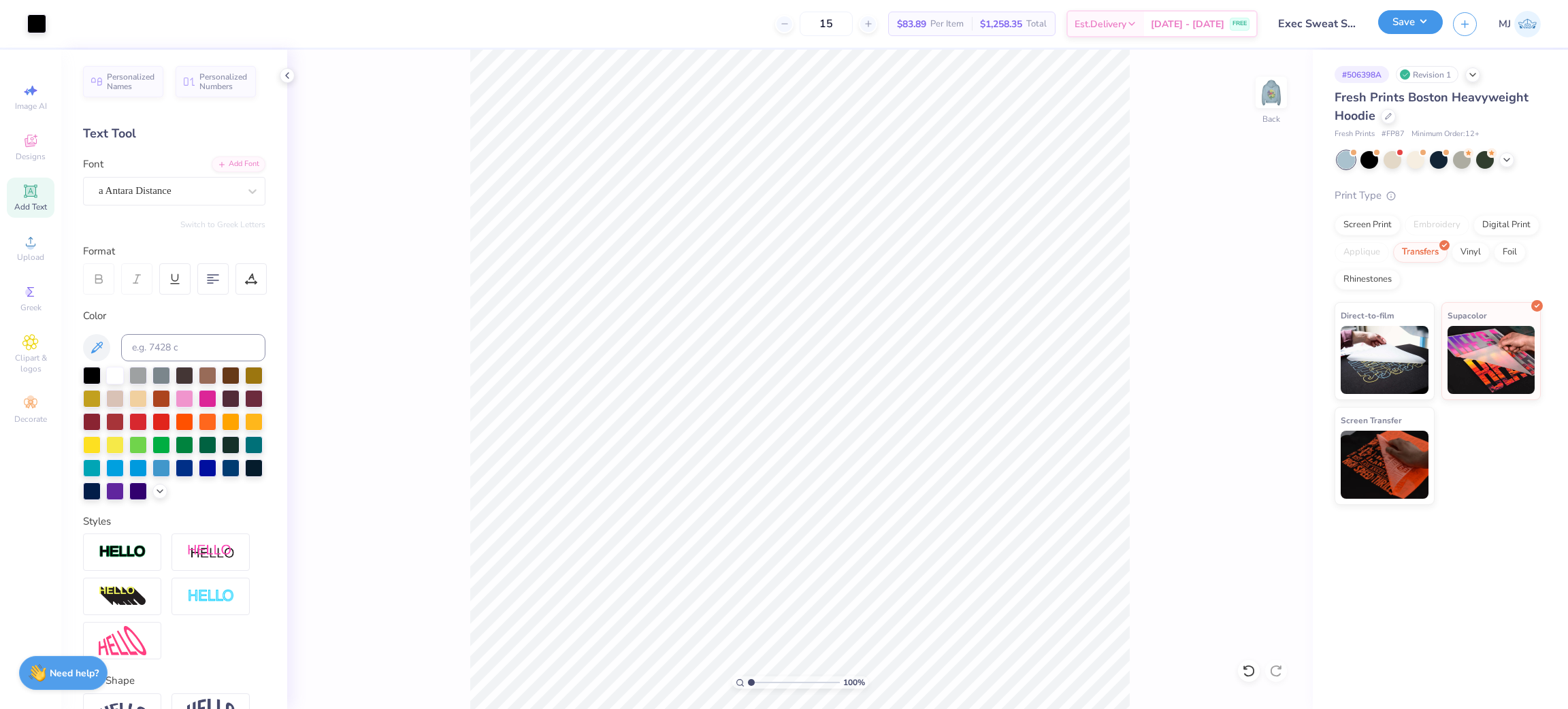
click at [1424, 26] on button "Save" at bounding box center [1411, 22] width 65 height 24
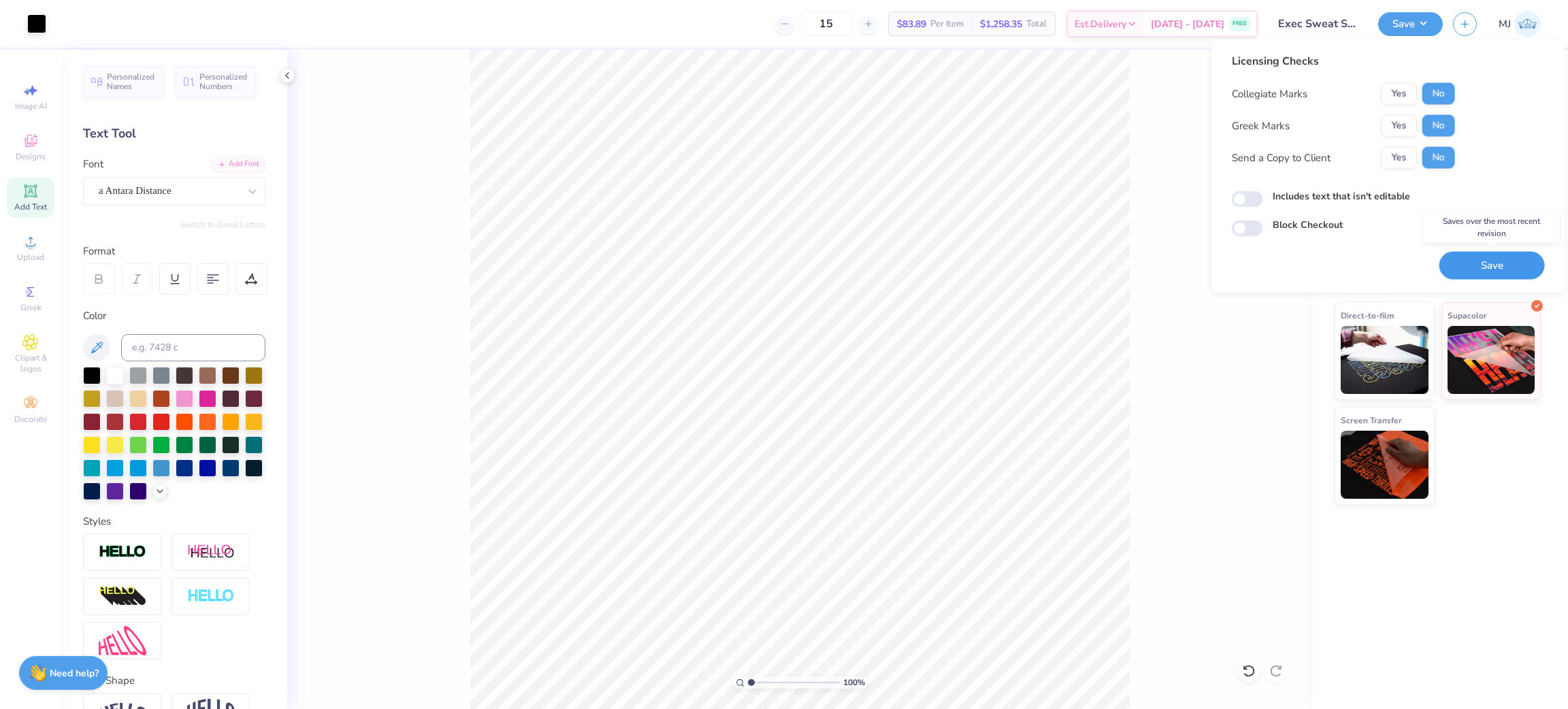
click at [1467, 265] on button "Save" at bounding box center [1491, 265] width 105 height 28
